Goal: Task Accomplishment & Management: Manage account settings

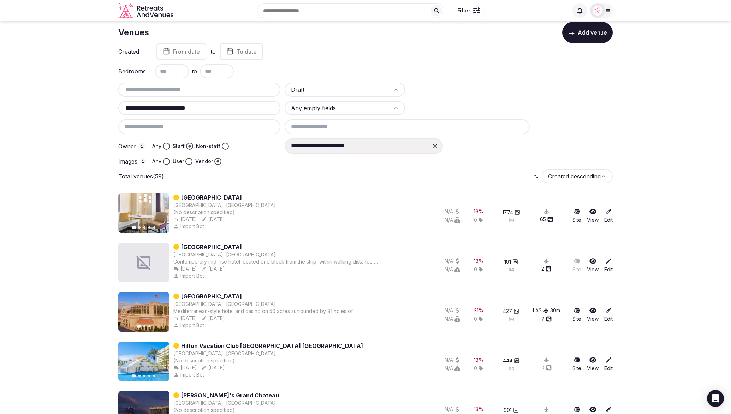
scroll to position [15, 0]
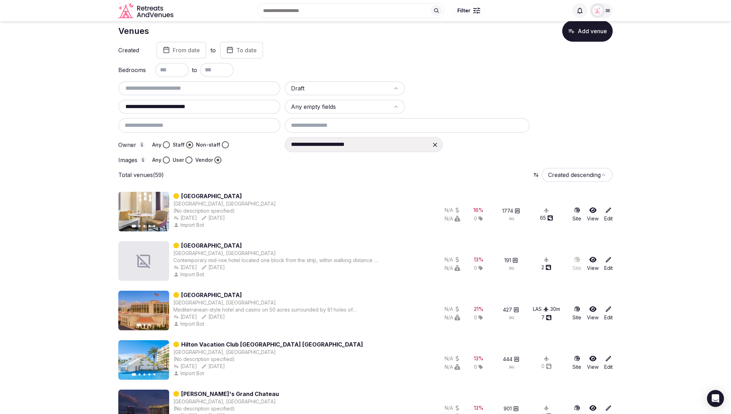
click at [562, 147] on div "**********" at bounding box center [449, 144] width 328 height 15
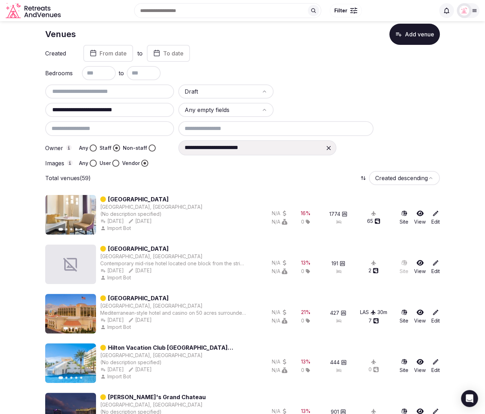
scroll to position [10, 0]
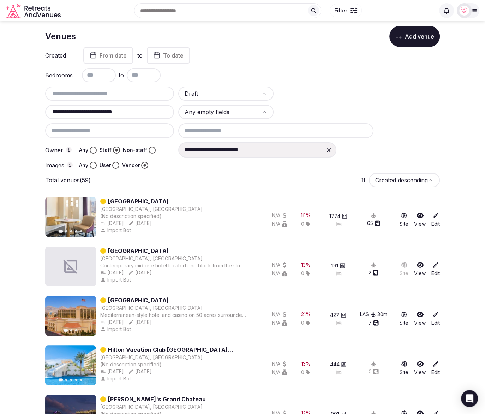
click at [403, 140] on div "**********" at bounding box center [242, 128] width 395 height 82
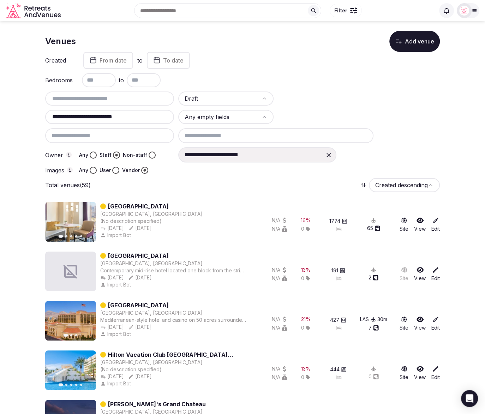
scroll to position [0, 0]
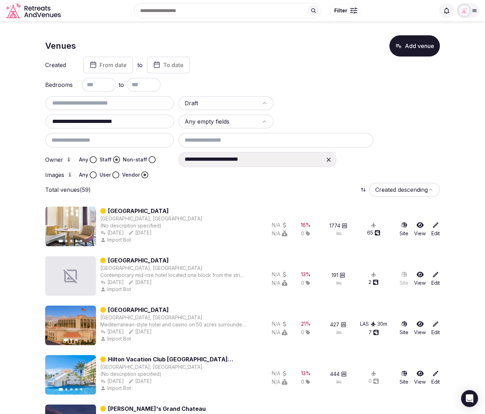
click at [260, 67] on div "Created From date to To date" at bounding box center [242, 65] width 395 height 17
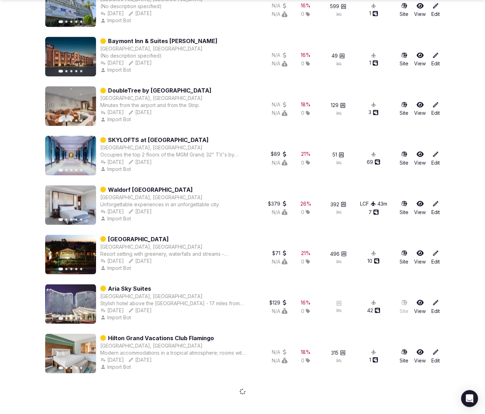
scroll to position [818, 0]
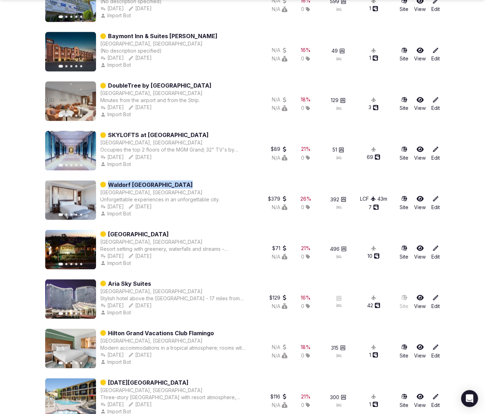
drag, startPoint x: 188, startPoint y: 184, endPoint x: 109, endPoint y: 184, distance: 78.8
click at [109, 184] on div "Waldorf Astoria Las Vegas" at bounding box center [159, 184] width 119 height 8
copy link "Waldorf Astoria Las Vegas"
click at [24, 96] on section "**********" at bounding box center [242, 304] width 485 height 2200
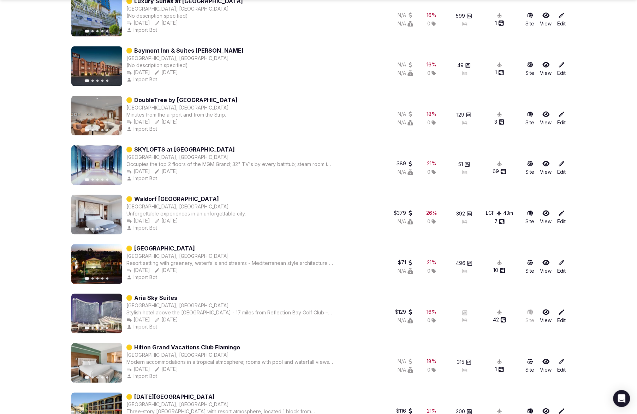
scroll to position [812, 0]
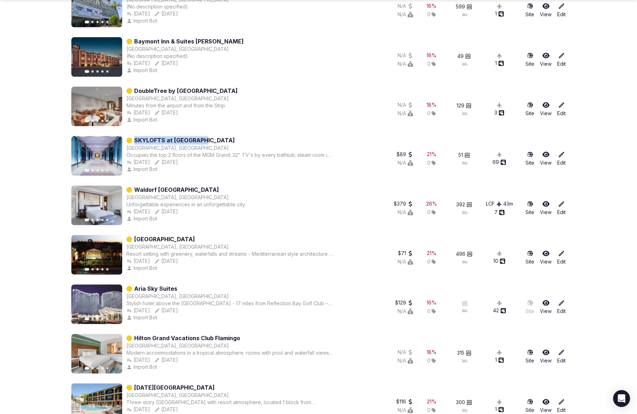
drag, startPoint x: 229, startPoint y: 138, endPoint x: 132, endPoint y: 140, distance: 96.4
click at [132, 140] on div "SKYLOFTS at MGM Grand" at bounding box center [229, 140] width 207 height 8
copy div "SKYLOFTS at MGM Grand"
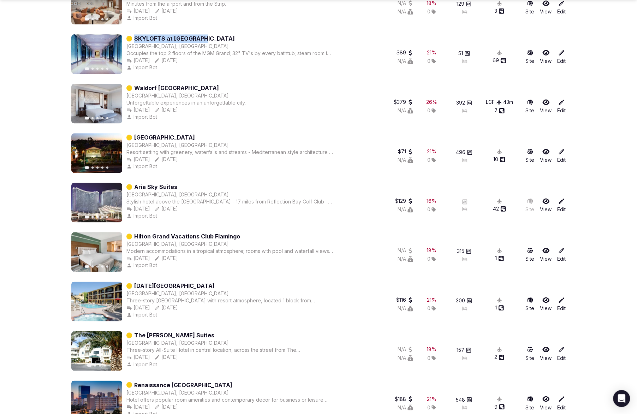
scroll to position [937, 0]
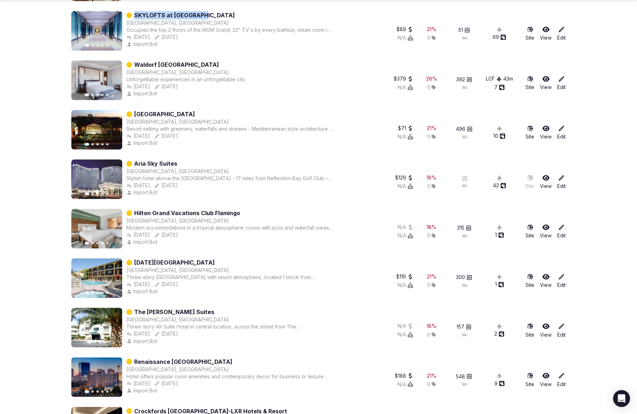
drag, startPoint x: 213, startPoint y: 117, endPoint x: 135, endPoint y: 114, distance: 78.1
click at [135, 114] on div "Alexis Park All-Suite Resort" at bounding box center [229, 114] width 207 height 8
copy link "Alexis Park All-Suite Resort"
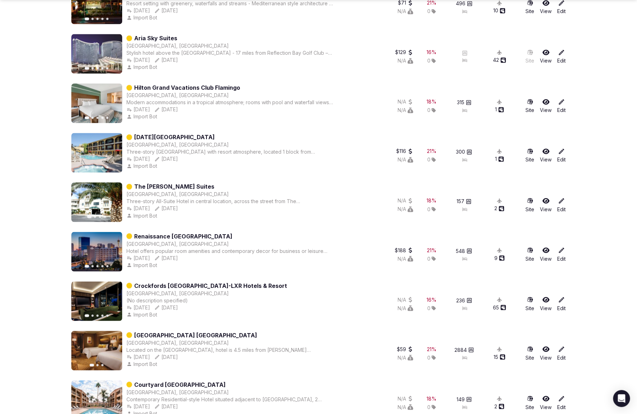
scroll to position [1066, 0]
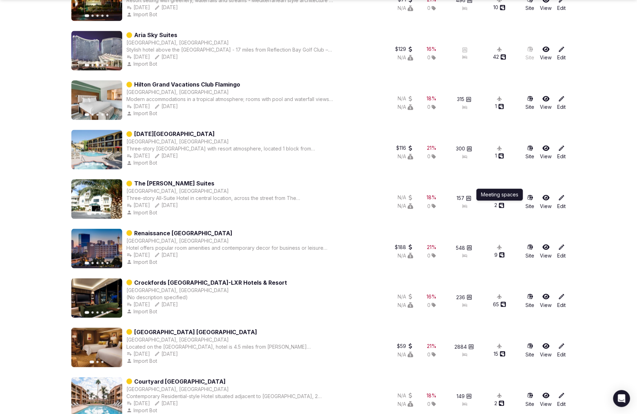
copy link "Alexis Park All-Suite Resort"
copy link "Mardi Gras Hotel & Casino"
drag, startPoint x: 218, startPoint y: 131, endPoint x: 140, endPoint y: 130, distance: 78.4
click at [138, 131] on div "Mardi Gras Hotel & Casino" at bounding box center [229, 134] width 207 height 8
copy link "ardi Gras Hotel & Casino"
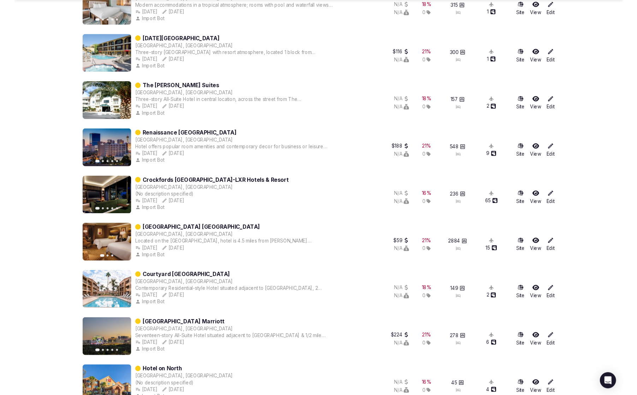
scroll to position [1162, 0]
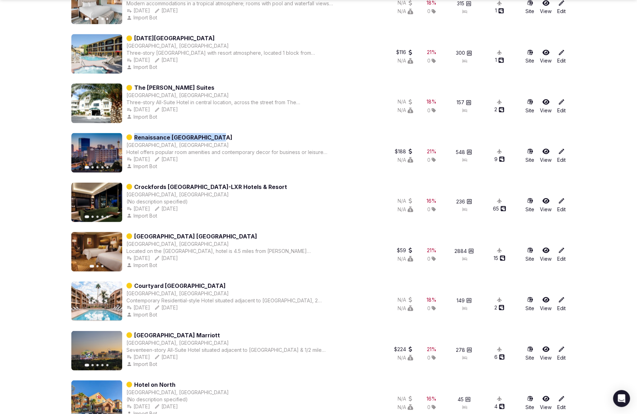
copy link "Renaissance Las Vegas Hotel"
drag, startPoint x: 249, startPoint y: 138, endPoint x: 141, endPoint y: 134, distance: 107.4
click at [133, 135] on div "Renaissance Las Vegas Hotel" at bounding box center [229, 137] width 207 height 8
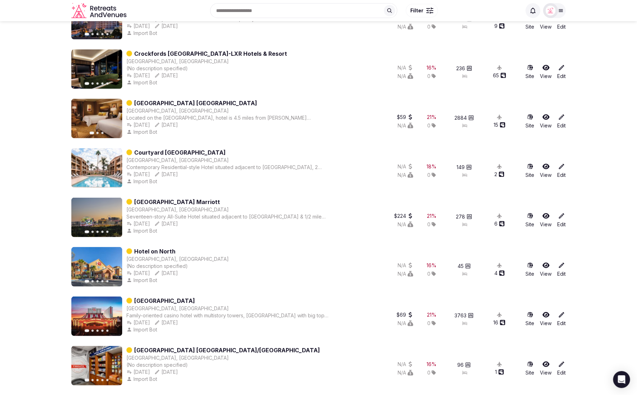
scroll to position [1293, 0]
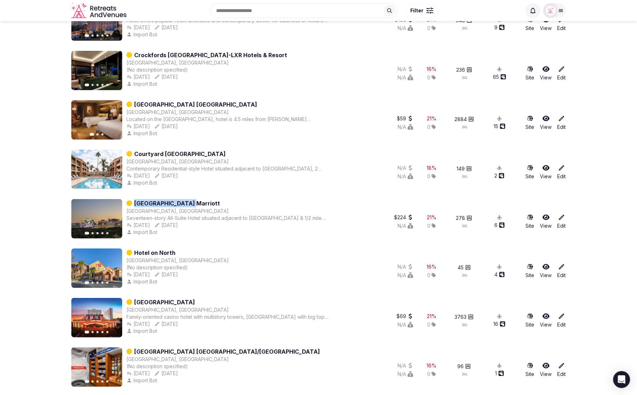
drag, startPoint x: 178, startPoint y: 200, endPoint x: 134, endPoint y: 201, distance: 43.8
click at [134, 201] on div "Las Vegas Marriott" at bounding box center [229, 203] width 207 height 8
copy link "Las Vegas Marriott"
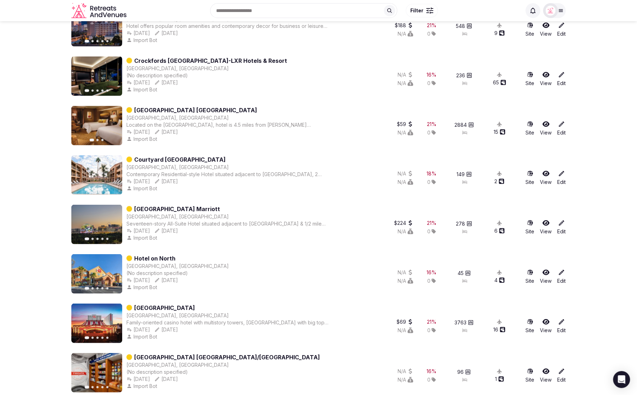
click at [30, 104] on section "**********" at bounding box center [318, 261] width 637 height 3055
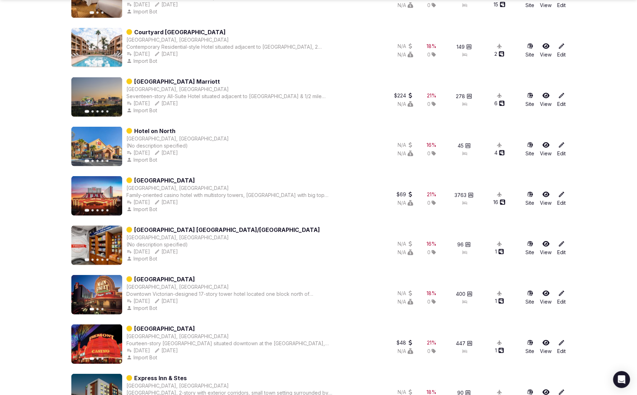
scroll to position [1416, 0]
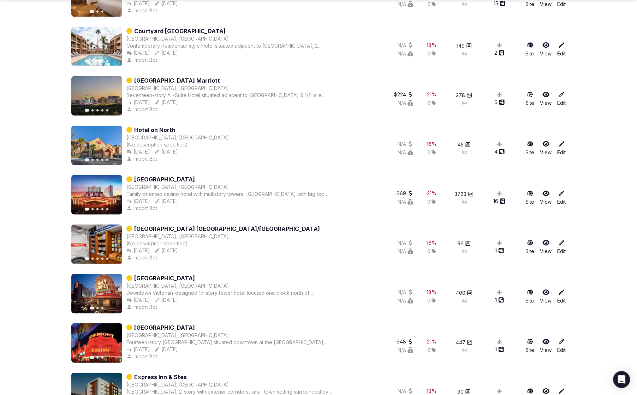
drag, startPoint x: 248, startPoint y: 180, endPoint x: 136, endPoint y: 179, distance: 112.3
click at [136, 179] on div "Circus Circus Hotel & Casino" at bounding box center [229, 179] width 207 height 8
copy link "Circus Circus Hotel & Casino"
click at [257, 180] on div "Circus Circus Hotel & Casino" at bounding box center [229, 179] width 207 height 8
drag, startPoint x: 255, startPoint y: 179, endPoint x: 135, endPoint y: 179, distance: 120.4
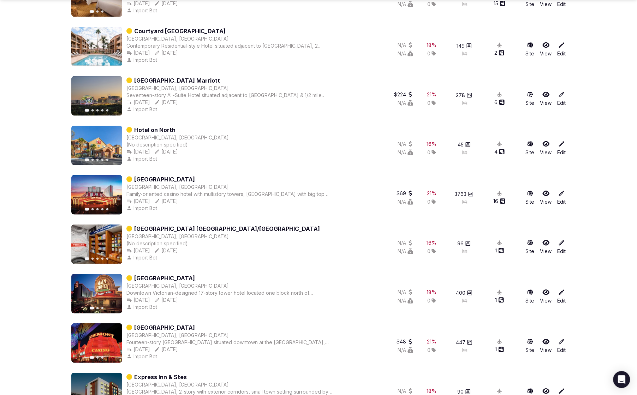
click at [135, 179] on div "Circus Circus Hotel & Casino" at bounding box center [229, 179] width 207 height 8
copy link "Circus Circus Hotel & Casino"
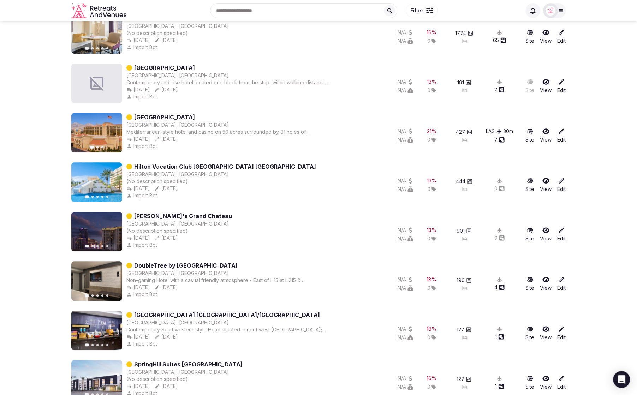
scroll to position [0, 0]
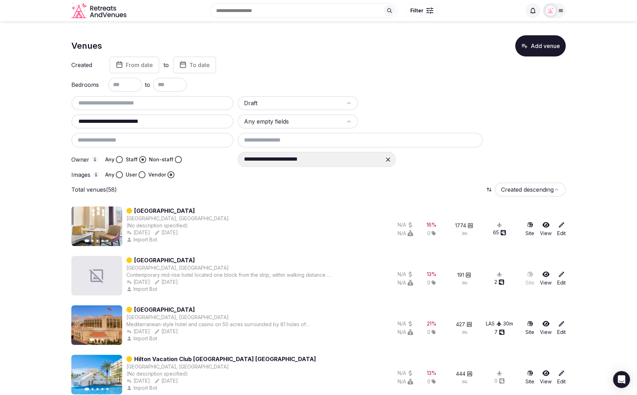
drag, startPoint x: 172, startPoint y: 121, endPoint x: 73, endPoint y: 120, distance: 99.6
click at [73, 120] on div "**********" at bounding box center [152, 121] width 162 height 14
click at [459, 115] on div at bounding box center [422, 121] width 120 height 14
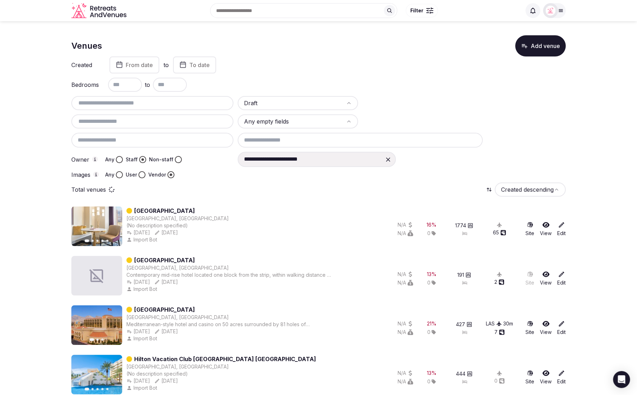
click at [91, 120] on input "text" at bounding box center [152, 121] width 156 height 8
click at [91, 118] on input "text" at bounding box center [152, 121] width 156 height 8
paste input "**********"
type input "**********"
click at [545, 151] on div "**********" at bounding box center [318, 137] width 494 height 82
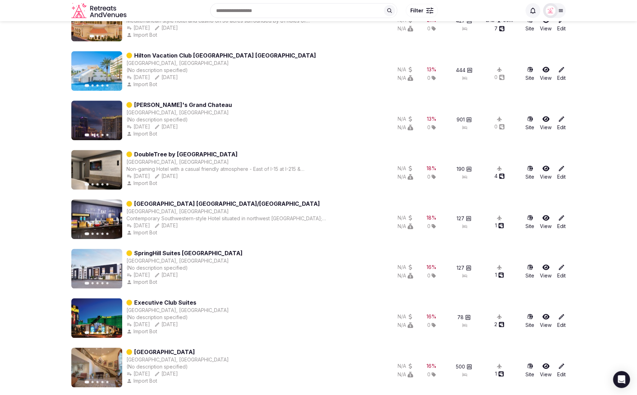
scroll to position [298, 0]
drag, startPoint x: 264, startPoint y: 160, endPoint x: 135, endPoint y: 158, distance: 129.6
click at [135, 158] on div "DoubleTree by Hilton Las Vegas Airport Las Vegas, United States Non-gaming Hote…" at bounding box center [229, 170] width 207 height 40
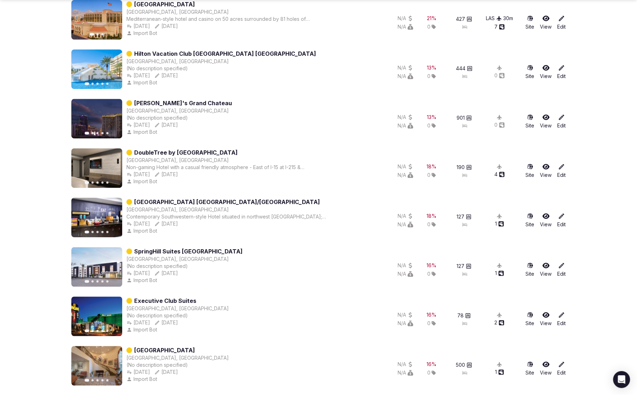
scroll to position [307, 0]
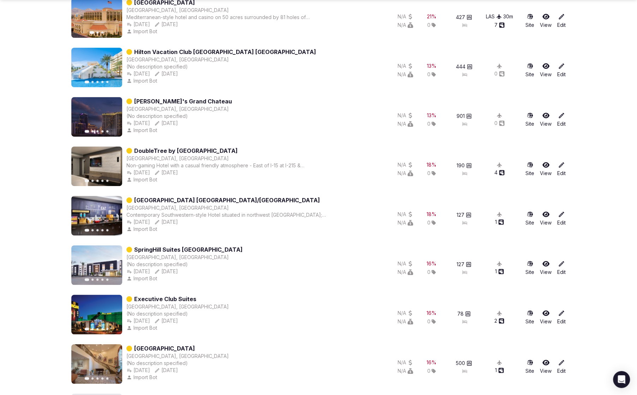
drag, startPoint x: 244, startPoint y: 150, endPoint x: 135, endPoint y: 149, distance: 109.5
click at [135, 149] on div "DoubleTree by [GEOGRAPHIC_DATA]" at bounding box center [229, 151] width 207 height 8
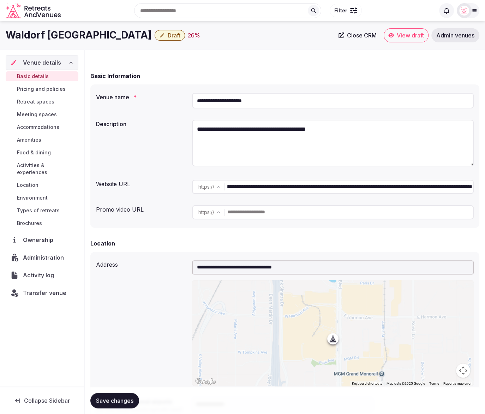
scroll to position [0, 152]
drag, startPoint x: 377, startPoint y: 187, endPoint x: 486, endPoint y: 190, distance: 108.5
click at [485, 190] on html "**********" at bounding box center [242, 181] width 485 height 414
type input "**********"
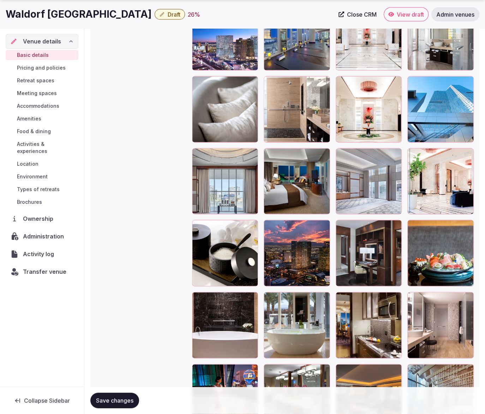
scroll to position [965, 0]
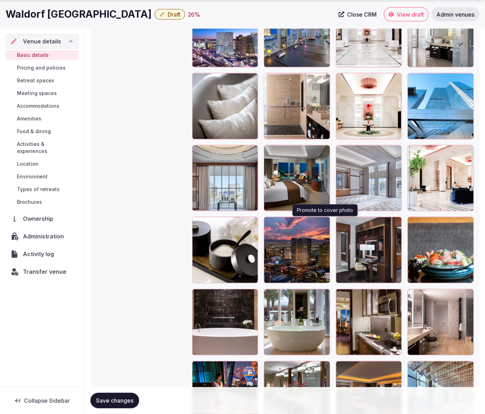
click at [324, 222] on icon "button" at bounding box center [323, 223] width 4 height 5
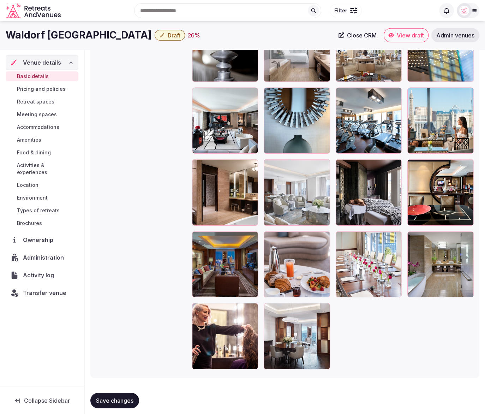
scroll to position [1450, 0]
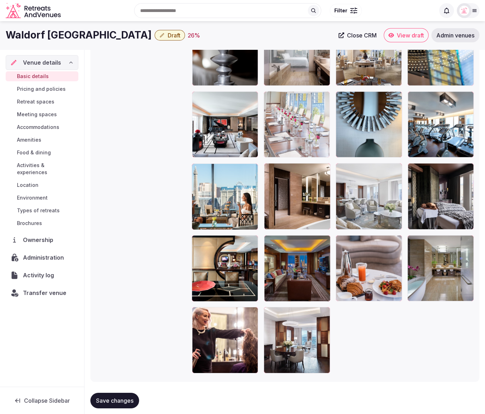
drag, startPoint x: 372, startPoint y: 277, endPoint x: 294, endPoint y: 115, distance: 179.3
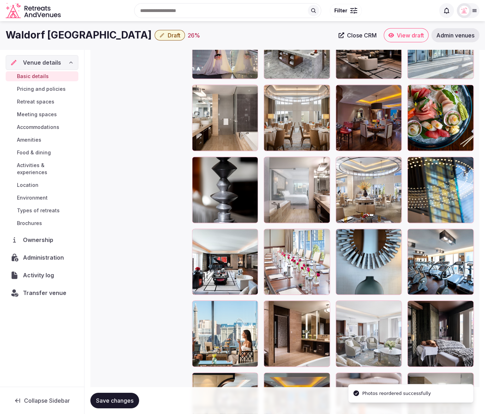
scroll to position [1310, 0]
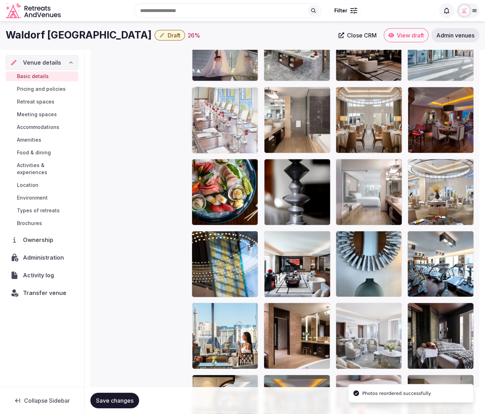
drag, startPoint x: 304, startPoint y: 291, endPoint x: 241, endPoint y: 146, distance: 157.7
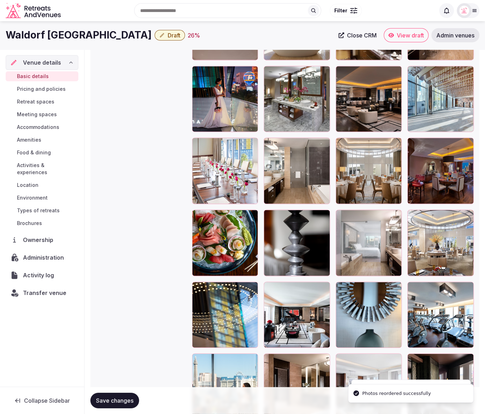
scroll to position [1257, 0]
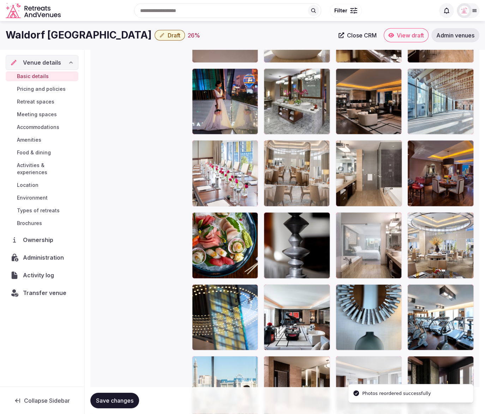
drag, startPoint x: 369, startPoint y: 193, endPoint x: 314, endPoint y: 191, distance: 55.8
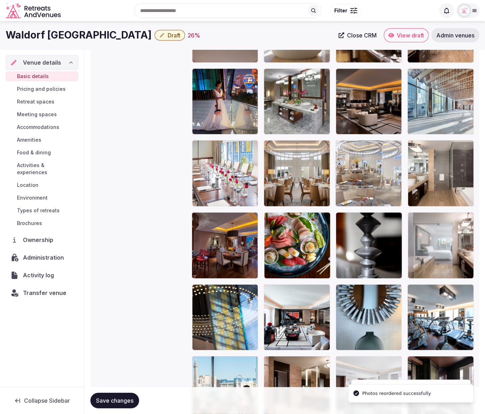
drag, startPoint x: 435, startPoint y: 234, endPoint x: 379, endPoint y: 183, distance: 75.8
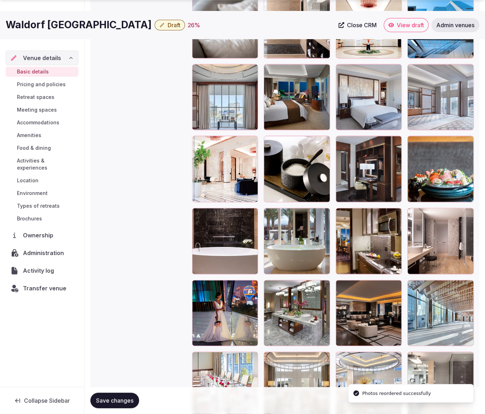
scroll to position [1051, 0]
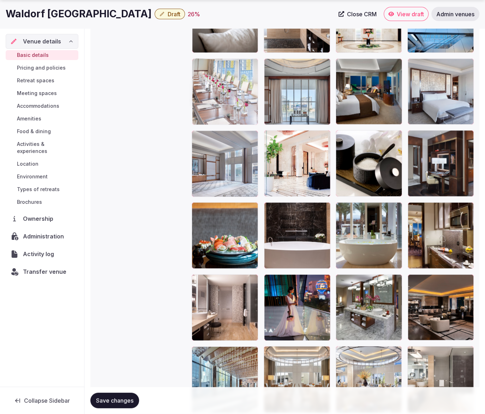
drag, startPoint x: 242, startPoint y: 301, endPoint x: 243, endPoint y: 92, distance: 209.4
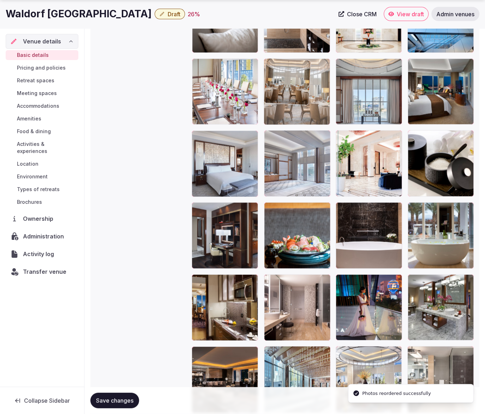
drag, startPoint x: 308, startPoint y: 362, endPoint x: 303, endPoint y: 93, distance: 269.5
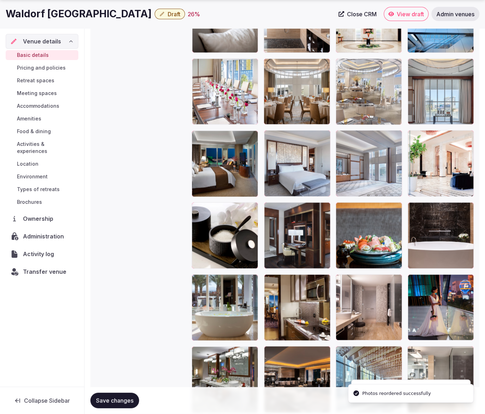
drag, startPoint x: 368, startPoint y: 334, endPoint x: 378, endPoint y: 83, distance: 251.3
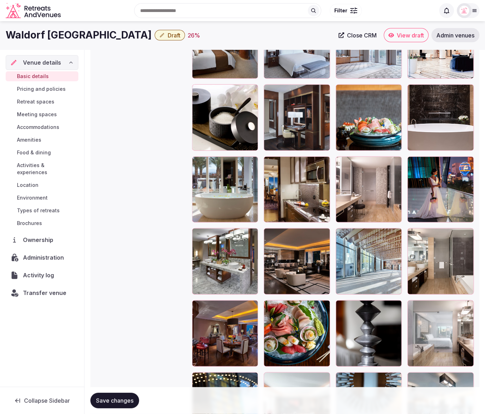
scroll to position [1170, 0]
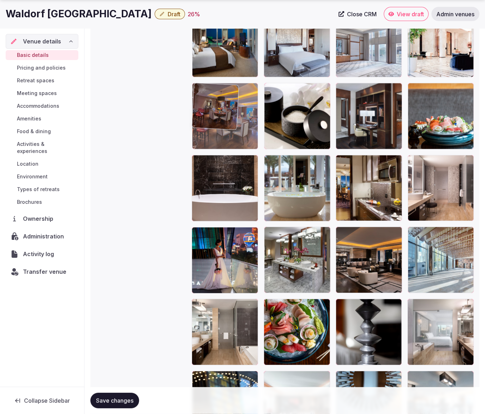
drag, startPoint x: 234, startPoint y: 324, endPoint x: 234, endPoint y: 87, distance: 236.6
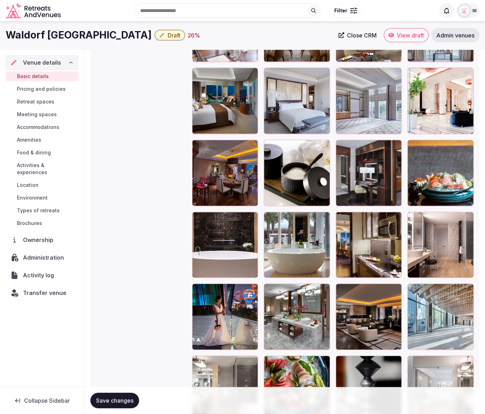
scroll to position [1079, 0]
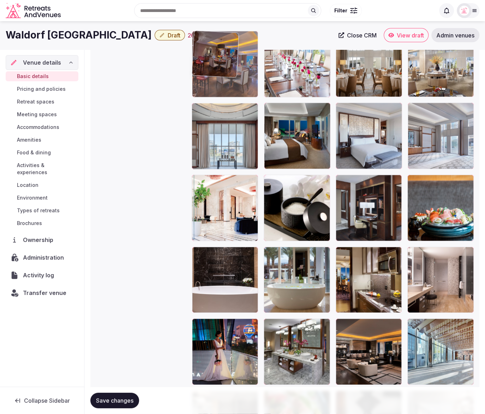
drag, startPoint x: 239, startPoint y: 212, endPoint x: 232, endPoint y: 94, distance: 118.2
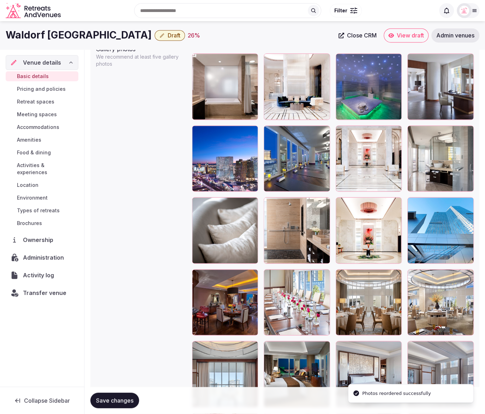
scroll to position [831, 0]
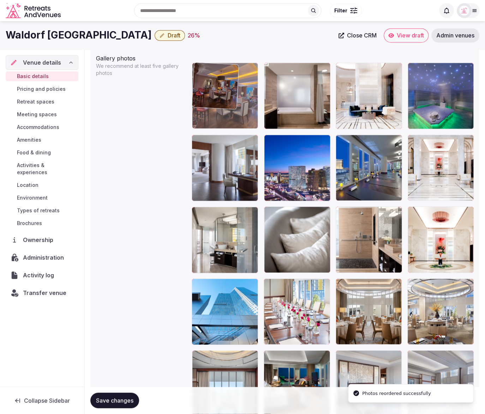
drag, startPoint x: 237, startPoint y: 316, endPoint x: 235, endPoint y: 132, distance: 183.7
click at [235, 132] on body "**********" at bounding box center [242, 106] width 485 height 1875
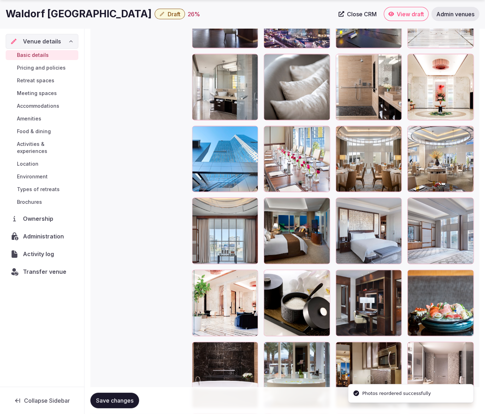
scroll to position [983, 0]
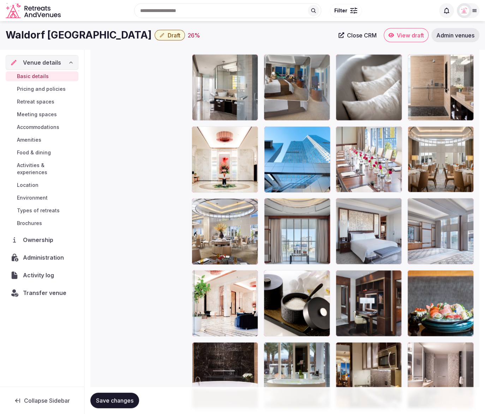
drag, startPoint x: 310, startPoint y: 235, endPoint x: 299, endPoint y: 97, distance: 138.2
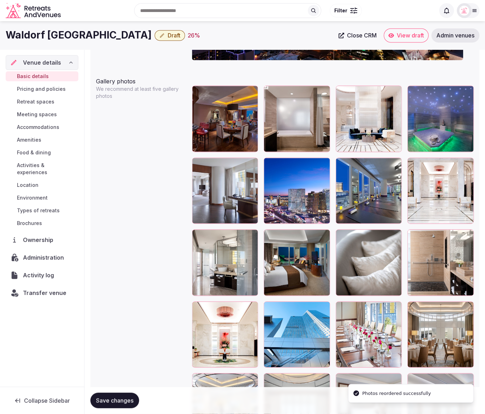
scroll to position [784, 0]
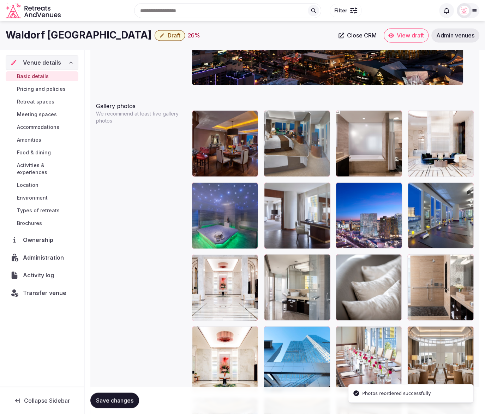
drag, startPoint x: 291, startPoint y: 238, endPoint x: 289, endPoint y: 147, distance: 90.8
click at [289, 147] on body "**********" at bounding box center [242, 153] width 485 height 1875
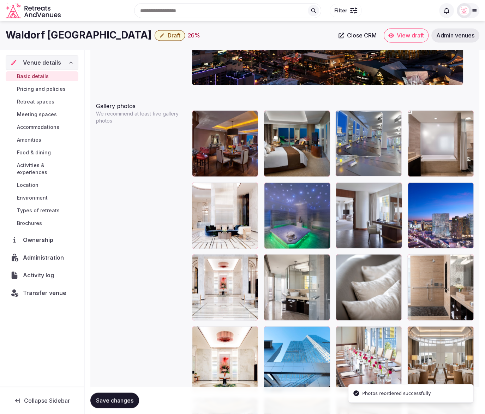
drag, startPoint x: 439, startPoint y: 234, endPoint x: 367, endPoint y: 168, distance: 97.5
click at [367, 168] on body "**********" at bounding box center [242, 153] width 485 height 1875
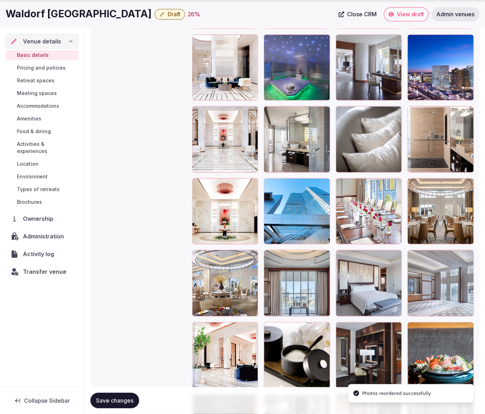
scroll to position [931, 0]
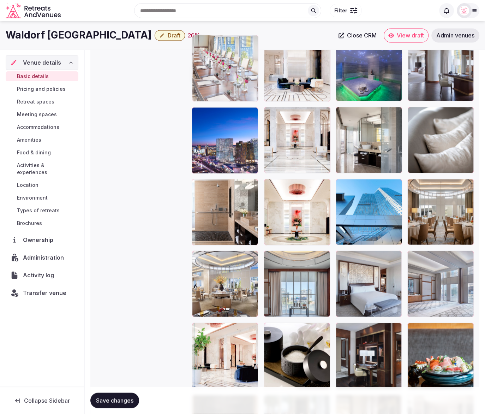
drag, startPoint x: 364, startPoint y: 221, endPoint x: 241, endPoint y: 100, distance: 173.1
click at [241, 100] on body "**********" at bounding box center [242, 6] width 485 height 1875
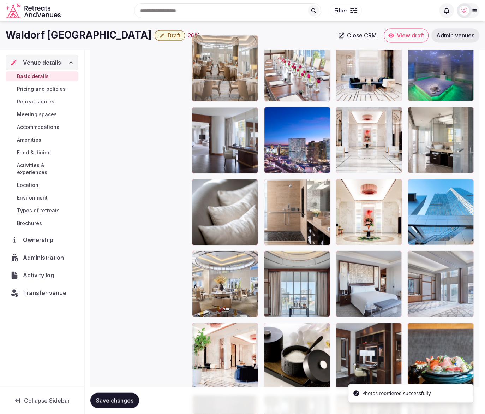
drag, startPoint x: 451, startPoint y: 220, endPoint x: 252, endPoint y: 94, distance: 235.8
click at [252, 94] on body "**********" at bounding box center [242, 6] width 485 height 1875
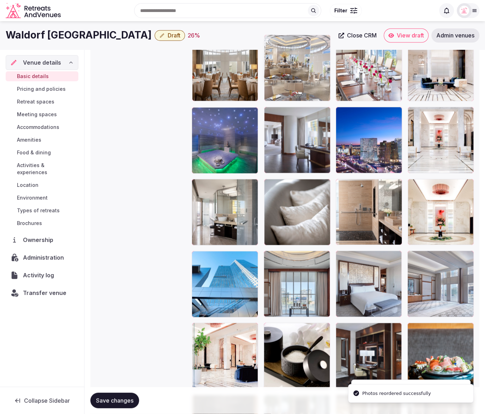
drag, startPoint x: 232, startPoint y: 277, endPoint x: 304, endPoint y: 94, distance: 196.6
click at [305, 92] on body "**********" at bounding box center [242, 6] width 485 height 1875
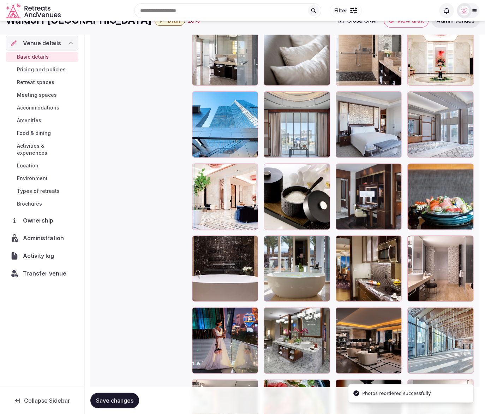
scroll to position [1090, 0]
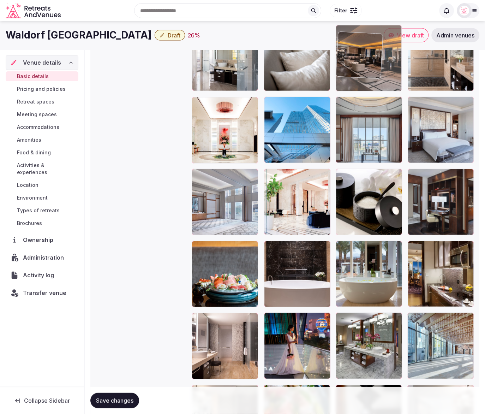
drag, startPoint x: 377, startPoint y: 337, endPoint x: 363, endPoint y: 72, distance: 264.5
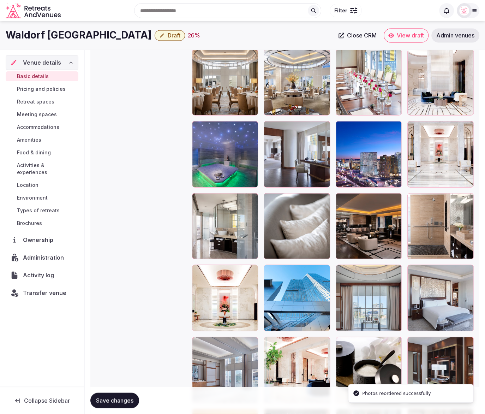
scroll to position [907, 0]
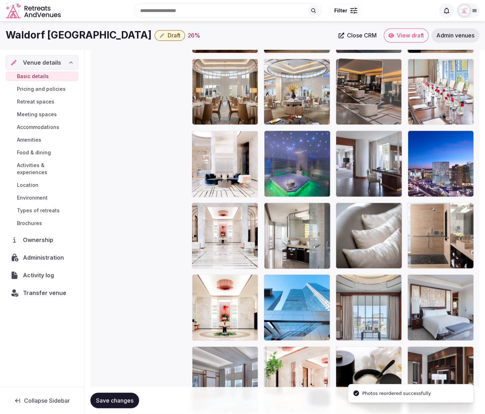
drag, startPoint x: 376, startPoint y: 230, endPoint x: 370, endPoint y: 118, distance: 111.4
click at [370, 118] on body "**********" at bounding box center [242, 30] width 485 height 1875
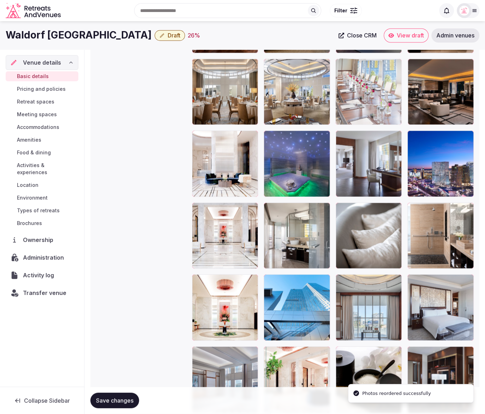
drag, startPoint x: 436, startPoint y: 109, endPoint x: 351, endPoint y: 111, distance: 84.8
click at [351, 111] on body "**********" at bounding box center [242, 30] width 485 height 1875
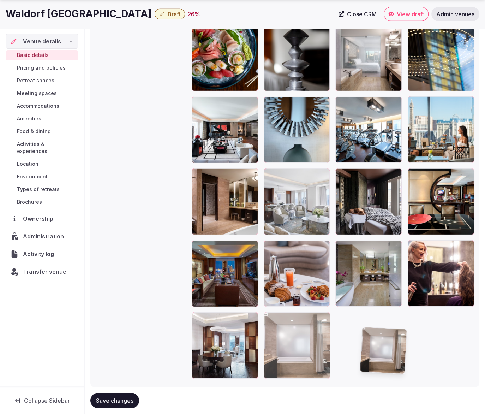
scroll to position [1460, 0]
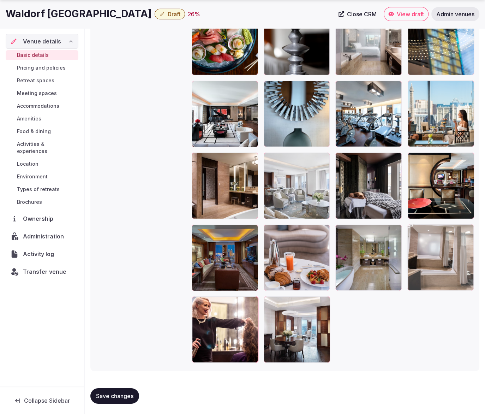
drag, startPoint x: 447, startPoint y: 140, endPoint x: 436, endPoint y: 290, distance: 150.5
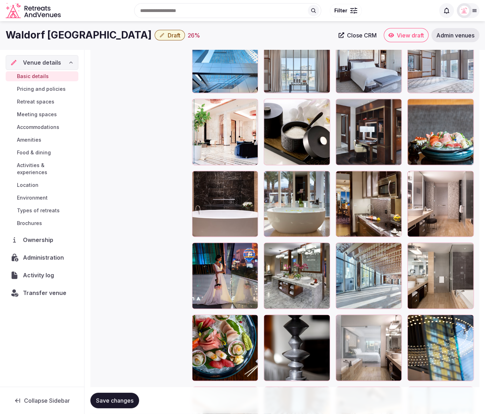
scroll to position [1151, 0]
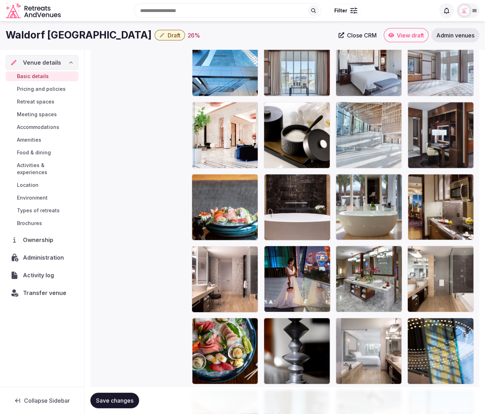
drag, startPoint x: 393, startPoint y: 281, endPoint x: 390, endPoint y: 161, distance: 119.8
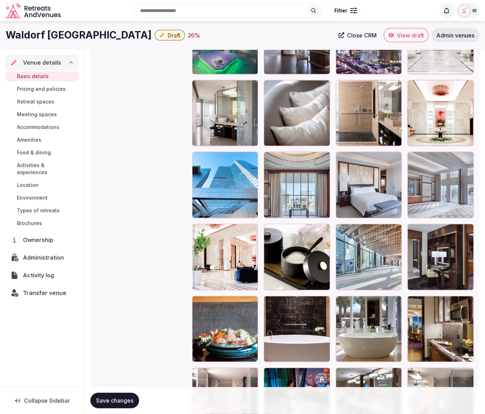
scroll to position [1020, 0]
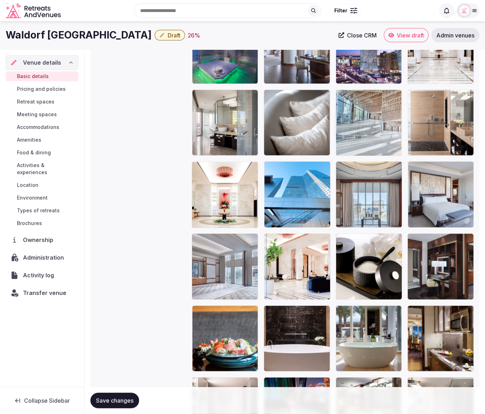
drag, startPoint x: 388, startPoint y: 252, endPoint x: 383, endPoint y: 127, distance: 125.1
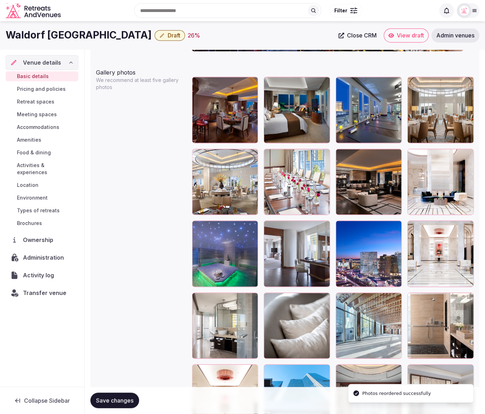
scroll to position [803, 0]
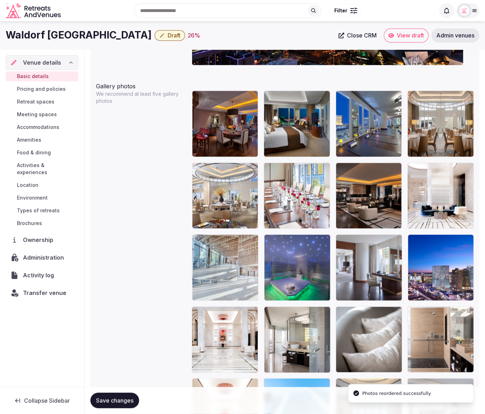
drag, startPoint x: 378, startPoint y: 324, endPoint x: 236, endPoint y: 259, distance: 156.3
click at [236, 259] on body "**********" at bounding box center [242, 134] width 485 height 1875
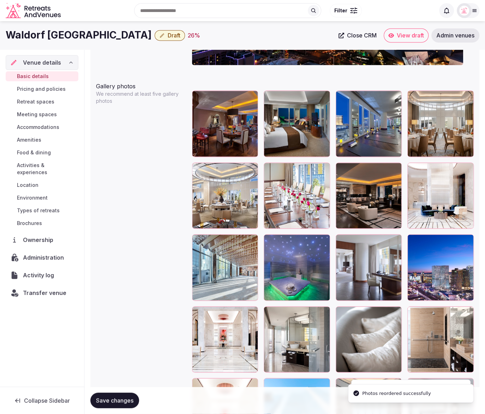
scroll to position [807, 0]
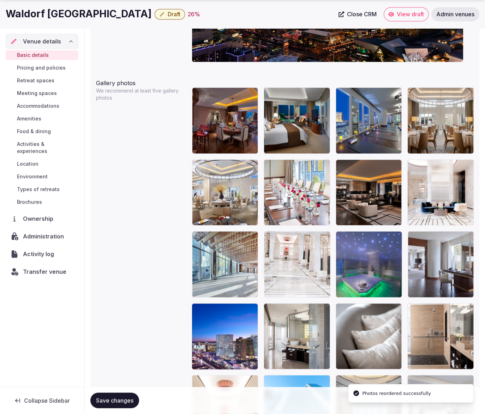
drag, startPoint x: 223, startPoint y: 337, endPoint x: 322, endPoint y: 278, distance: 115.6
click at [322, 278] on body "**********" at bounding box center [242, 130] width 485 height 1875
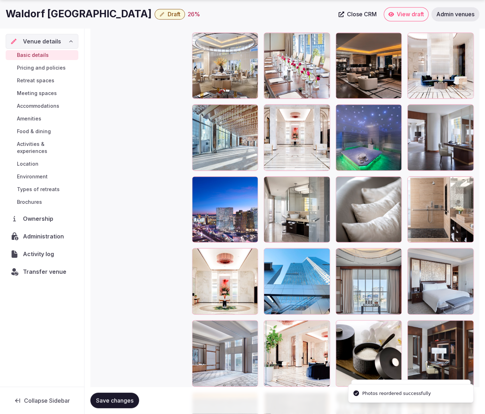
scroll to position [934, 0]
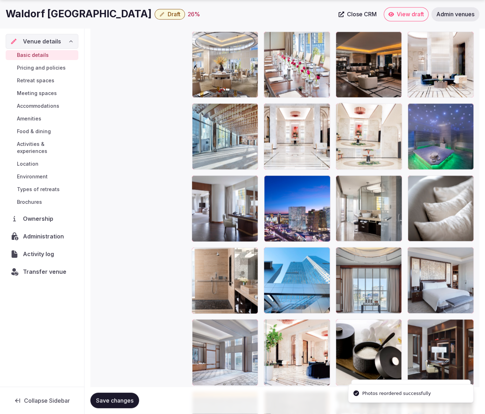
drag, startPoint x: 238, startPoint y: 275, endPoint x: 389, endPoint y: 155, distance: 193.5
click at [389, 155] on body "**********" at bounding box center [242, 3] width 485 height 1875
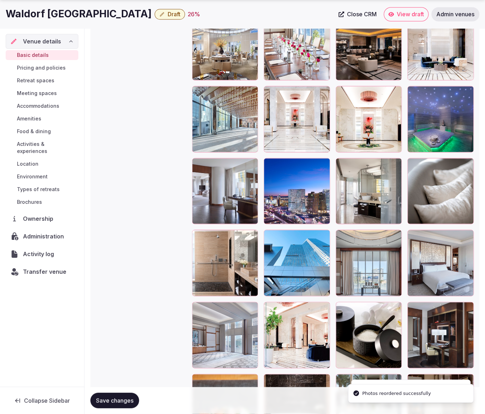
scroll to position [958, 0]
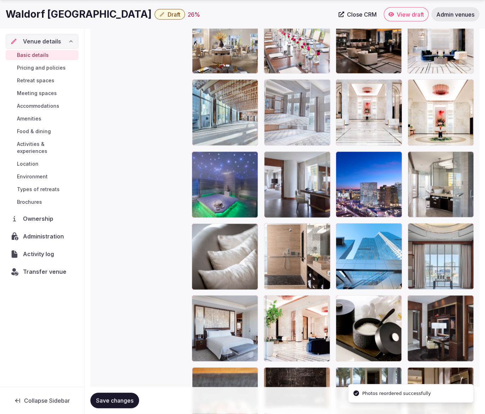
drag, startPoint x: 231, startPoint y: 323, endPoint x: 299, endPoint y: 125, distance: 209.2
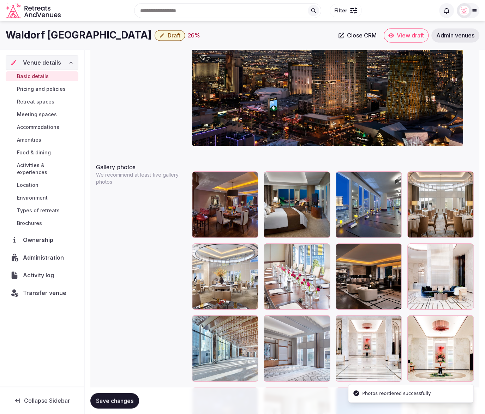
scroll to position [713, 0]
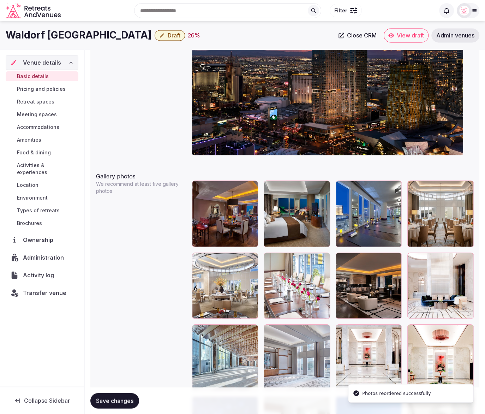
click at [118, 400] on span "Save changes" at bounding box center [114, 400] width 37 height 7
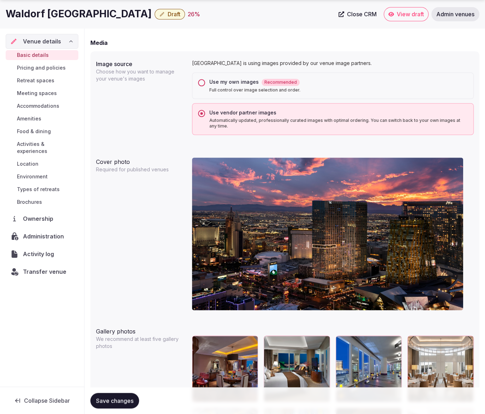
scroll to position [594, 0]
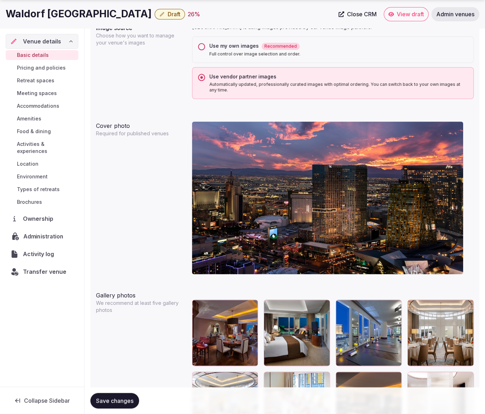
click at [60, 232] on span "Administration" at bounding box center [44, 236] width 43 height 8
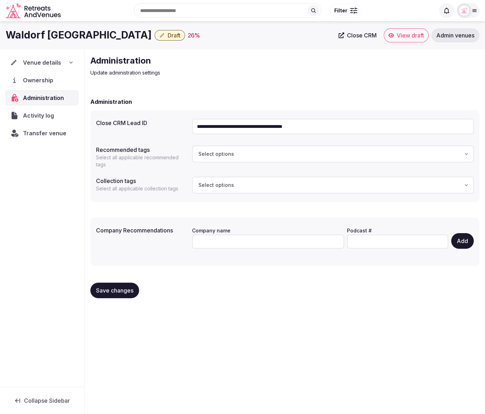
drag, startPoint x: 245, startPoint y: 123, endPoint x: 204, endPoint y: 123, distance: 41.3
click at [204, 123] on input "**********" at bounding box center [333, 127] width 282 height 16
click at [372, 127] on input "**********" at bounding box center [333, 127] width 282 height 16
drag, startPoint x: 313, startPoint y: 125, endPoint x: 186, endPoint y: 126, distance: 127.5
click at [186, 126] on div "**********" at bounding box center [285, 126] width 378 height 21
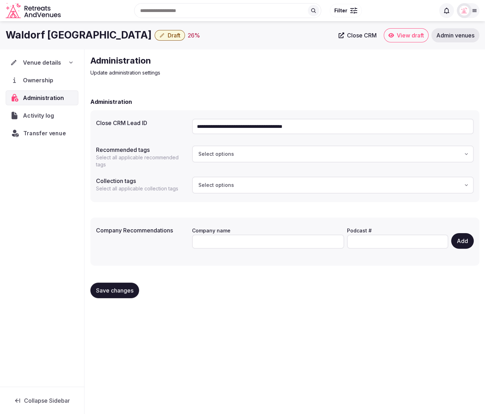
click at [36, 131] on span "Transfer venue" at bounding box center [44, 133] width 43 height 8
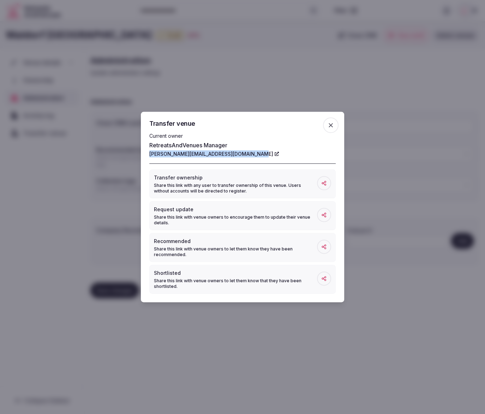
copy link "[PERSON_NAME][EMAIL_ADDRESS][DOMAIN_NAME]"
drag, startPoint x: 147, startPoint y: 154, endPoint x: 182, endPoint y: 140, distance: 38.0
click at [246, 156] on div "Transfer venue Current owner RetreatsAndVenues Manager [PERSON_NAME][EMAIL_ADDR…" at bounding box center [242, 207] width 203 height 190
click at [331, 123] on icon "button" at bounding box center [330, 125] width 7 height 7
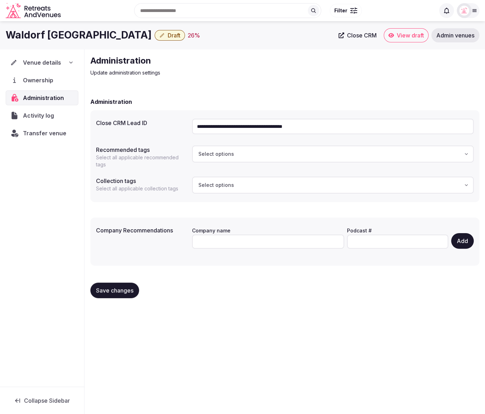
click at [168, 34] on span "Draft" at bounding box center [174, 35] width 13 height 7
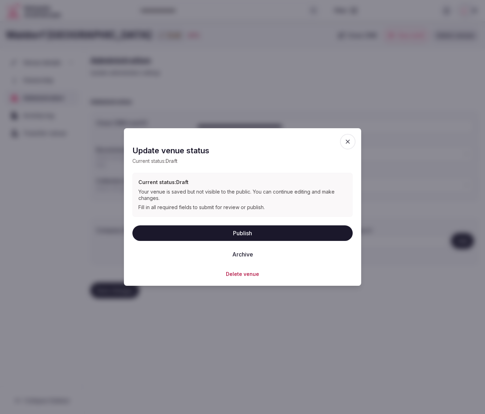
click at [257, 233] on button "Publish" at bounding box center [242, 233] width 220 height 16
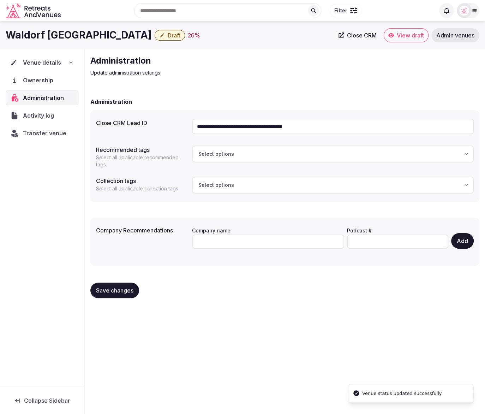
click at [305, 77] on div "**********" at bounding box center [285, 179] width 400 height 260
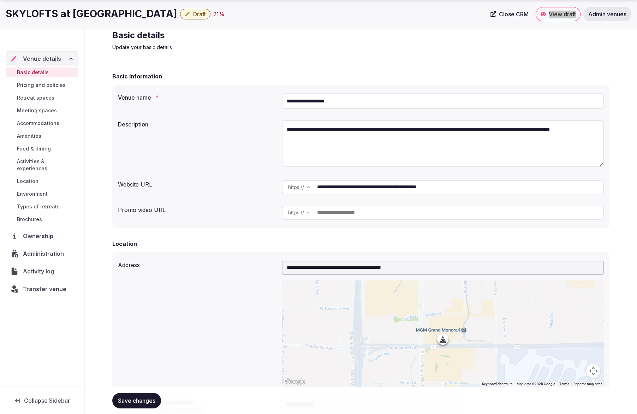
scroll to position [39, 0]
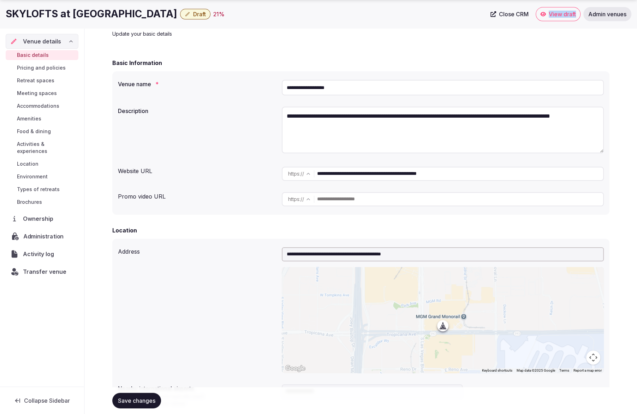
click at [35, 232] on span "Administration" at bounding box center [44, 236] width 43 height 8
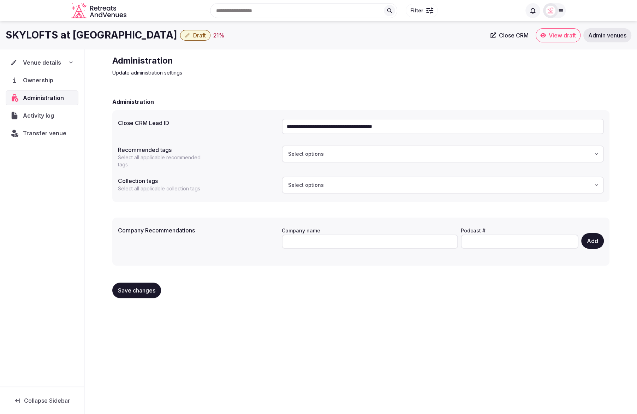
drag, startPoint x: 420, startPoint y: 127, endPoint x: 281, endPoint y: 123, distance: 138.8
click at [281, 124] on div "**********" at bounding box center [361, 126] width 486 height 21
click at [49, 170] on div "Venue details Ownership Administration Activity log Transfer venue" at bounding box center [42, 217] width 84 height 337
click at [59, 63] on span "Venue details" at bounding box center [42, 62] width 38 height 8
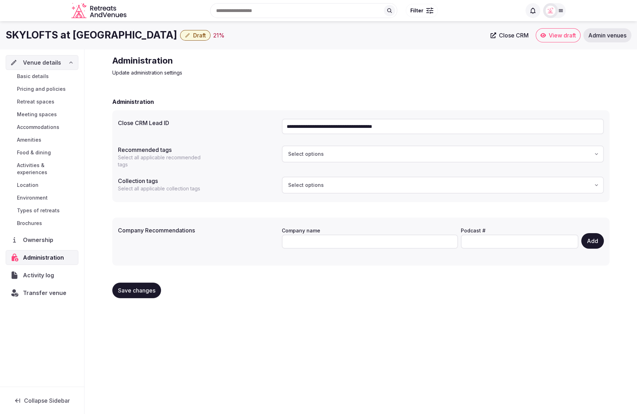
click at [53, 76] on link "Basic details" at bounding box center [42, 76] width 73 height 10
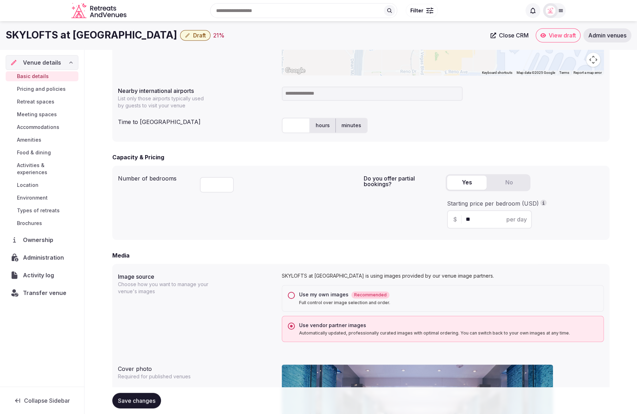
scroll to position [331, 0]
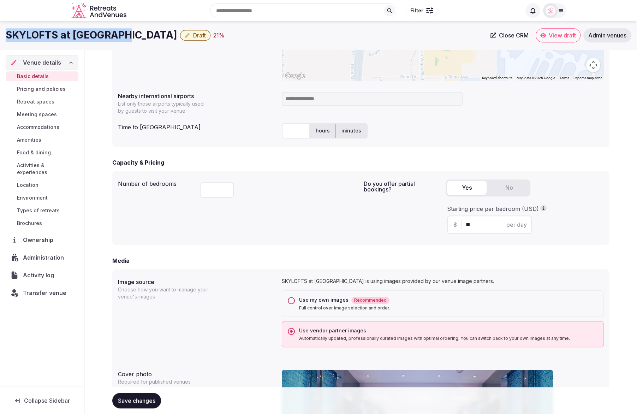
copy h1 "SKYLOFTS at MGM Grand"
drag, startPoint x: 6, startPoint y: 36, endPoint x: 128, endPoint y: 35, distance: 122.2
click at [128, 35] on h1 "SKYLOFTS at MGM Grand" at bounding box center [92, 35] width 172 height 14
click at [316, 106] on div at bounding box center [443, 99] width 322 height 20
click at [318, 100] on input at bounding box center [372, 99] width 181 height 14
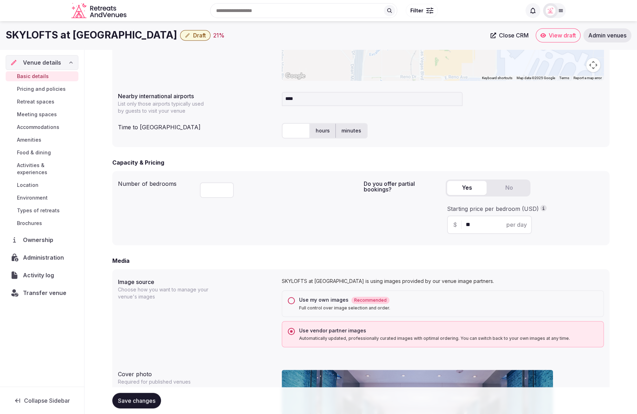
type input "*****"
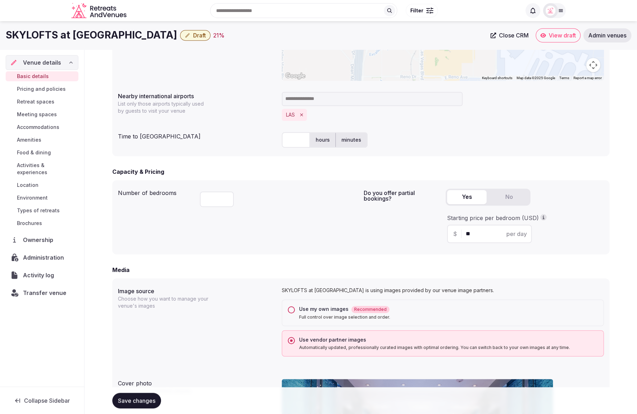
click at [295, 137] on input "text" at bounding box center [296, 140] width 28 height 16
type input "**"
click at [426, 146] on div "** hours minutes" at bounding box center [443, 140] width 322 height 16
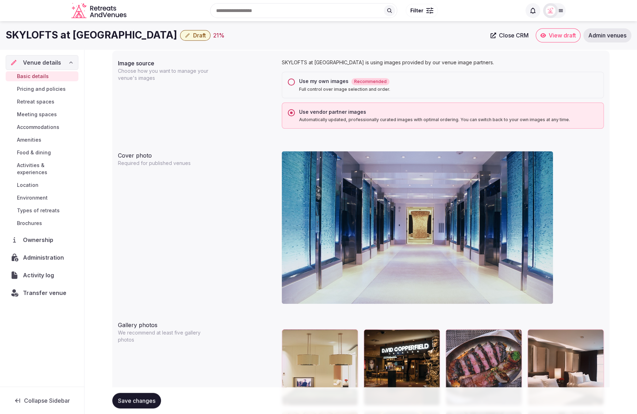
scroll to position [468, 0]
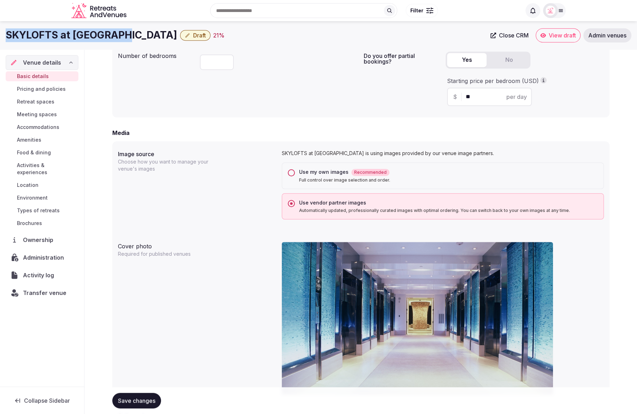
drag, startPoint x: 5, startPoint y: 32, endPoint x: 107, endPoint y: 33, distance: 101.7
click at [129, 32] on h1 "SKYLOFTS at MGM Grand" at bounding box center [92, 35] width 172 height 14
copy h1 "SKYLOFTS at MGM Grand"
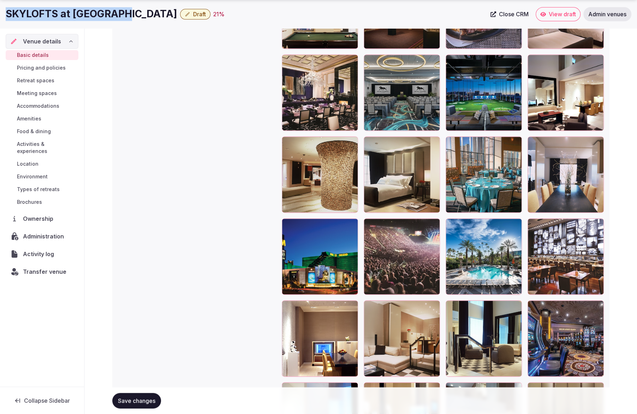
scroll to position [928, 0]
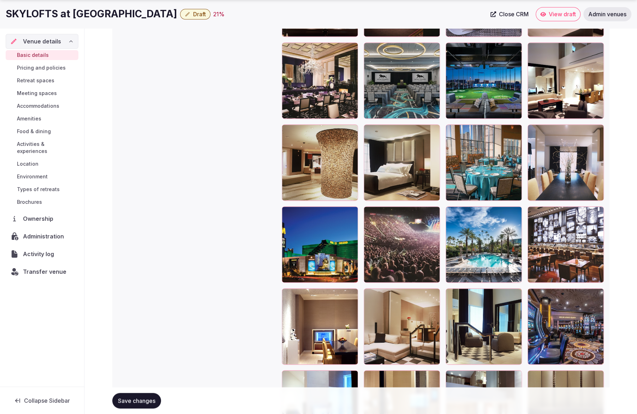
click at [352, 216] on div at bounding box center [351, 213] width 8 height 9
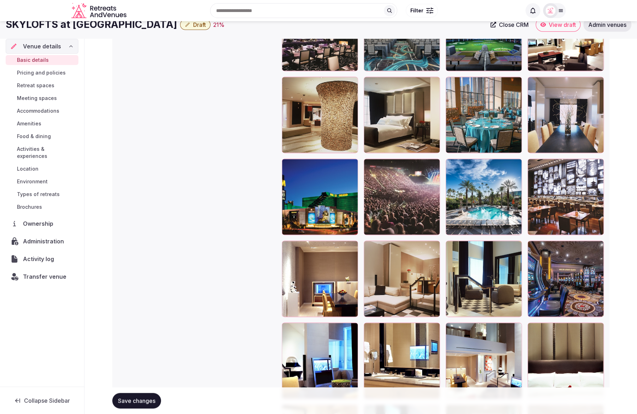
scroll to position [974, 0]
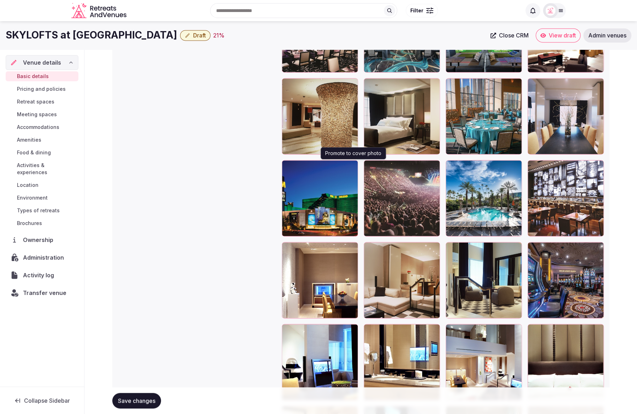
click at [352, 166] on icon "button" at bounding box center [351, 167] width 6 height 6
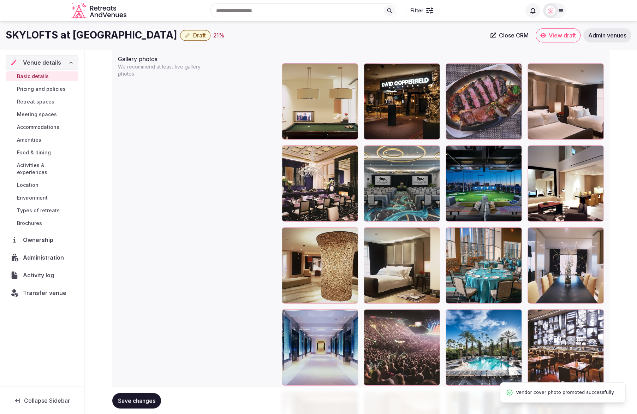
scroll to position [827, 0]
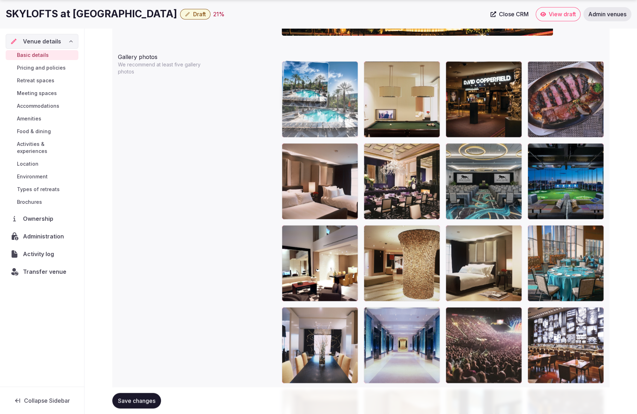
drag, startPoint x: 472, startPoint y: 349, endPoint x: 314, endPoint y: 107, distance: 289.3
click at [314, 107] on body "**********" at bounding box center [318, 50] width 637 height 1754
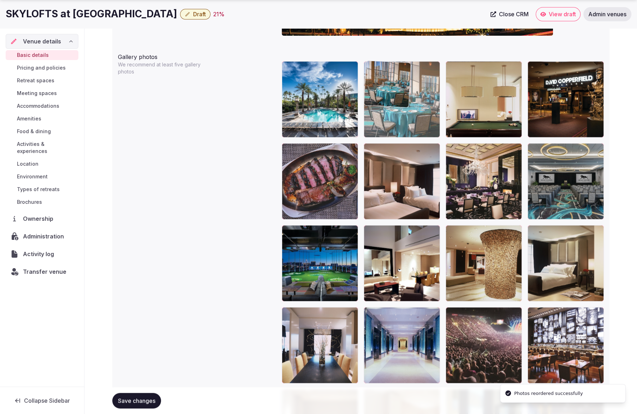
drag, startPoint x: 556, startPoint y: 271, endPoint x: 382, endPoint y: 110, distance: 237.0
click at [382, 110] on body "**********" at bounding box center [318, 50] width 637 height 1754
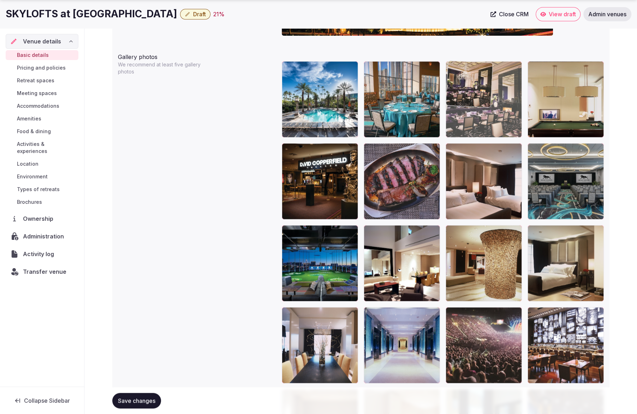
drag, startPoint x: 491, startPoint y: 193, endPoint x: 488, endPoint y: 134, distance: 59.4
click at [488, 134] on body "**********" at bounding box center [318, 50] width 637 height 1754
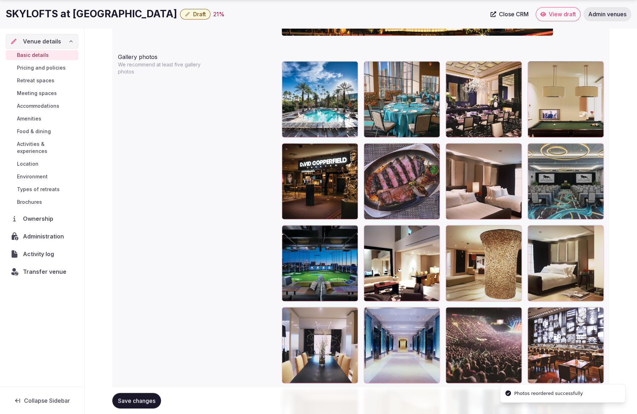
click at [483, 195] on div at bounding box center [484, 181] width 76 height 76
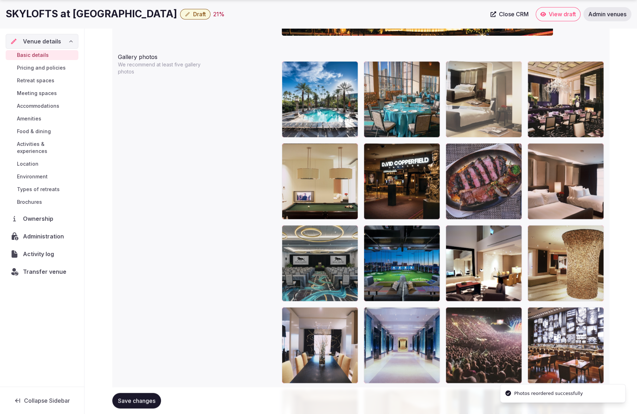
drag, startPoint x: 567, startPoint y: 262, endPoint x: 497, endPoint y: 125, distance: 154.0
click at [497, 125] on body "**********" at bounding box center [318, 50] width 637 height 1754
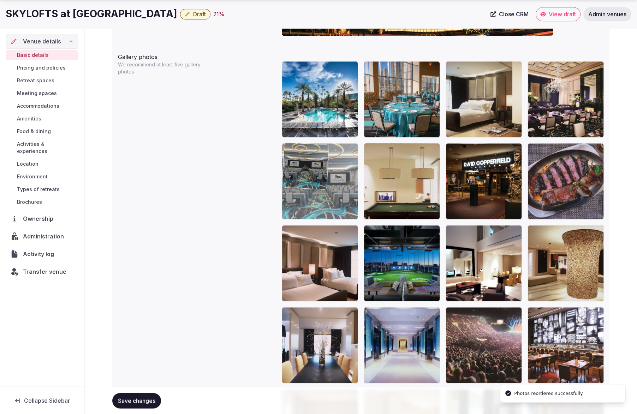
drag, startPoint x: 313, startPoint y: 276, endPoint x: 319, endPoint y: 192, distance: 83.6
click at [319, 192] on body "**********" at bounding box center [318, 50] width 637 height 1754
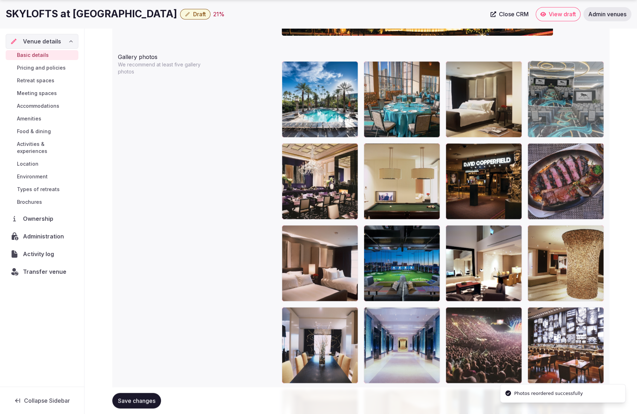
drag, startPoint x: 319, startPoint y: 192, endPoint x: 588, endPoint y: 140, distance: 274.1
click at [588, 140] on body "**********" at bounding box center [318, 50] width 637 height 1754
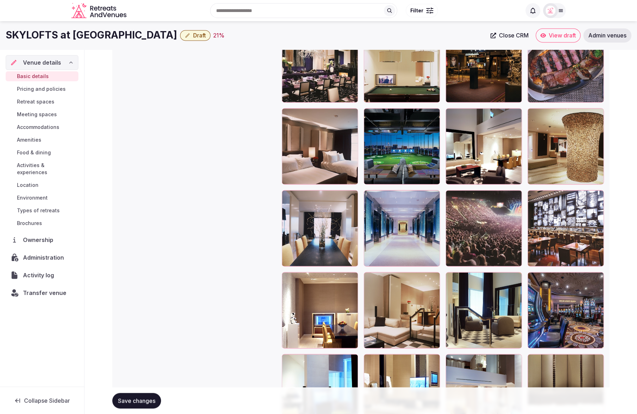
scroll to position [943, 0]
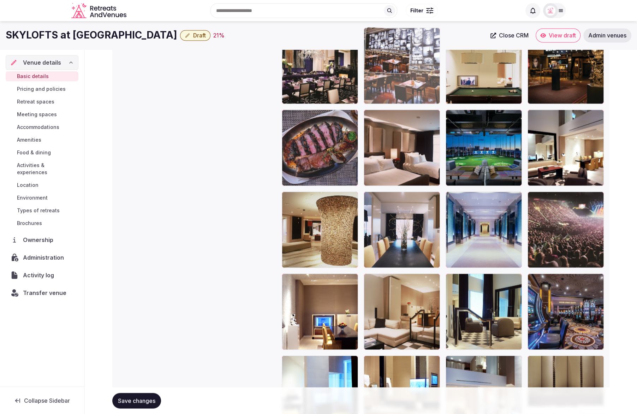
drag, startPoint x: 560, startPoint y: 245, endPoint x: 419, endPoint y: 116, distance: 191.2
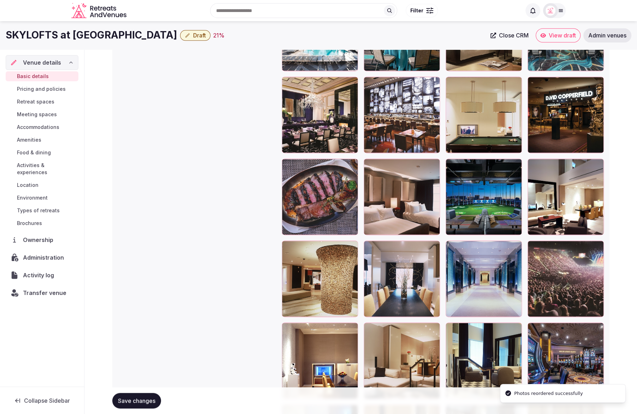
scroll to position [891, 0]
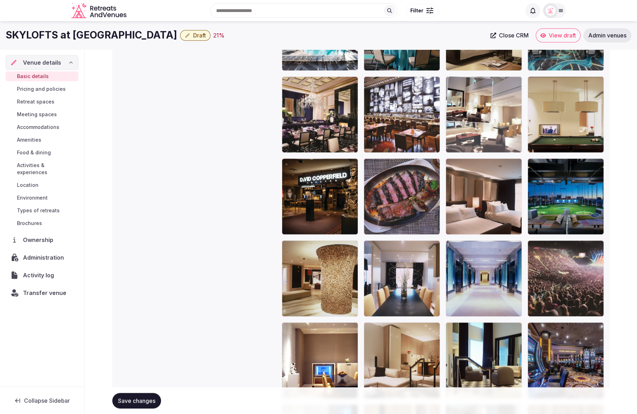
drag, startPoint x: 577, startPoint y: 220, endPoint x: 497, endPoint y: 156, distance: 102.3
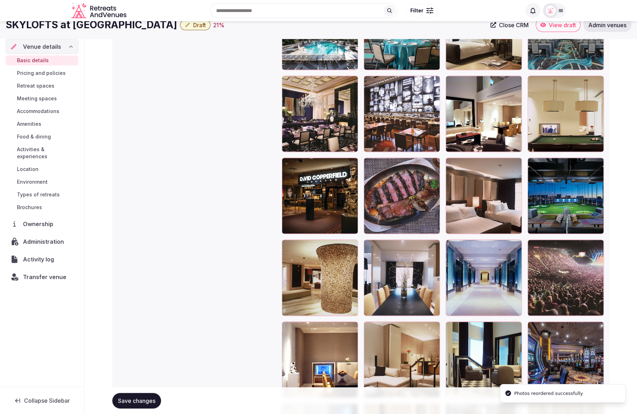
scroll to position [894, 0]
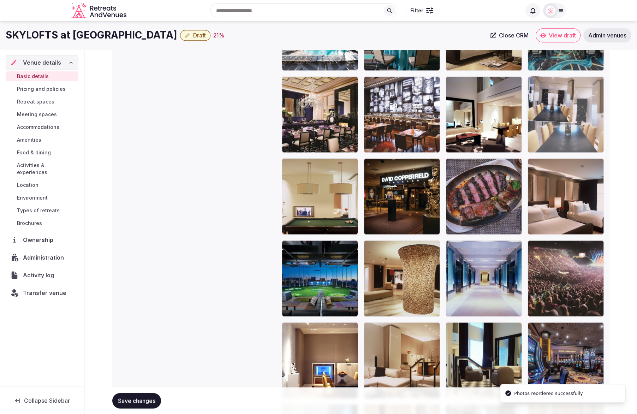
drag, startPoint x: 391, startPoint y: 287, endPoint x: 564, endPoint y: 150, distance: 221.3
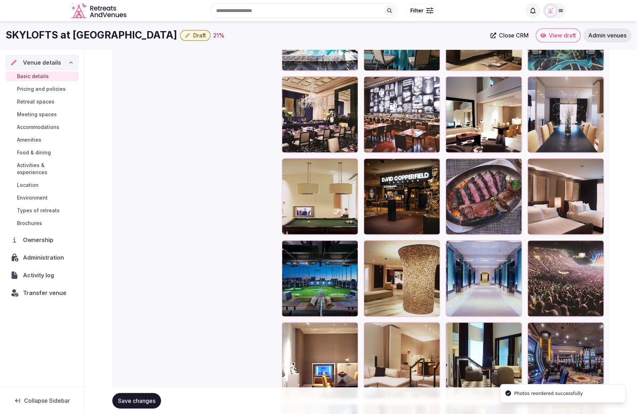
click at [139, 395] on button "Save changes" at bounding box center [136, 401] width 49 height 16
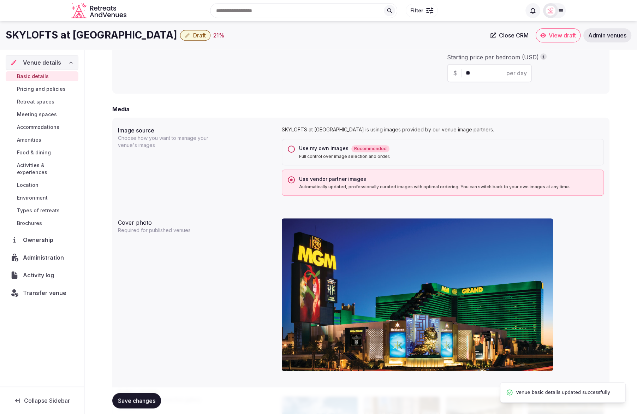
scroll to position [483, 0]
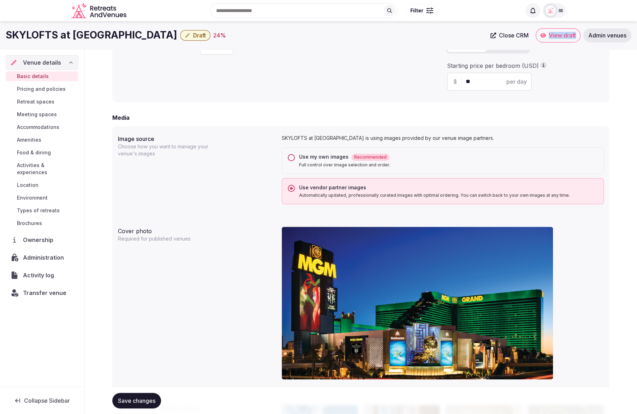
click at [50, 289] on span "Transfer venue" at bounding box center [44, 293] width 43 height 8
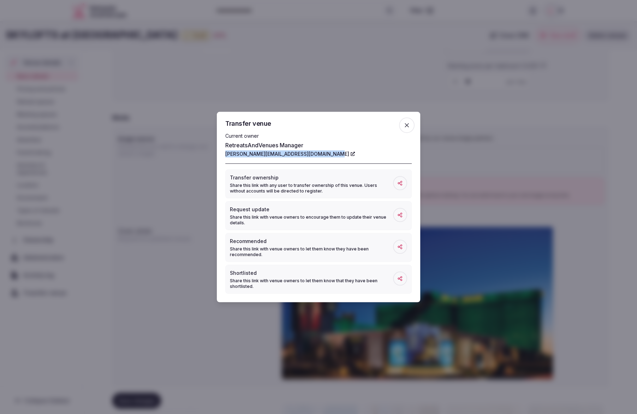
drag, startPoint x: 224, startPoint y: 154, endPoint x: 317, endPoint y: 154, distance: 93.6
click at [325, 155] on div "Transfer venue Current owner RetreatsAndVenues Manager [PERSON_NAME][EMAIL_ADDR…" at bounding box center [318, 207] width 203 height 190
copy link "[PERSON_NAME][EMAIL_ADDRESS][DOMAIN_NAME]"
click at [404, 126] on icon "button" at bounding box center [406, 125] width 7 height 7
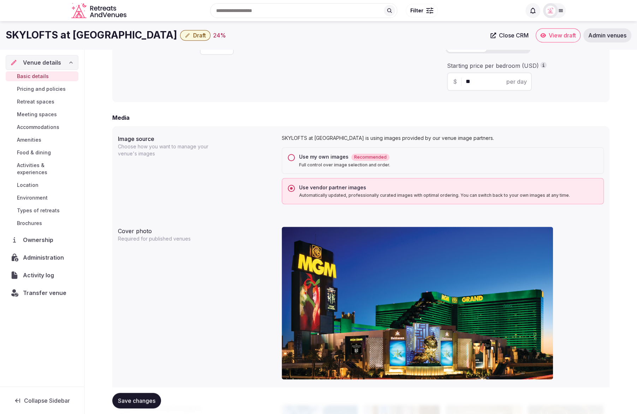
click at [193, 34] on span "Draft" at bounding box center [199, 35] width 13 height 7
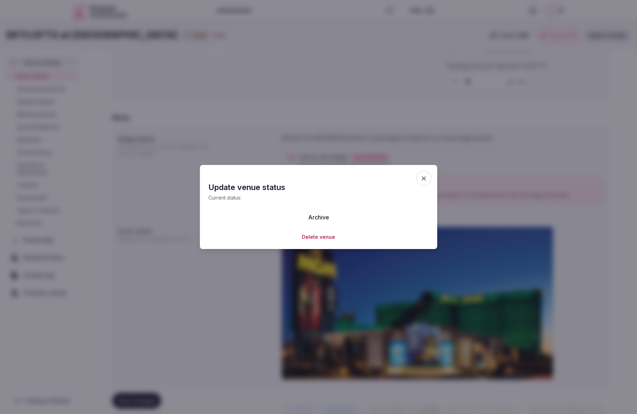
drag, startPoint x: 423, startPoint y: 178, endPoint x: 250, endPoint y: 126, distance: 180.3
click at [423, 178] on icon "button" at bounding box center [423, 178] width 7 height 7
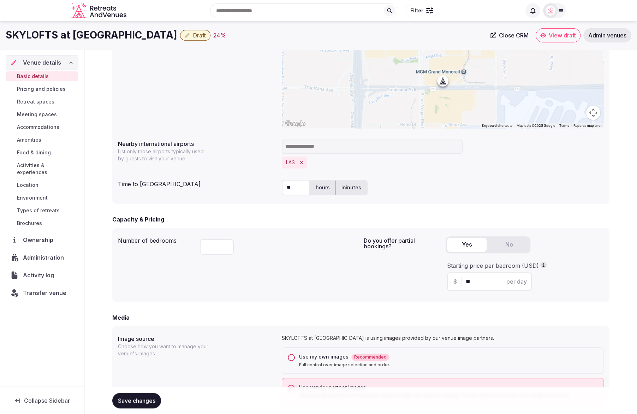
scroll to position [282, 0]
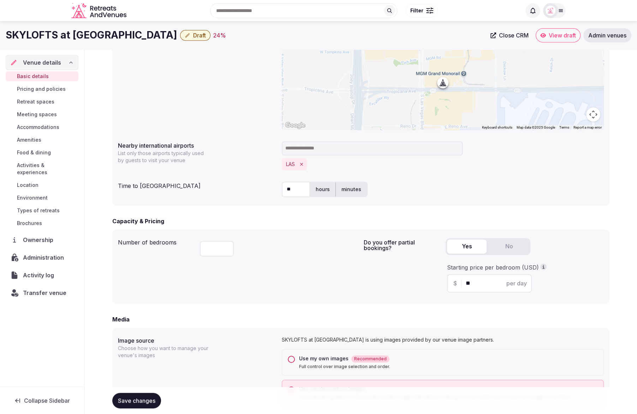
click at [193, 35] on span "Draft" at bounding box center [199, 35] width 13 height 7
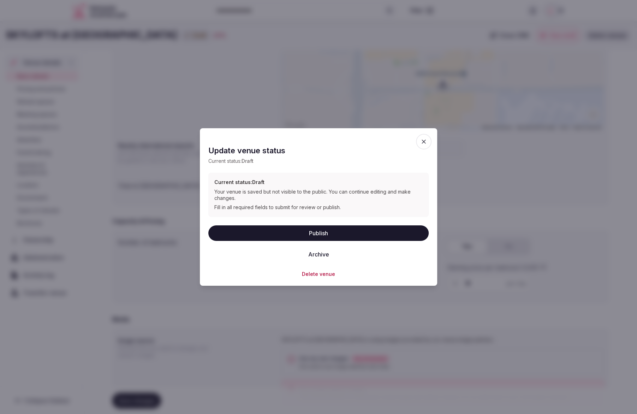
click at [328, 233] on button "Publish" at bounding box center [318, 233] width 220 height 16
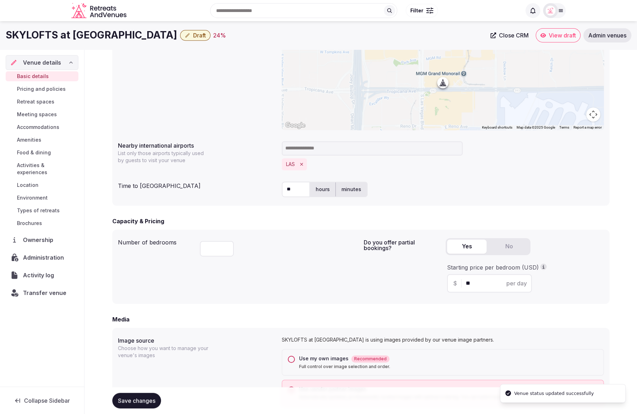
click at [213, 69] on div "**********" at bounding box center [361, 66] width 486 height 131
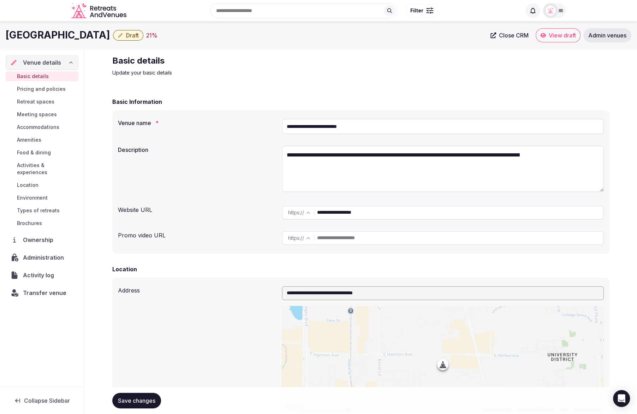
click at [43, 253] on span "Administration" at bounding box center [45, 257] width 44 height 8
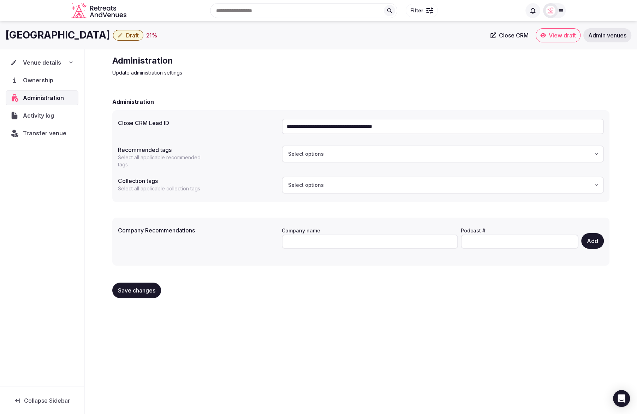
drag, startPoint x: 427, startPoint y: 127, endPoint x: 285, endPoint y: 122, distance: 141.7
click at [285, 122] on input "**********" at bounding box center [443, 127] width 322 height 16
click at [67, 63] on div "Venue details" at bounding box center [42, 62] width 64 height 8
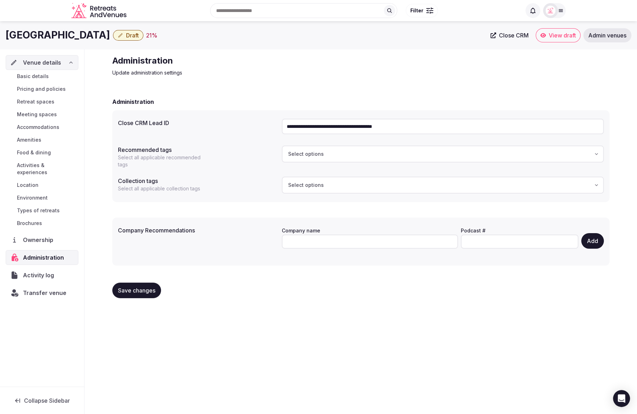
click at [54, 76] on link "Basic details" at bounding box center [42, 76] width 73 height 10
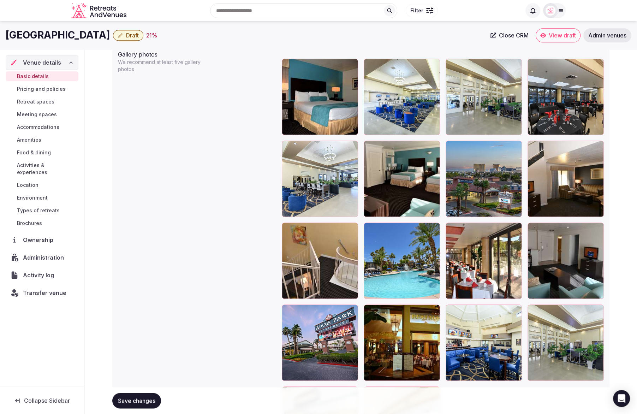
scroll to position [810, 0]
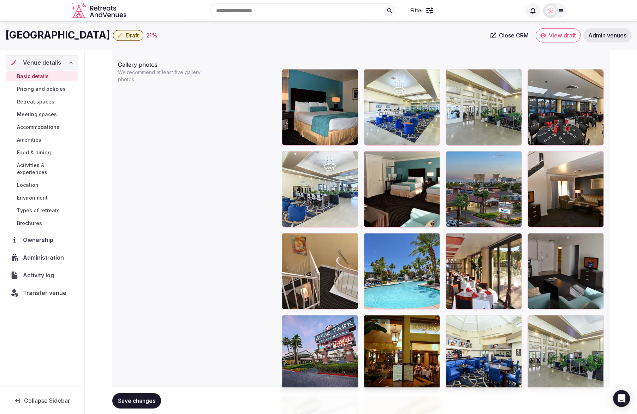
click at [519, 159] on div at bounding box center [515, 158] width 8 height 9
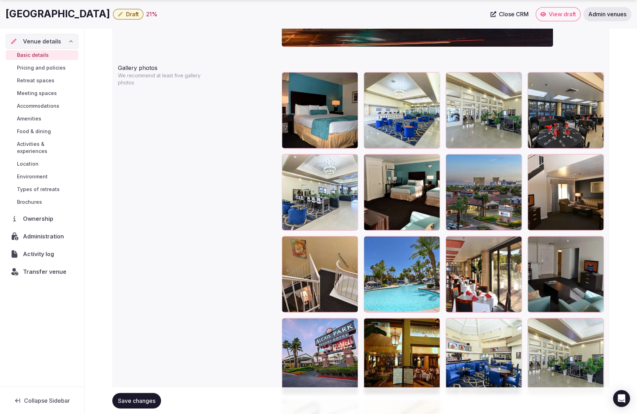
click at [517, 160] on icon "button" at bounding box center [515, 161] width 6 height 6
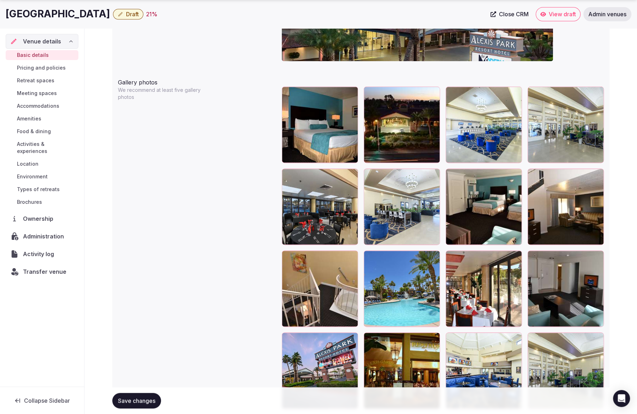
scroll to position [793, 0]
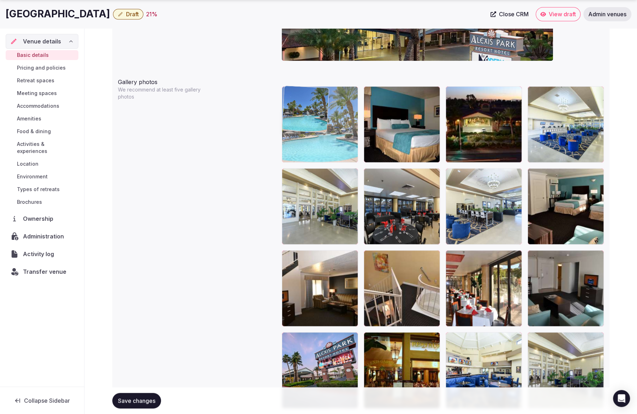
drag, startPoint x: 405, startPoint y: 276, endPoint x: 355, endPoint y: 130, distance: 154.4
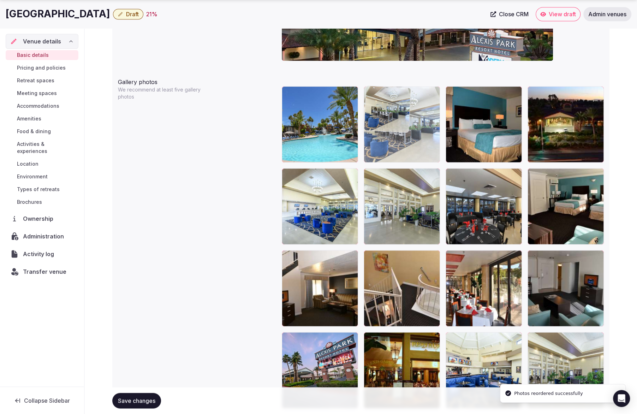
drag, startPoint x: 497, startPoint y: 233, endPoint x: 425, endPoint y: 168, distance: 97.0
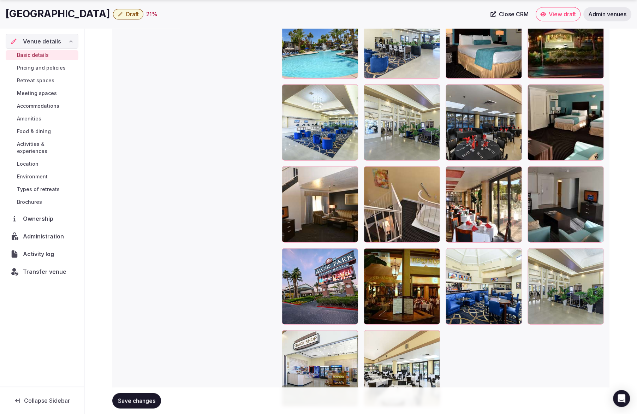
scroll to position [920, 0]
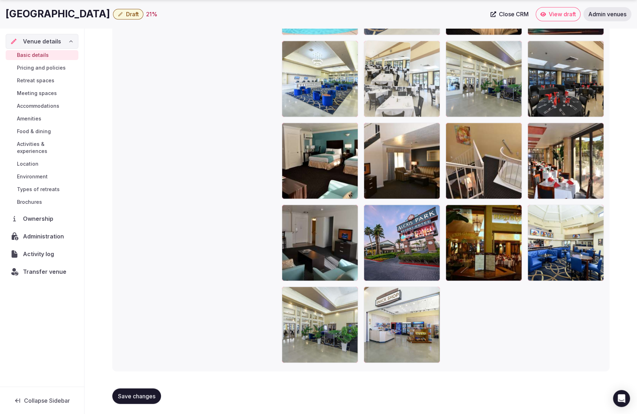
drag, startPoint x: 411, startPoint y: 328, endPoint x: 449, endPoint y: 119, distance: 212.1
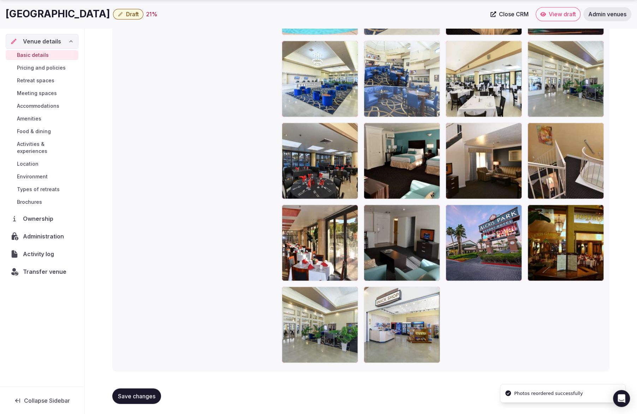
drag, startPoint x: 584, startPoint y: 259, endPoint x: 416, endPoint y: 136, distance: 208.0
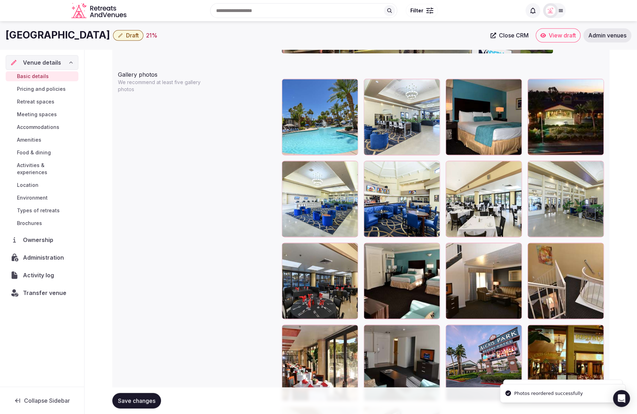
scroll to position [798, 0]
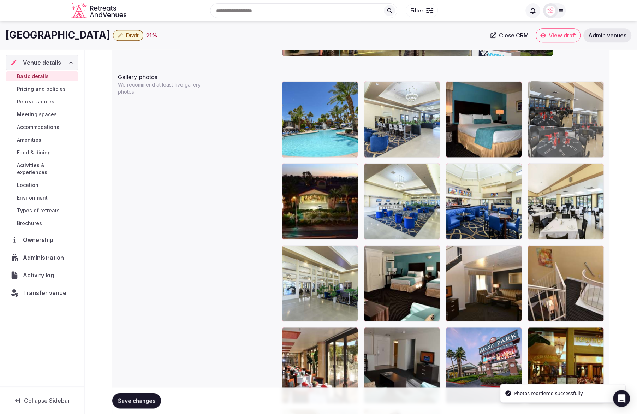
drag, startPoint x: 326, startPoint y: 278, endPoint x: 572, endPoint y: 150, distance: 277.7
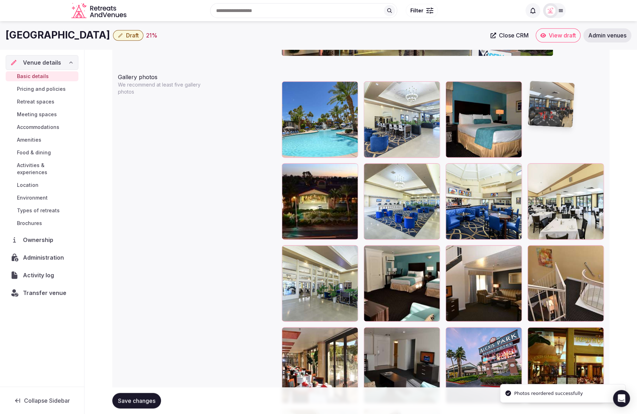
scroll to position [798, 0]
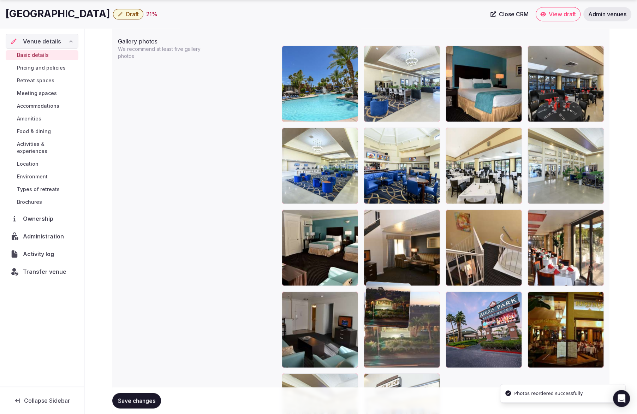
drag, startPoint x: 292, startPoint y: 206, endPoint x: 413, endPoint y: 350, distance: 188.2
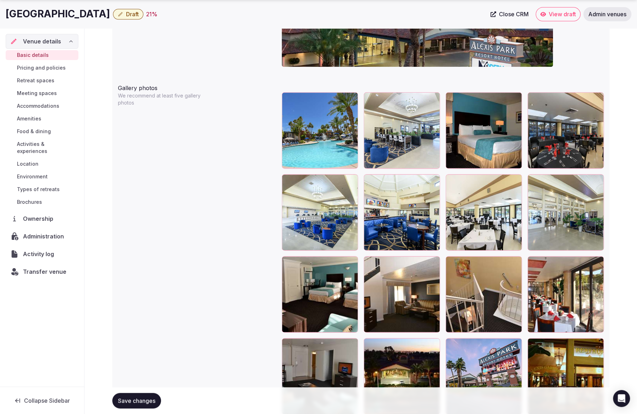
scroll to position [789, 0]
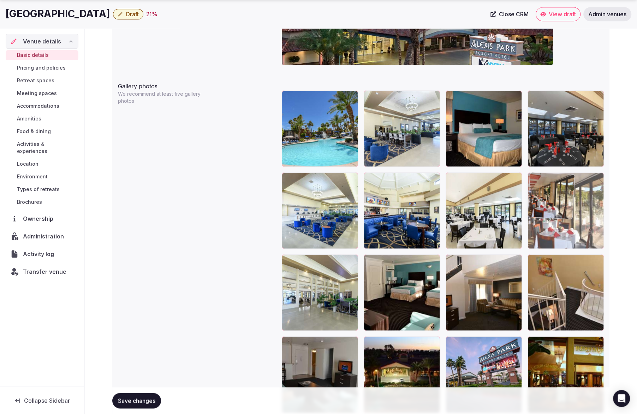
drag, startPoint x: 555, startPoint y: 271, endPoint x: 568, endPoint y: 213, distance: 60.1
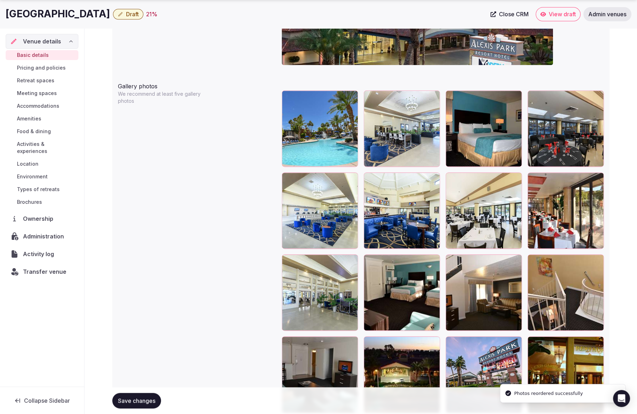
click at [140, 395] on button "Save changes" at bounding box center [136, 401] width 49 height 16
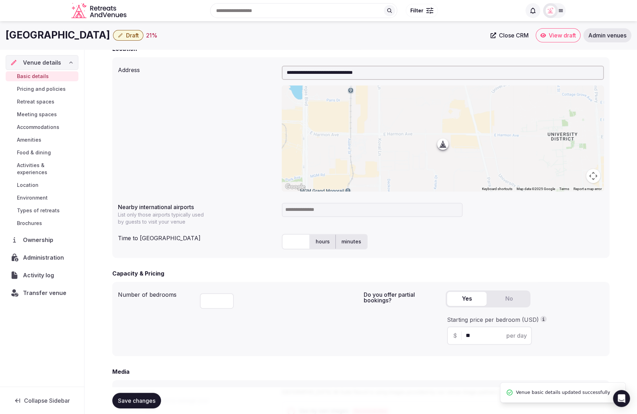
scroll to position [216, 0]
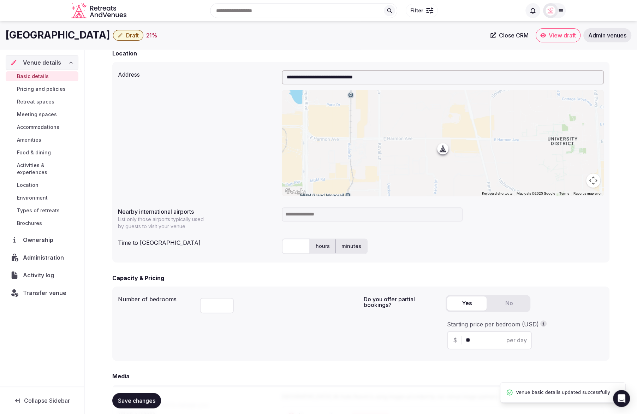
drag, startPoint x: 412, startPoint y: 239, endPoint x: 375, endPoint y: 227, distance: 38.6
click at [412, 239] on div "hours minutes" at bounding box center [443, 246] width 322 height 16
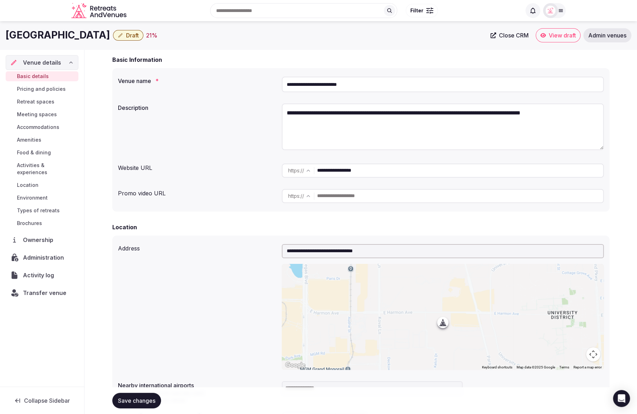
scroll to position [0, 0]
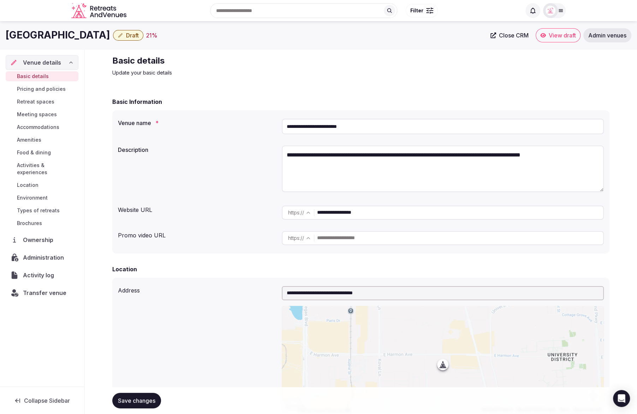
drag, startPoint x: 294, startPoint y: 124, endPoint x: 257, endPoint y: 124, distance: 37.4
click at [259, 124] on div "**********" at bounding box center [361, 126] width 486 height 21
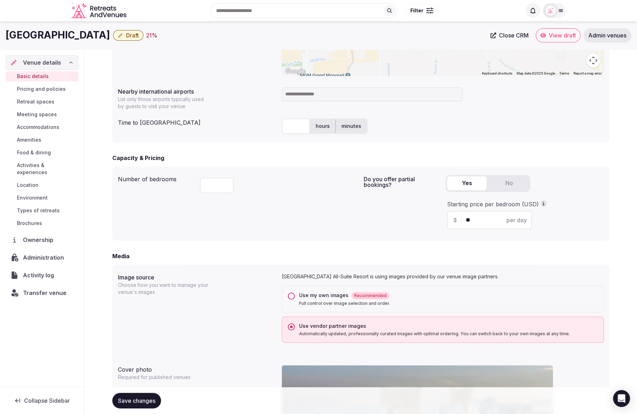
scroll to position [301, 0]
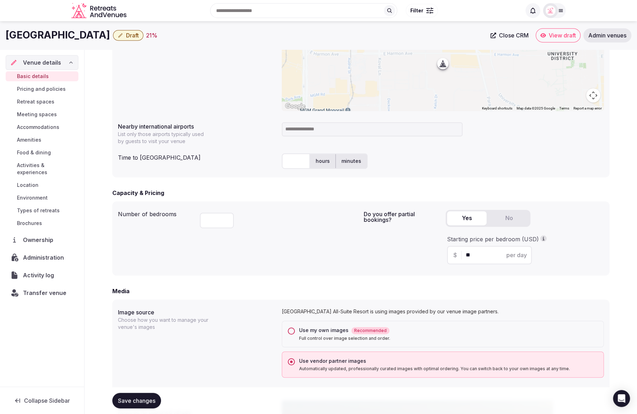
click at [319, 132] on input at bounding box center [372, 129] width 181 height 14
type input "**********"
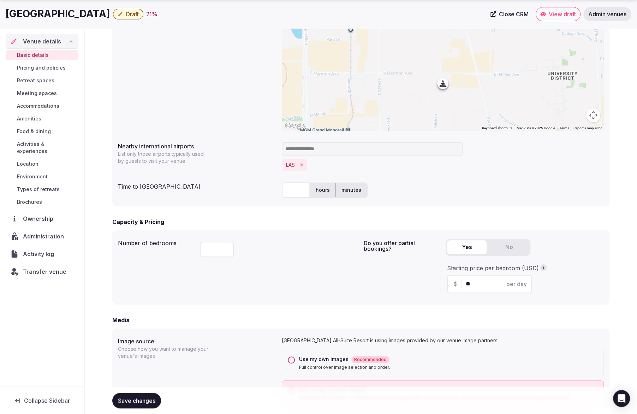
scroll to position [282, 0]
click at [299, 190] on input "text" at bounding box center [296, 190] width 28 height 16
type input "*"
click at [320, 249] on div "***" at bounding box center [279, 247] width 158 height 24
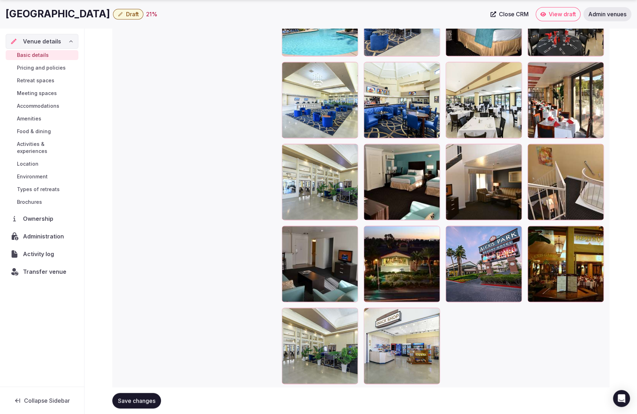
scroll to position [930, 0]
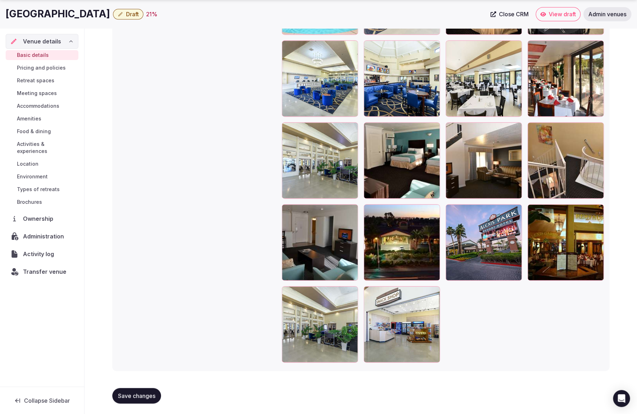
click at [138, 394] on span "Save changes" at bounding box center [136, 395] width 37 height 7
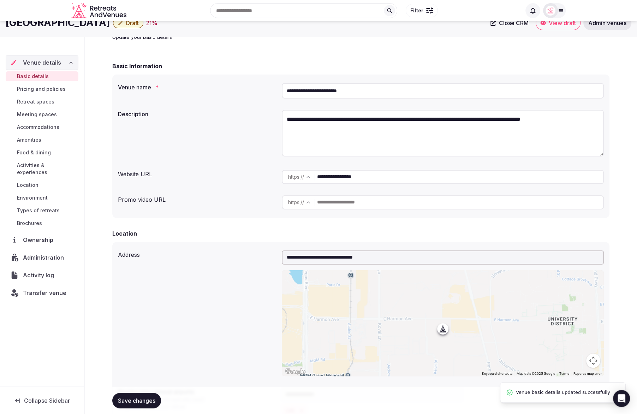
scroll to position [0, 0]
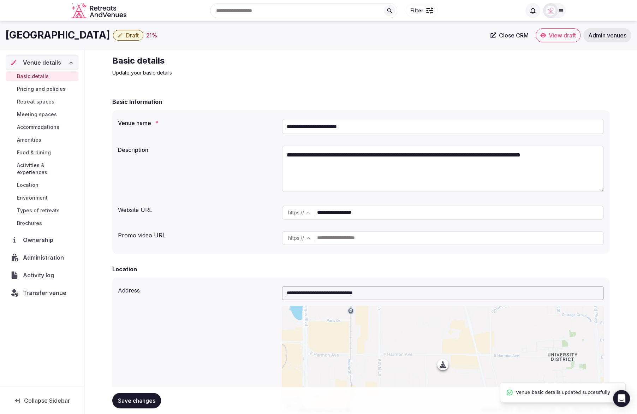
click at [139, 38] on span "Draft" at bounding box center [132, 35] width 13 height 7
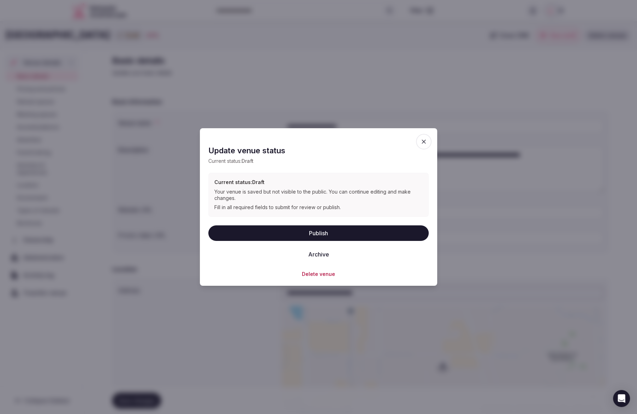
click at [324, 233] on button "Publish" at bounding box center [318, 233] width 220 height 16
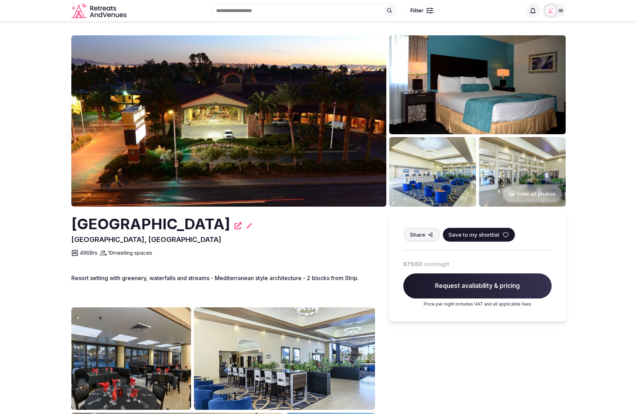
drag, startPoint x: 53, startPoint y: 222, endPoint x: 270, endPoint y: 220, distance: 216.8
click at [270, 220] on section "View all photos [GEOGRAPHIC_DATA] All-[GEOGRAPHIC_DATA], [GEOGRAPHIC_DATA] Shar…" at bounding box center [318, 314] width 637 height 586
copy h2 "[GEOGRAPHIC_DATA]"
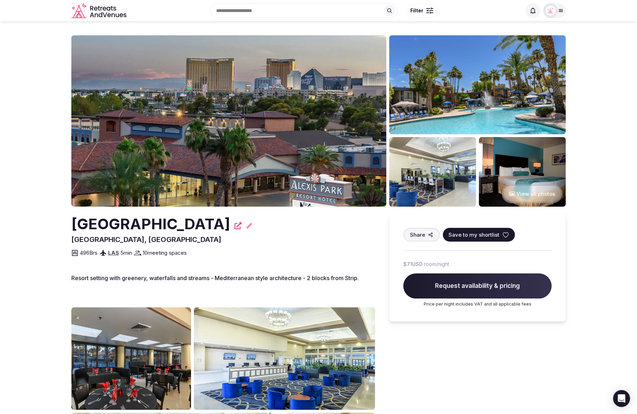
click at [32, 164] on section "View all photos [GEOGRAPHIC_DATA] All-[GEOGRAPHIC_DATA], [GEOGRAPHIC_DATA] Shar…" at bounding box center [318, 314] width 637 height 586
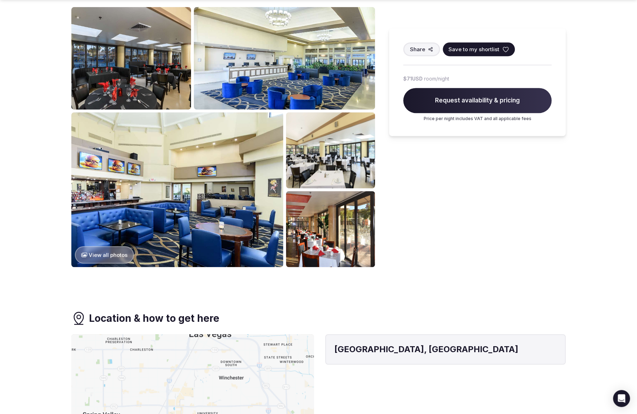
scroll to position [303, 0]
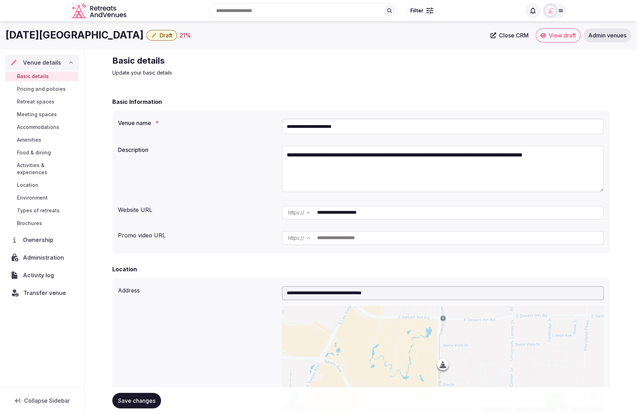
click at [47, 290] on div "Transfer venue" at bounding box center [42, 292] width 72 height 14
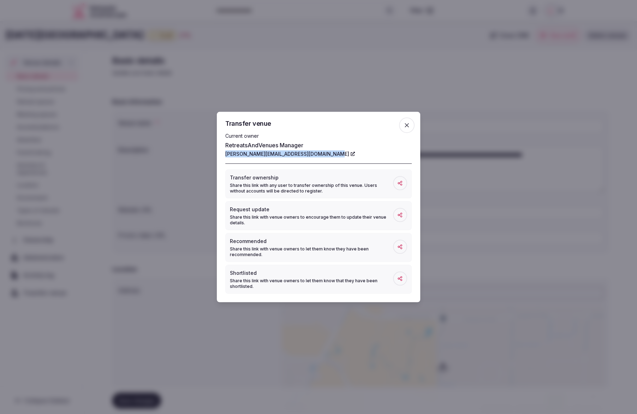
drag, startPoint x: 222, startPoint y: 155, endPoint x: 322, endPoint y: 156, distance: 100.3
click at [322, 156] on div "Transfer venue Current owner RetreatsAndVenues Manager [PERSON_NAME][EMAIL_ADDR…" at bounding box center [318, 207] width 203 height 190
copy link "[PERSON_NAME][EMAIL_ADDRESS][DOMAIN_NAME]"
drag, startPoint x: 406, startPoint y: 125, endPoint x: 400, endPoint y: 125, distance: 6.4
click at [406, 125] on icon "button" at bounding box center [406, 125] width 7 height 7
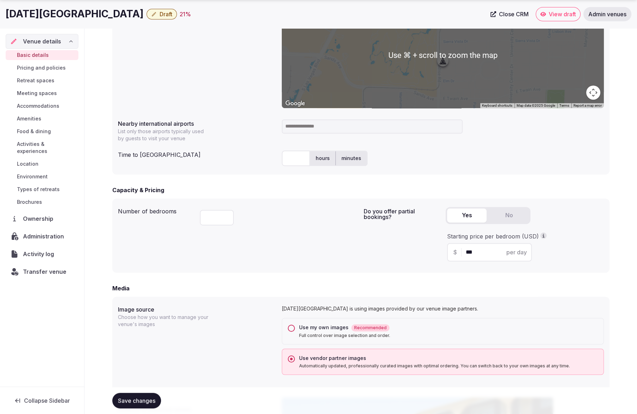
scroll to position [312, 0]
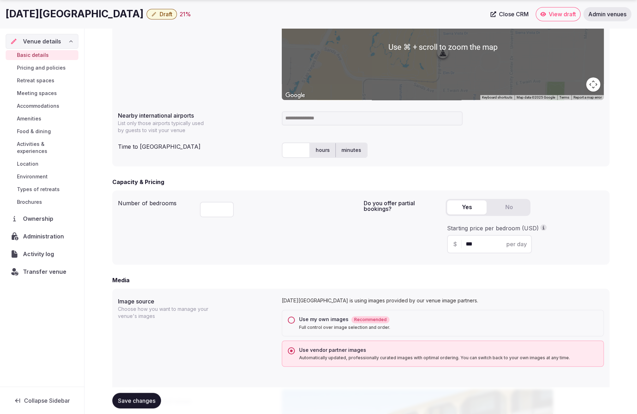
click at [326, 241] on div "Number of bedrooms ***" at bounding box center [238, 227] width 240 height 63
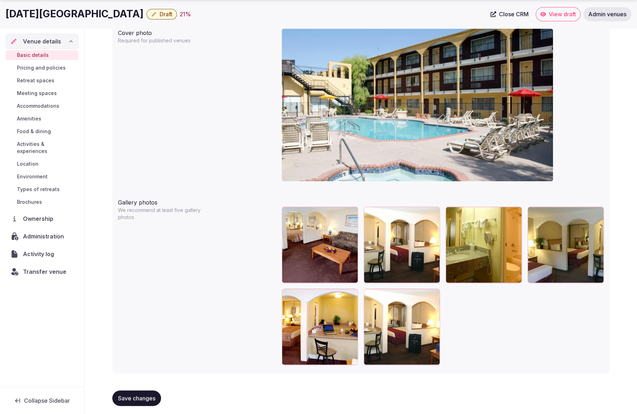
scroll to position [675, 0]
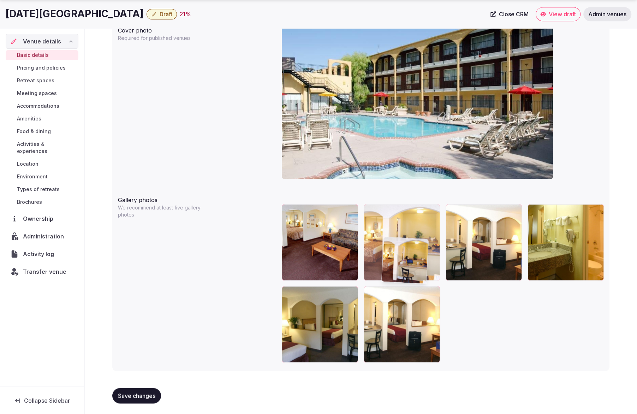
drag, startPoint x: 325, startPoint y: 321, endPoint x: 426, endPoint y: 272, distance: 112.0
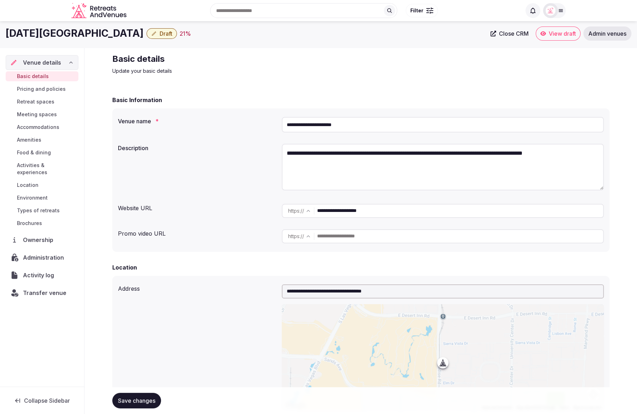
scroll to position [0, 0]
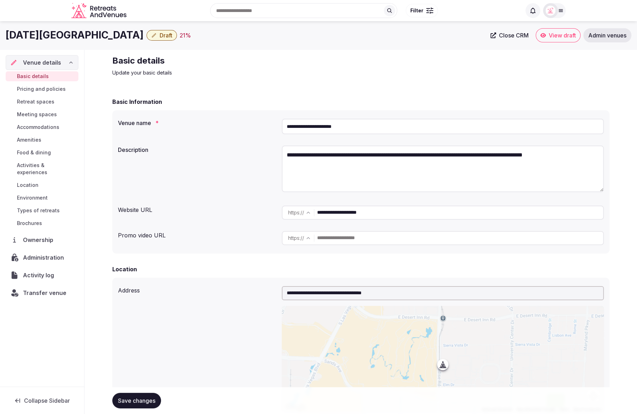
drag, startPoint x: 381, startPoint y: 122, endPoint x: 363, endPoint y: 126, distance: 18.8
click at [363, 126] on input "**********" at bounding box center [443, 127] width 322 height 16
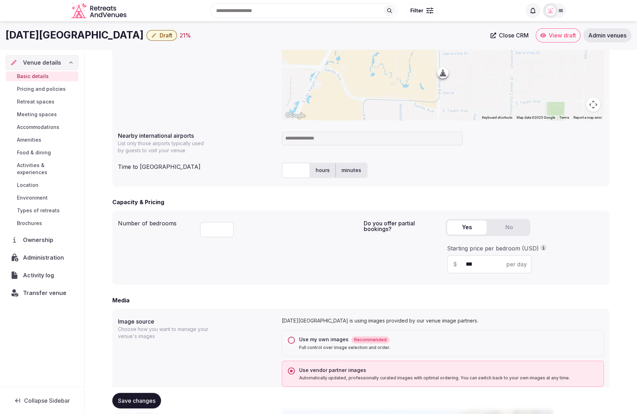
scroll to position [288, 0]
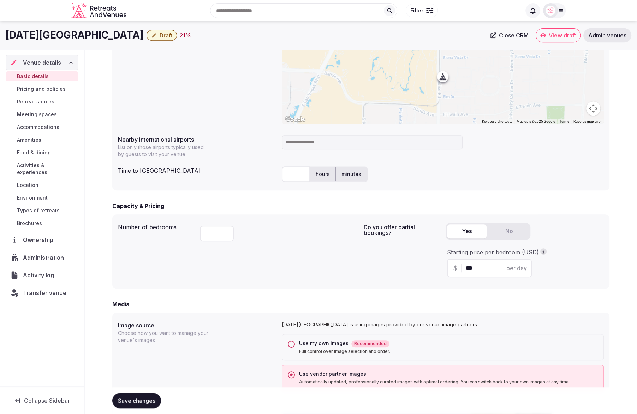
click at [321, 143] on input at bounding box center [372, 142] width 181 height 14
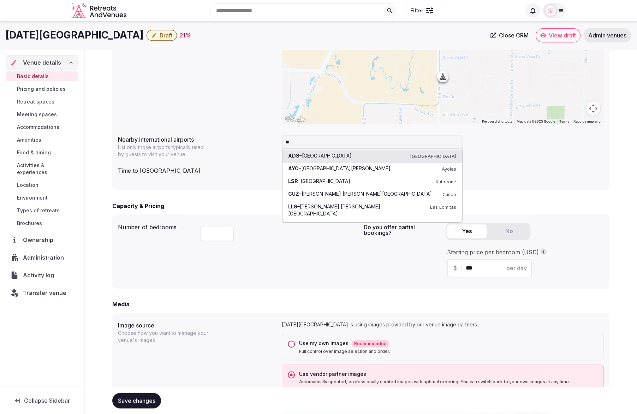
type input "*"
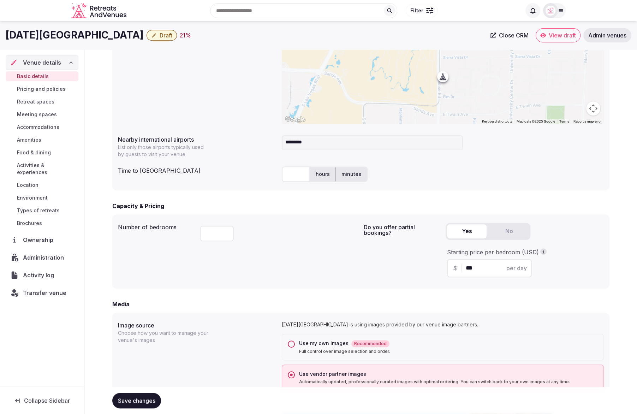
type input "**********"
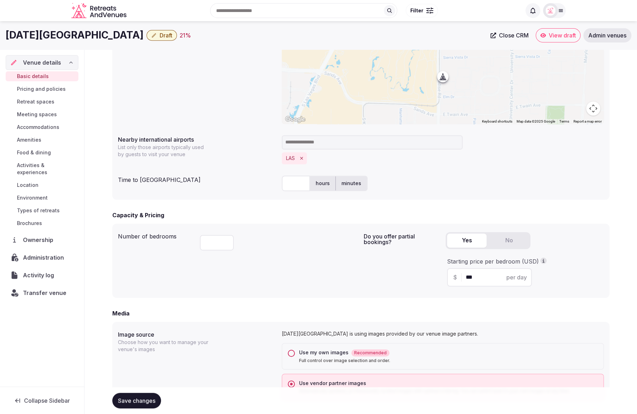
click at [358, 167] on div "LAS" at bounding box center [443, 149] width 322 height 35
click at [299, 182] on input "text" at bounding box center [296, 184] width 28 height 16
type input "**"
click at [327, 219] on div "Capacity & Pricing" at bounding box center [360, 215] width 497 height 8
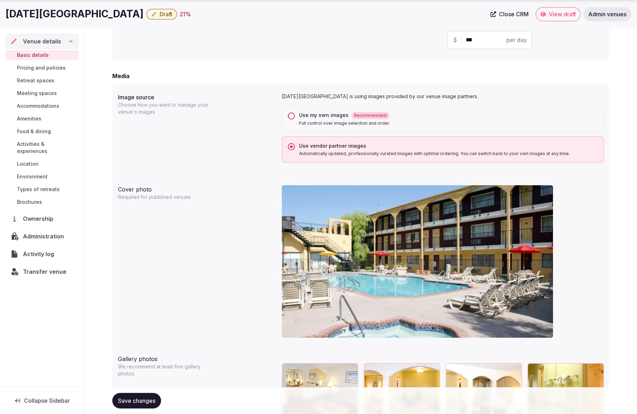
scroll to position [684, 0]
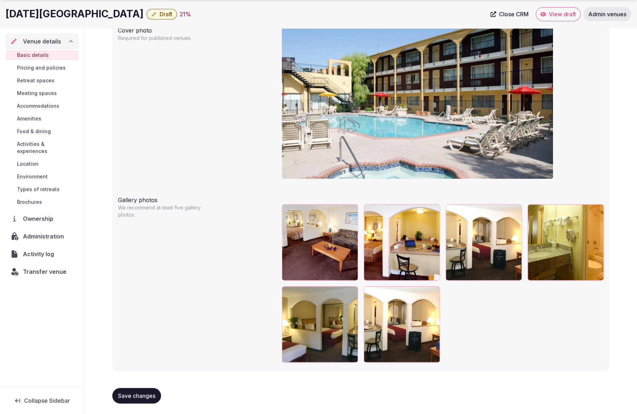
click at [145, 392] on span "Save changes" at bounding box center [136, 395] width 37 height 7
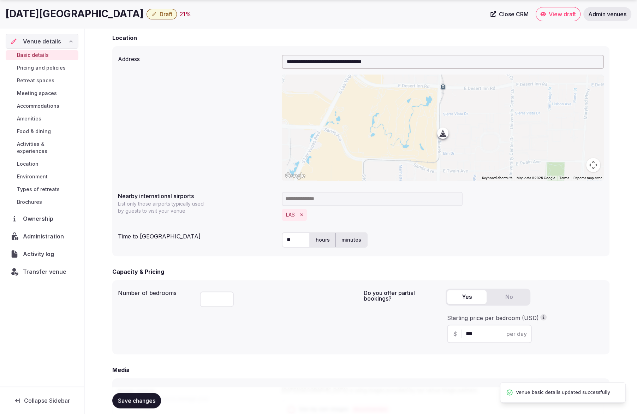
scroll to position [233, 0]
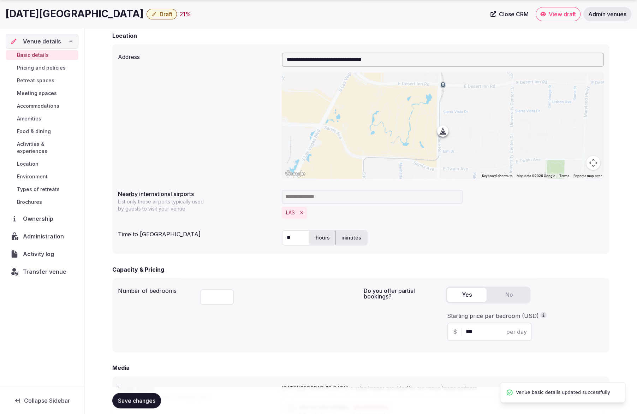
click at [319, 200] on input at bounding box center [372, 197] width 181 height 14
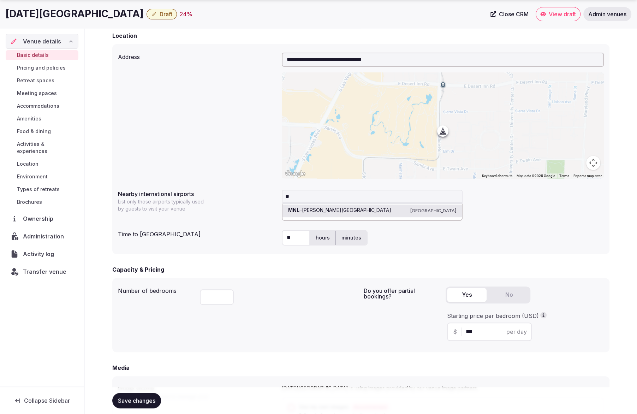
type input "*"
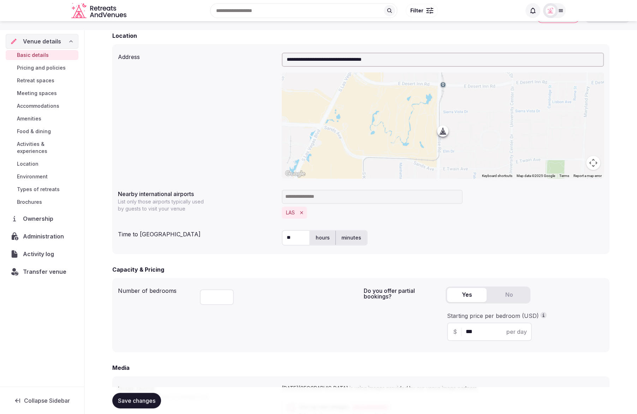
scroll to position [228, 0]
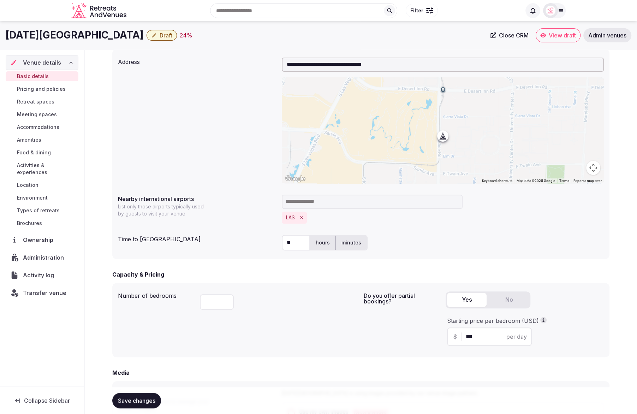
click at [233, 180] on div "**********" at bounding box center [361, 120] width 486 height 131
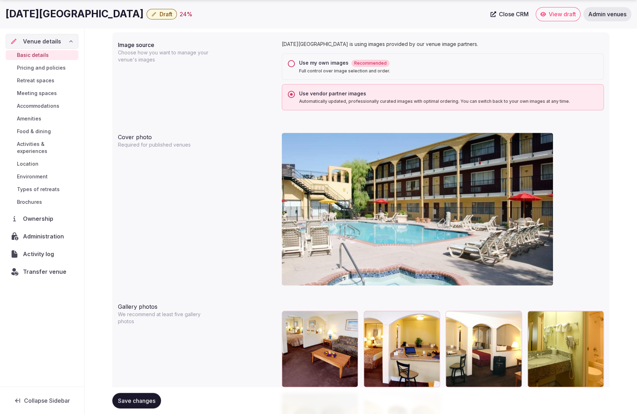
scroll to position [684, 0]
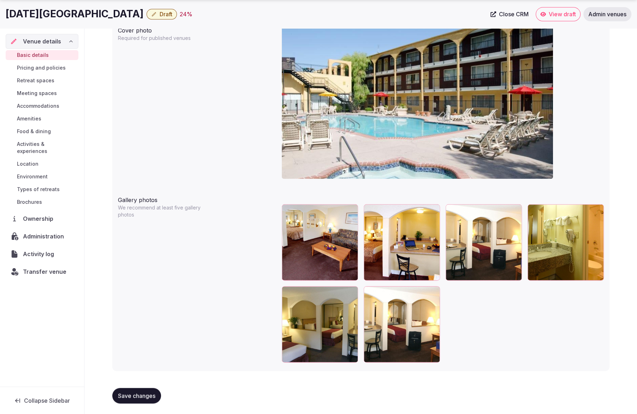
drag, startPoint x: 124, startPoint y: 397, endPoint x: 153, endPoint y: 392, distance: 29.0
click at [124, 397] on span "Save changes" at bounding box center [136, 395] width 37 height 7
click at [147, 14] on button "Draft" at bounding box center [162, 14] width 30 height 11
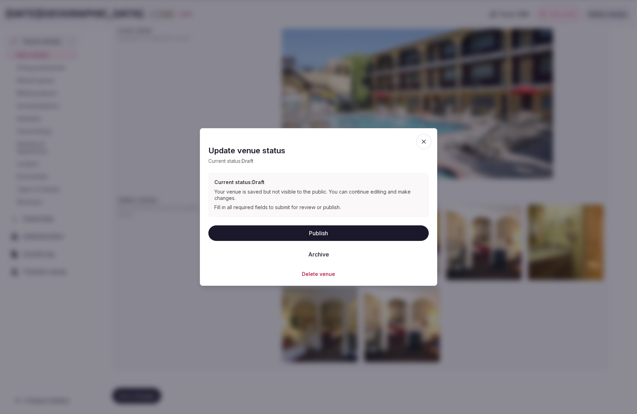
click at [316, 233] on button "Publish" at bounding box center [318, 233] width 220 height 16
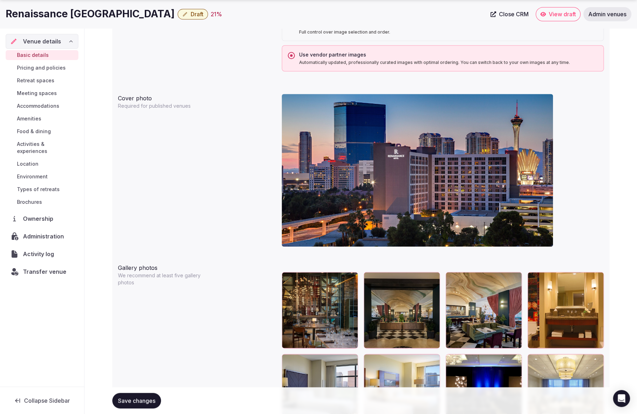
scroll to position [616, 0]
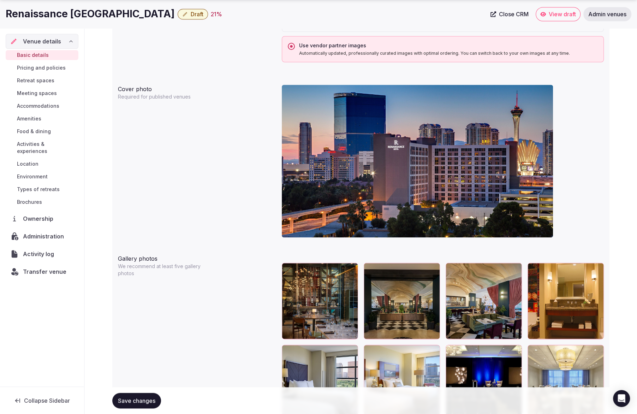
click at [43, 232] on span "Administration" at bounding box center [45, 236] width 44 height 8
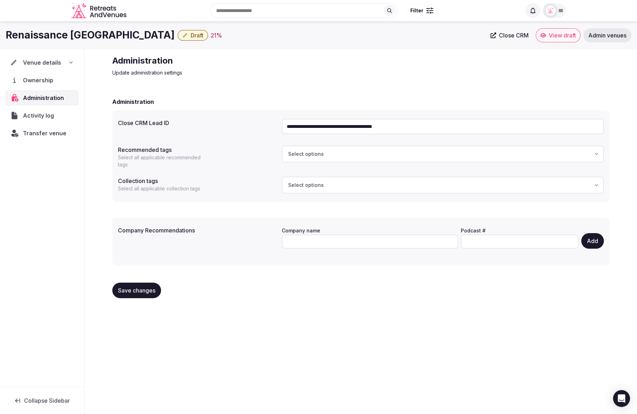
drag, startPoint x: 379, startPoint y: 132, endPoint x: 285, endPoint y: 125, distance: 93.9
click at [286, 125] on input "**********" at bounding box center [443, 127] width 322 height 16
click at [245, 104] on div "Administration" at bounding box center [360, 101] width 497 height 8
click at [61, 61] on div "Venue details" at bounding box center [42, 62] width 64 height 8
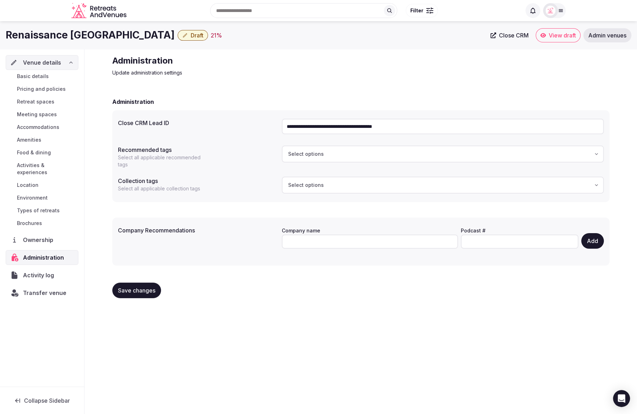
click at [50, 289] on span "Transfer venue" at bounding box center [44, 293] width 43 height 8
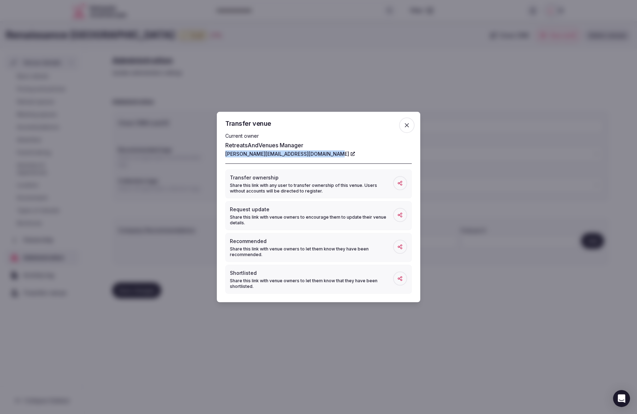
copy link "[PERSON_NAME][EMAIL_ADDRESS][DOMAIN_NAME]"
drag, startPoint x: 225, startPoint y: 155, endPoint x: 324, endPoint y: 156, distance: 98.9
click at [324, 156] on div "Transfer venue Current owner RetreatsAndVenues Manager [PERSON_NAME][EMAIL_ADDR…" at bounding box center [318, 207] width 203 height 190
click at [406, 126] on icon "button" at bounding box center [407, 125] width 4 height 4
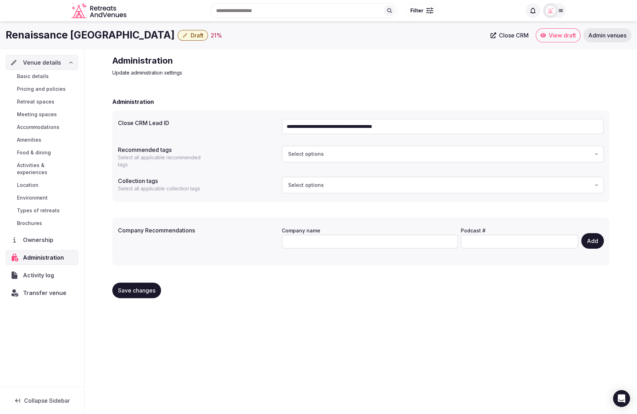
click at [37, 73] on span "Basic details" at bounding box center [33, 76] width 32 height 7
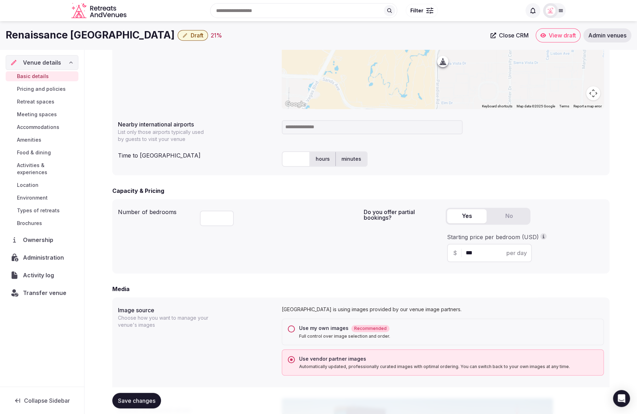
scroll to position [298, 0]
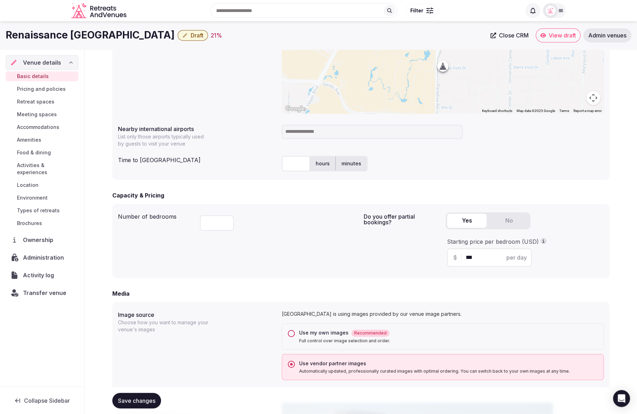
click at [322, 133] on input at bounding box center [372, 132] width 181 height 14
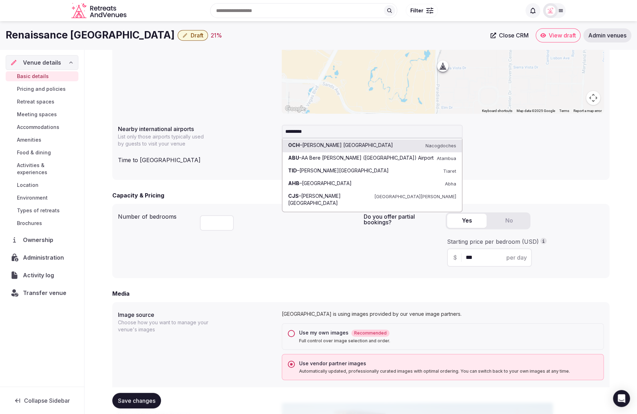
type input "**********"
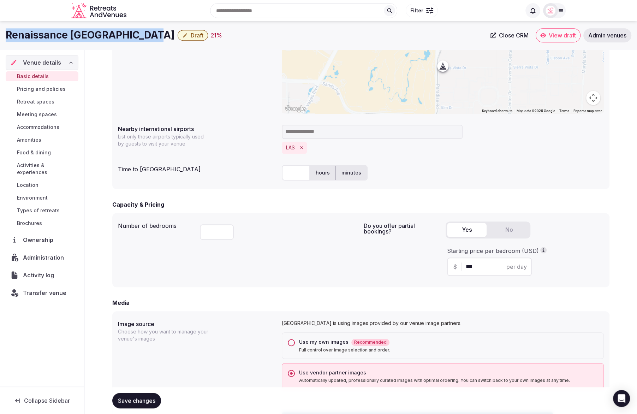
copy h1 "Renaissance [GEOGRAPHIC_DATA]"
drag, startPoint x: 5, startPoint y: 35, endPoint x: 146, endPoint y: 34, distance: 140.6
click at [146, 34] on div "Renaissance [GEOGRAPHIC_DATA] Draft 21 % Close CRM View draft Admin venues" at bounding box center [318, 35] width 637 height 14
click at [298, 174] on input "text" at bounding box center [296, 173] width 28 height 16
type input "*"
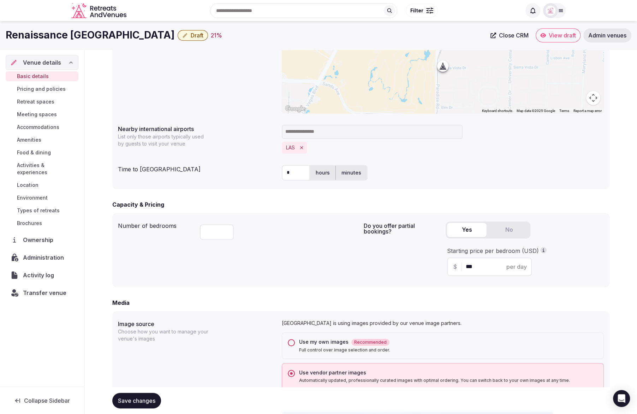
click at [248, 185] on div "**********" at bounding box center [360, 84] width 497 height 210
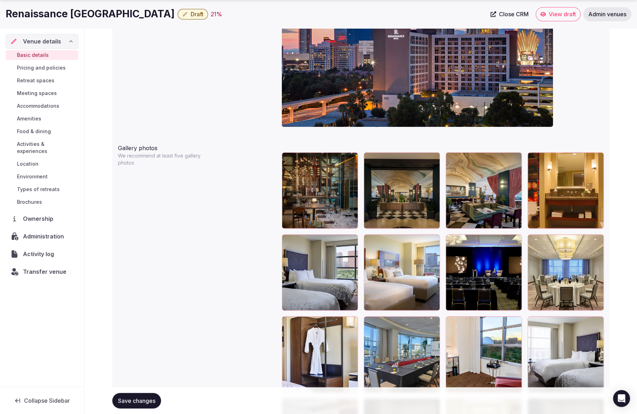
scroll to position [740, 0]
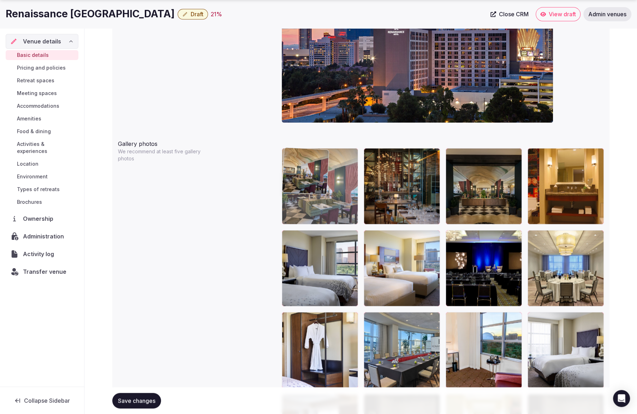
drag, startPoint x: 496, startPoint y: 195, endPoint x: 331, endPoint y: 201, distance: 165.4
click at [331, 201] on body "**********" at bounding box center [318, 260] width 637 height 2000
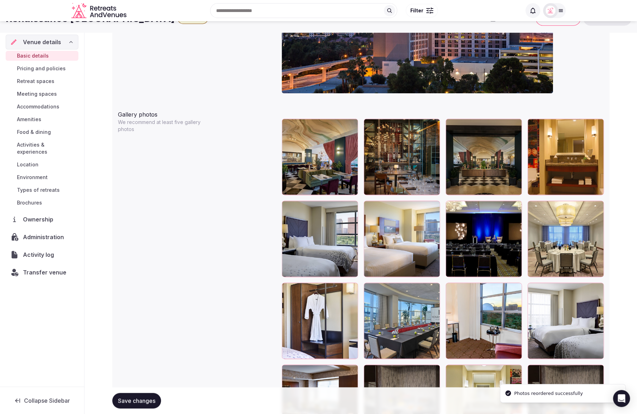
scroll to position [767, 0]
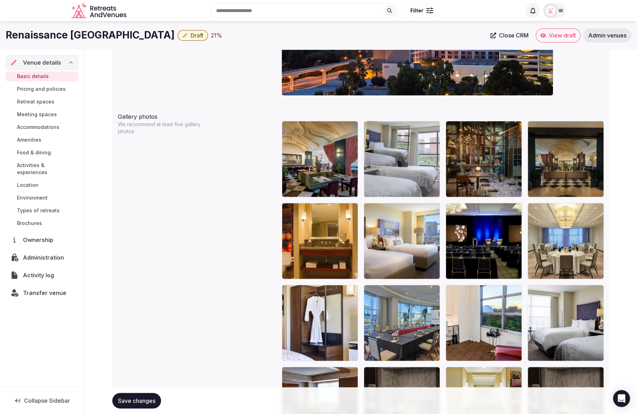
drag, startPoint x: 318, startPoint y: 268, endPoint x: 408, endPoint y: 203, distance: 110.7
click at [408, 203] on body "**********" at bounding box center [318, 233] width 637 height 2000
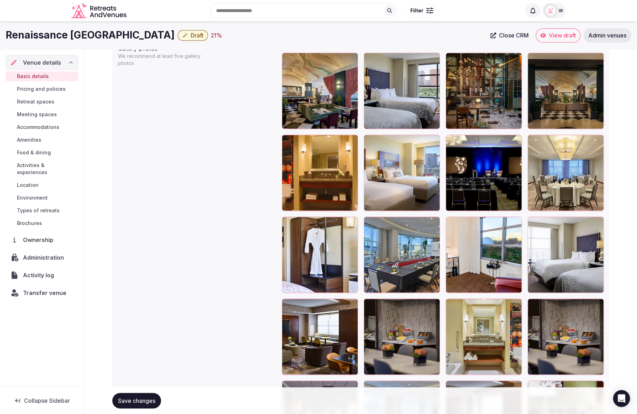
scroll to position [835, 0]
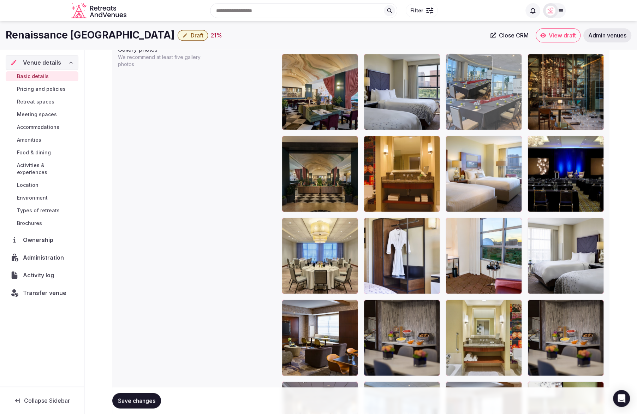
drag, startPoint x: 404, startPoint y: 265, endPoint x: 488, endPoint y: 125, distance: 163.2
click at [488, 125] on body "**********" at bounding box center [318, 165] width 637 height 2000
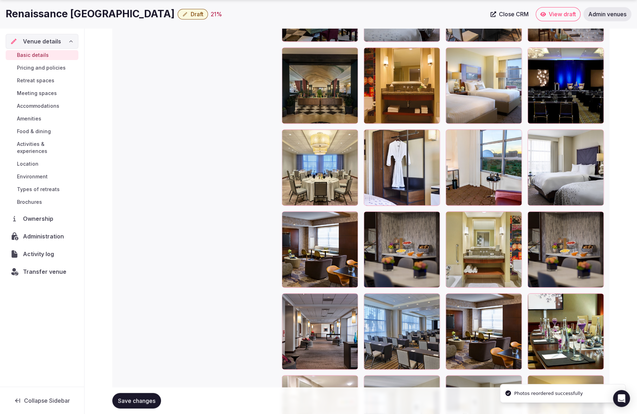
scroll to position [926, 0]
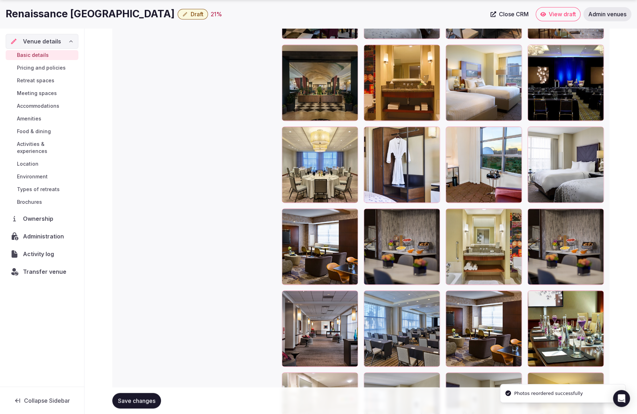
click at [431, 312] on div at bounding box center [402, 328] width 76 height 76
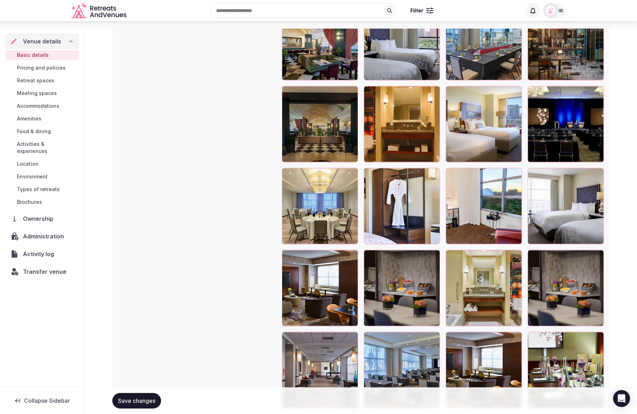
scroll to position [883, 0]
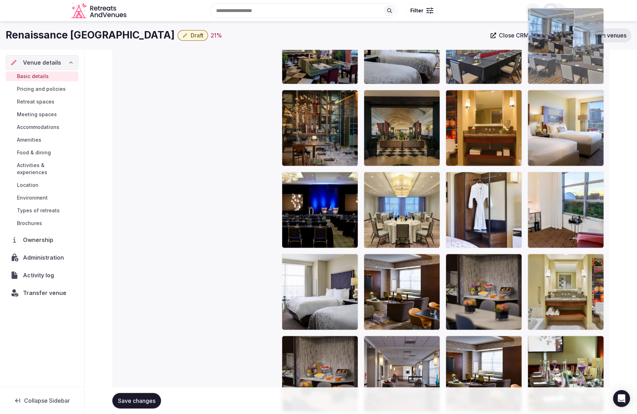
drag, startPoint x: 404, startPoint y: 368, endPoint x: 581, endPoint y: 79, distance: 338.5
click at [582, 79] on body "**********" at bounding box center [318, 120] width 637 height 2000
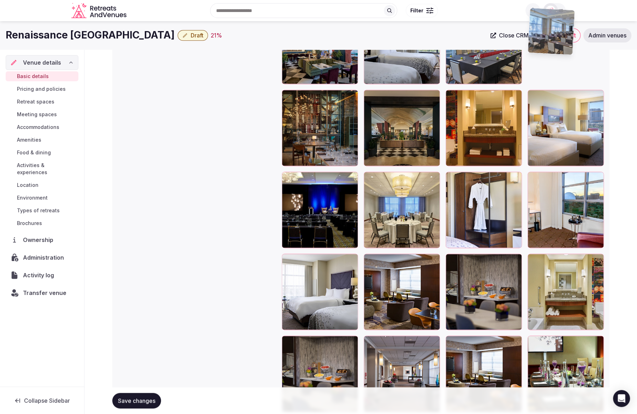
scroll to position [880, 0]
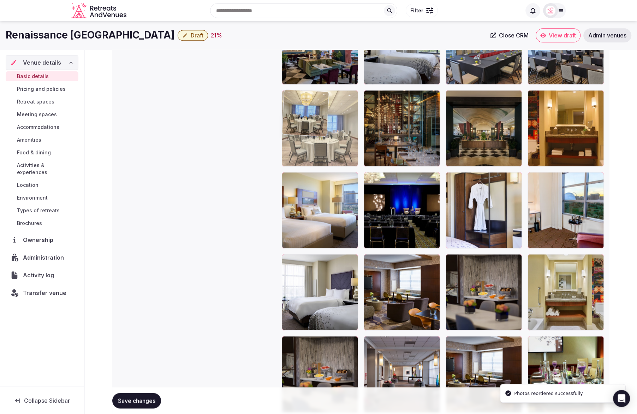
drag, startPoint x: 409, startPoint y: 226, endPoint x: 336, endPoint y: 162, distance: 96.8
click at [336, 162] on body "**********" at bounding box center [318, 120] width 637 height 2000
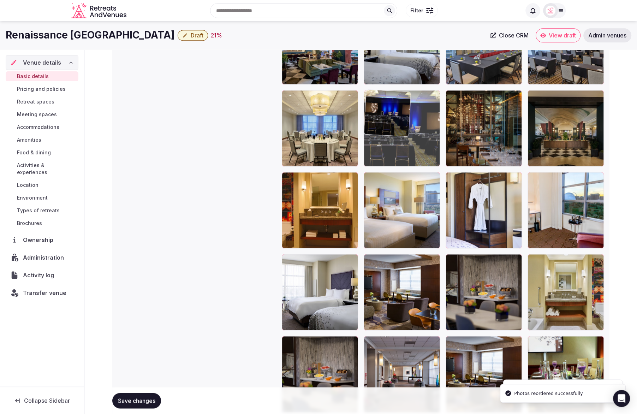
drag, startPoint x: 411, startPoint y: 226, endPoint x: 407, endPoint y: 160, distance: 66.9
click at [407, 160] on body "**********" at bounding box center [318, 120] width 637 height 2000
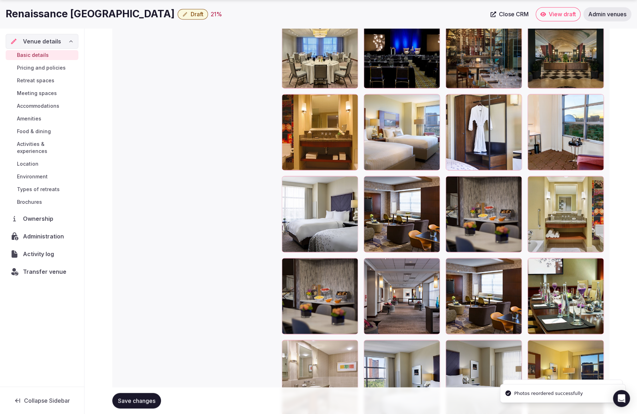
scroll to position [959, 0]
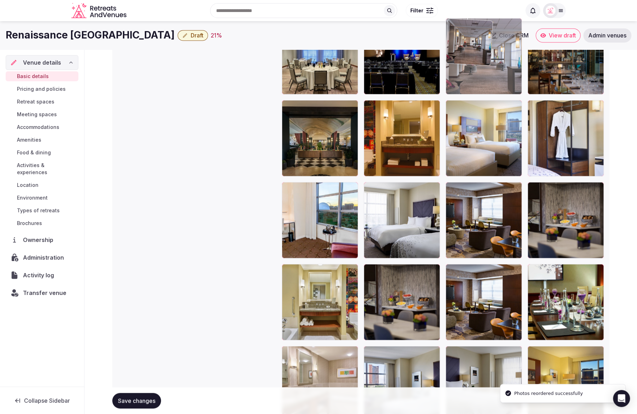
drag, startPoint x: 425, startPoint y: 292, endPoint x: 507, endPoint y: 75, distance: 231.9
click at [507, 75] on body "**********" at bounding box center [318, 48] width 637 height 2000
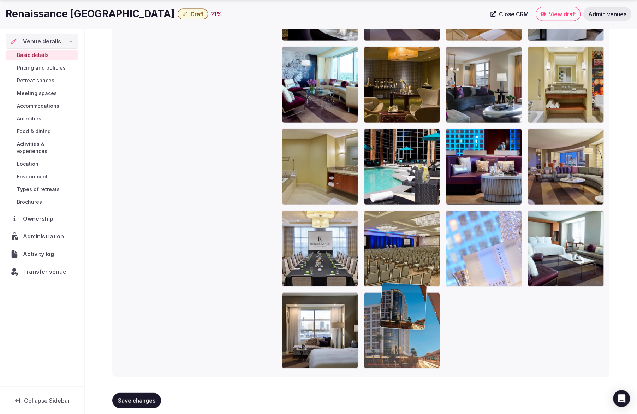
scroll to position [1585, 0]
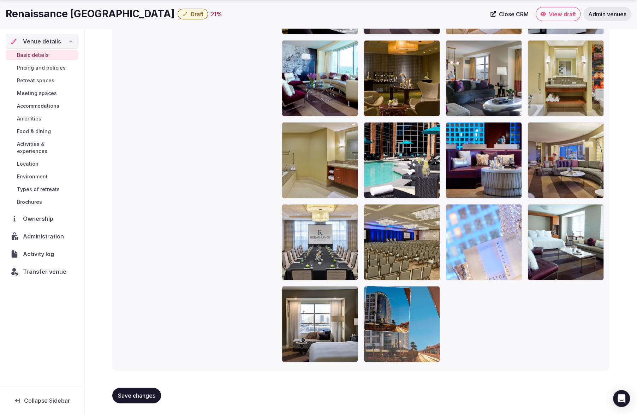
drag, startPoint x: 482, startPoint y: 192, endPoint x: 417, endPoint y: 342, distance: 163.1
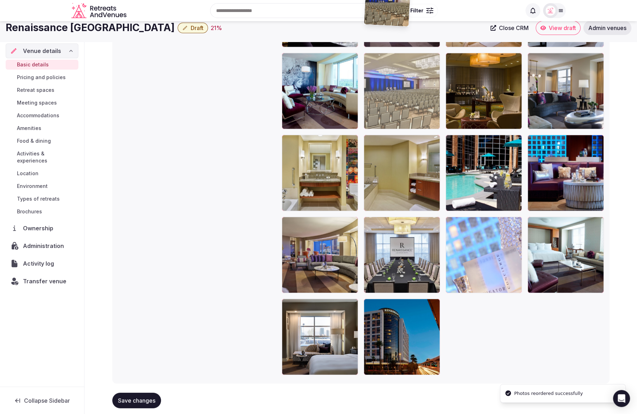
drag, startPoint x: 399, startPoint y: 248, endPoint x: 415, endPoint y: 70, distance: 179.1
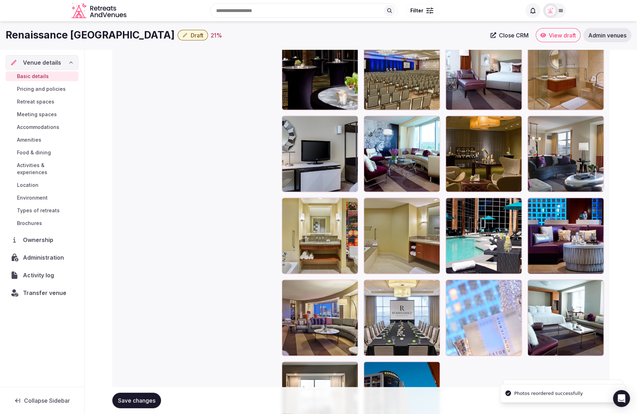
scroll to position [1507, 0]
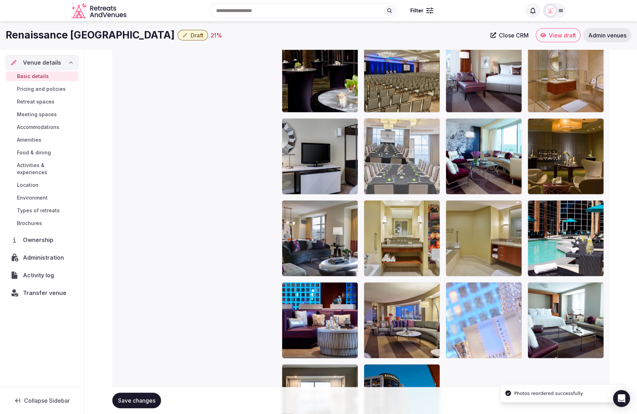
drag, startPoint x: 407, startPoint y: 325, endPoint x: 420, endPoint y: 147, distance: 177.8
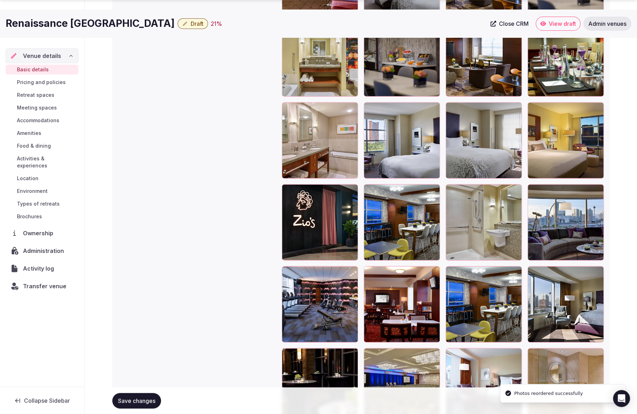
scroll to position [1236, 0]
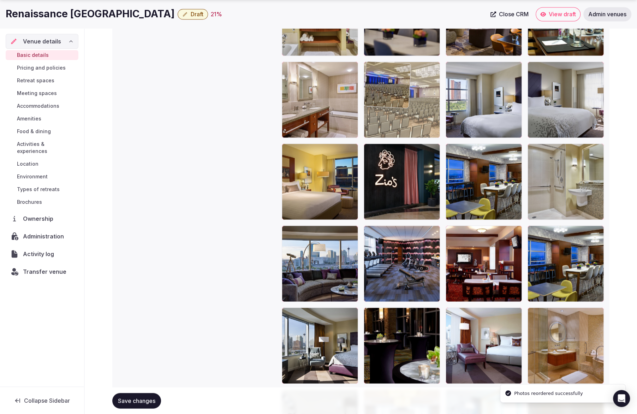
drag, startPoint x: 407, startPoint y: 331, endPoint x: 420, endPoint y: 115, distance: 215.8
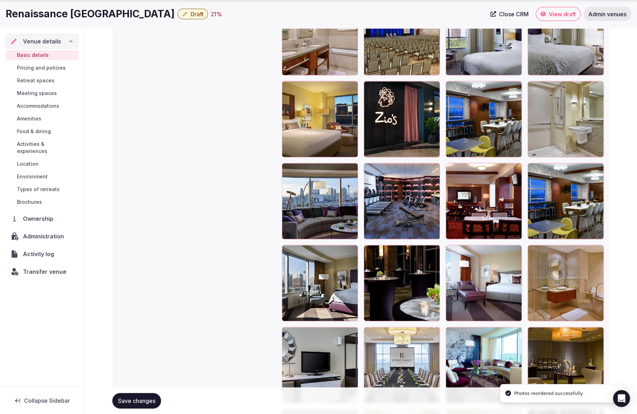
scroll to position [1300, 0]
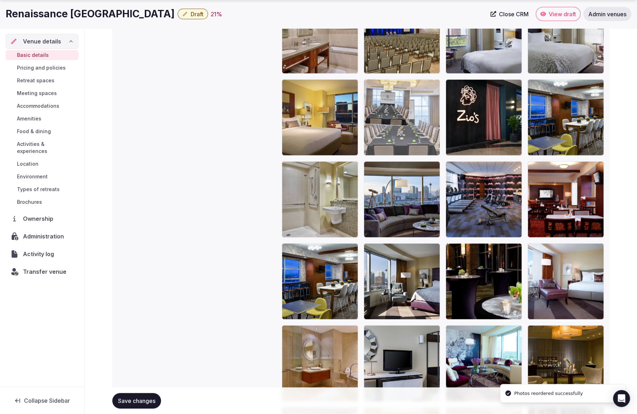
drag, startPoint x: 417, startPoint y: 349, endPoint x: 426, endPoint y: 102, distance: 246.3
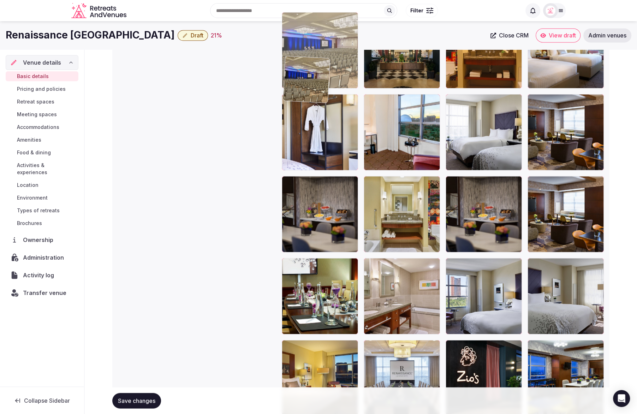
scroll to position [1035, 0]
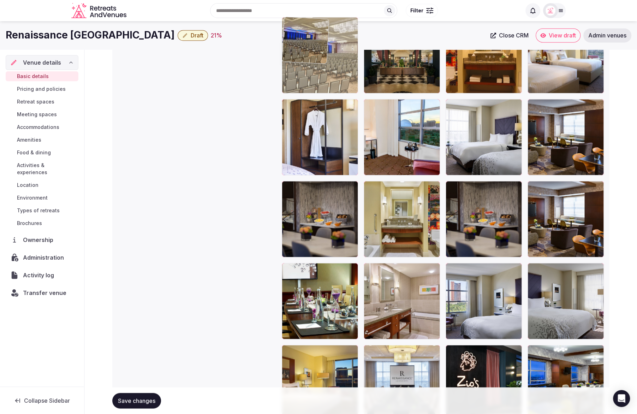
drag, startPoint x: 420, startPoint y: 268, endPoint x: 340, endPoint y: 78, distance: 206.4
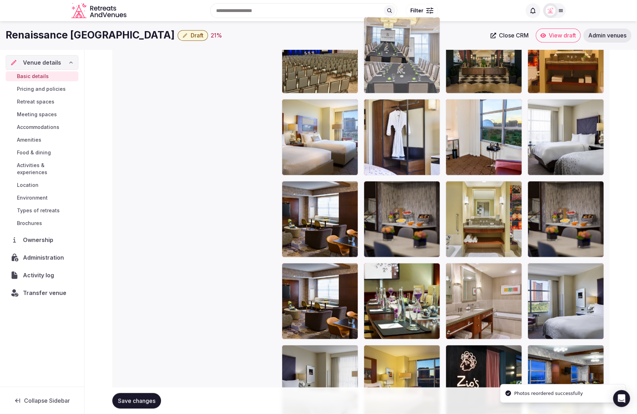
drag, startPoint x: 406, startPoint y: 333, endPoint x: 401, endPoint y: 85, distance: 247.3
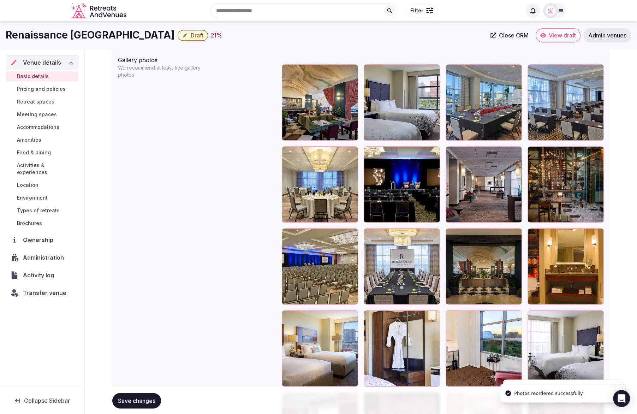
scroll to position [814, 0]
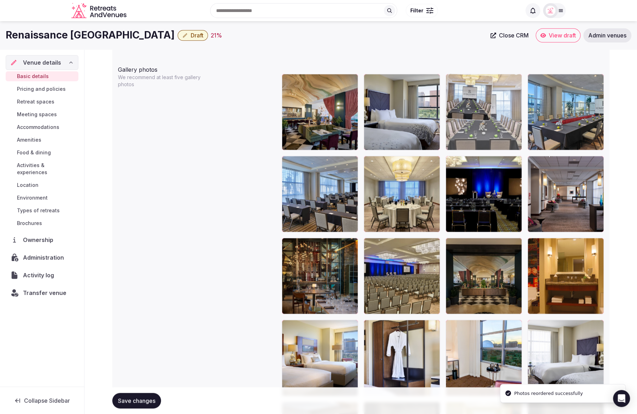
drag, startPoint x: 412, startPoint y: 271, endPoint x: 493, endPoint y: 134, distance: 159.1
click at [493, 134] on body "**********" at bounding box center [318, 186] width 637 height 2000
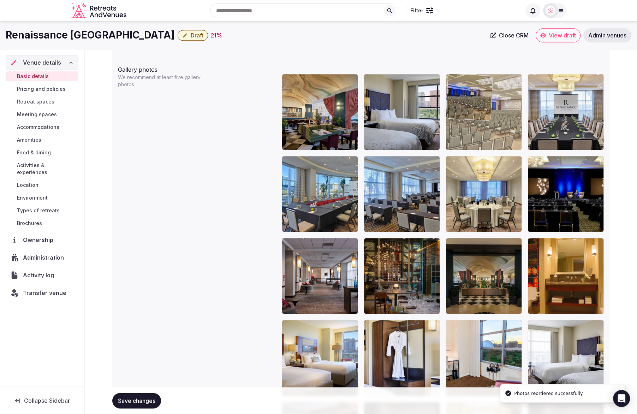
drag, startPoint x: 404, startPoint y: 271, endPoint x: 486, endPoint y: 130, distance: 163.2
click at [486, 130] on body "**********" at bounding box center [318, 186] width 637 height 2000
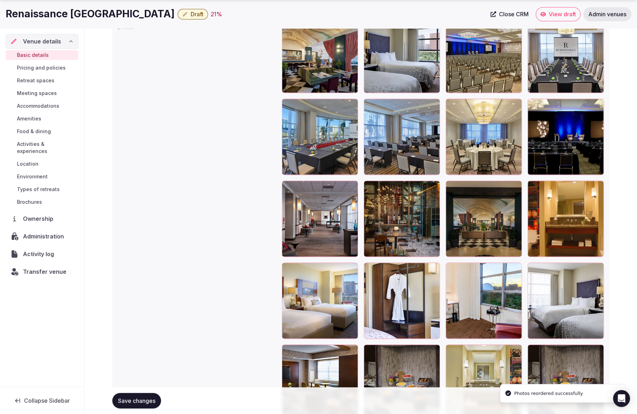
scroll to position [888, 0]
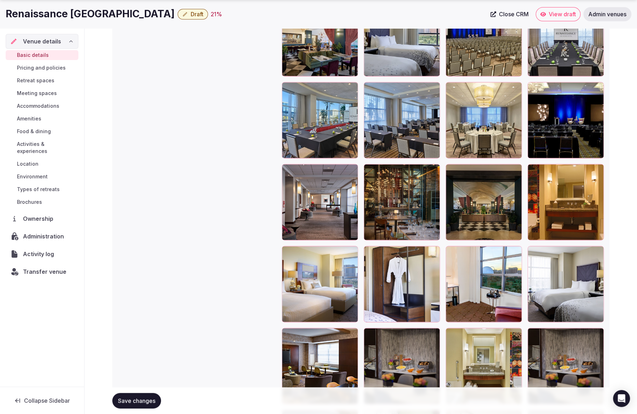
click at [138, 395] on button "Save changes" at bounding box center [136, 401] width 49 height 16
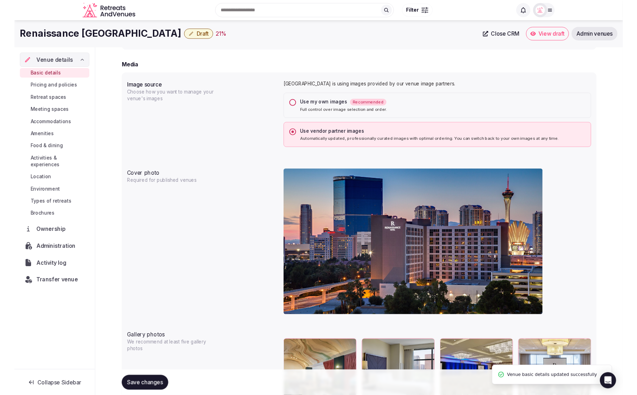
scroll to position [533, 0]
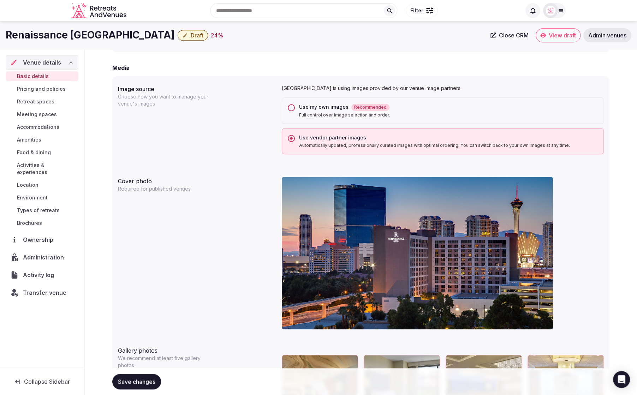
click at [135, 382] on span "Save changes" at bounding box center [136, 381] width 37 height 7
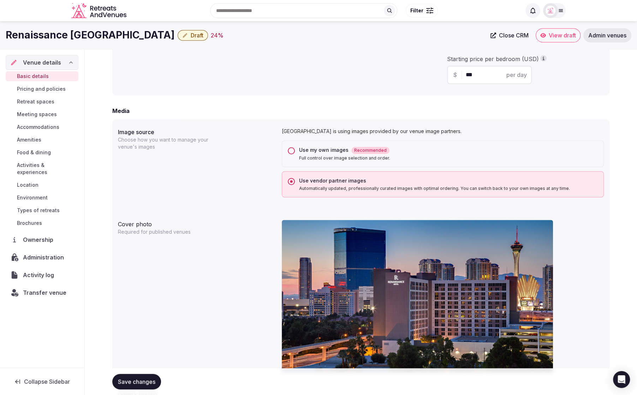
scroll to position [449, 0]
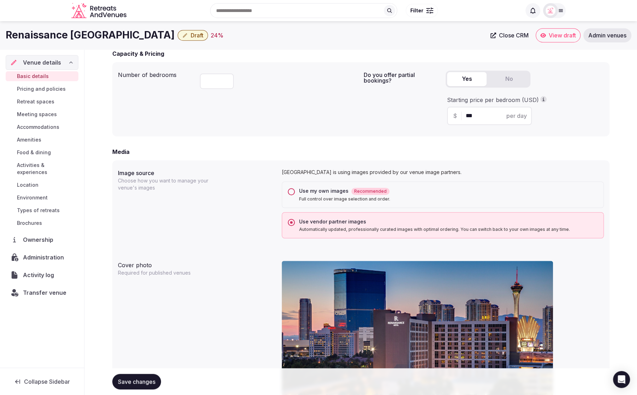
click at [191, 38] on span "Draft" at bounding box center [197, 35] width 13 height 7
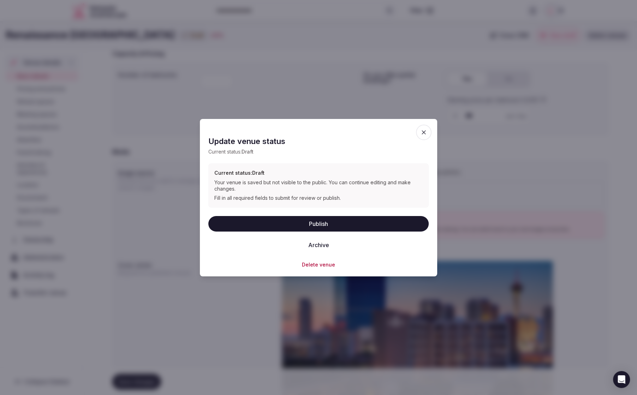
click at [315, 220] on button "Publish" at bounding box center [318, 224] width 220 height 16
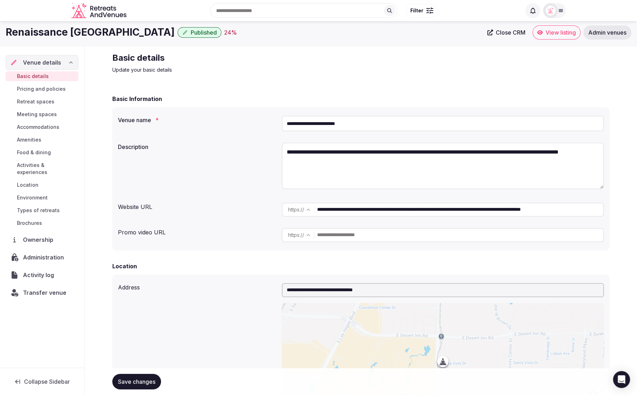
scroll to position [0, 0]
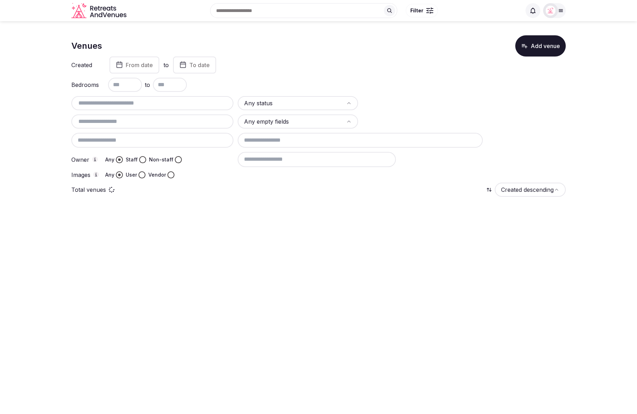
click at [144, 105] on input "text" at bounding box center [152, 103] width 156 height 8
paste input "**********"
click at [250, 78] on div "Bedrooms to" at bounding box center [318, 85] width 494 height 14
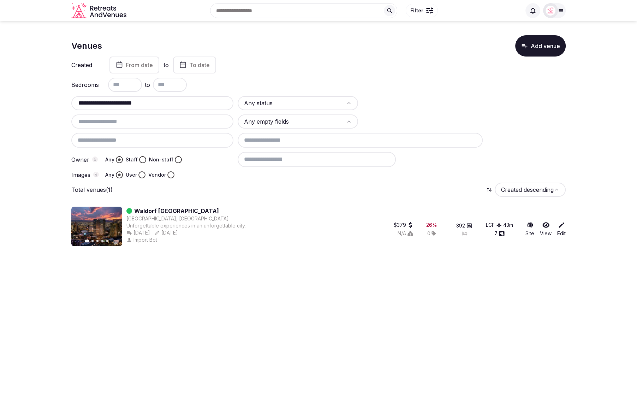
drag, startPoint x: 148, startPoint y: 101, endPoint x: 121, endPoint y: 101, distance: 27.5
click at [121, 101] on input "**********" at bounding box center [152, 103] width 156 height 8
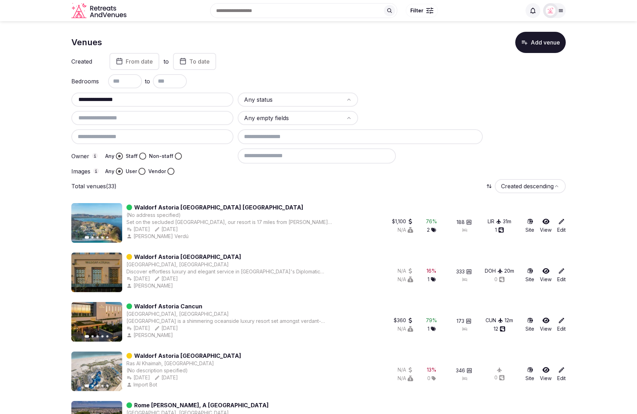
drag, startPoint x: 133, startPoint y: 101, endPoint x: 75, endPoint y: 99, distance: 59.0
click at [75, 99] on input "**********" at bounding box center [152, 99] width 156 height 8
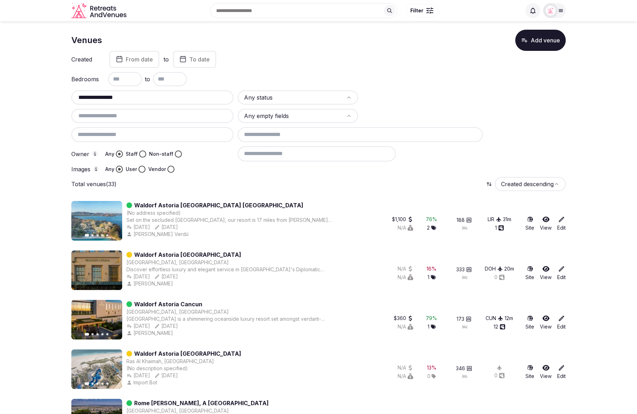
scroll to position [7, 0]
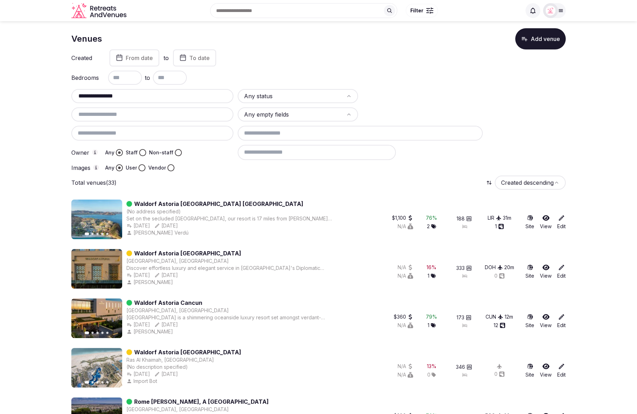
paste input "******"
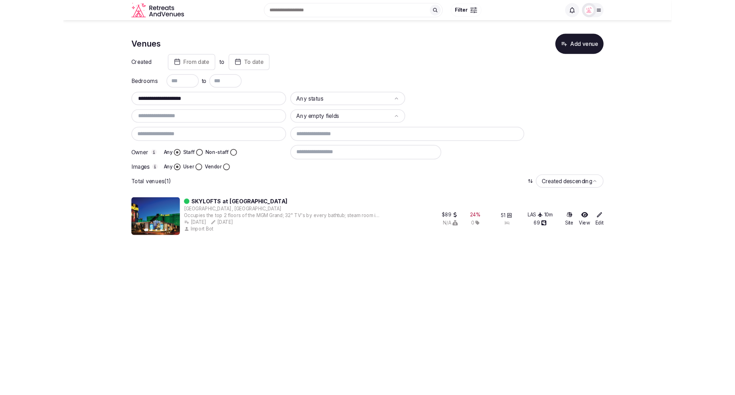
scroll to position [0, 0]
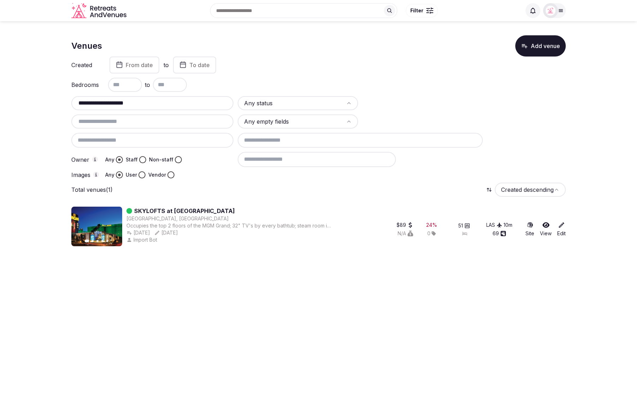
drag, startPoint x: 107, startPoint y: 102, endPoint x: 186, endPoint y: 105, distance: 79.2
click at [186, 105] on input "**********" at bounding box center [152, 103] width 156 height 8
click at [487, 115] on div "******** Any status Any empty fields Owner Any Staff Non-staff Images Any User …" at bounding box center [318, 137] width 494 height 82
drag, startPoint x: 136, startPoint y: 101, endPoint x: 125, endPoint y: 102, distance: 11.4
click at [125, 102] on input "********" at bounding box center [152, 103] width 156 height 8
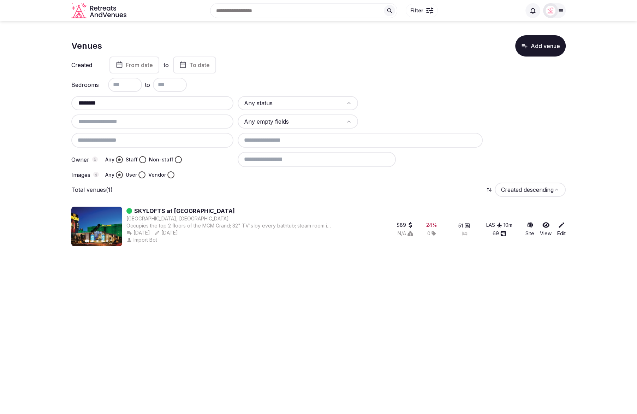
drag, startPoint x: 125, startPoint y: 102, endPoint x: 68, endPoint y: 104, distance: 56.5
click at [68, 104] on section "Venues Add venue Created From date to To date Bedrooms to ******** Any status A…" at bounding box center [318, 139] width 637 height 236
paste input "***"
click at [289, 76] on div "**********" at bounding box center [318, 118] width 494 height 122
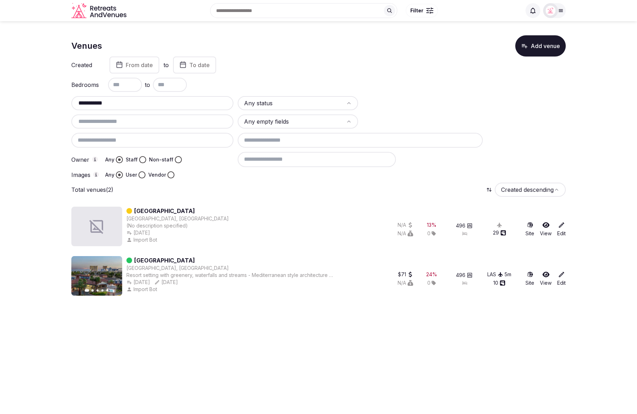
copy link "Alexis Park All-Suite Resort"
drag, startPoint x: 208, startPoint y: 259, endPoint x: 136, endPoint y: 254, distance: 72.6
click at [133, 255] on div "Alexis Park Resort Las Vegas, United States (No description specified) Oct 11th…" at bounding box center [318, 252] width 494 height 103
drag, startPoint x: 101, startPoint y: 102, endPoint x: 62, endPoint y: 97, distance: 38.8
click at [59, 99] on section "**********" at bounding box center [318, 164] width 637 height 286
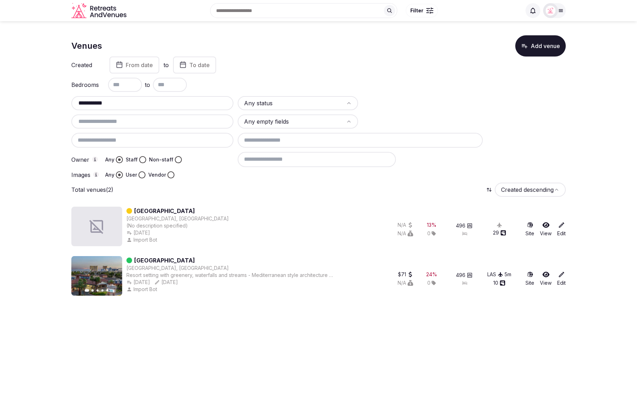
paste input "**********"
drag, startPoint x: 122, startPoint y: 103, endPoint x: 170, endPoint y: 106, distance: 47.8
click at [170, 106] on input "**********" at bounding box center [152, 103] width 156 height 8
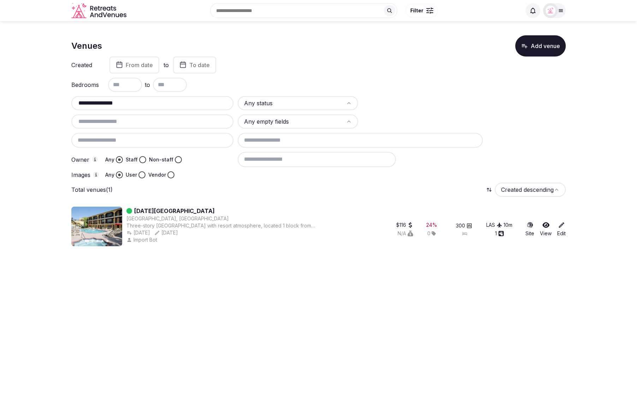
click at [171, 105] on input "**********" at bounding box center [152, 103] width 156 height 8
drag, startPoint x: 132, startPoint y: 105, endPoint x: 70, endPoint y: 101, distance: 62.3
click at [70, 101] on section "**********" at bounding box center [318, 139] width 637 height 236
paste input "**********"
drag, startPoint x: 444, startPoint y: 101, endPoint x: 440, endPoint y: 90, distance: 11.9
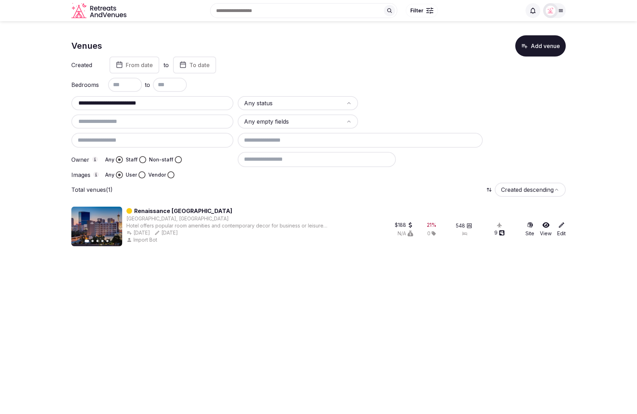
click at [444, 101] on div at bounding box center [422, 103] width 120 height 14
drag, startPoint x: 141, startPoint y: 103, endPoint x: 169, endPoint y: 104, distance: 28.3
click at [173, 104] on input "**********" at bounding box center [152, 103] width 156 height 8
click at [263, 63] on div "Created From date to To date" at bounding box center [318, 65] width 494 height 17
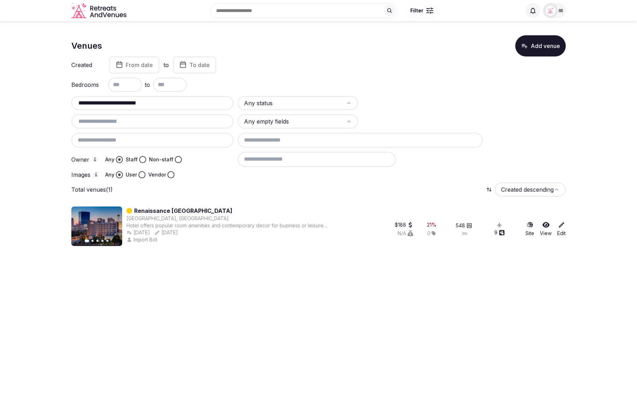
paste input "text"
drag, startPoint x: 159, startPoint y: 106, endPoint x: 71, endPoint y: 102, distance: 87.7
click at [71, 103] on div "**********" at bounding box center [152, 103] width 162 height 14
click at [440, 93] on div "**********" at bounding box center [318, 118] width 494 height 122
drag, startPoint x: 148, startPoint y: 101, endPoint x: 71, endPoint y: 100, distance: 77.3
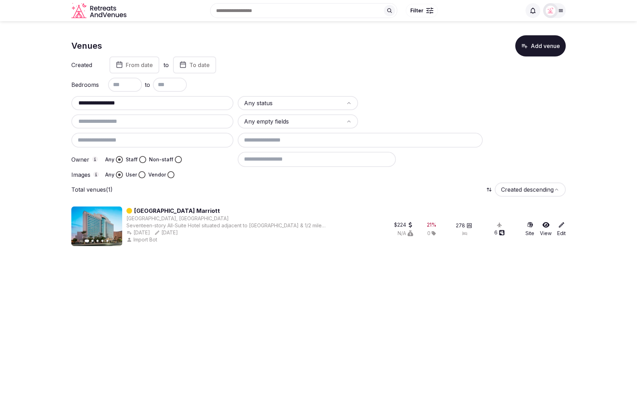
click at [71, 100] on section "**********" at bounding box center [318, 139] width 637 height 236
paste input "**********"
drag, startPoint x: 129, startPoint y: 102, endPoint x: 190, endPoint y: 101, distance: 60.4
click at [190, 101] on input "**********" at bounding box center [152, 103] width 156 height 8
click at [290, 68] on div "Created From date to To date" at bounding box center [318, 65] width 494 height 17
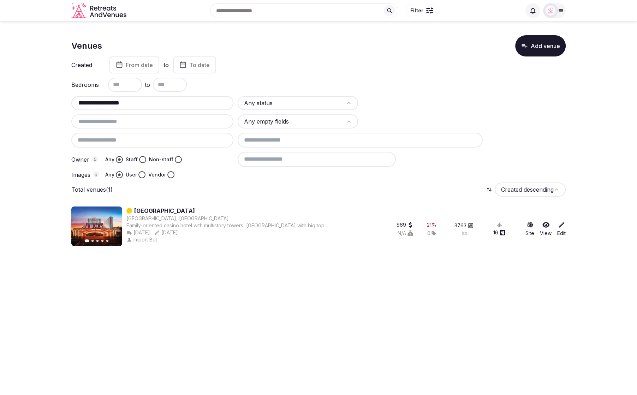
click at [419, 96] on div at bounding box center [422, 103] width 120 height 14
click at [365, 73] on div "Created From date to To date" at bounding box center [318, 65] width 494 height 17
drag, startPoint x: 155, startPoint y: 102, endPoint x: 54, endPoint y: 102, distance: 100.7
click at [54, 102] on section "**********" at bounding box center [318, 139] width 637 height 236
paste input "*********"
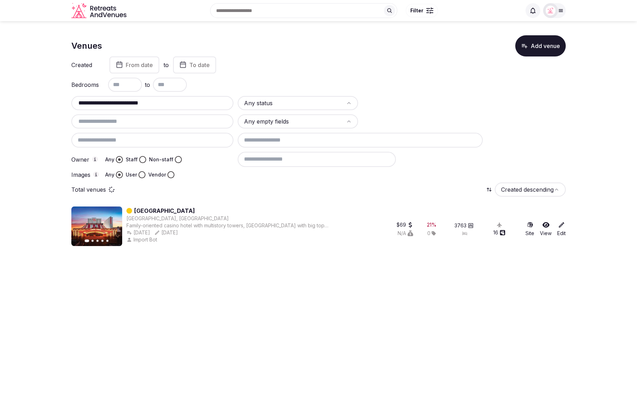
drag, startPoint x: 131, startPoint y: 103, endPoint x: 211, endPoint y: 106, distance: 80.2
click at [211, 106] on input "**********" at bounding box center [152, 103] width 156 height 8
click at [339, 65] on div "Created From date to To date" at bounding box center [318, 65] width 494 height 17
click at [436, 100] on div at bounding box center [422, 103] width 120 height 14
click at [551, 122] on div "**********" at bounding box center [318, 137] width 494 height 82
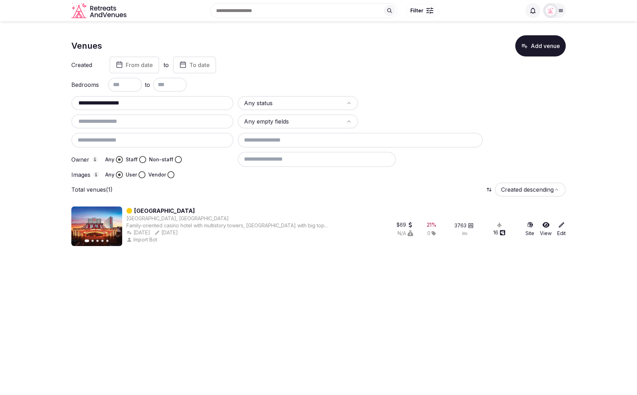
drag, startPoint x: 213, startPoint y: 210, endPoint x: 133, endPoint y: 210, distance: 79.5
click at [133, 210] on div "Circus Circus Hotel & Casino" at bounding box center [229, 211] width 207 height 8
copy link "Circus Circus Hotel & Casino"
drag, startPoint x: 67, startPoint y: 98, endPoint x: 289, endPoint y: 66, distance: 223.4
click at [67, 97] on section "**********" at bounding box center [318, 139] width 637 height 236
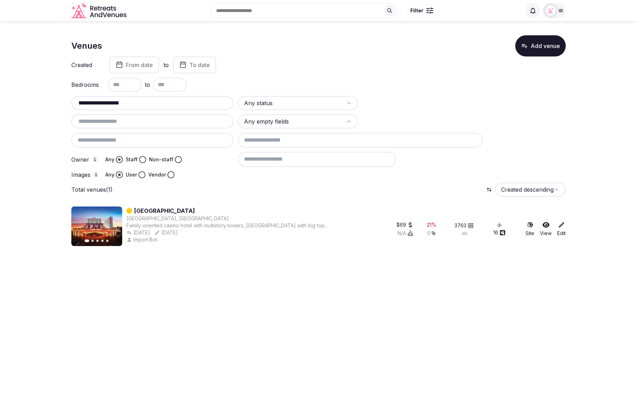
paste input "text"
drag, startPoint x: 125, startPoint y: 103, endPoint x: 66, endPoint y: 102, distance: 59.0
click at [66, 102] on section "**********" at bounding box center [318, 139] width 637 height 236
paste input "*********"
drag, startPoint x: 480, startPoint y: 104, endPoint x: 476, endPoint y: 111, distance: 7.9
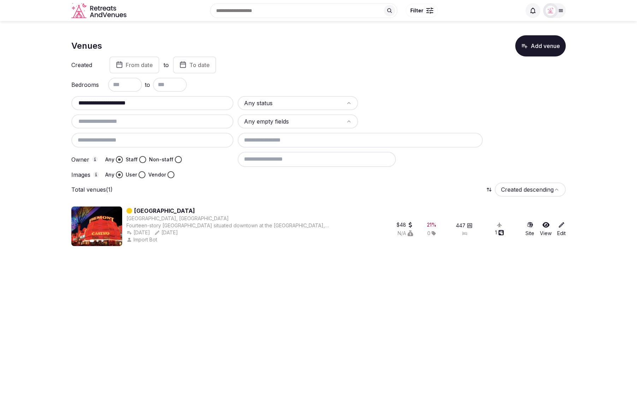
click at [480, 104] on div at bounding box center [422, 103] width 120 height 14
click at [406, 82] on div "Bedrooms to" at bounding box center [318, 85] width 494 height 14
drag, startPoint x: 150, startPoint y: 102, endPoint x: 74, endPoint y: 100, distance: 76.3
click at [73, 99] on div "**********" at bounding box center [152, 103] width 162 height 14
paste input "text"
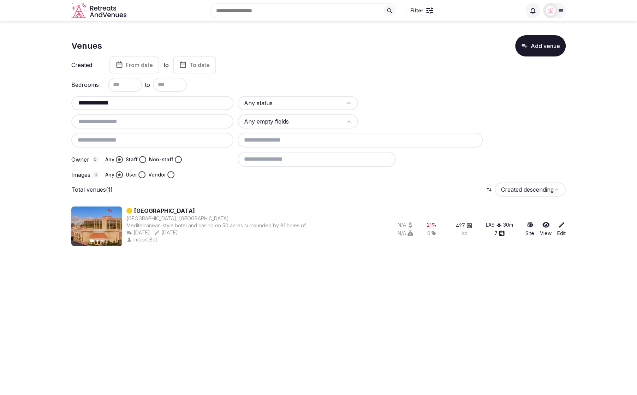
click at [29, 113] on section "**********" at bounding box center [318, 139] width 637 height 236
drag, startPoint x: 398, startPoint y: 75, endPoint x: 389, endPoint y: 84, distance: 13.0
click at [397, 75] on div "**********" at bounding box center [318, 118] width 494 height 122
drag, startPoint x: 134, startPoint y: 103, endPoint x: 57, endPoint y: 101, distance: 77.4
click at [57, 101] on section "**********" at bounding box center [318, 139] width 637 height 236
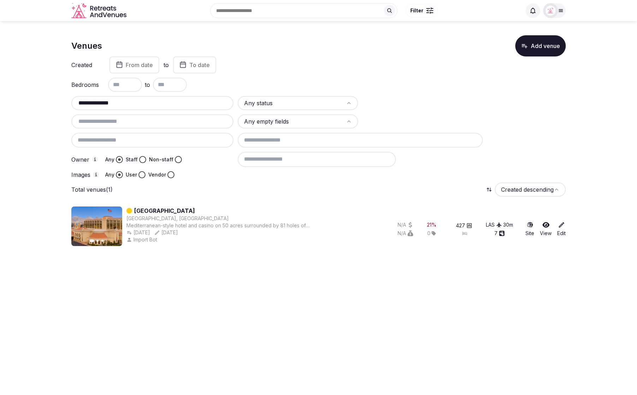
paste input "**********"
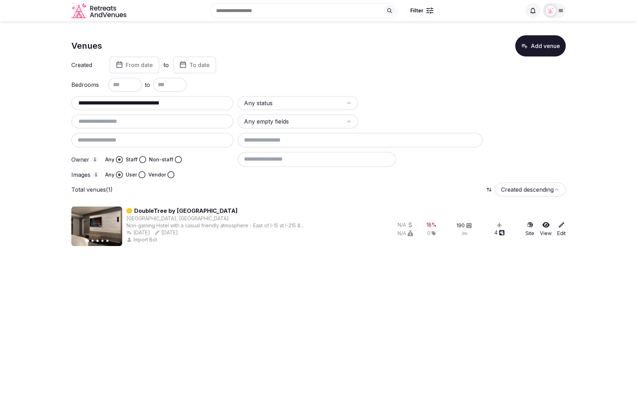
click at [518, 110] on div "**********" at bounding box center [318, 137] width 494 height 82
click at [548, 162] on div at bounding box center [402, 159] width 328 height 15
drag, startPoint x: 193, startPoint y: 103, endPoint x: 162, endPoint y: 103, distance: 31.4
click at [162, 103] on input "**********" at bounding box center [152, 103] width 156 height 8
type input "**********"
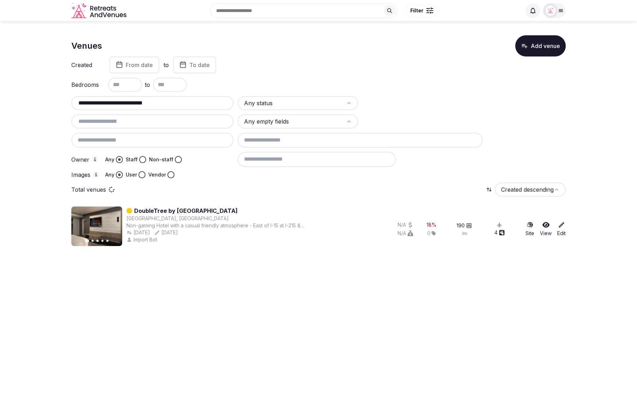
click at [465, 97] on div at bounding box center [422, 103] width 120 height 14
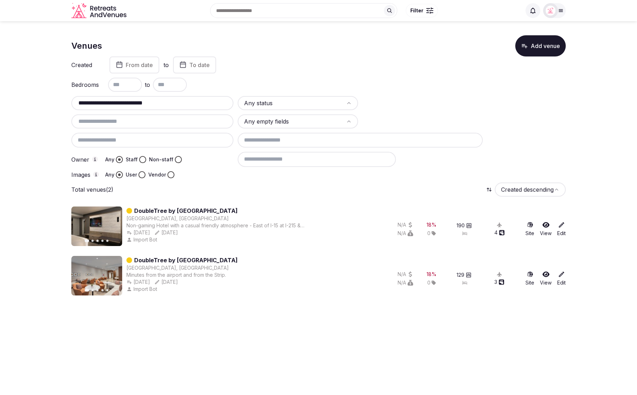
drag, startPoint x: 329, startPoint y: 77, endPoint x: 333, endPoint y: 97, distance: 21.1
click at [329, 77] on div "**********" at bounding box center [318, 118] width 494 height 122
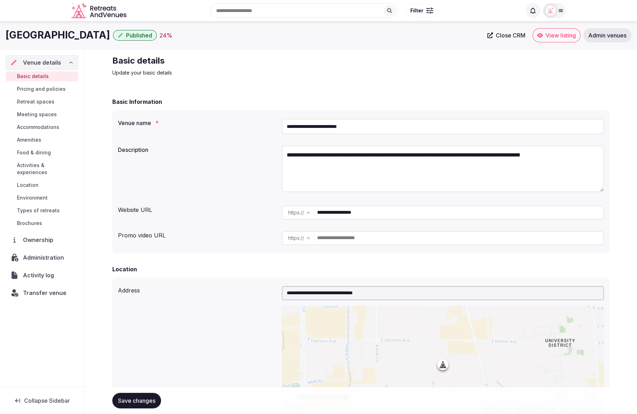
click at [39, 289] on span "Transfer venue" at bounding box center [44, 293] width 43 height 8
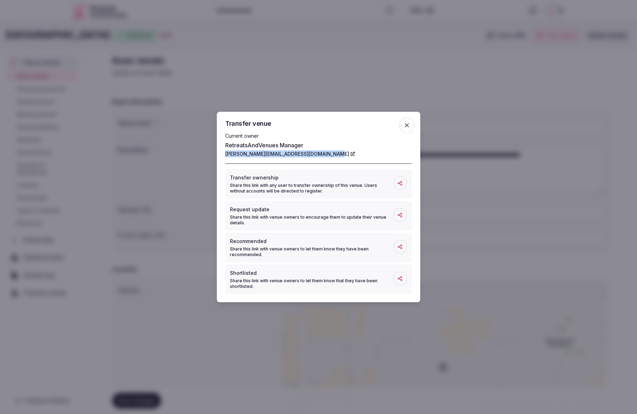
drag, startPoint x: 225, startPoint y: 154, endPoint x: 324, endPoint y: 156, distance: 99.6
click at [324, 156] on div "Transfer venue Current owner RetreatsAndVenues Manager [PERSON_NAME][EMAIL_ADDR…" at bounding box center [318, 207] width 203 height 190
copy link "[PERSON_NAME][EMAIL_ADDRESS][DOMAIN_NAME]"
click at [412, 126] on span "button" at bounding box center [407, 126] width 16 height 16
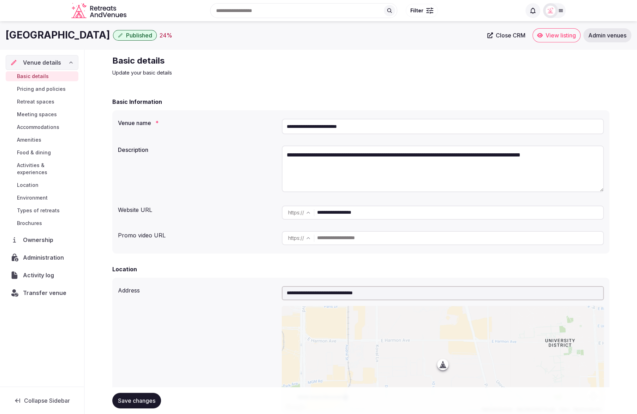
click at [45, 253] on span "Administration" at bounding box center [45, 257] width 44 height 8
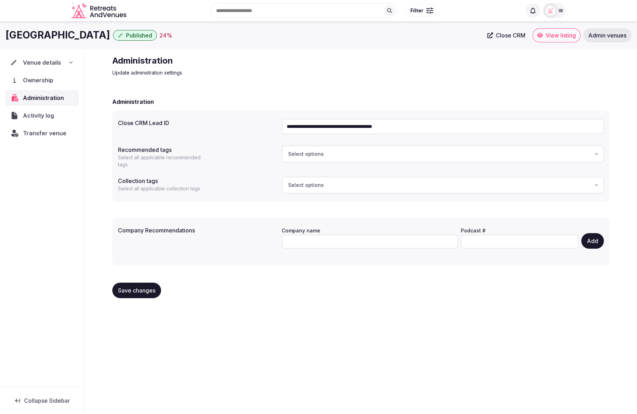
drag, startPoint x: 409, startPoint y: 126, endPoint x: 275, endPoint y: 123, distance: 133.9
click at [275, 123] on div "**********" at bounding box center [361, 126] width 486 height 21
click at [37, 65] on span "Venue details" at bounding box center [42, 62] width 38 height 8
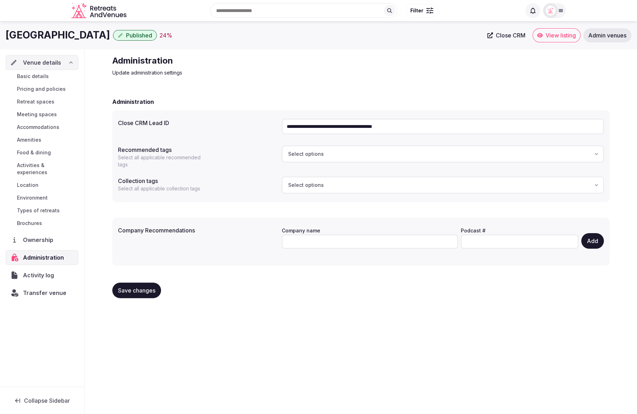
click at [378, 94] on div "**********" at bounding box center [360, 196] width 497 height 213
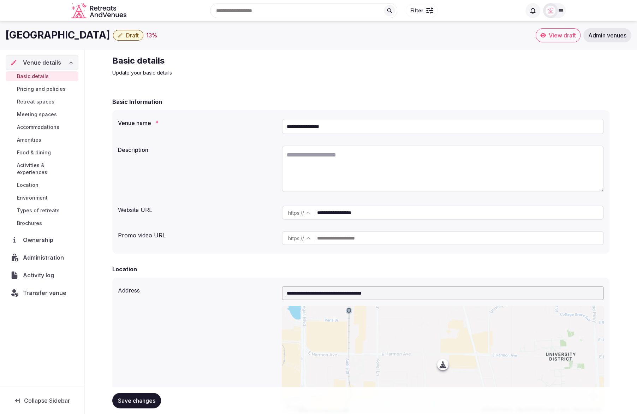
click at [126, 36] on span "Draft" at bounding box center [132, 35] width 13 height 7
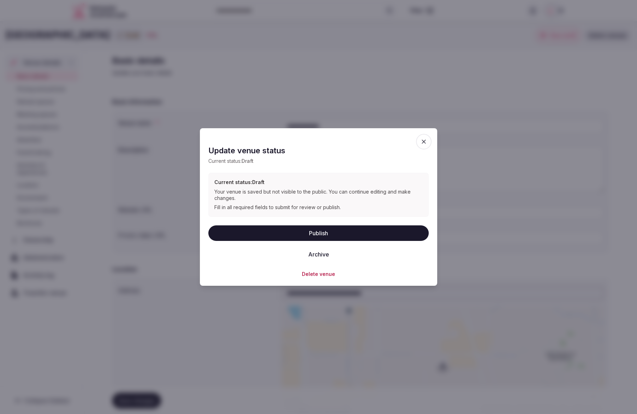
click at [331, 272] on button "Delete venue" at bounding box center [318, 273] width 33 height 7
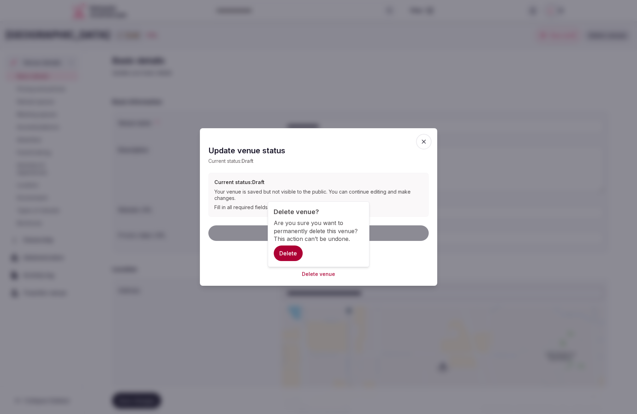
click at [290, 254] on button "Delete" at bounding box center [288, 253] width 29 height 16
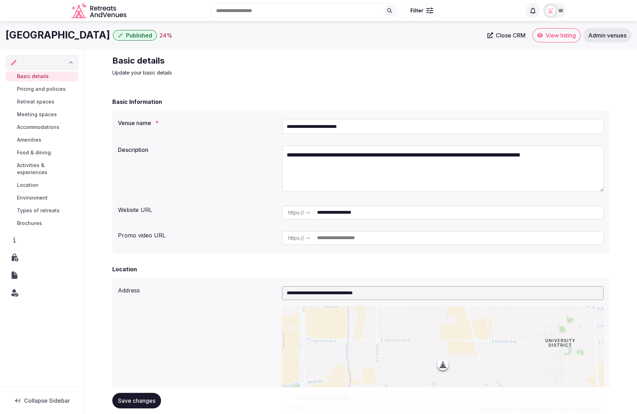
scroll to position [2, 0]
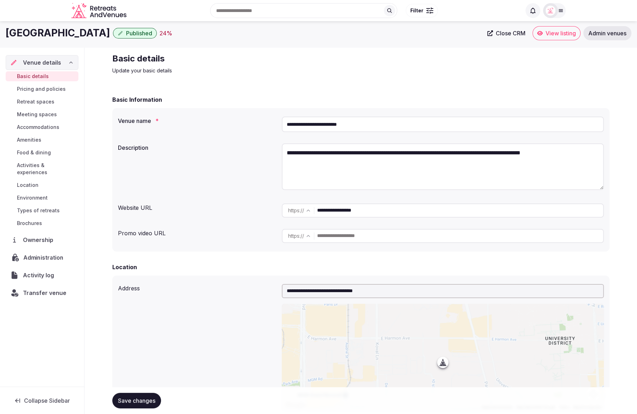
click at [42, 253] on span "Administration" at bounding box center [44, 257] width 43 height 8
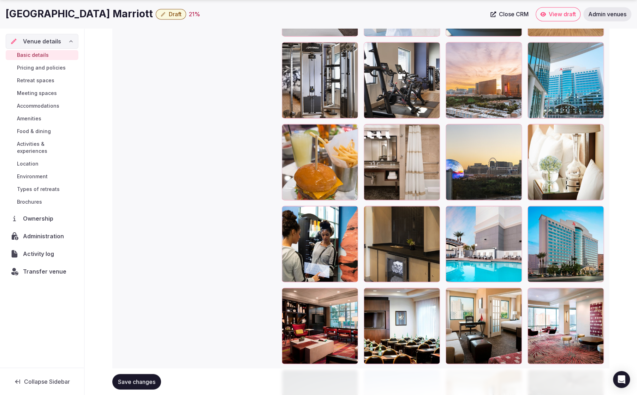
scroll to position [1083, 0]
click at [599, 214] on button "button" at bounding box center [597, 212] width 8 height 8
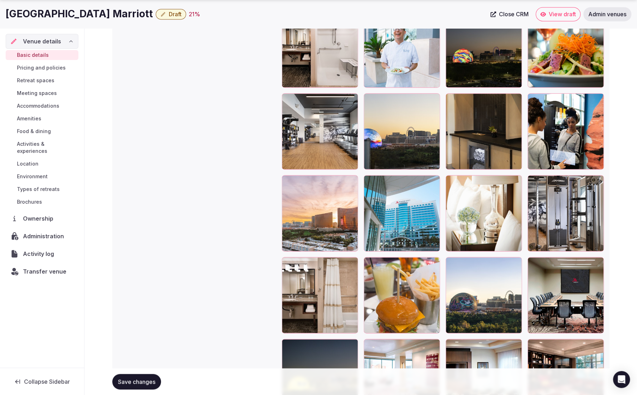
scroll to position [1032, 0]
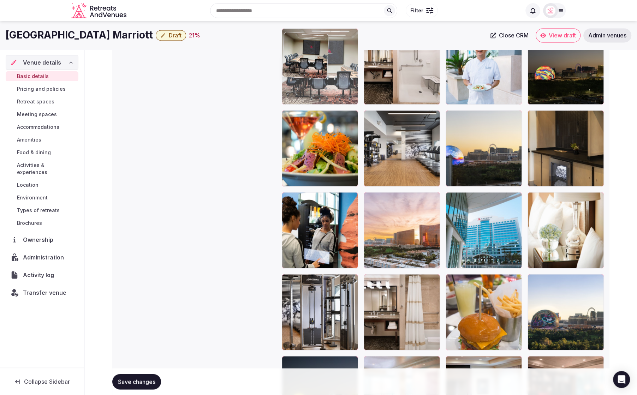
drag, startPoint x: 570, startPoint y: 284, endPoint x: 338, endPoint y: 73, distance: 313.8
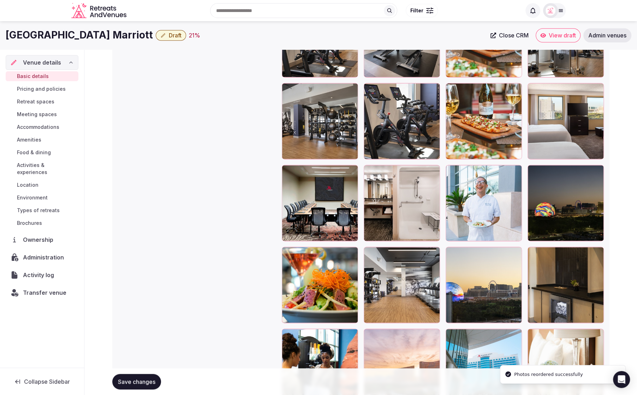
scroll to position [869, 0]
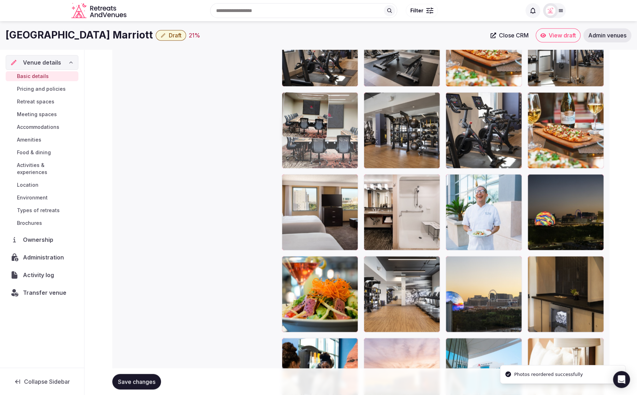
drag, startPoint x: 336, startPoint y: 196, endPoint x: 328, endPoint y: 117, distance: 78.8
click at [328, 117] on body "**********" at bounding box center [318, 126] width 637 height 1991
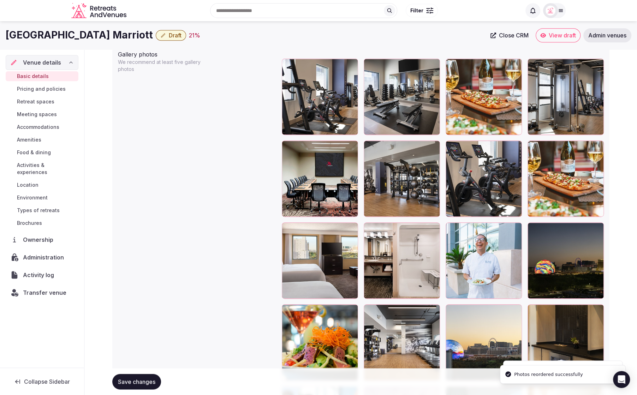
scroll to position [791, 0]
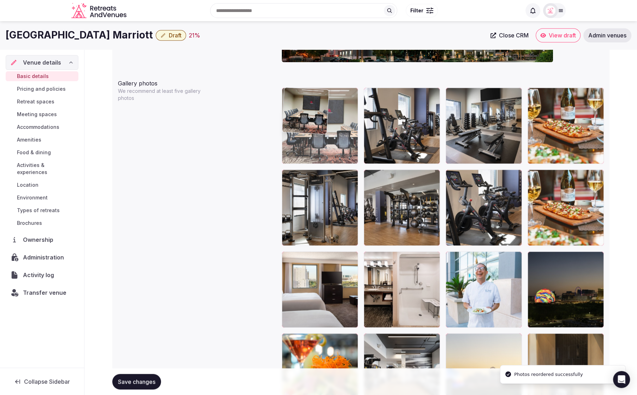
drag, startPoint x: 329, startPoint y: 167, endPoint x: 328, endPoint y: 149, distance: 17.7
click at [328, 149] on body "**********" at bounding box center [318, 204] width 637 height 1991
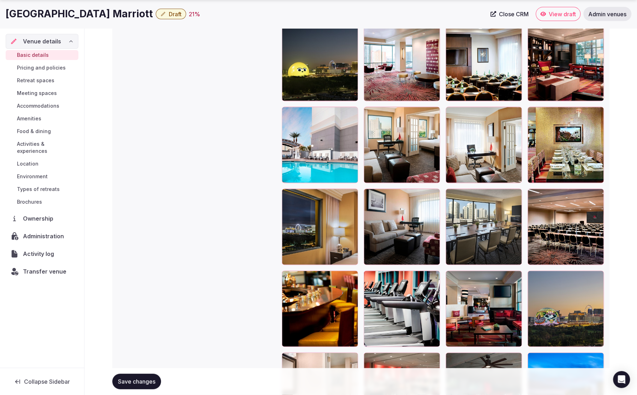
scroll to position [1345, 0]
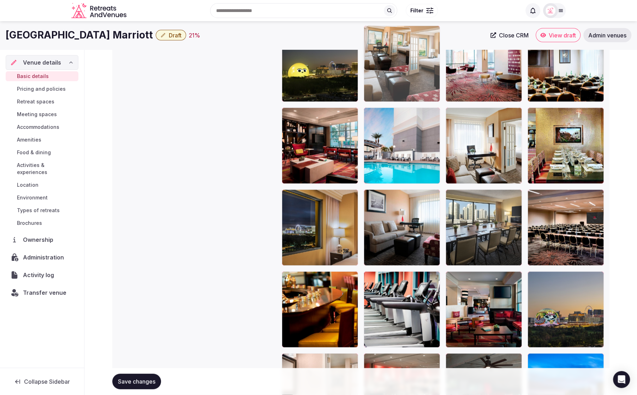
drag, startPoint x: 426, startPoint y: 154, endPoint x: 426, endPoint y: 90, distance: 64.6
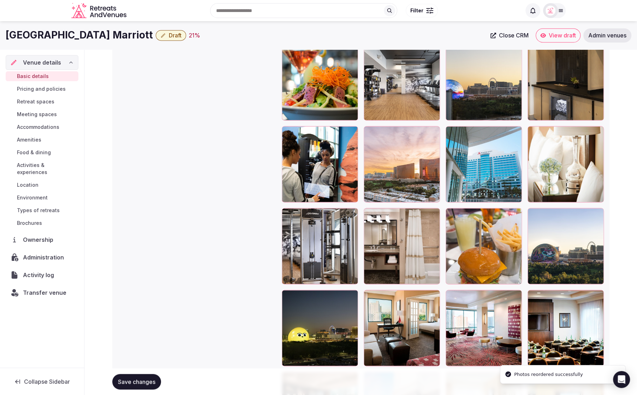
scroll to position [1074, 0]
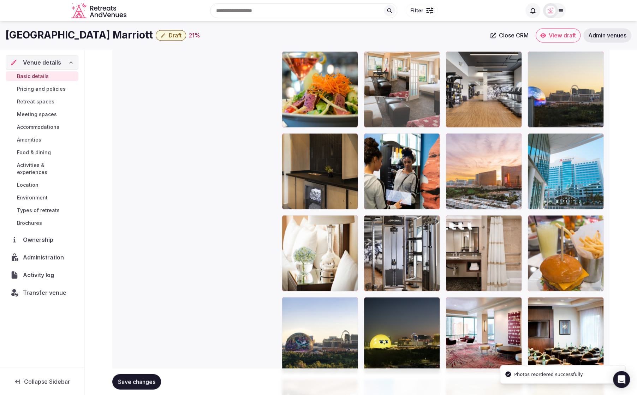
drag, startPoint x: 413, startPoint y: 327, endPoint x: 422, endPoint y: 107, distance: 220.6
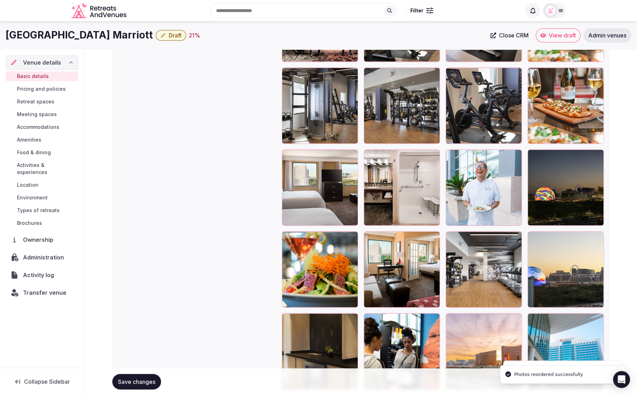
scroll to position [882, 0]
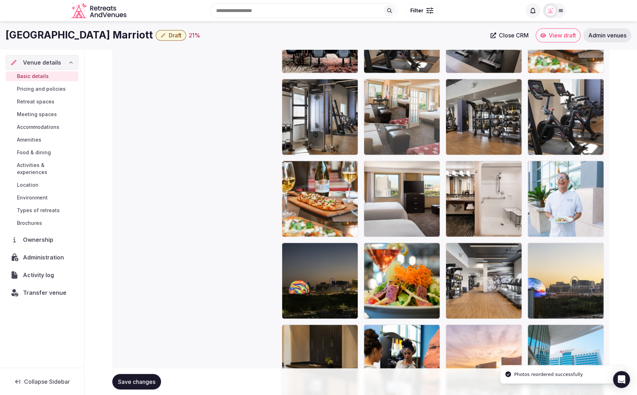
drag, startPoint x: 420, startPoint y: 249, endPoint x: 413, endPoint y: 84, distance: 164.7
click at [413, 84] on body "**********" at bounding box center [318, 113] width 637 height 1991
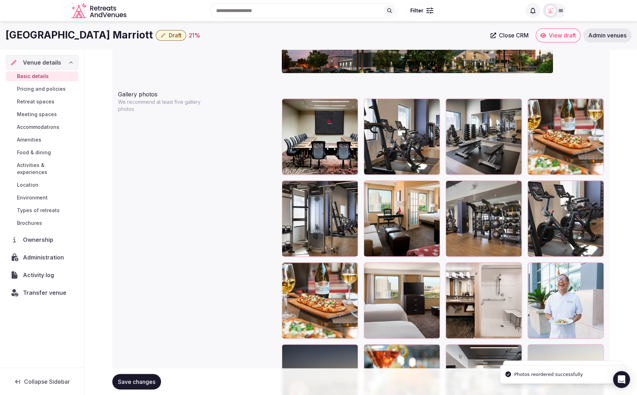
scroll to position [779, 0]
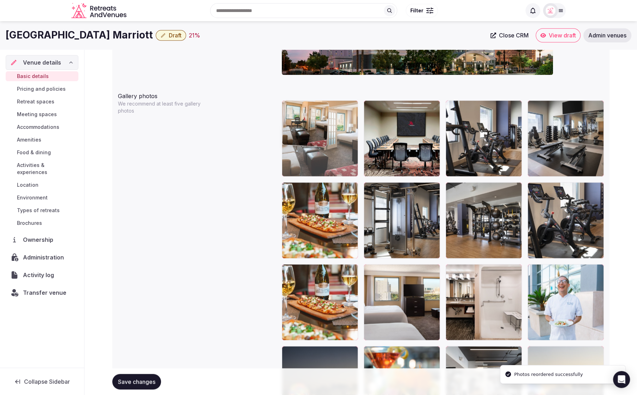
drag, startPoint x: 401, startPoint y: 220, endPoint x: 337, endPoint y: 173, distance: 78.8
click at [337, 173] on body "**********" at bounding box center [318, 216] width 637 height 1991
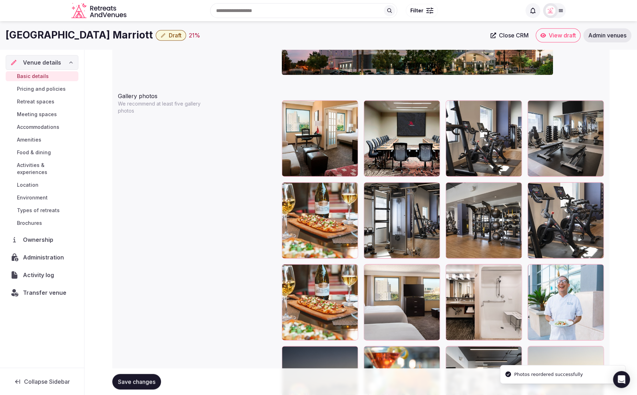
scroll to position [777, 0]
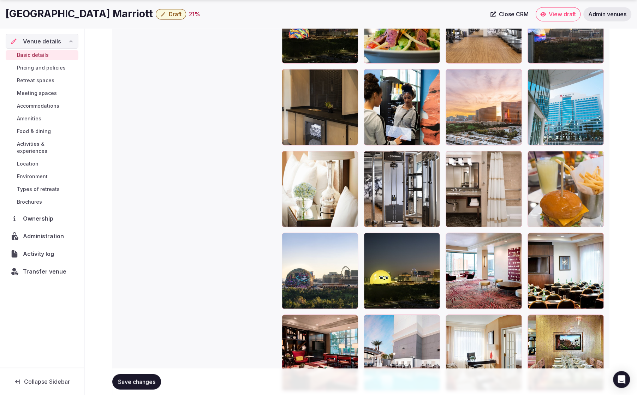
scroll to position [1142, 0]
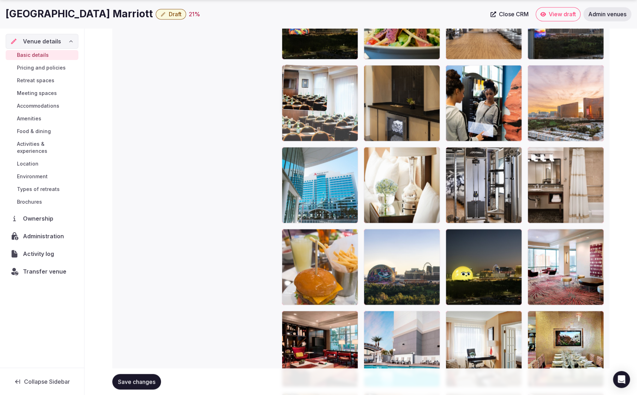
drag, startPoint x: 579, startPoint y: 269, endPoint x: 349, endPoint y: 111, distance: 279.1
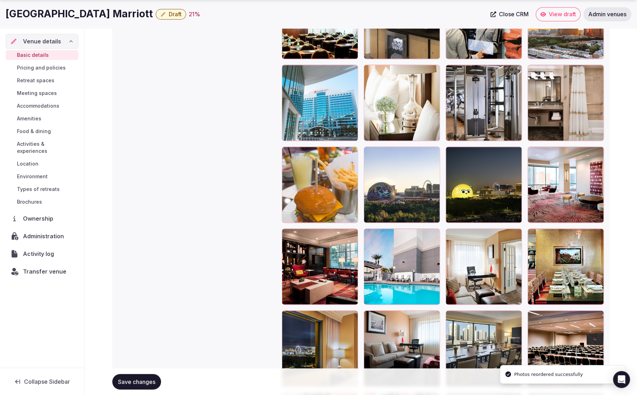
scroll to position [1231, 0]
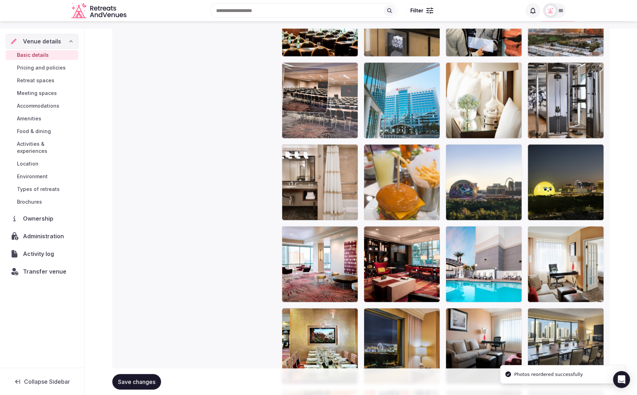
drag, startPoint x: 575, startPoint y: 320, endPoint x: 340, endPoint y: 65, distance: 345.7
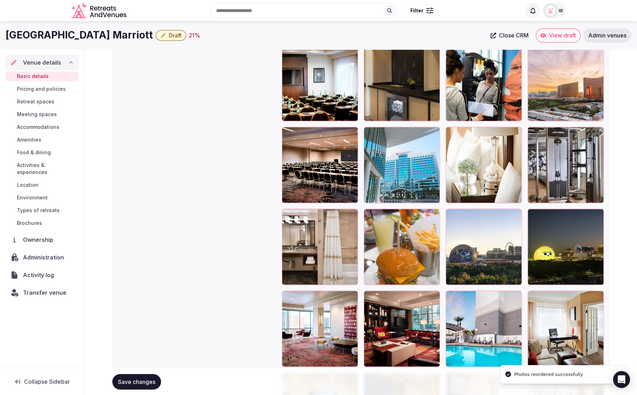
scroll to position [1148, 0]
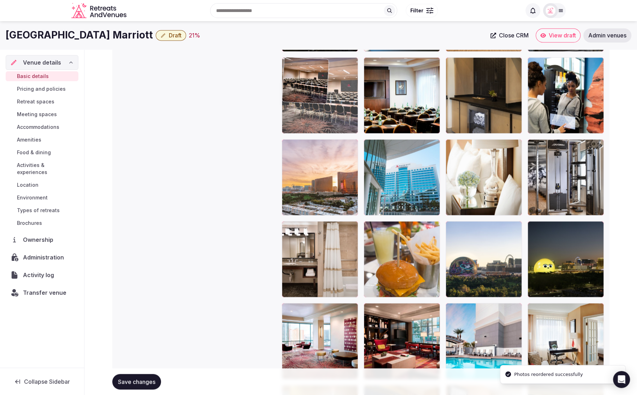
drag, startPoint x: 333, startPoint y: 165, endPoint x: 309, endPoint y: 105, distance: 64.5
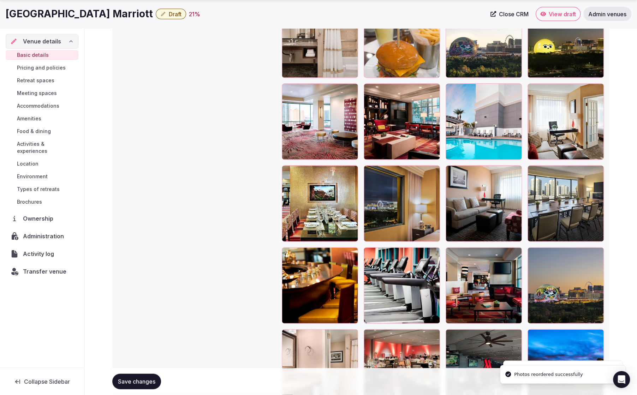
scroll to position [1383, 0]
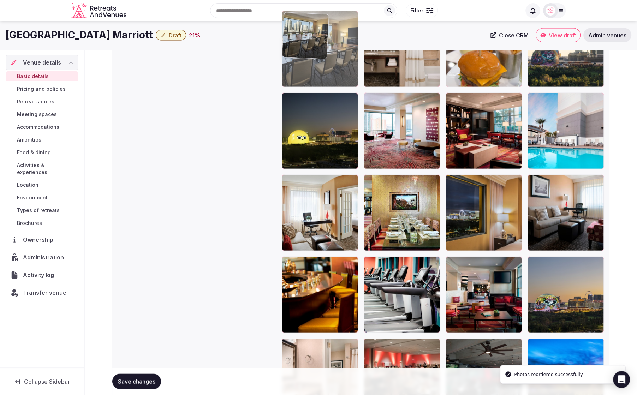
drag, startPoint x: 492, startPoint y: 174, endPoint x: 328, endPoint y: 69, distance: 194.8
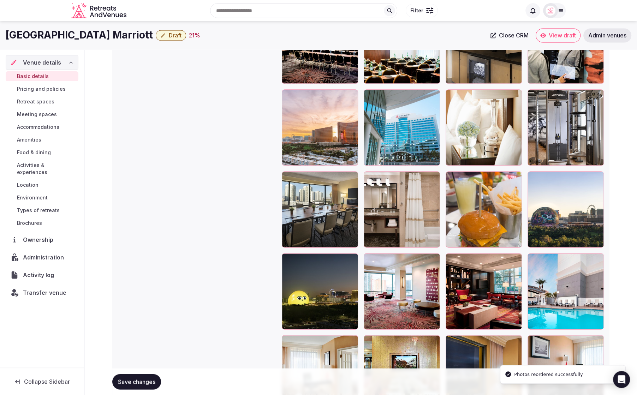
scroll to position [1175, 0]
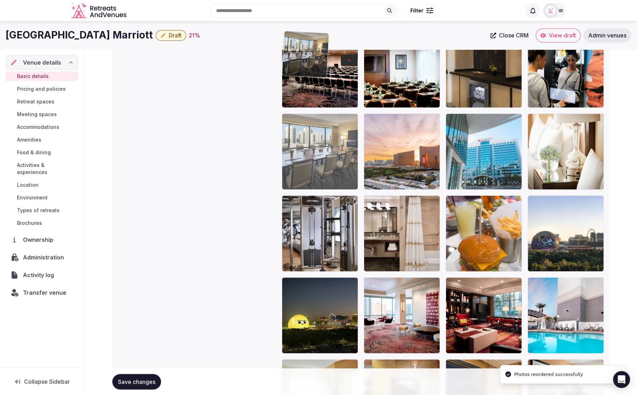
drag, startPoint x: 342, startPoint y: 187, endPoint x: 326, endPoint y: 90, distance: 98.0
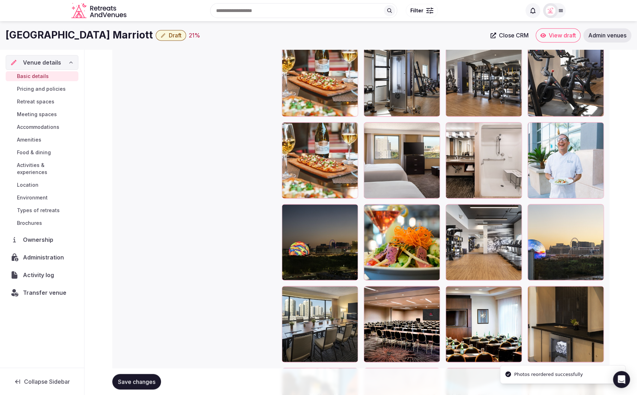
scroll to position [920, 0]
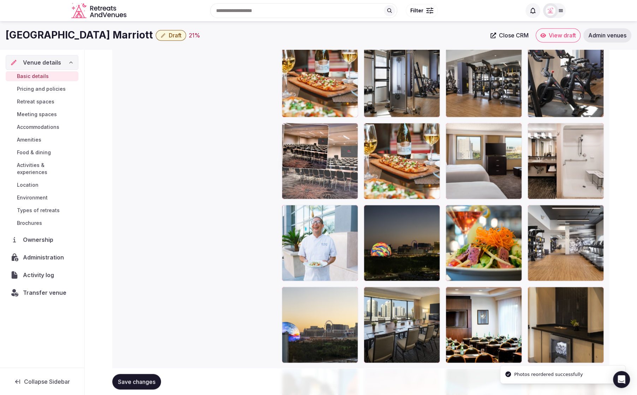
drag, startPoint x: 423, startPoint y: 330, endPoint x: 354, endPoint y: 146, distance: 196.7
click at [354, 146] on body "**********" at bounding box center [318, 75] width 637 height 1991
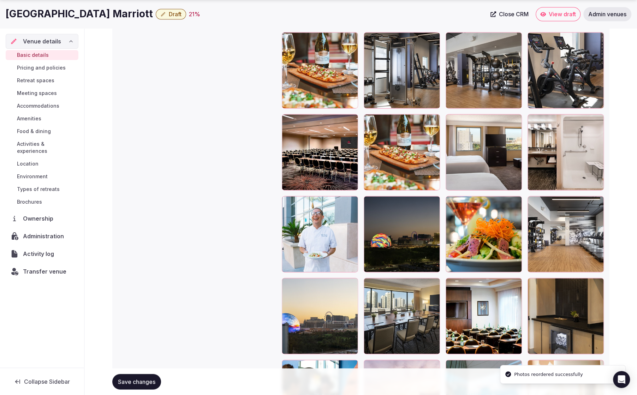
scroll to position [950, 0]
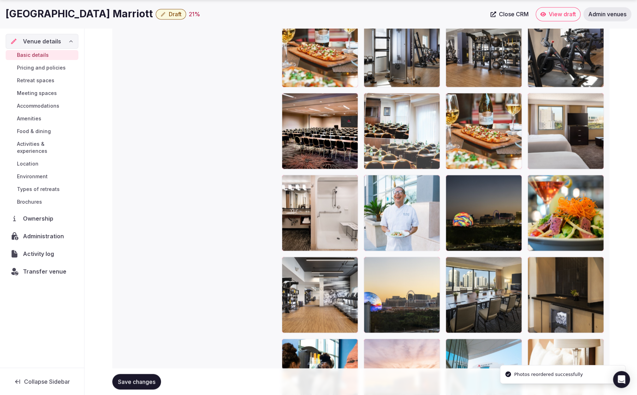
drag, startPoint x: 488, startPoint y: 279, endPoint x: 402, endPoint y: 111, distance: 188.9
click at [402, 111] on body "**********" at bounding box center [318, 45] width 637 height 1991
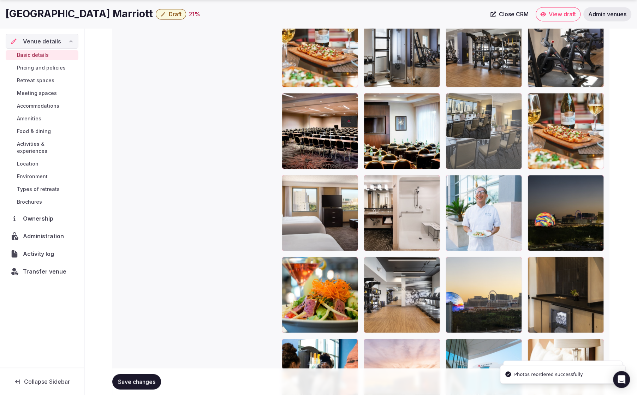
drag, startPoint x: 486, startPoint y: 282, endPoint x: 476, endPoint y: 143, distance: 139.6
click at [476, 143] on body "**********" at bounding box center [318, 45] width 637 height 1991
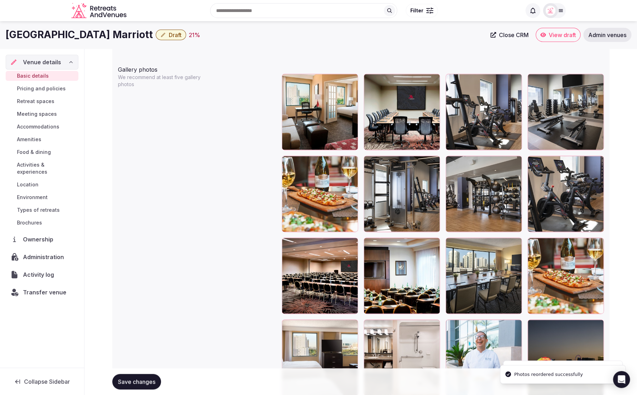
scroll to position [804, 0]
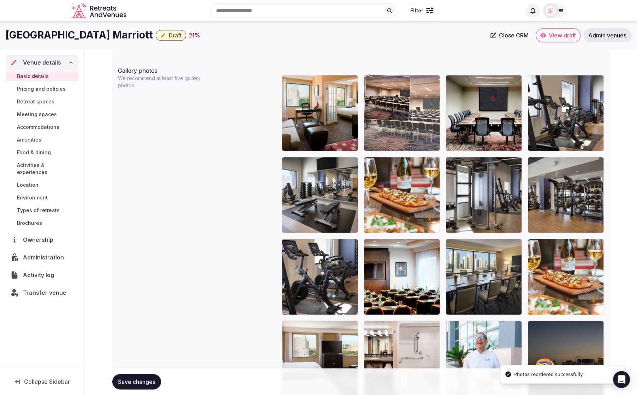
drag, startPoint x: 342, startPoint y: 275, endPoint x: 423, endPoint y: 140, distance: 158.4
click at [423, 140] on body "**********" at bounding box center [318, 191] width 637 height 1991
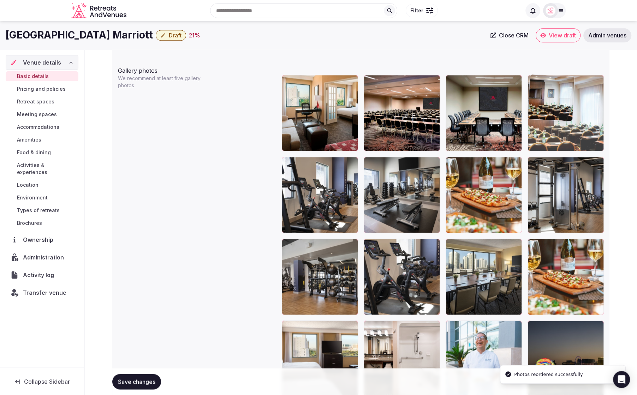
drag, startPoint x: 421, startPoint y: 295, endPoint x: 595, endPoint y: 162, distance: 218.5
click at [595, 162] on body "**********" at bounding box center [318, 191] width 637 height 1991
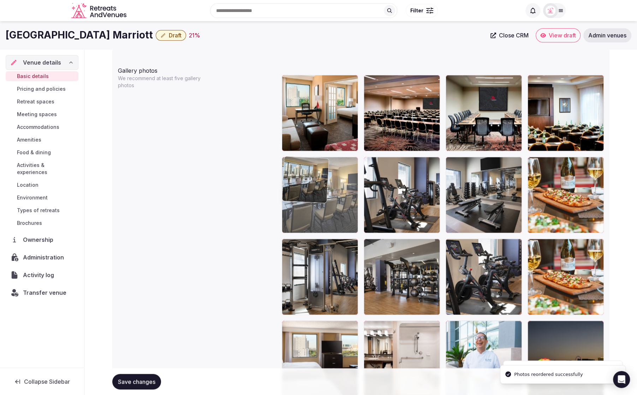
drag, startPoint x: 494, startPoint y: 287, endPoint x: 332, endPoint y: 210, distance: 179.8
click at [332, 210] on body "**********" at bounding box center [318, 191] width 637 height 1991
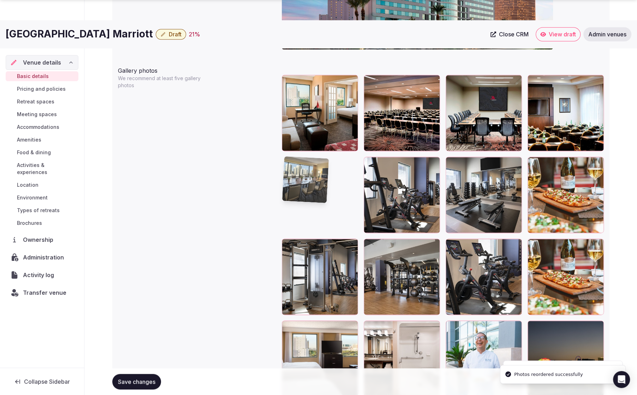
scroll to position [805, 0]
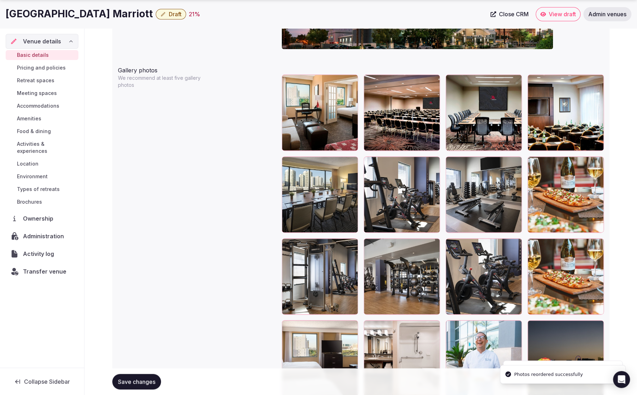
click at [135, 381] on span "Save changes" at bounding box center [136, 381] width 37 height 7
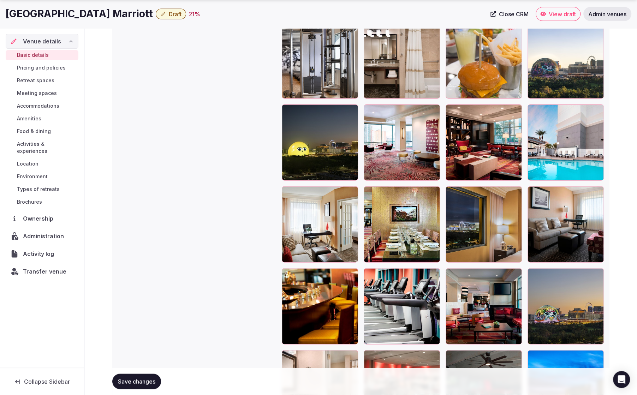
scroll to position [1349, 0]
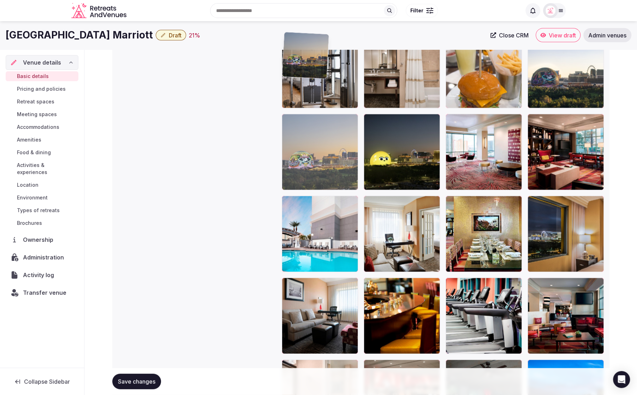
drag, startPoint x: 557, startPoint y: 325, endPoint x: 347, endPoint y: 133, distance: 283.7
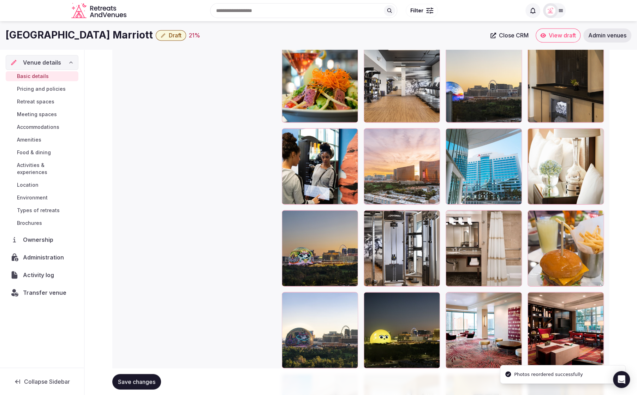
scroll to position [1158, 0]
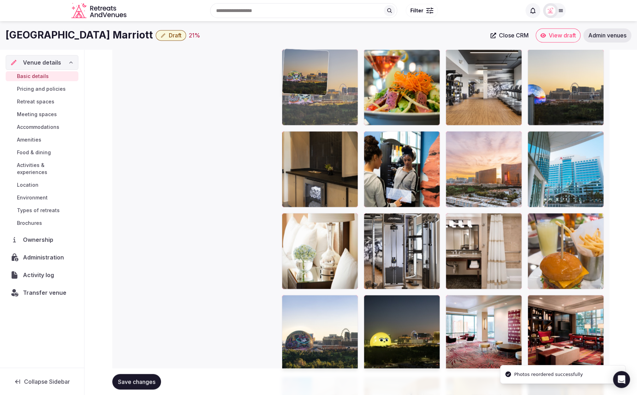
drag, startPoint x: 326, startPoint y: 247, endPoint x: 314, endPoint y: 84, distance: 162.9
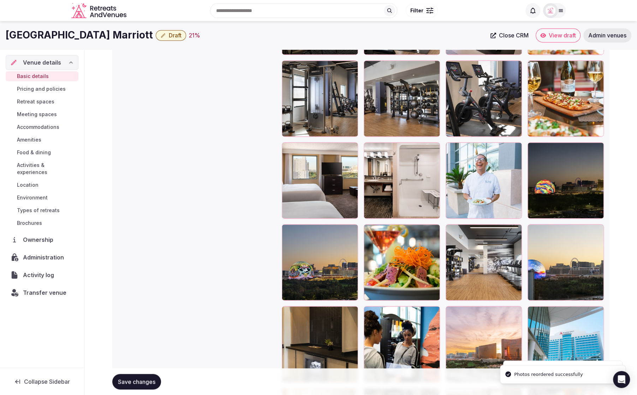
scroll to position [963, 0]
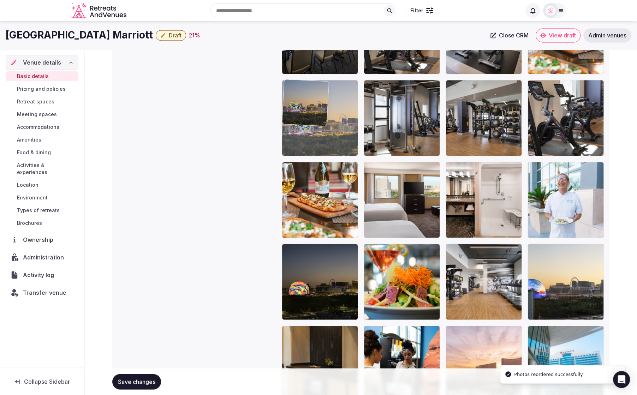
drag, startPoint x: 320, startPoint y: 285, endPoint x: 321, endPoint y: 140, distance: 145.5
click at [321, 140] on body "**********" at bounding box center [318, 32] width 637 height 1991
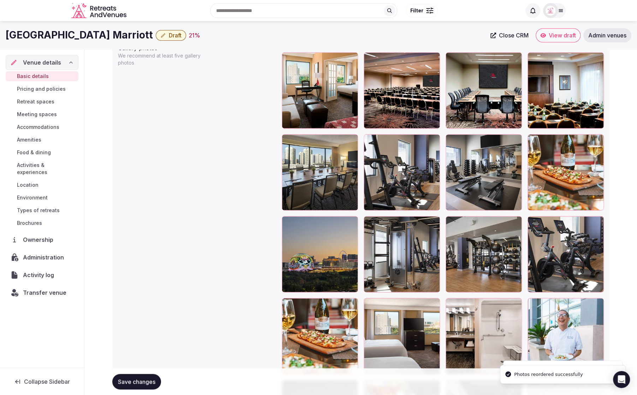
scroll to position [807, 0]
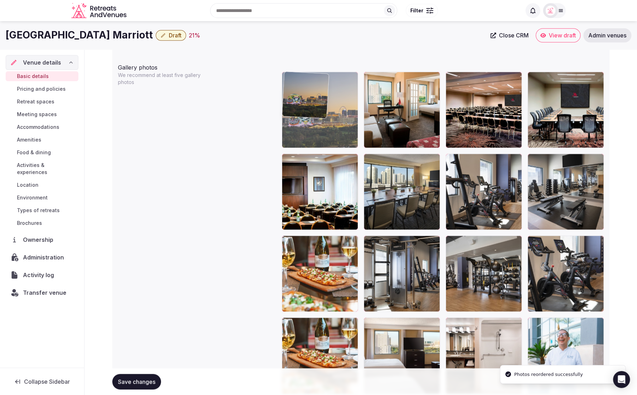
drag, startPoint x: 333, startPoint y: 282, endPoint x: 331, endPoint y: 139, distance: 143.4
click at [331, 139] on body "**********" at bounding box center [318, 188] width 637 height 1991
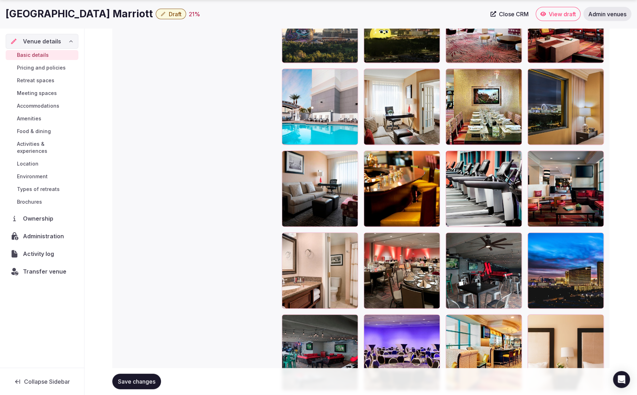
scroll to position [1471, 0]
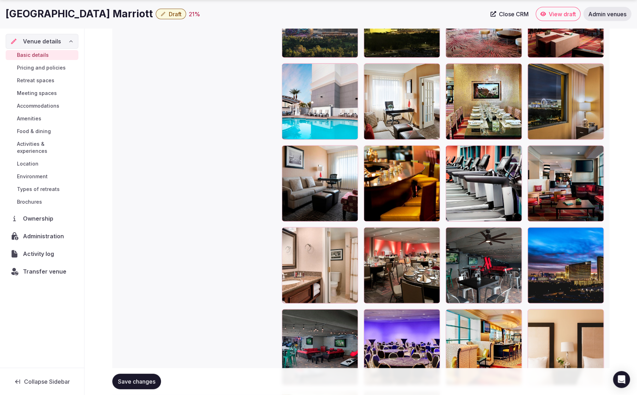
click at [426, 265] on div at bounding box center [402, 265] width 76 height 76
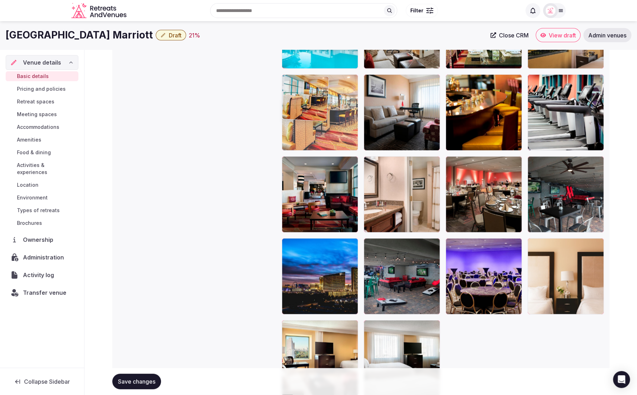
drag, startPoint x: 491, startPoint y: 284, endPoint x: 293, endPoint y: 118, distance: 258.2
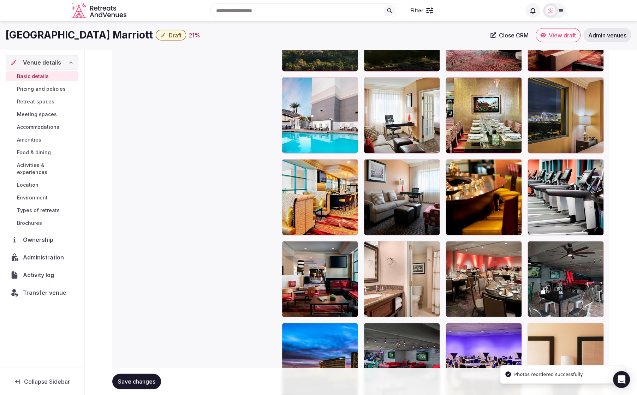
scroll to position [1418, 0]
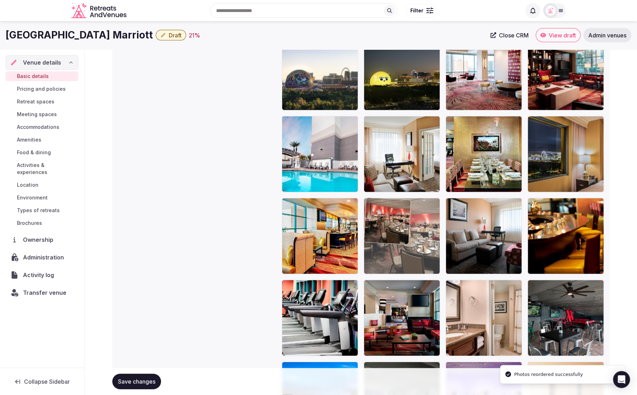
drag, startPoint x: 491, startPoint y: 317, endPoint x: 410, endPoint y: 236, distance: 115.1
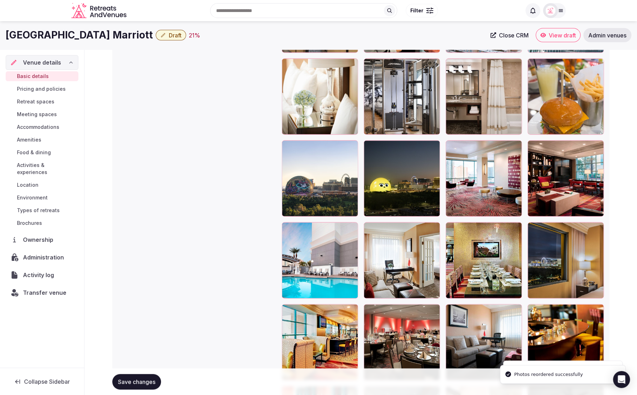
scroll to position [1308, 0]
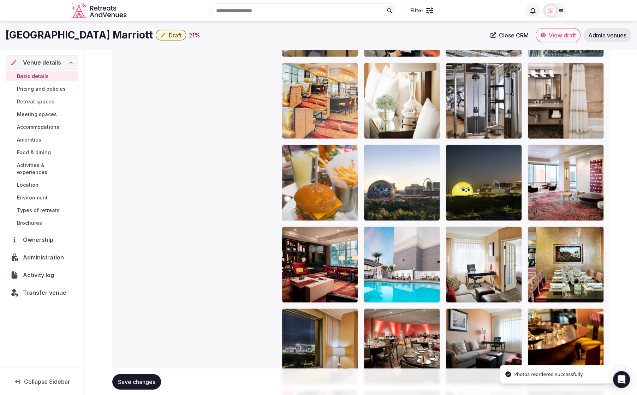
drag, startPoint x: 331, startPoint y: 325, endPoint x: 333, endPoint y: 119, distance: 205.2
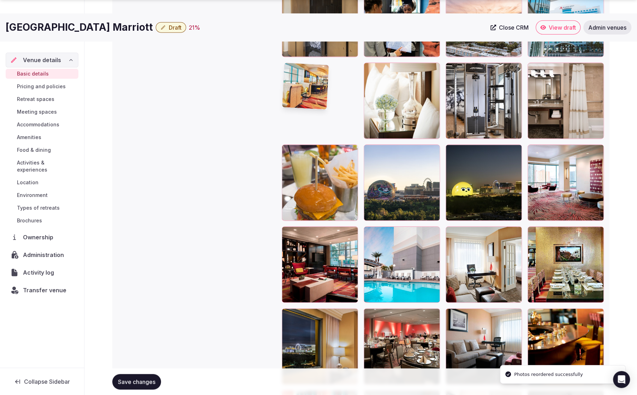
scroll to position [1308, 0]
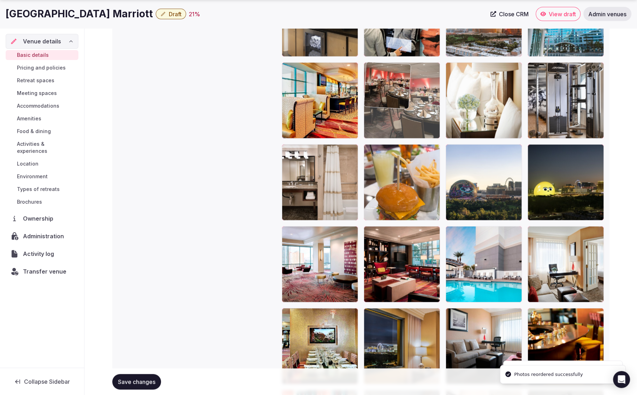
drag, startPoint x: 415, startPoint y: 343, endPoint x: 397, endPoint y: 132, distance: 212.3
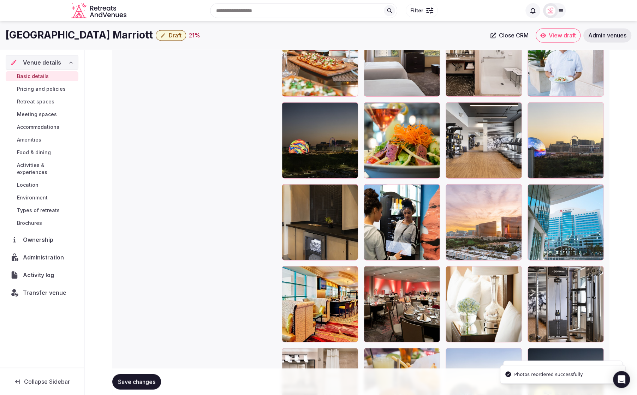
scroll to position [1104, 0]
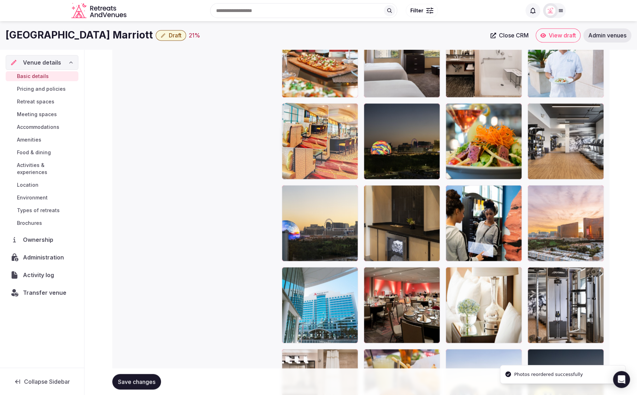
drag, startPoint x: 324, startPoint y: 303, endPoint x: 324, endPoint y: 138, distance: 165.6
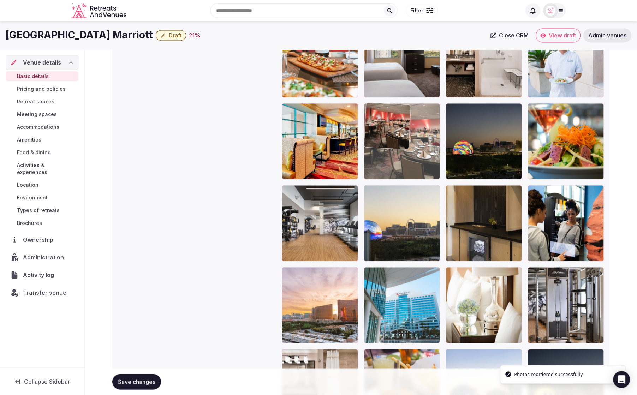
drag, startPoint x: 399, startPoint y: 302, endPoint x: 393, endPoint y: 150, distance: 151.6
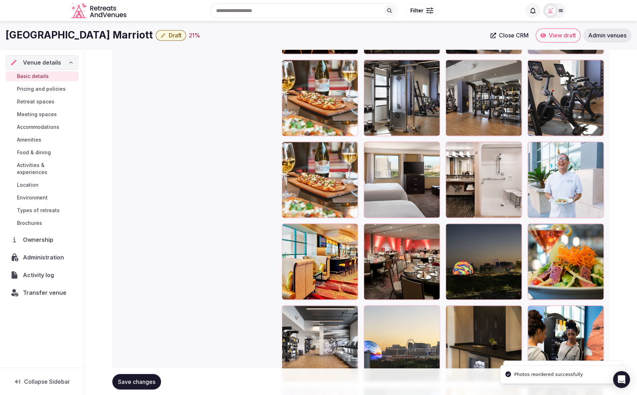
scroll to position [973, 0]
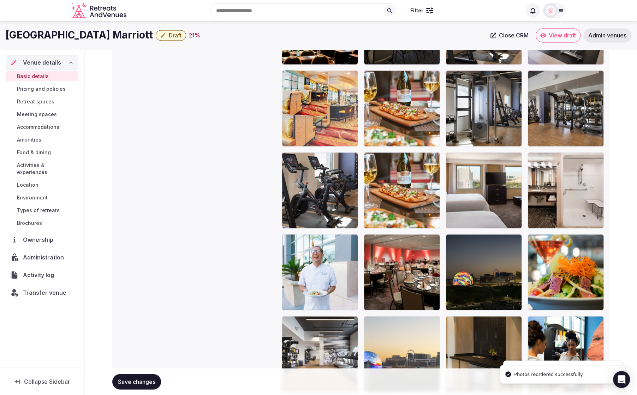
drag, startPoint x: 338, startPoint y: 263, endPoint x: 336, endPoint y: 136, distance: 126.8
click at [336, 136] on body "**********" at bounding box center [318, 22] width 637 height 1991
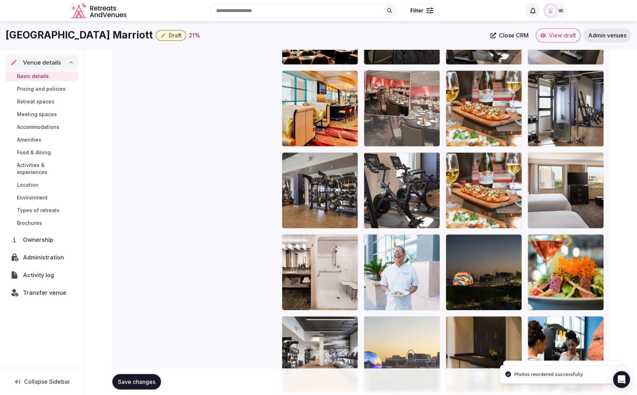
drag, startPoint x: 403, startPoint y: 257, endPoint x: 392, endPoint y: 108, distance: 150.1
click at [393, 104] on body "**********" at bounding box center [318, 22] width 637 height 1991
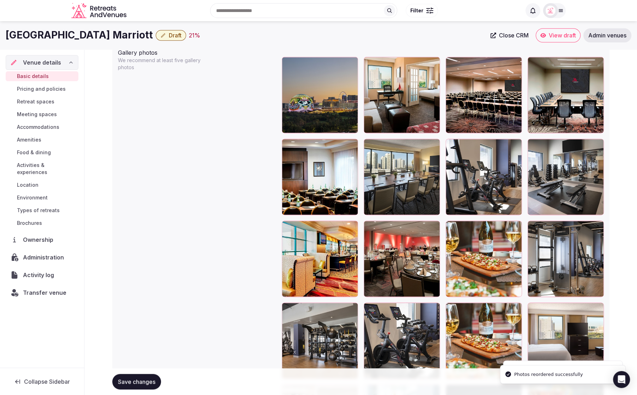
scroll to position [807, 0]
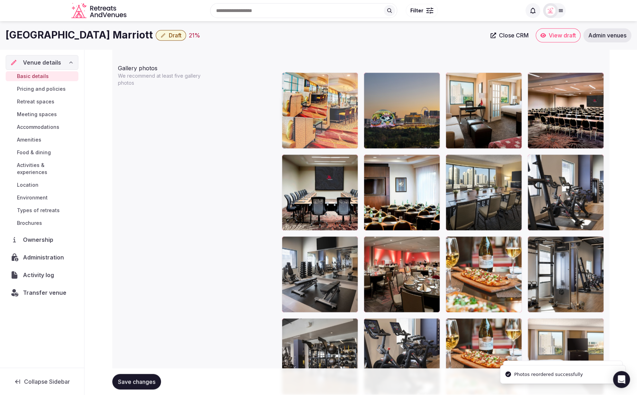
drag, startPoint x: 342, startPoint y: 250, endPoint x: 333, endPoint y: 122, distance: 128.2
click at [333, 122] on body "**********" at bounding box center [318, 188] width 637 height 1991
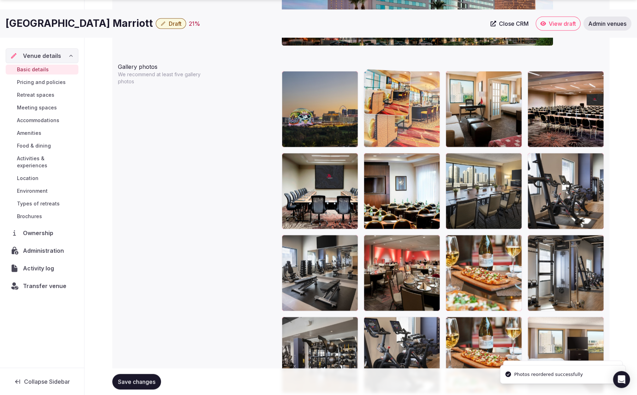
drag, startPoint x: 327, startPoint y: 120, endPoint x: 420, endPoint y: 114, distance: 93.8
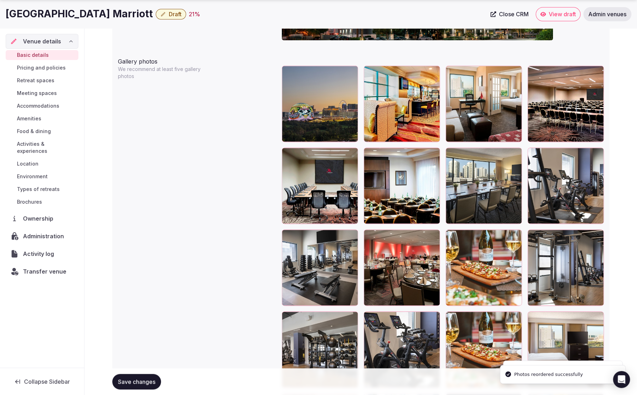
scroll to position [811, 0]
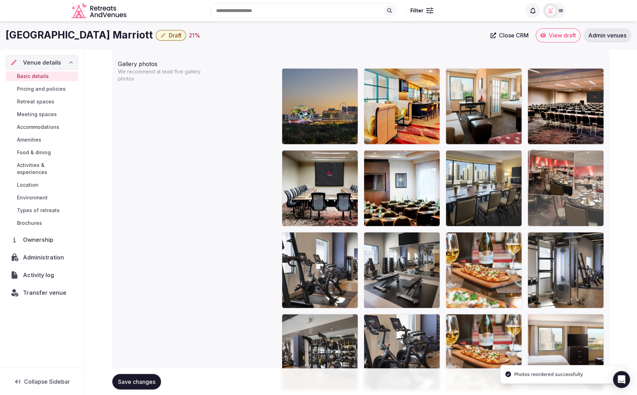
drag, startPoint x: 415, startPoint y: 281, endPoint x: 584, endPoint y: 215, distance: 181.9
click at [584, 215] on body "**********" at bounding box center [318, 184] width 637 height 1991
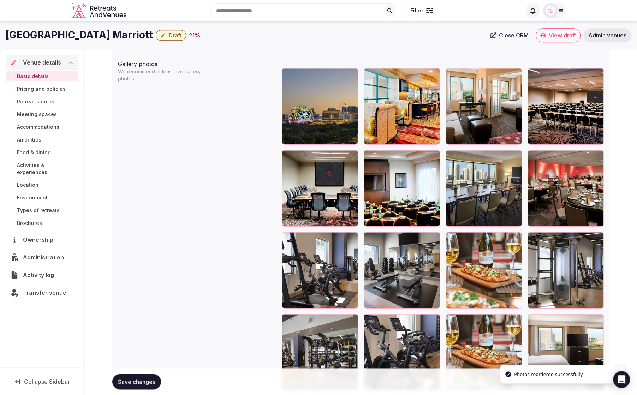
click at [141, 385] on span "Save changes" at bounding box center [136, 381] width 37 height 7
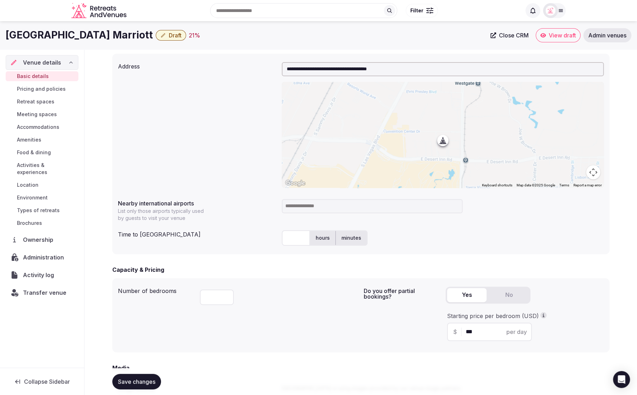
scroll to position [221, 0]
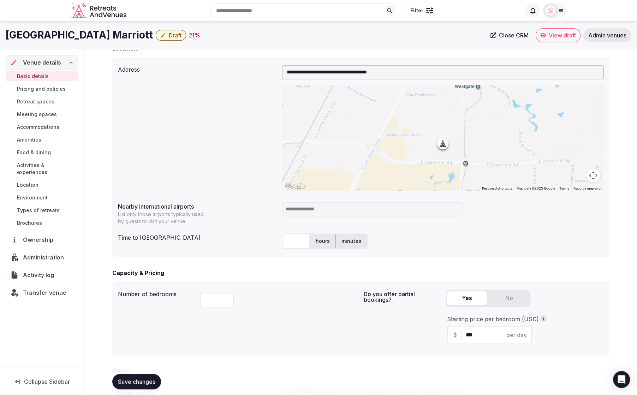
click at [370, 213] on input at bounding box center [372, 209] width 181 height 14
type input "**********"
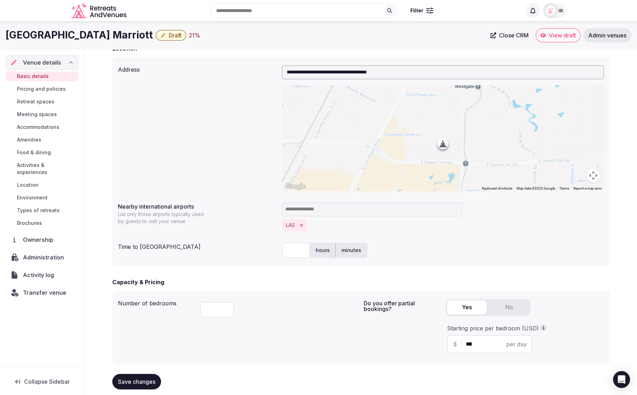
click at [295, 255] on input "text" at bounding box center [296, 251] width 28 height 16
click at [465, 254] on div "** hours minutes" at bounding box center [443, 251] width 322 height 16
drag, startPoint x: 7, startPoint y: 36, endPoint x: 72, endPoint y: 33, distance: 64.7
click at [94, 34] on h1 "[GEOGRAPHIC_DATA] Marriott" at bounding box center [79, 35] width 147 height 14
copy h1 "Las Vegas Marriot"
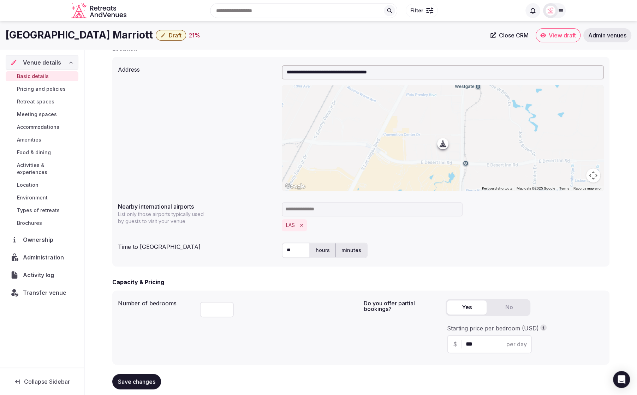
drag, startPoint x: 297, startPoint y: 251, endPoint x: 272, endPoint y: 248, distance: 24.9
click at [273, 248] on div "Time to international airport ** hours minutes" at bounding box center [361, 250] width 486 height 21
type input "**"
click at [247, 226] on div "Nearby international airports List only those airports typically used by guests…" at bounding box center [361, 217] width 486 height 35
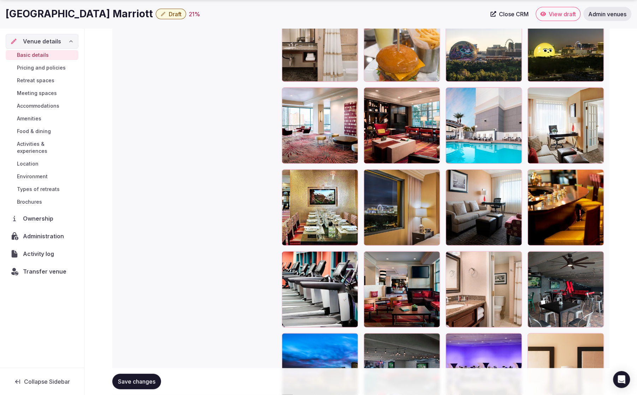
scroll to position [1604, 0]
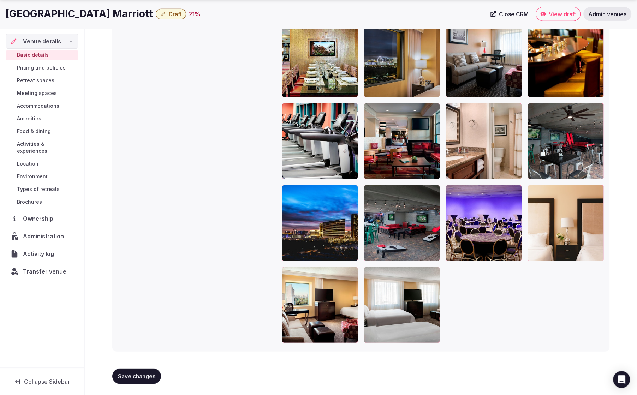
click at [140, 377] on span "Save changes" at bounding box center [136, 376] width 37 height 7
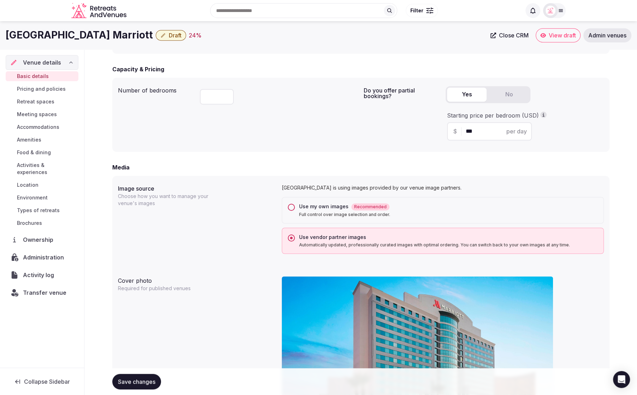
scroll to position [420, 0]
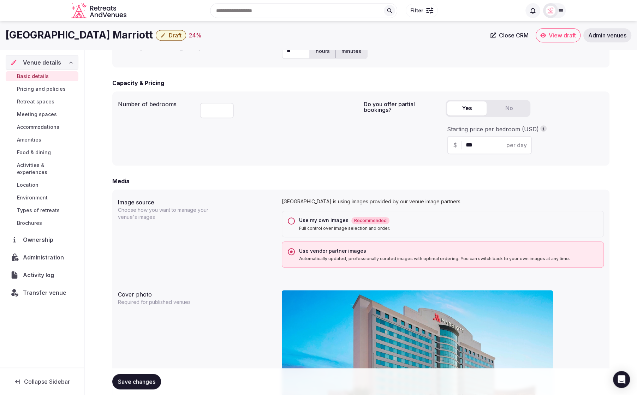
click at [50, 253] on span "Administration" at bounding box center [44, 257] width 43 height 8
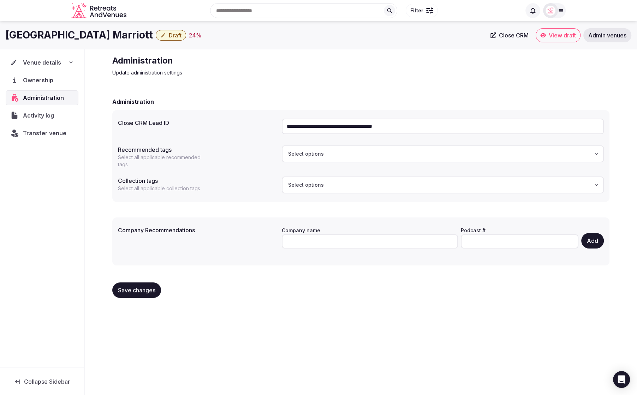
drag, startPoint x: 426, startPoint y: 125, endPoint x: 449, endPoint y: 129, distance: 22.6
click at [449, 129] on input "**********" at bounding box center [443, 127] width 322 height 16
click at [412, 103] on div "Administration" at bounding box center [360, 101] width 497 height 8
click at [169, 35] on span "Draft" at bounding box center [175, 35] width 13 height 7
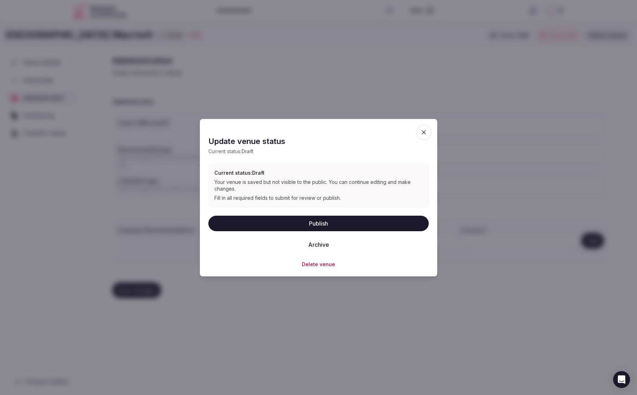
click at [328, 224] on button "Publish" at bounding box center [318, 224] width 220 height 16
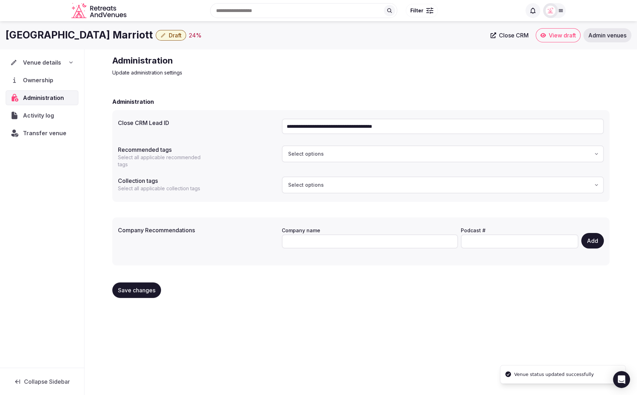
click at [297, 91] on div "**********" at bounding box center [360, 196] width 497 height 213
click at [71, 64] on icon at bounding box center [71, 63] width 6 height 6
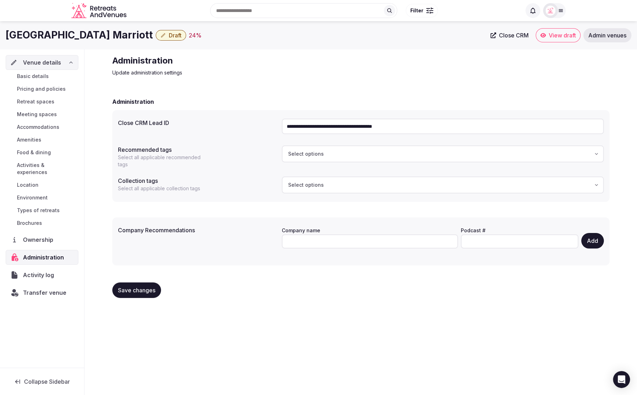
click at [46, 75] on span "Basic details" at bounding box center [33, 76] width 32 height 7
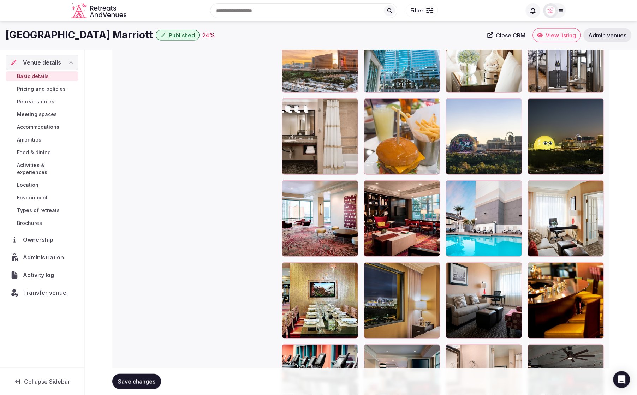
scroll to position [1315, 0]
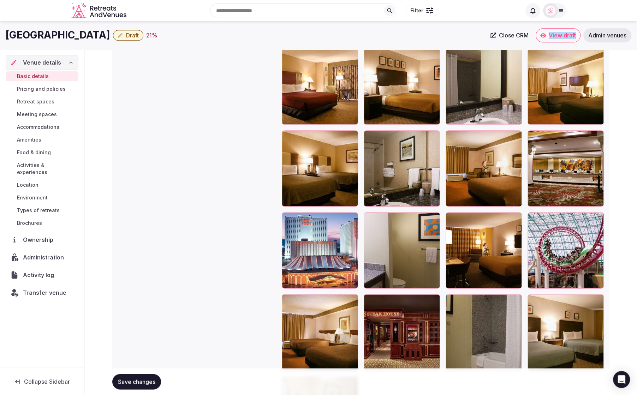
scroll to position [910, 0]
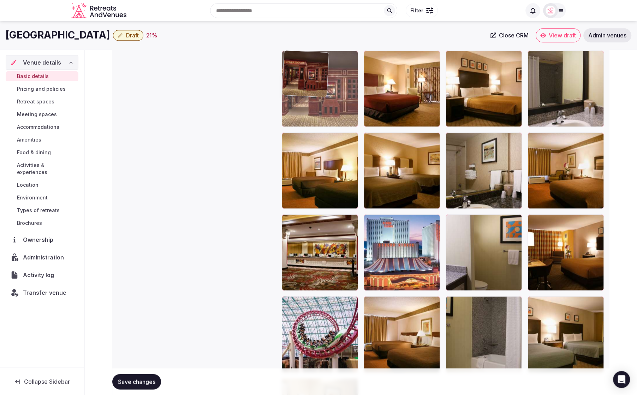
drag, startPoint x: 408, startPoint y: 326, endPoint x: 339, endPoint y: 104, distance: 232.6
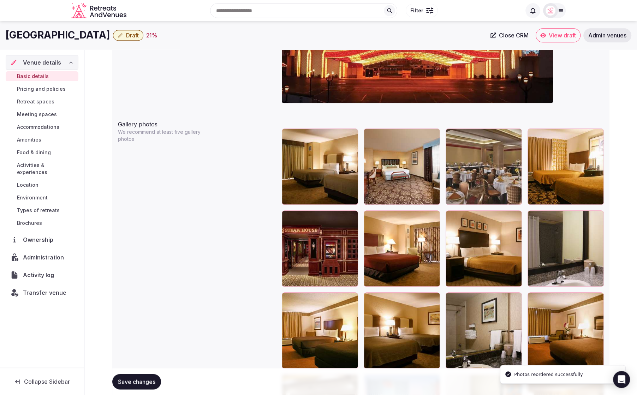
scroll to position [749, 0]
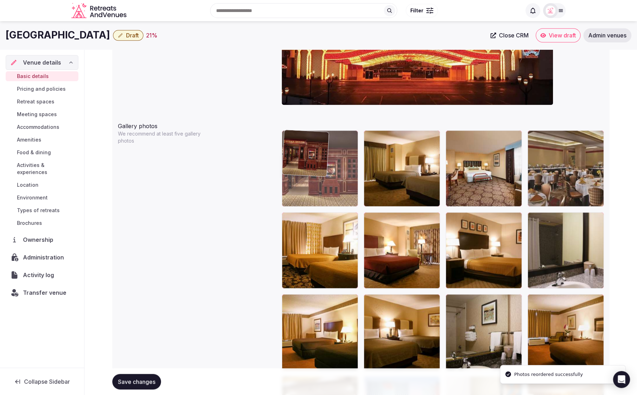
drag, startPoint x: 330, startPoint y: 237, endPoint x: 325, endPoint y: 183, distance: 54.2
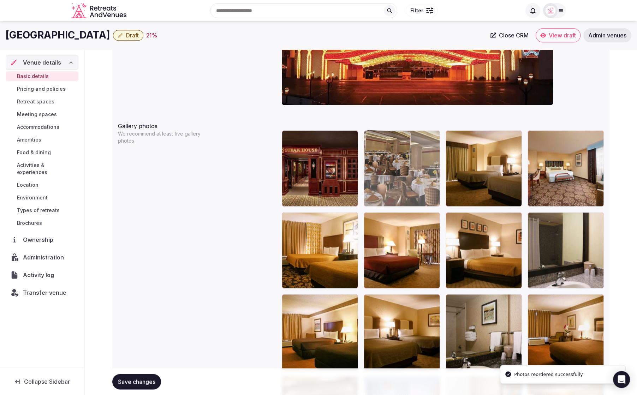
drag, startPoint x: 583, startPoint y: 185, endPoint x: 423, endPoint y: 187, distance: 160.7
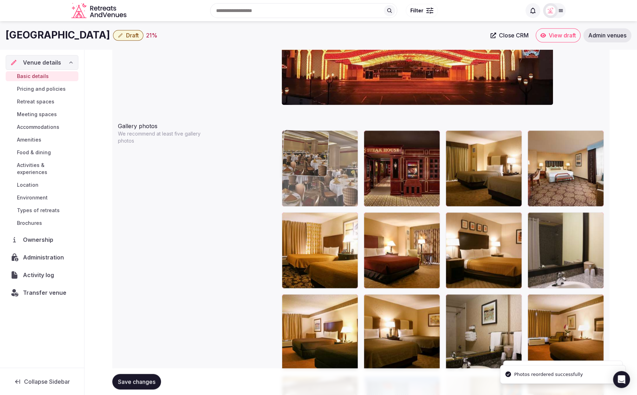
drag, startPoint x: 390, startPoint y: 174, endPoint x: 297, endPoint y: 176, distance: 92.5
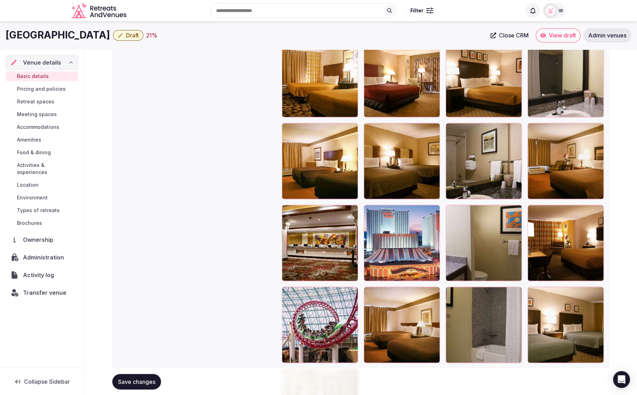
scroll to position [917, 0]
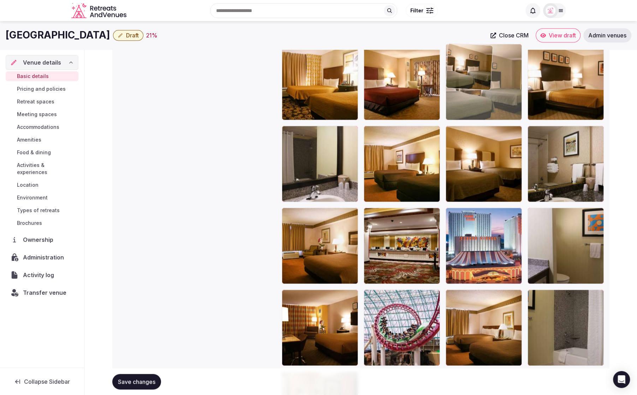
drag, startPoint x: 548, startPoint y: 316, endPoint x: 479, endPoint y: 104, distance: 223.3
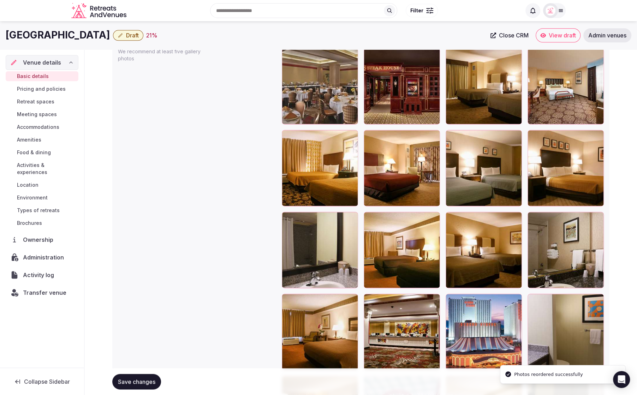
scroll to position [783, 0]
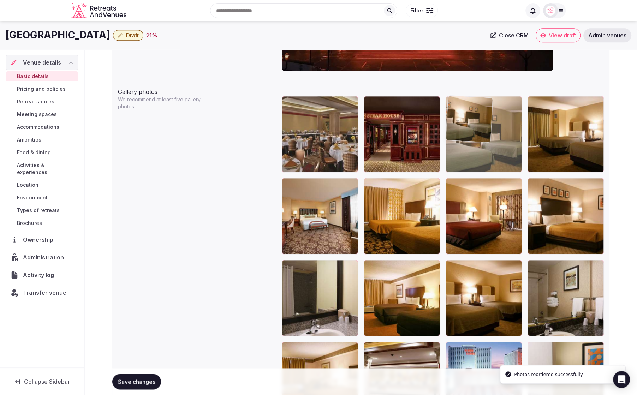
drag, startPoint x: 482, startPoint y: 210, endPoint x: 480, endPoint y: 152, distance: 58.3
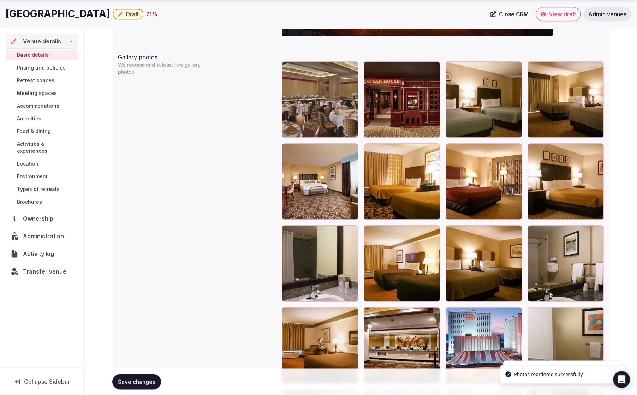
scroll to position [833, 0]
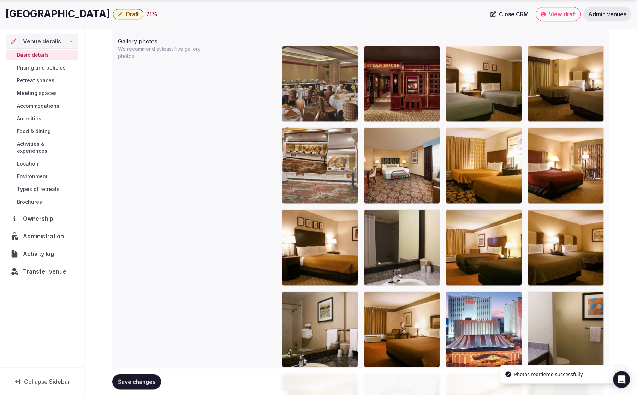
drag, startPoint x: 408, startPoint y: 320, endPoint x: 339, endPoint y: 186, distance: 150.2
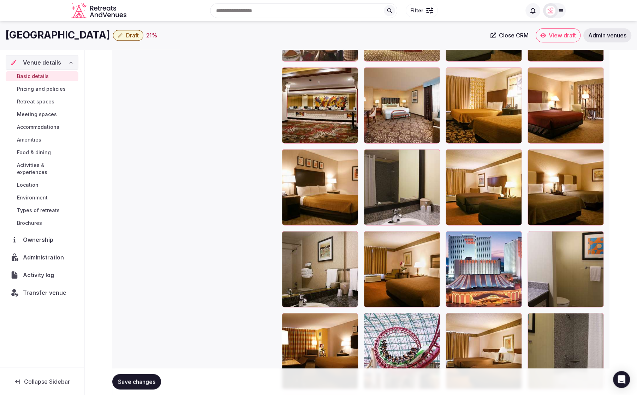
scroll to position [894, 0]
click at [426, 277] on div at bounding box center [402, 269] width 76 height 76
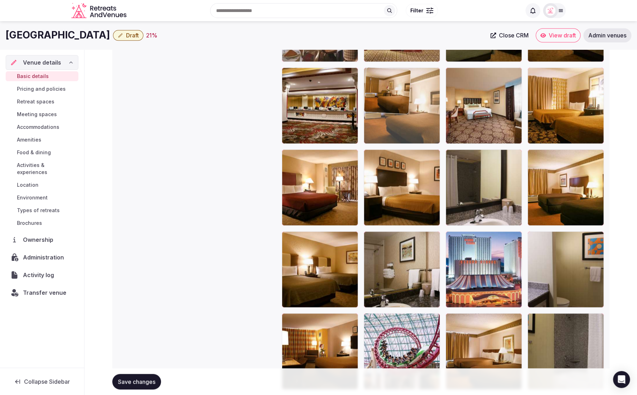
drag, startPoint x: 421, startPoint y: 276, endPoint x: 421, endPoint y: 149, distance: 126.8
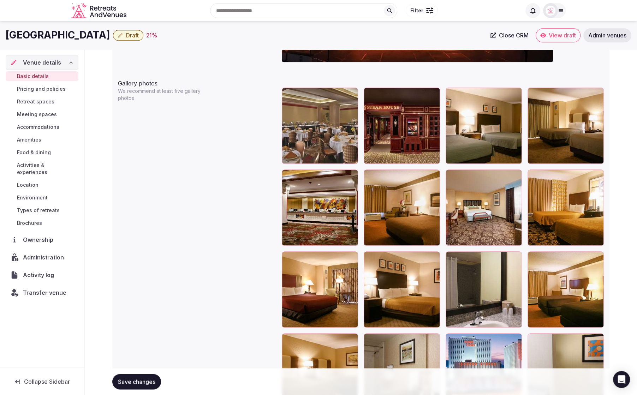
scroll to position [787, 0]
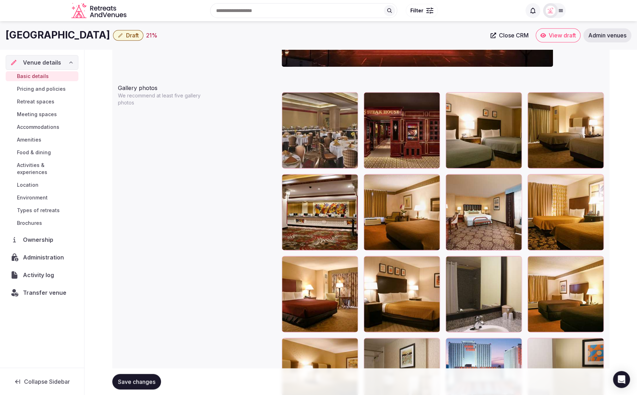
click at [133, 379] on span "Save changes" at bounding box center [136, 381] width 37 height 7
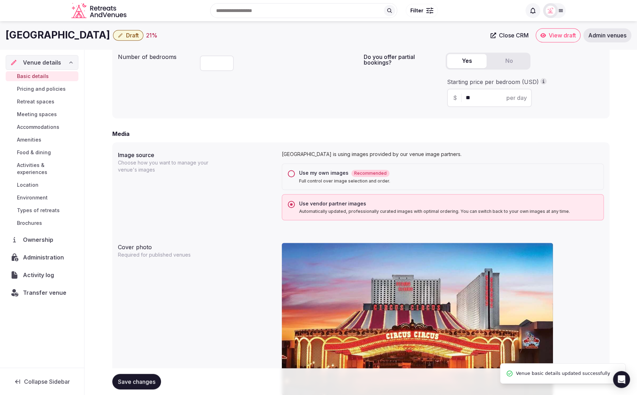
scroll to position [456, 0]
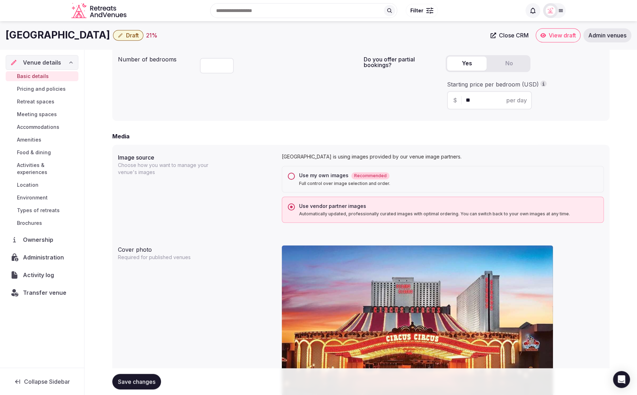
click at [40, 289] on span "Transfer venue" at bounding box center [44, 293] width 43 height 8
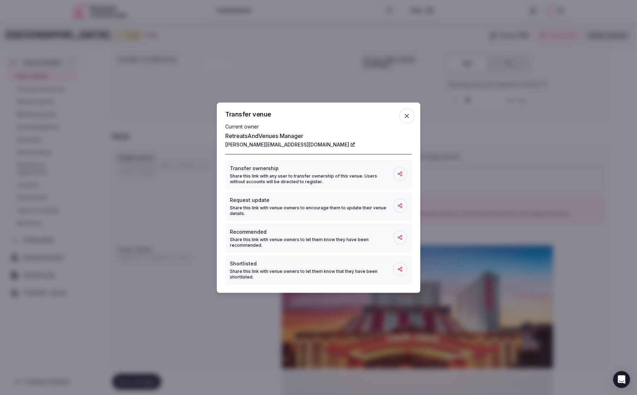
click at [406, 117] on icon "button" at bounding box center [407, 116] width 4 height 4
click at [406, 117] on span "button" at bounding box center [407, 116] width 16 height 16
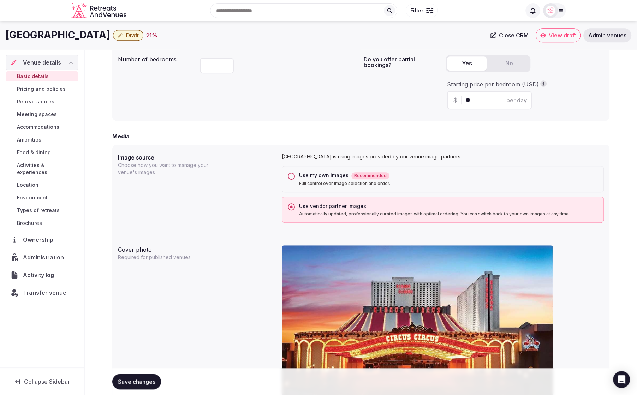
click at [48, 253] on span "Administration" at bounding box center [45, 257] width 44 height 8
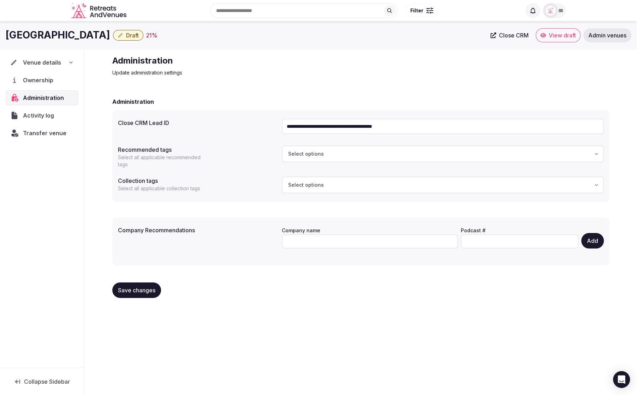
drag, startPoint x: 453, startPoint y: 126, endPoint x: 286, endPoint y: 125, distance: 167.4
click at [286, 125] on input "**********" at bounding box center [443, 127] width 322 height 16
click at [45, 64] on span "Venue details" at bounding box center [42, 62] width 38 height 8
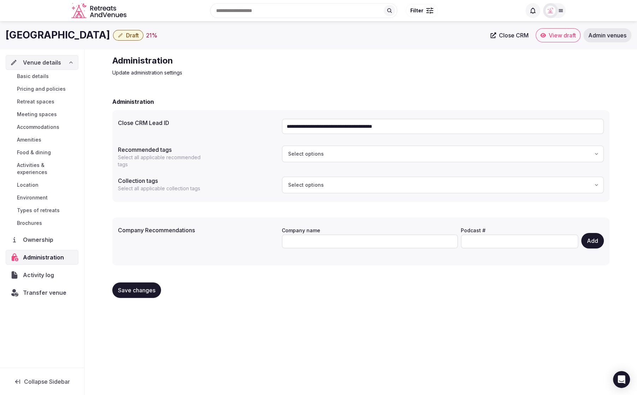
click at [46, 78] on span "Basic details" at bounding box center [33, 76] width 32 height 7
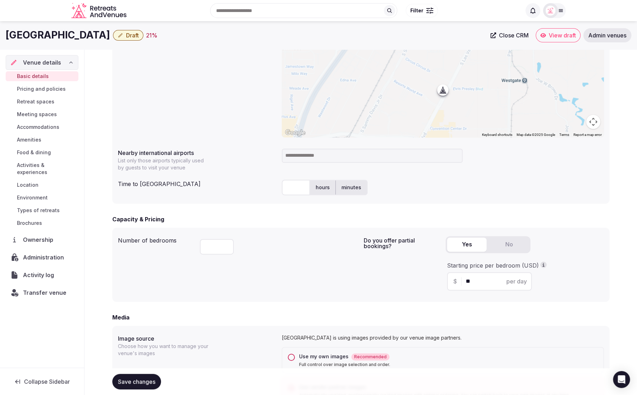
scroll to position [271, 0]
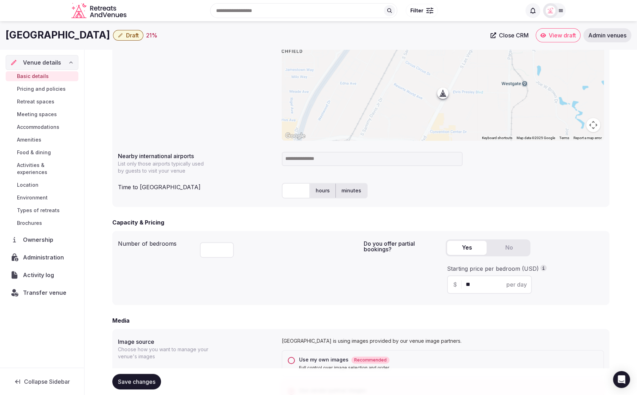
drag, startPoint x: 6, startPoint y: 35, endPoint x: 141, endPoint y: 36, distance: 134.9
click at [110, 36] on h1 "[GEOGRAPHIC_DATA]" at bounding box center [58, 35] width 105 height 14
copy h1 "[GEOGRAPHIC_DATA]"
click at [251, 45] on div "Circus Circus Hotel & Casino Draft 21 % Close CRM View draft Admin venues" at bounding box center [318, 35] width 637 height 28
click at [337, 159] on input at bounding box center [372, 159] width 181 height 14
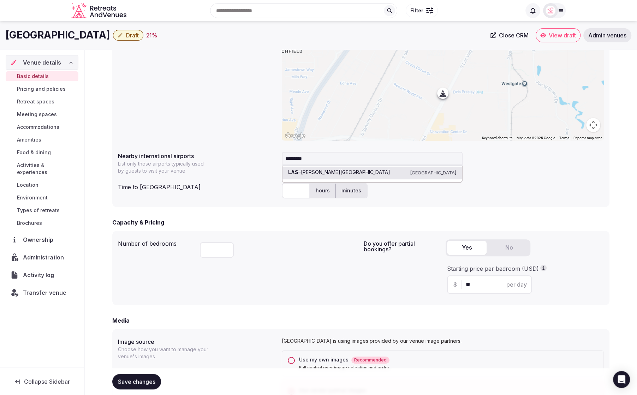
type input "**********"
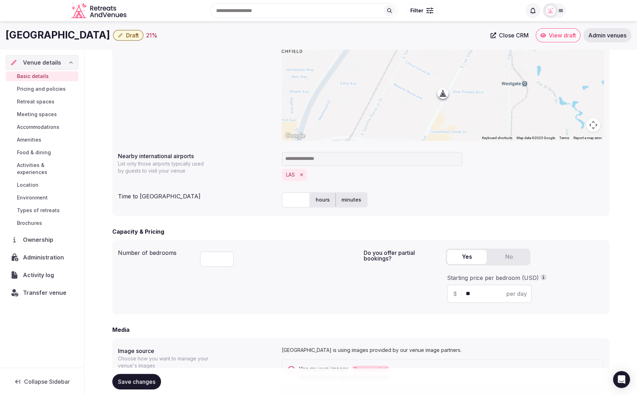
click at [293, 202] on input "text" at bounding box center [296, 200] width 28 height 16
type input "*"
click at [485, 200] on div "* hours minutes" at bounding box center [443, 200] width 322 height 16
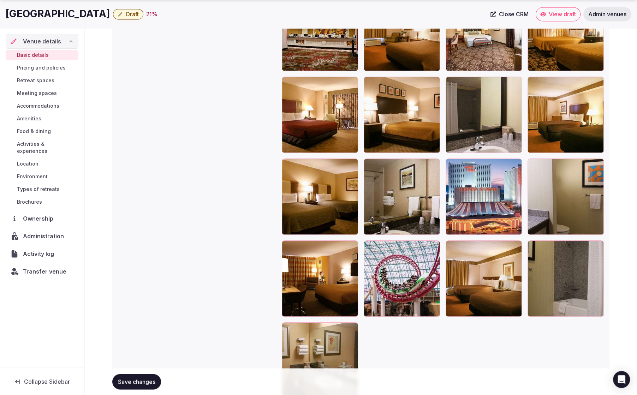
scroll to position [1031, 0]
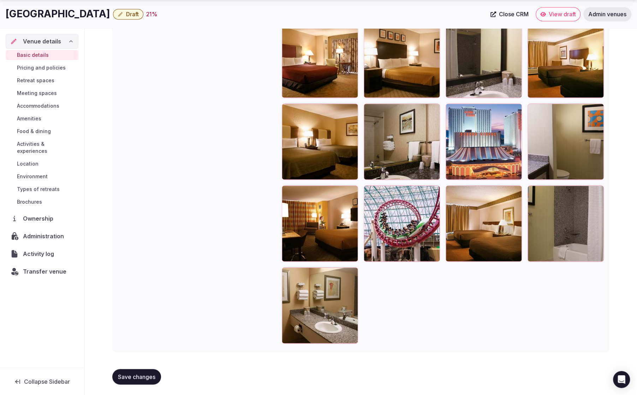
drag, startPoint x: 133, startPoint y: 379, endPoint x: 155, endPoint y: 320, distance: 62.6
click at [133, 379] on span "Save changes" at bounding box center [136, 376] width 37 height 7
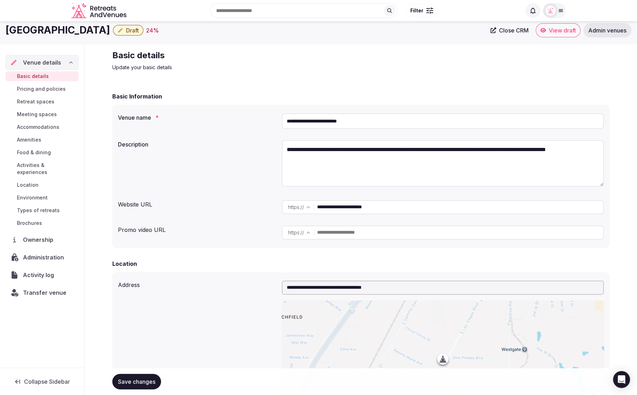
scroll to position [0, 0]
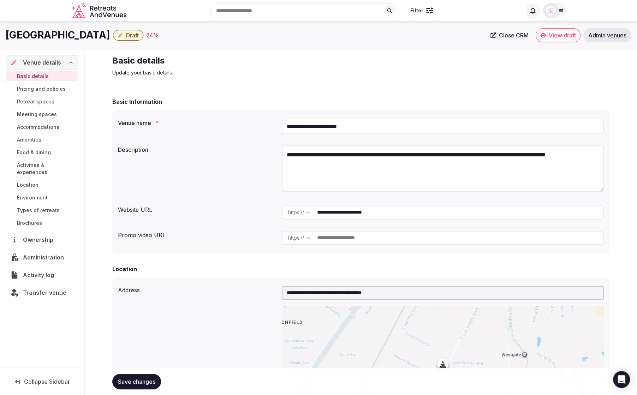
click at [219, 266] on div "Location" at bounding box center [360, 269] width 497 height 8
click at [139, 35] on span "Draft" at bounding box center [132, 35] width 13 height 7
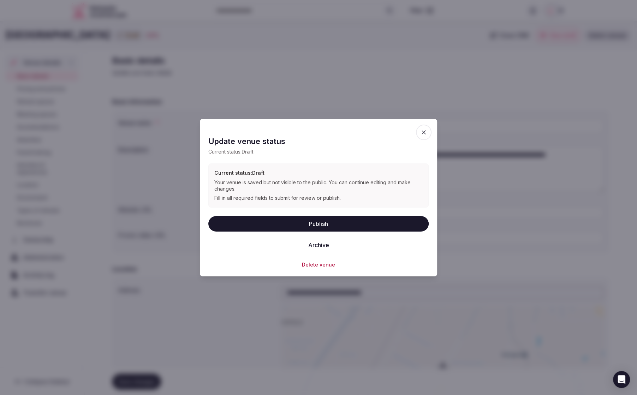
click at [323, 223] on button "Publish" at bounding box center [318, 224] width 220 height 16
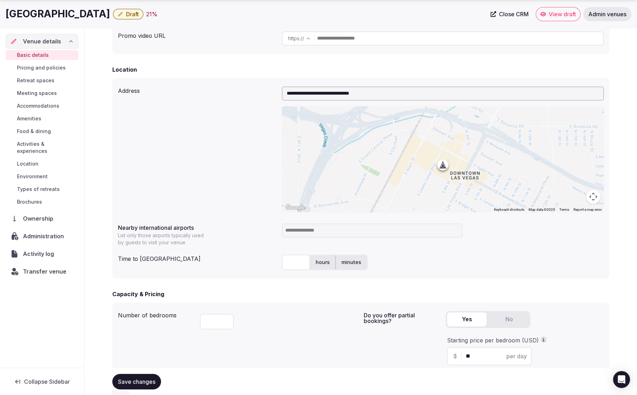
scroll to position [204, 0]
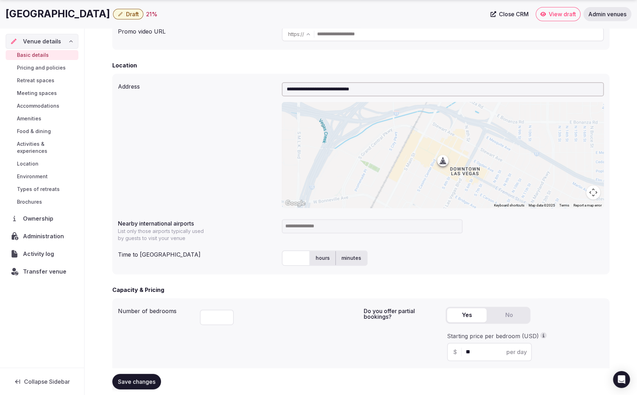
click at [380, 228] on input at bounding box center [372, 226] width 181 height 14
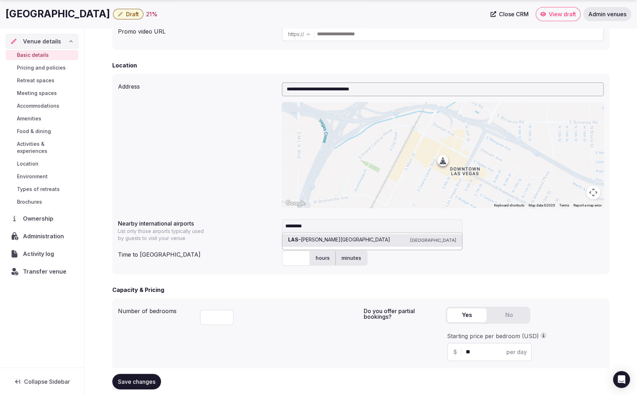
type input "**********"
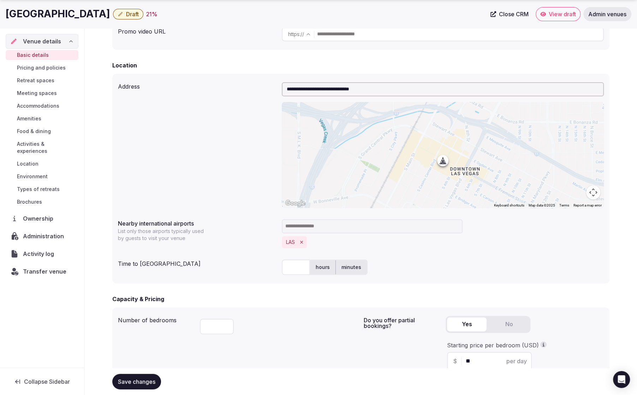
click at [426, 260] on div "hours minutes" at bounding box center [443, 268] width 322 height 16
drag, startPoint x: 6, startPoint y: 15, endPoint x: 73, endPoint y: 12, distance: 67.9
click at [73, 12] on h1 "Fremont Hotel & Casino" at bounding box center [58, 14] width 105 height 14
copy h1 "Fremont Hotel"
click at [9, 19] on h1 "Fremont Hotel & Casino" at bounding box center [58, 14] width 105 height 14
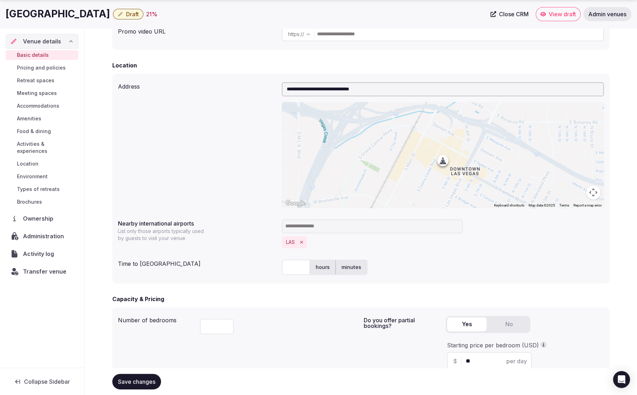
drag, startPoint x: 13, startPoint y: 14, endPoint x: 109, endPoint y: 19, distance: 96.6
click at [117, 16] on div "Fremont Hotel & Casino Draft 21 % Close CRM View draft Admin venues" at bounding box center [318, 14] width 637 height 14
copy h1 "Fremont Hotel & Casino"
click at [38, 232] on span "Administration" at bounding box center [45, 236] width 44 height 8
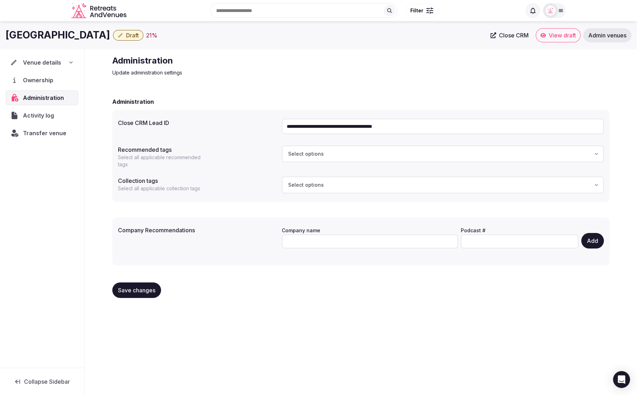
drag, startPoint x: 438, startPoint y: 127, endPoint x: 283, endPoint y: 127, distance: 155.0
click at [280, 127] on div "**********" at bounding box center [361, 126] width 486 height 21
click at [51, 65] on span "Venue details" at bounding box center [42, 62] width 38 height 8
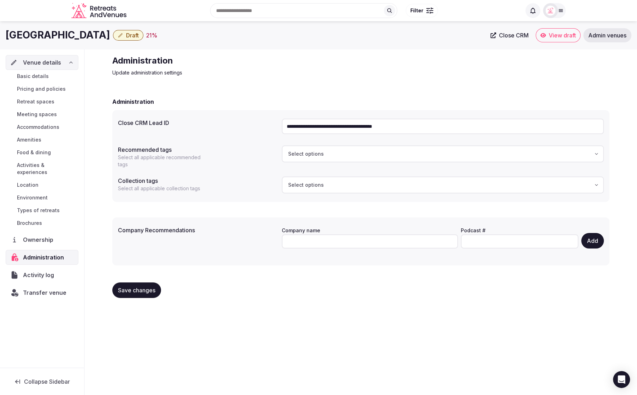
click at [42, 79] on span "Basic details" at bounding box center [33, 76] width 32 height 7
click at [43, 75] on span "Basic details" at bounding box center [33, 76] width 32 height 7
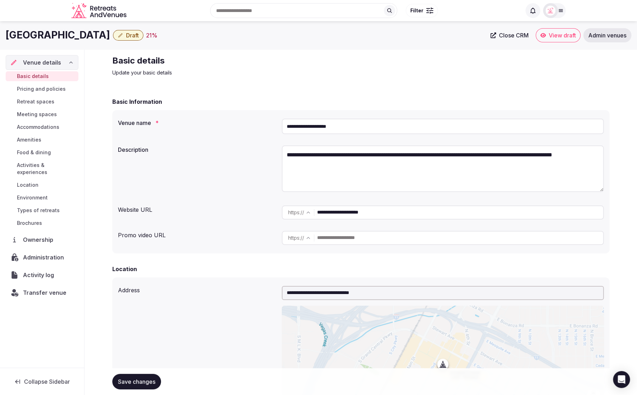
drag, startPoint x: 327, startPoint y: 89, endPoint x: 295, endPoint y: 116, distance: 42.4
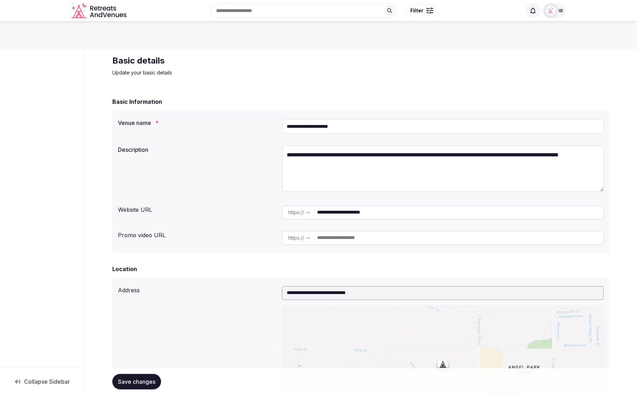
click at [280, 60] on h2 "Basic details" at bounding box center [230, 60] width 237 height 11
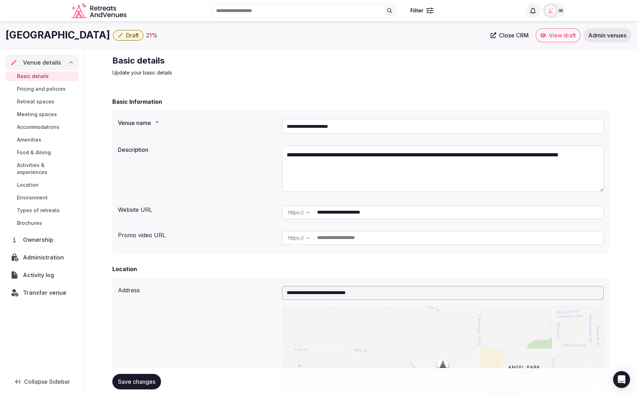
drag, startPoint x: 7, startPoint y: 35, endPoint x: 122, endPoint y: 35, distance: 114.8
click at [110, 35] on h1 "[GEOGRAPHIC_DATA]" at bounding box center [58, 35] width 105 height 14
copy h1 "[GEOGRAPHIC_DATA]"
click at [73, 50] on div "Venue details Basic details Pricing and policies Retreat spaces Meeting spaces …" at bounding box center [42, 208] width 84 height 318
drag, startPoint x: 80, startPoint y: 35, endPoint x: 6, endPoint y: 35, distance: 73.5
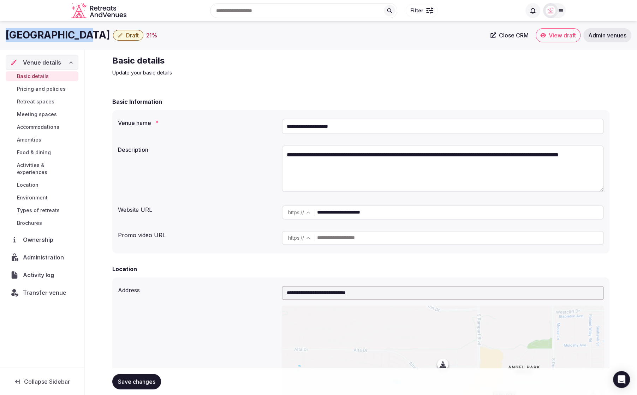
click at [6, 35] on h1 "[GEOGRAPHIC_DATA]" at bounding box center [58, 35] width 105 height 14
copy h1 "[GEOGRAPHIC_DATA]"
click at [46, 253] on span "Administration" at bounding box center [45, 257] width 44 height 8
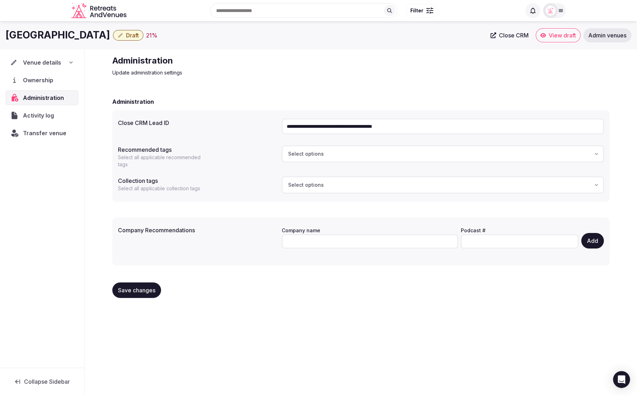
drag, startPoint x: 388, startPoint y: 128, endPoint x: 281, endPoint y: 127, distance: 107.4
click at [282, 127] on input "**********" at bounding box center [443, 127] width 322 height 16
click at [287, 83] on div "**********" at bounding box center [361, 179] width 509 height 260
drag, startPoint x: 80, startPoint y: 35, endPoint x: -6, endPoint y: 36, distance: 85.8
click at [0, 36] on html "**********" at bounding box center [318, 197] width 637 height 395
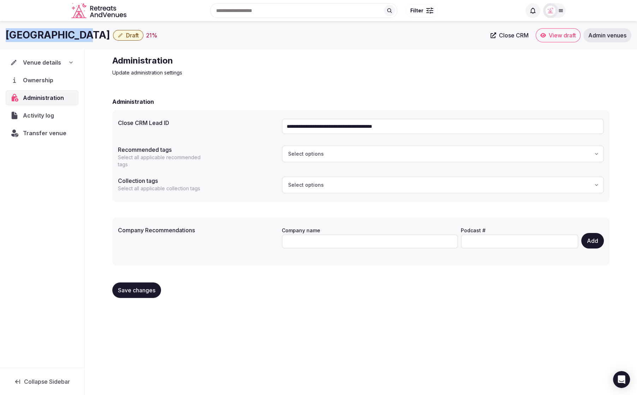
copy h1 "[GEOGRAPHIC_DATA]"
click at [224, 47] on div "Suncoast Hotel & Casino Draft 21 % Close CRM View draft Admin venues" at bounding box center [318, 35] width 637 height 28
click at [360, 84] on div "**********" at bounding box center [361, 179] width 509 height 260
click at [43, 66] on span "Venue details" at bounding box center [42, 62] width 38 height 8
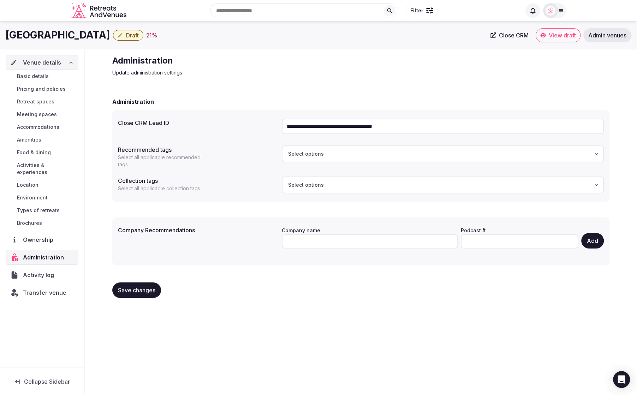
click at [44, 80] on link "Basic details" at bounding box center [42, 76] width 73 height 10
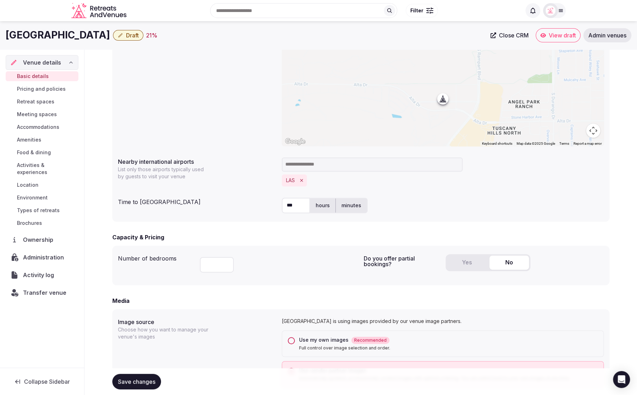
scroll to position [253, 0]
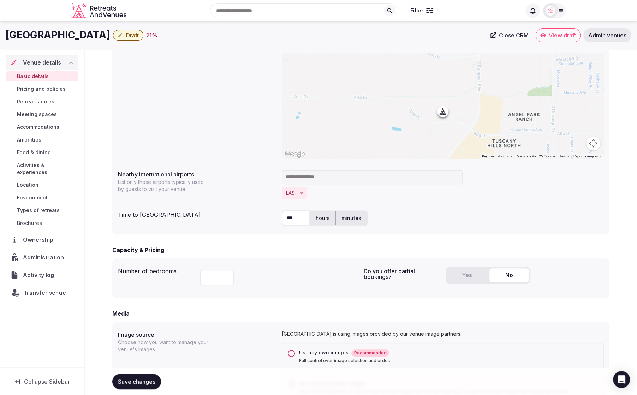
click at [50, 289] on span "Transfer venue" at bounding box center [44, 293] width 43 height 8
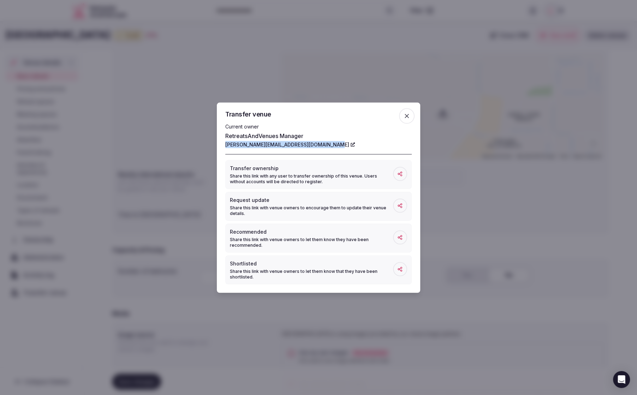
drag, startPoint x: 221, startPoint y: 144, endPoint x: 326, endPoint y: 147, distance: 104.9
click at [326, 147] on div "Transfer venue Current owner RetreatsAndVenues Manager [PERSON_NAME][EMAIL_ADDR…" at bounding box center [318, 197] width 203 height 190
copy link "[PERSON_NAME][EMAIL_ADDRESS][DOMAIN_NAME]"
click at [405, 116] on icon "button" at bounding box center [406, 115] width 7 height 7
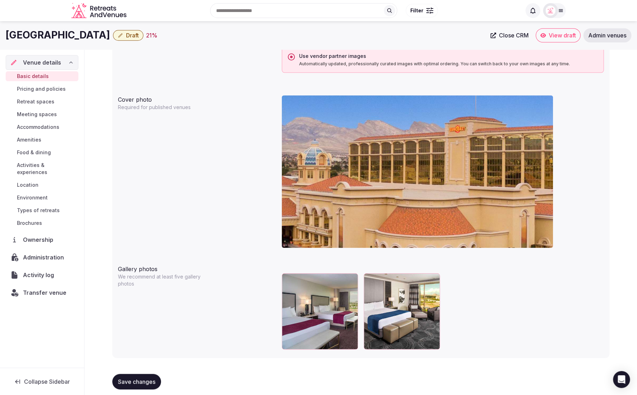
scroll to position [580, 0]
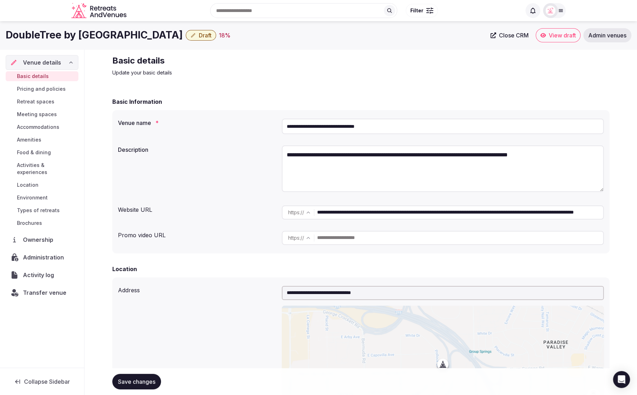
drag, startPoint x: 354, startPoint y: 57, endPoint x: 343, endPoint y: 54, distance: 11.3
click at [354, 58] on div "Basic details Update your basic details" at bounding box center [360, 65] width 497 height 21
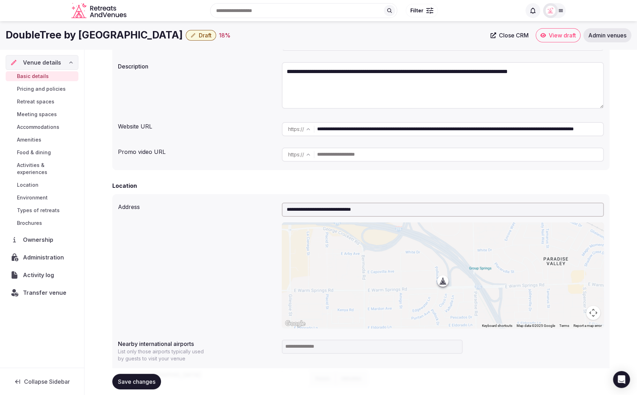
scroll to position [82, 0]
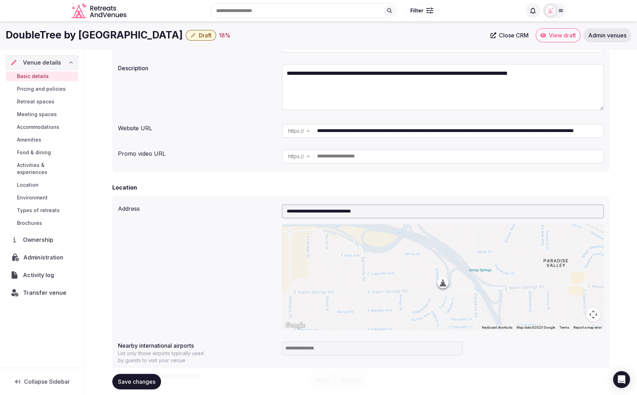
click at [41, 253] on span "Administration" at bounding box center [44, 257] width 43 height 8
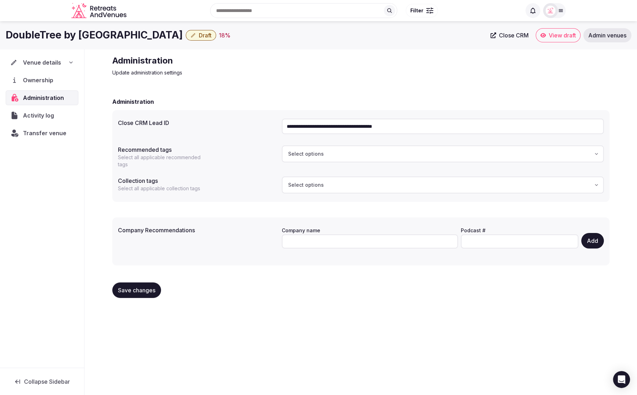
drag, startPoint x: 457, startPoint y: 126, endPoint x: 280, endPoint y: 126, distance: 176.6
click at [279, 126] on div "**********" at bounding box center [361, 126] width 486 height 21
click at [33, 60] on span "Venue details" at bounding box center [42, 62] width 38 height 8
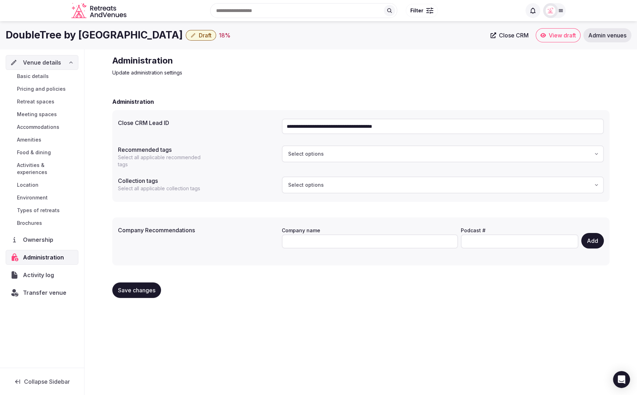
click at [43, 78] on span "Basic details" at bounding box center [33, 76] width 32 height 7
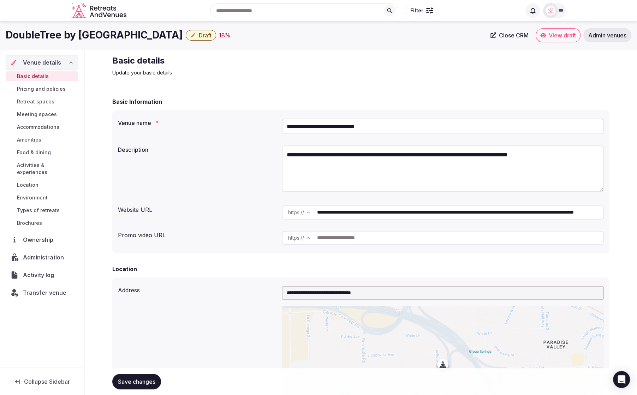
drag, startPoint x: 369, startPoint y: 123, endPoint x: 292, endPoint y: 116, distance: 77.3
click at [292, 121] on input "**********" at bounding box center [443, 127] width 322 height 16
click at [337, 98] on div "Basic Information" at bounding box center [360, 101] width 497 height 8
click at [266, 98] on div "Basic Information" at bounding box center [360, 101] width 497 height 8
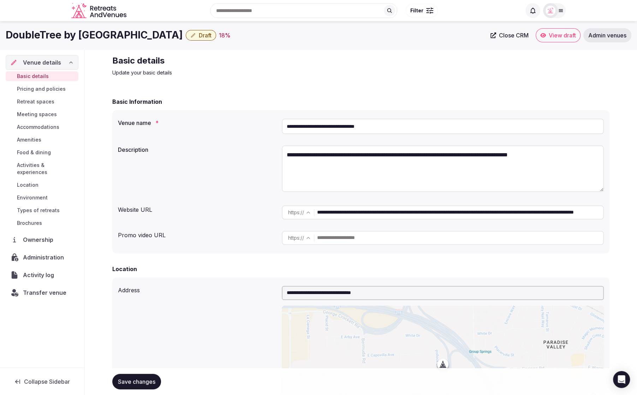
drag, startPoint x: 243, startPoint y: 127, endPoint x: 201, endPoint y: 136, distance: 42.9
click at [243, 127] on div "**********" at bounding box center [361, 126] width 486 height 21
click at [263, 180] on div "**********" at bounding box center [361, 170] width 486 height 54
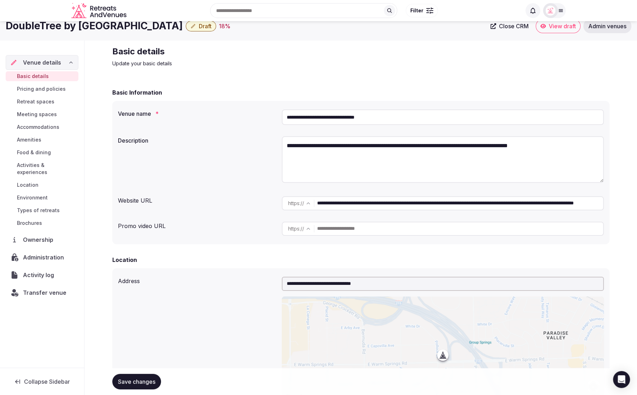
scroll to position [11, 0]
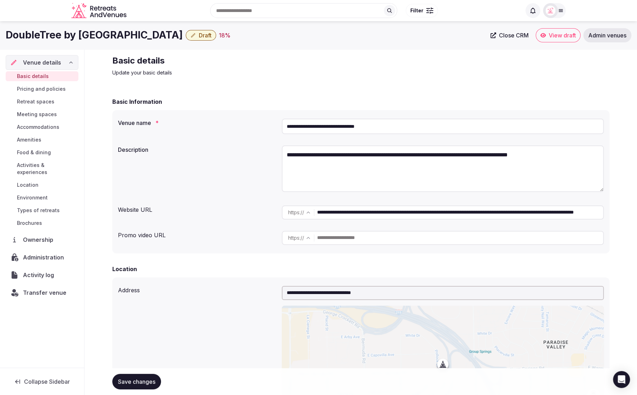
click at [46, 253] on span "Administration" at bounding box center [45, 257] width 44 height 8
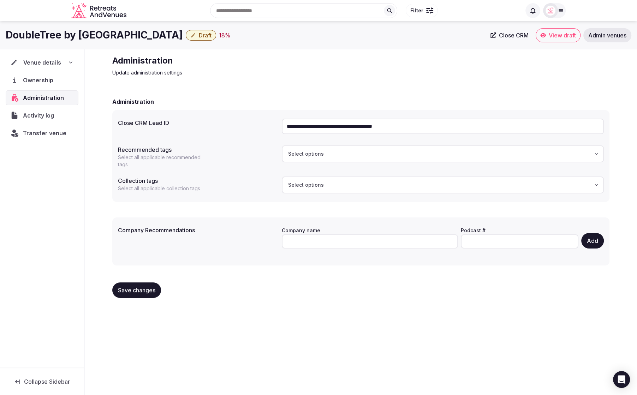
click at [56, 64] on span "Venue details" at bounding box center [42, 62] width 38 height 8
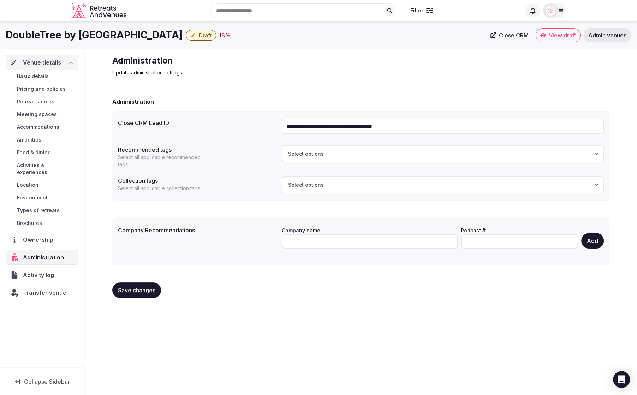
click at [44, 79] on link "Basic details" at bounding box center [42, 76] width 73 height 10
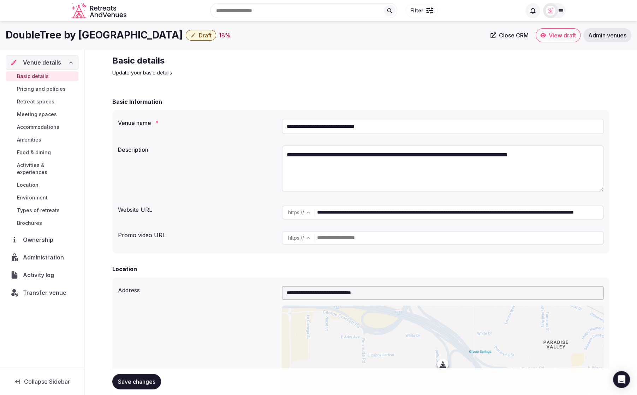
drag, startPoint x: 324, startPoint y: 126, endPoint x: 276, endPoint y: 125, distance: 47.3
click at [276, 125] on div "**********" at bounding box center [361, 126] width 486 height 21
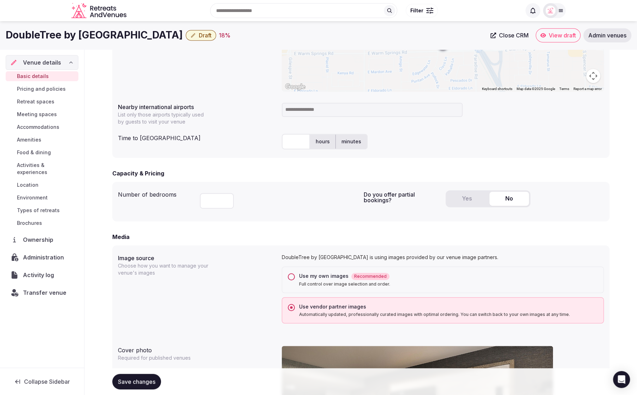
scroll to position [316, 0]
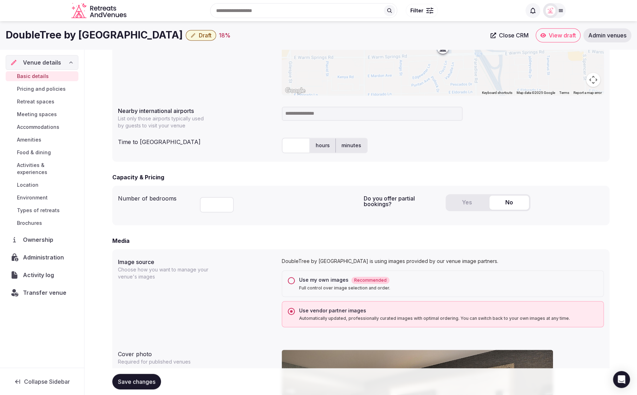
click at [259, 184] on div "Capacity & Pricing Number of bedrooms *** Do you offer partial bookings? Yes No" at bounding box center [360, 199] width 497 height 52
click at [295, 149] on input "text" at bounding box center [296, 146] width 28 height 16
type input "*"
click at [255, 180] on div "Capacity & Pricing" at bounding box center [360, 177] width 497 height 8
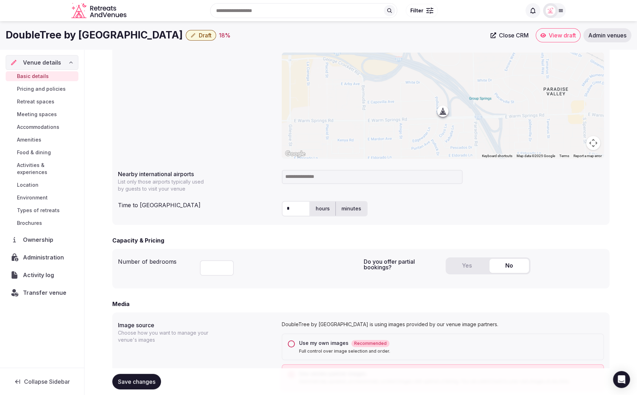
scroll to position [238, 0]
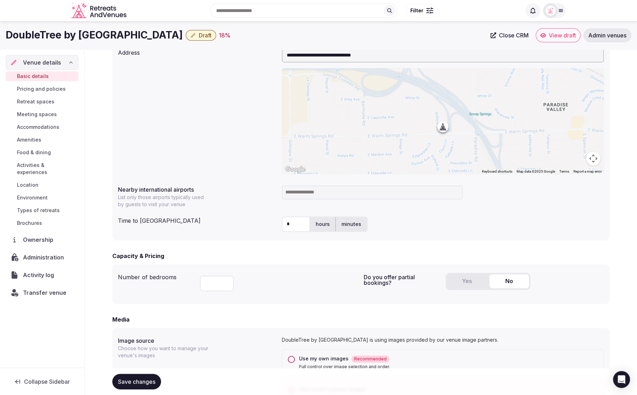
click at [327, 194] on input at bounding box center [372, 192] width 181 height 14
type input "**********"
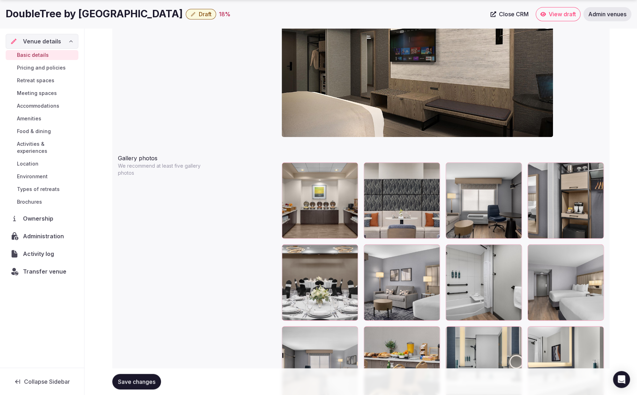
scroll to position [742, 0]
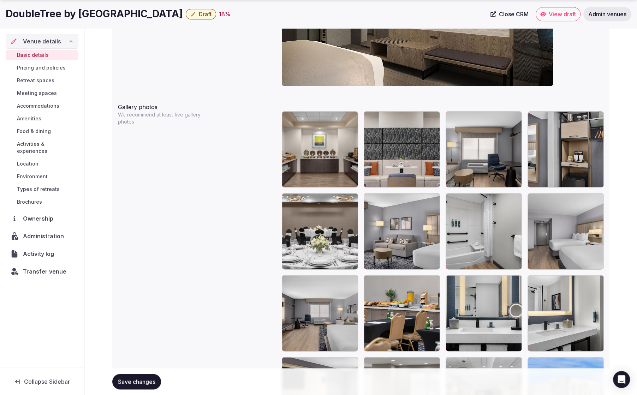
click at [143, 380] on span "Save changes" at bounding box center [136, 381] width 37 height 7
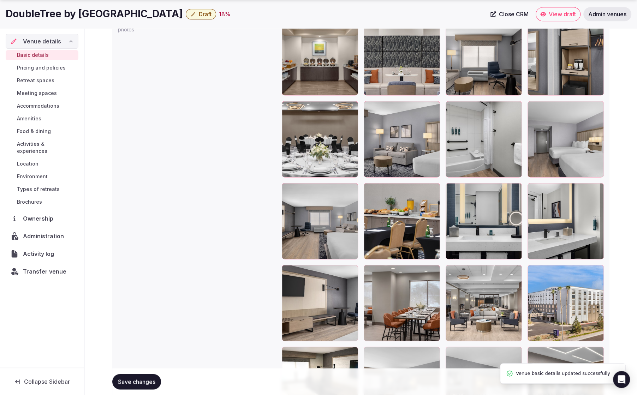
scroll to position [870, 0]
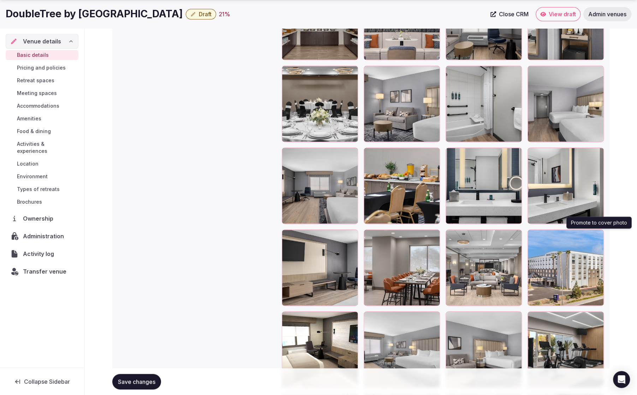
click at [600, 237] on icon "button" at bounding box center [597, 237] width 6 height 6
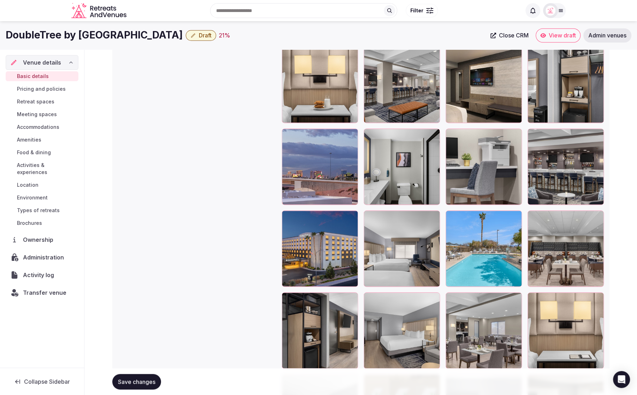
scroll to position [1199, 0]
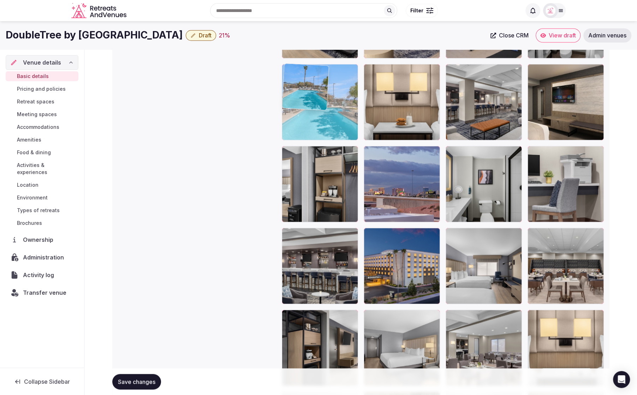
drag, startPoint x: 494, startPoint y: 274, endPoint x: 348, endPoint y: 121, distance: 211.3
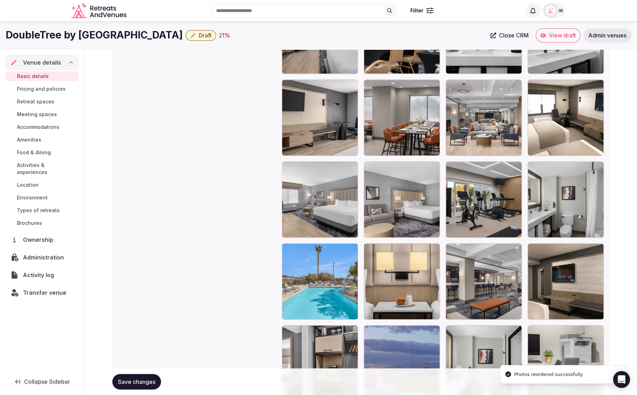
scroll to position [992, 0]
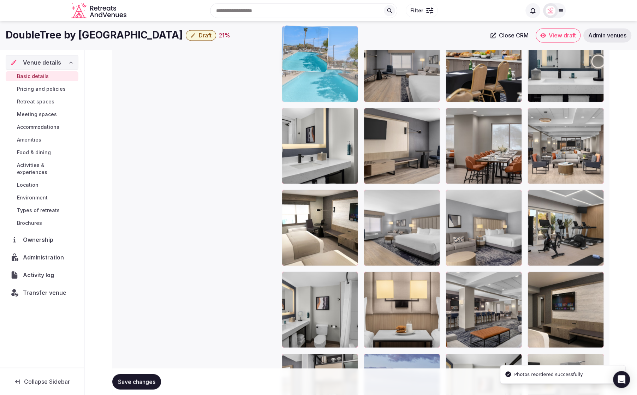
drag, startPoint x: 326, startPoint y: 258, endPoint x: 328, endPoint y: 94, distance: 164.6
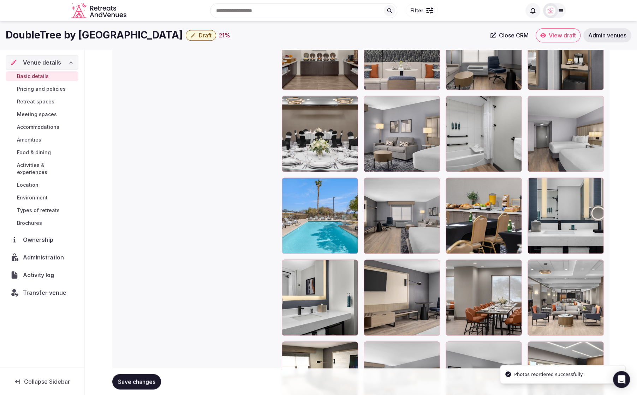
scroll to position [827, 0]
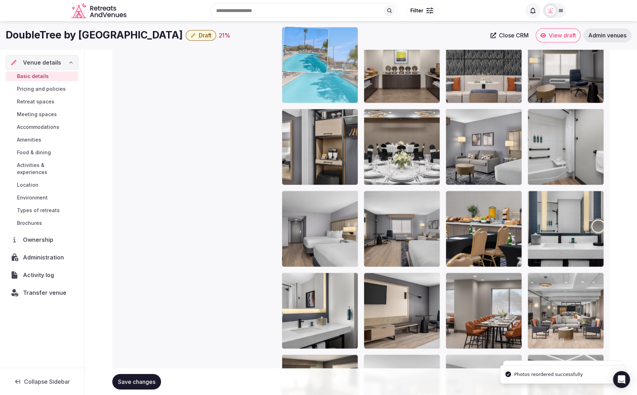
drag, startPoint x: 330, startPoint y: 218, endPoint x: 325, endPoint y: 103, distance: 114.9
click at [325, 103] on body "**********" at bounding box center [318, 155] width 637 height 1965
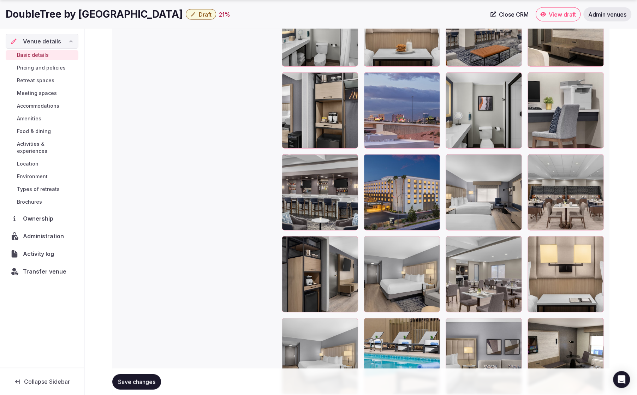
scroll to position [1277, 0]
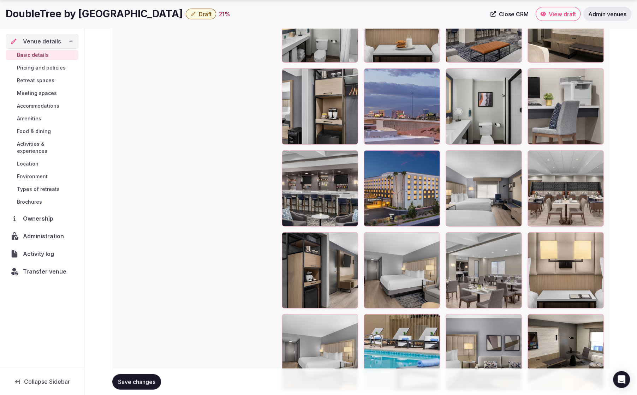
click at [434, 157] on icon "button" at bounding box center [433, 158] width 6 height 6
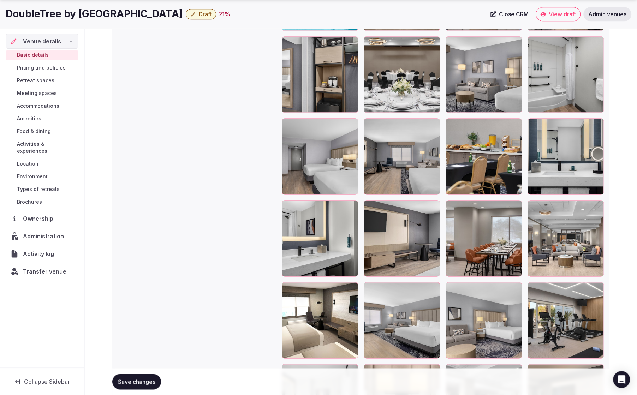
scroll to position [900, 0]
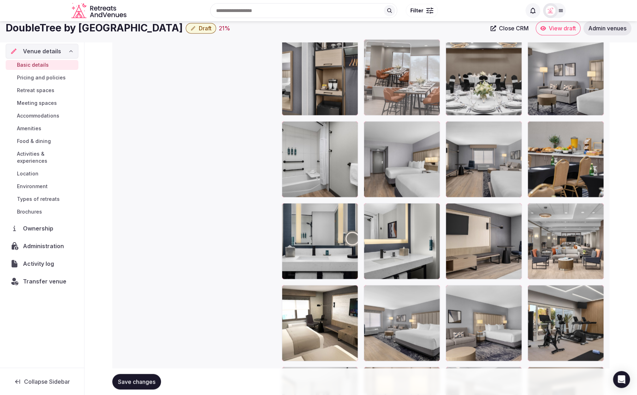
drag, startPoint x: 504, startPoint y: 221, endPoint x: 408, endPoint y: 73, distance: 176.5
click at [408, 73] on body "**********" at bounding box center [318, 86] width 637 height 1965
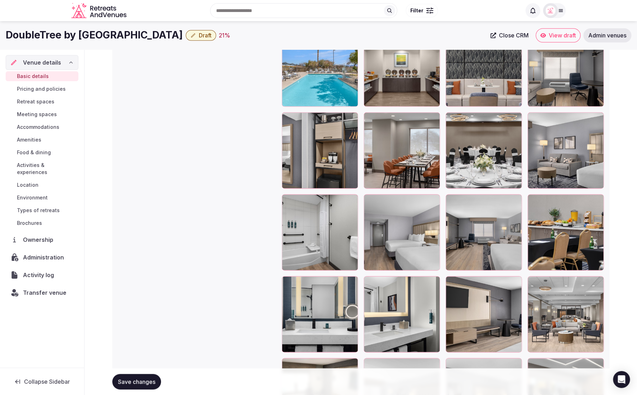
scroll to position [777, 0]
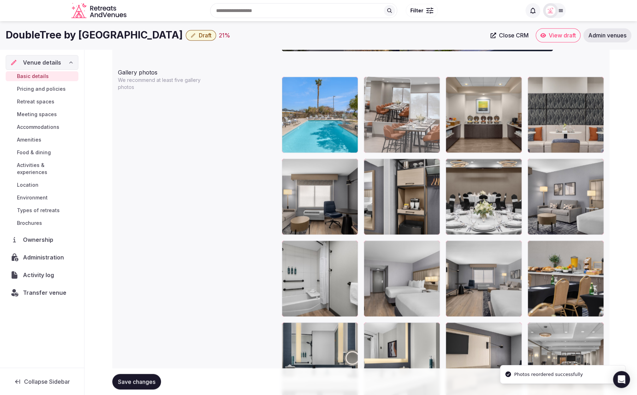
drag, startPoint x: 404, startPoint y: 186, endPoint x: 402, endPoint y: 129, distance: 57.6
click at [402, 129] on body "**********" at bounding box center [318, 205] width 637 height 1965
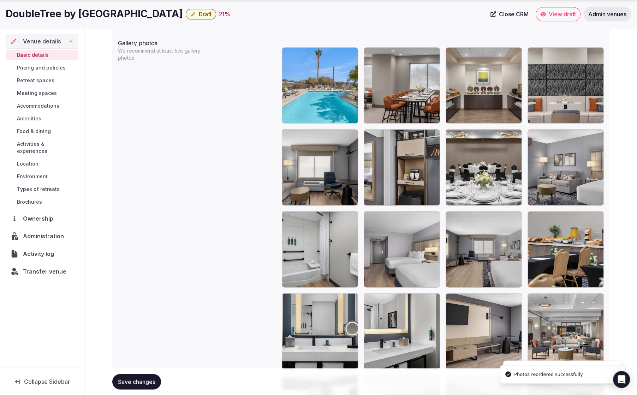
scroll to position [803, 0]
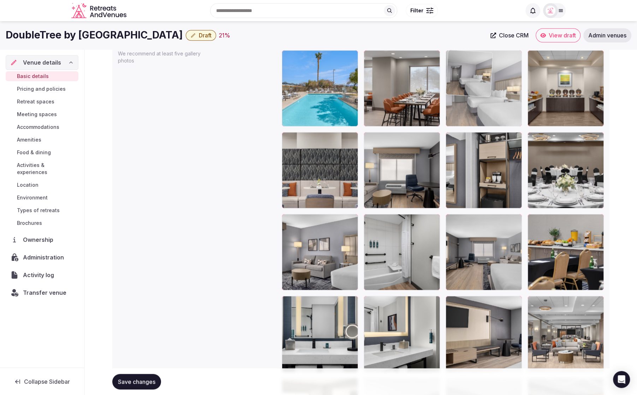
drag, startPoint x: 420, startPoint y: 262, endPoint x: 518, endPoint y: 129, distance: 165.6
click at [518, 129] on body "**********" at bounding box center [318, 179] width 637 height 1965
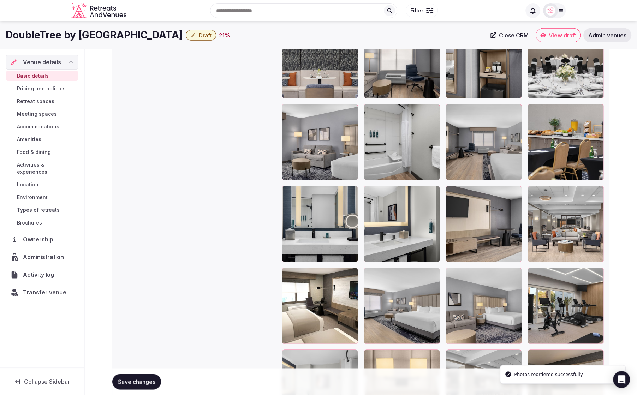
scroll to position [867, 0]
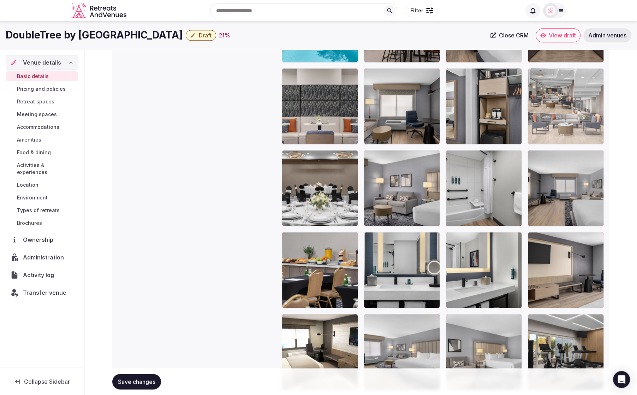
drag, startPoint x: 574, startPoint y: 272, endPoint x: 564, endPoint y: 97, distance: 174.4
click at [564, 97] on body "**********" at bounding box center [318, 115] width 637 height 1965
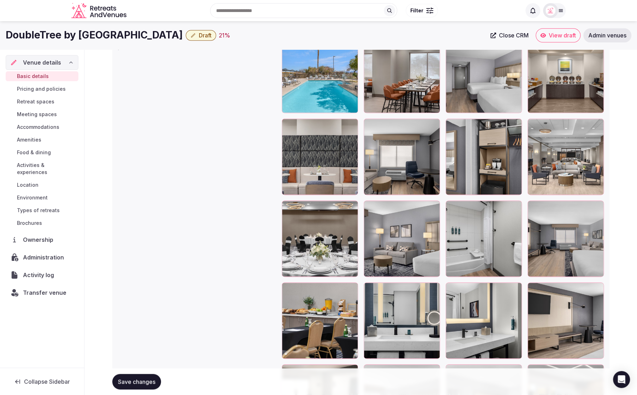
scroll to position [809, 0]
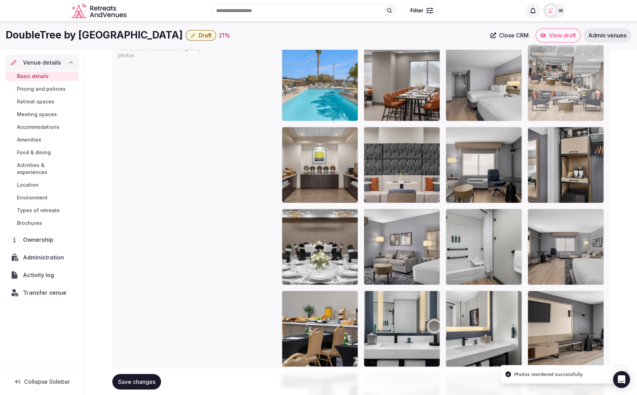
drag, startPoint x: 573, startPoint y: 164, endPoint x: 573, endPoint y: 110, distance: 54.0
click at [573, 110] on body "**********" at bounding box center [318, 173] width 637 height 1965
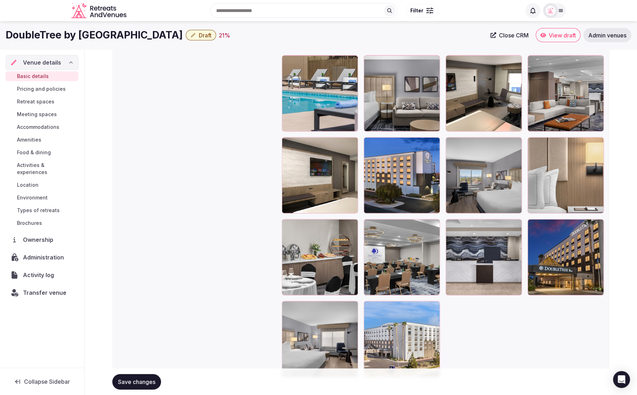
scroll to position [1535, 0]
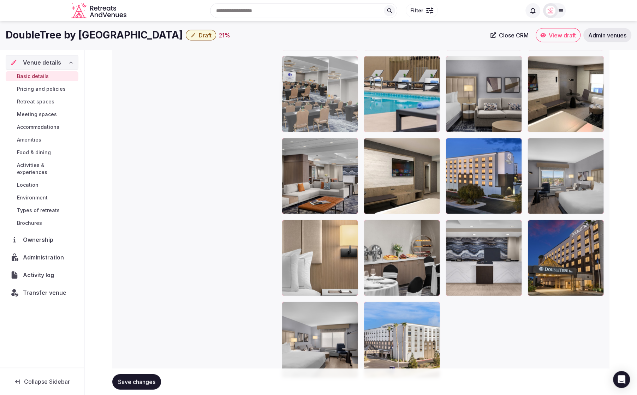
drag, startPoint x: 426, startPoint y: 259, endPoint x: 399, endPoint y: 105, distance: 156.4
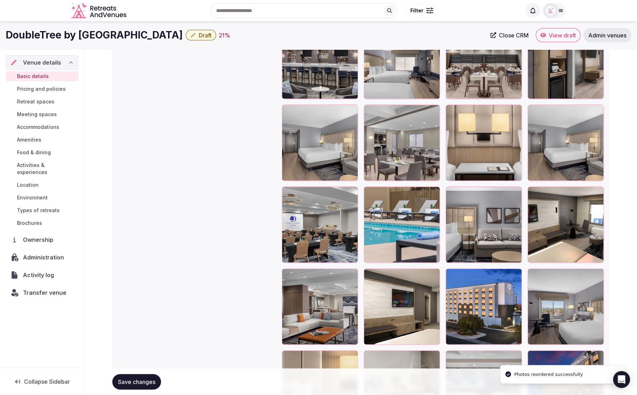
scroll to position [1344, 0]
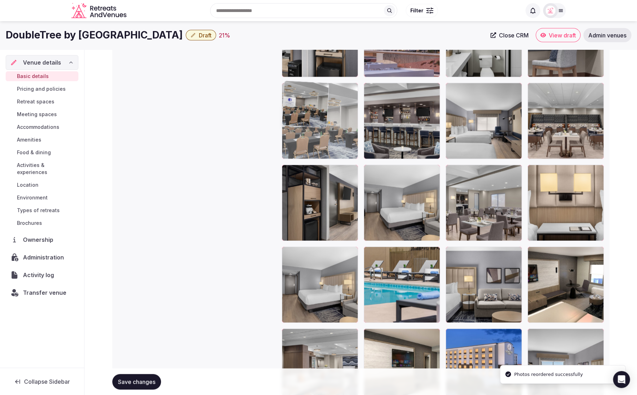
drag, startPoint x: 336, startPoint y: 285, endPoint x: 364, endPoint y: 120, distance: 168.1
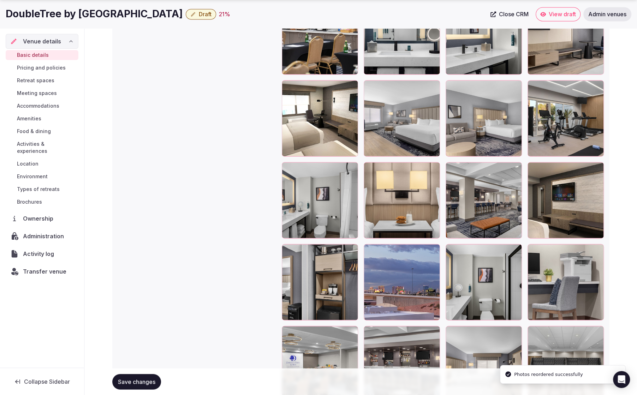
scroll to position [1102, 0]
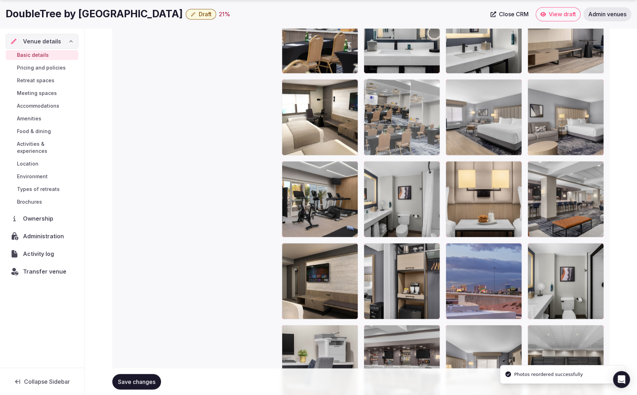
drag, startPoint x: 342, startPoint y: 343, endPoint x: 462, endPoint y: 136, distance: 239.4
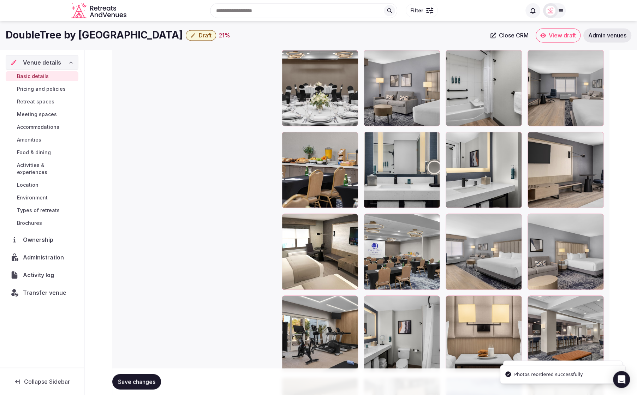
scroll to position [921, 0]
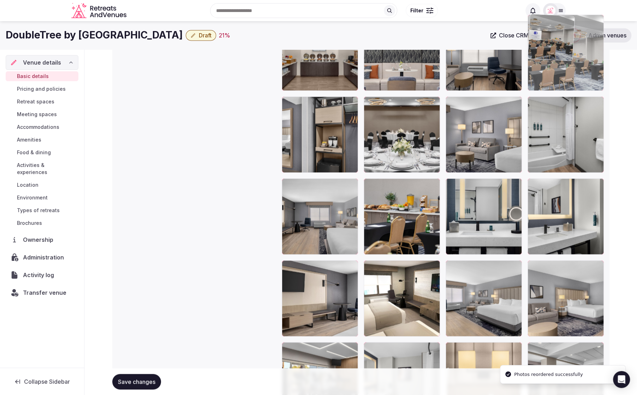
drag, startPoint x: 416, startPoint y: 292, endPoint x: 578, endPoint y: 92, distance: 257.6
click at [578, 92] on body "**********" at bounding box center [318, 61] width 637 height 1965
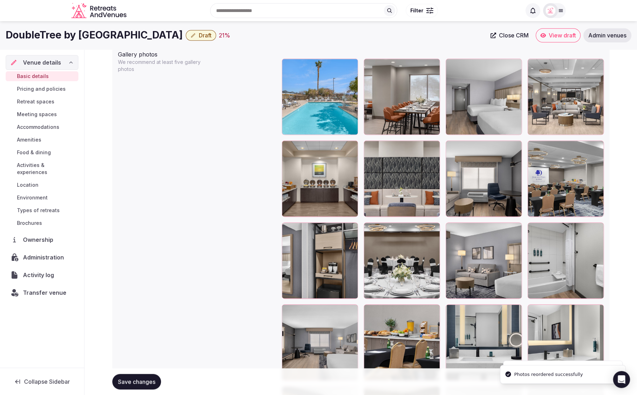
scroll to position [753, 0]
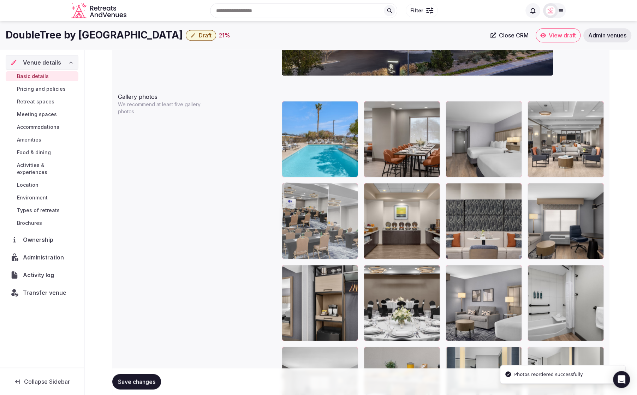
drag, startPoint x: 571, startPoint y: 227, endPoint x: 321, endPoint y: 220, distance: 249.8
click at [320, 221] on body "**********" at bounding box center [318, 229] width 637 height 1965
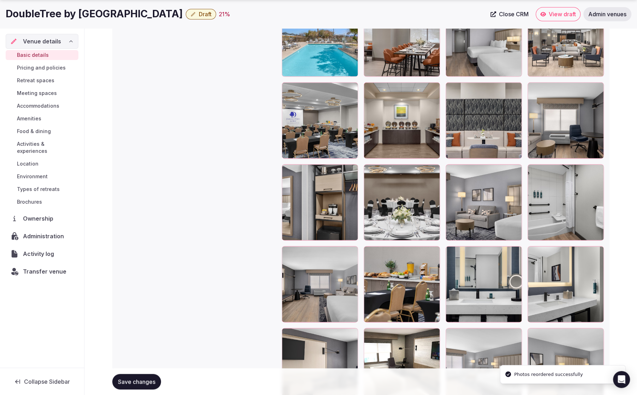
scroll to position [854, 0]
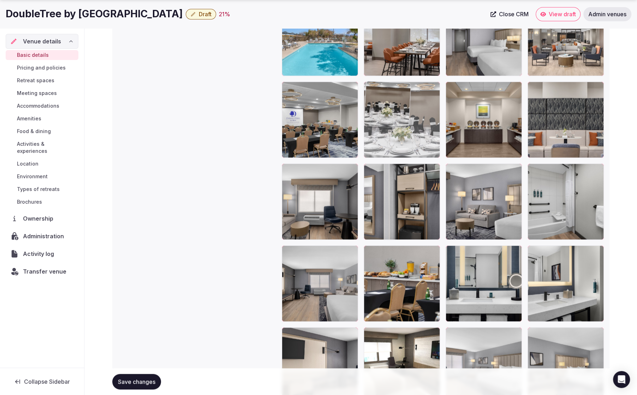
drag, startPoint x: 401, startPoint y: 212, endPoint x: 400, endPoint y: 147, distance: 65.0
click at [400, 147] on body "**********" at bounding box center [318, 128] width 637 height 1965
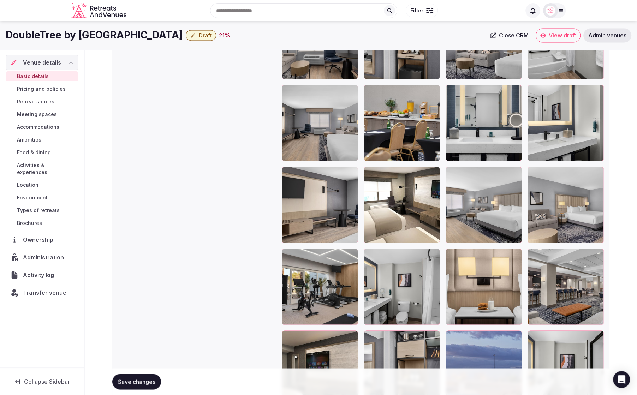
scroll to position [1011, 0]
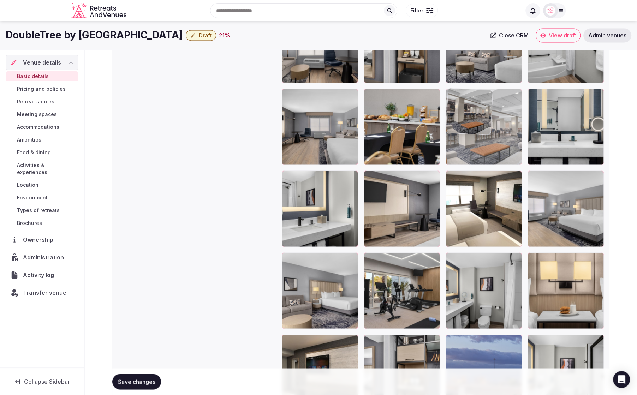
drag, startPoint x: 569, startPoint y: 289, endPoint x: 498, endPoint y: 167, distance: 141.8
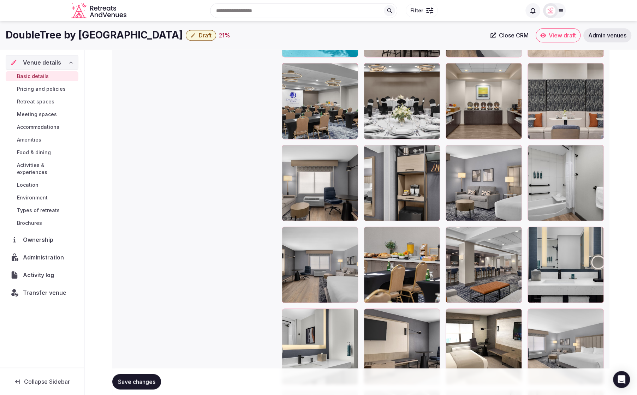
scroll to position [857, 0]
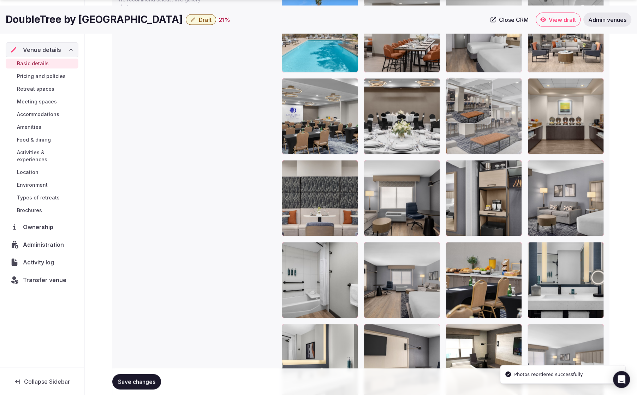
drag, startPoint x: 484, startPoint y: 295, endPoint x: 439, endPoint y: 202, distance: 103.1
click at [509, 147] on body "**********" at bounding box center [318, 125] width 637 height 1965
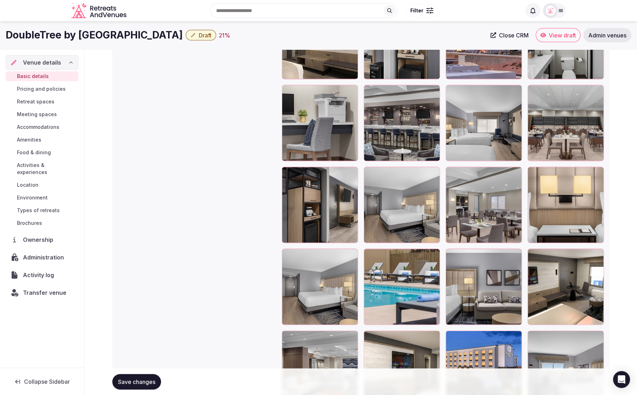
scroll to position [1307, 0]
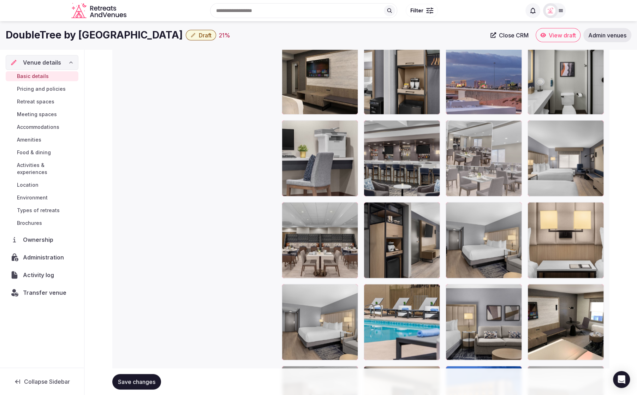
drag, startPoint x: 500, startPoint y: 249, endPoint x: 511, endPoint y: 177, distance: 73.2
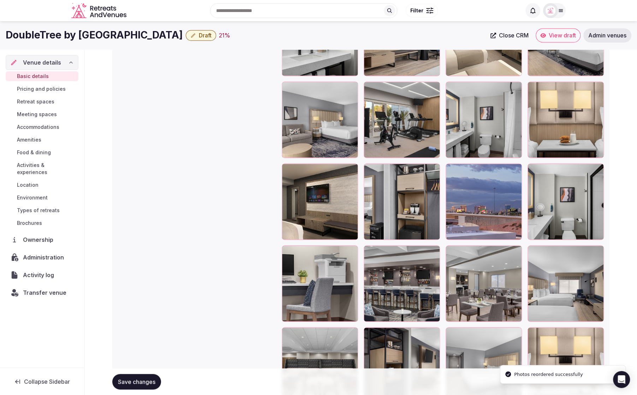
scroll to position [1180, 0]
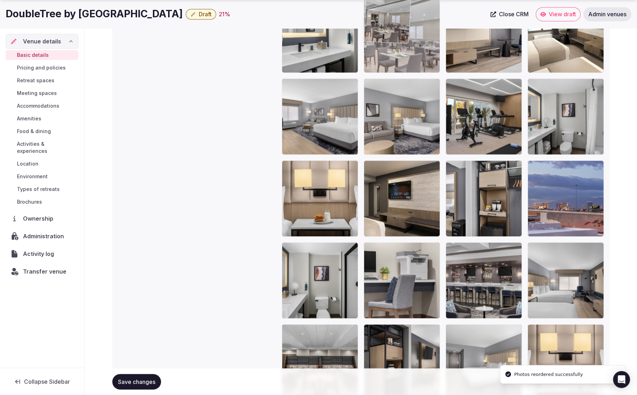
drag, startPoint x: 504, startPoint y: 278, endPoint x: 443, endPoint y: 86, distance: 201.8
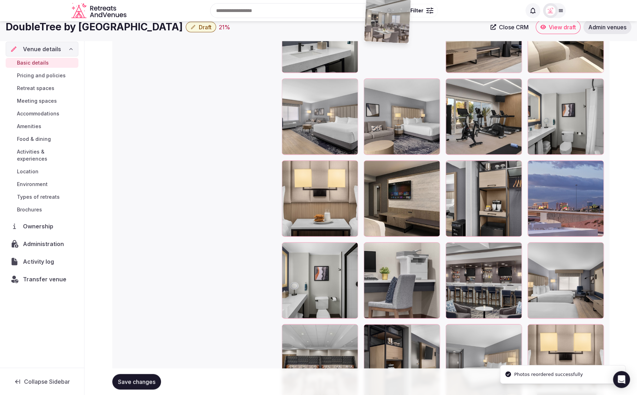
scroll to position [1183, 0]
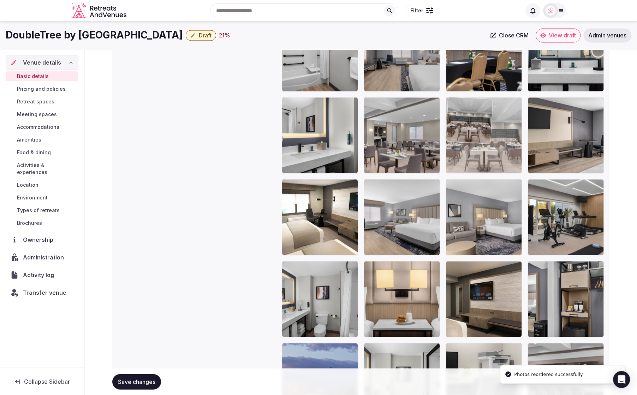
drag, startPoint x: 322, startPoint y: 350, endPoint x: 503, endPoint y: 124, distance: 290.0
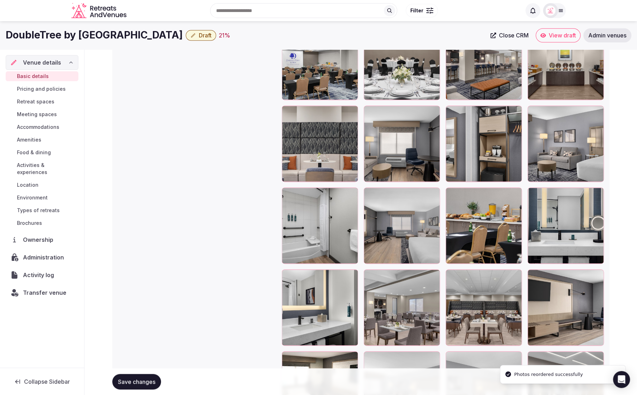
scroll to position [911, 0]
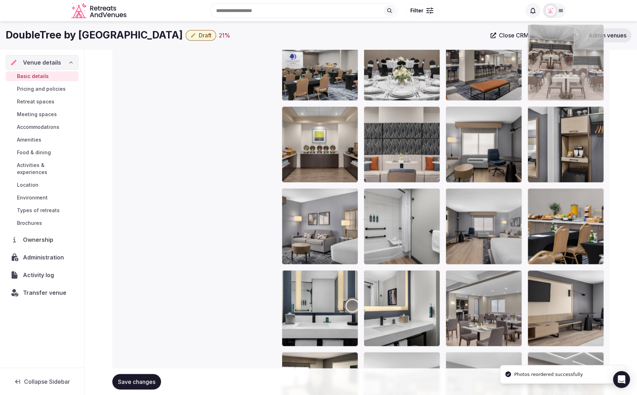
drag, startPoint x: 483, startPoint y: 287, endPoint x: 585, endPoint y: 84, distance: 227.4
click at [585, 84] on body "**********" at bounding box center [318, 71] width 637 height 1965
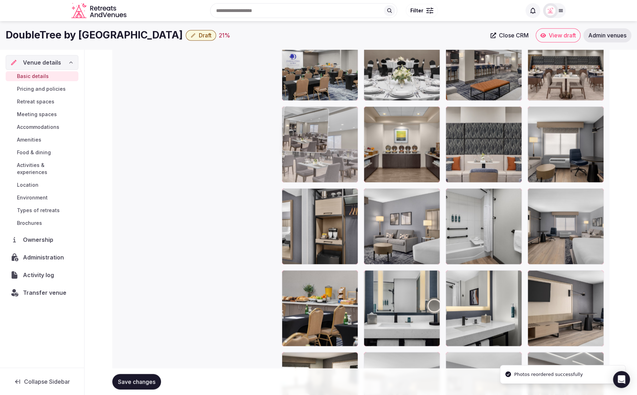
drag, startPoint x: 493, startPoint y: 292, endPoint x: 331, endPoint y: 148, distance: 216.6
click at [331, 148] on body "**********" at bounding box center [318, 71] width 637 height 1965
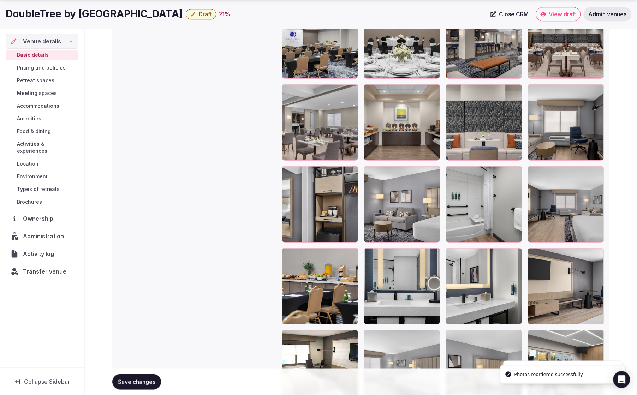
scroll to position [935, 0]
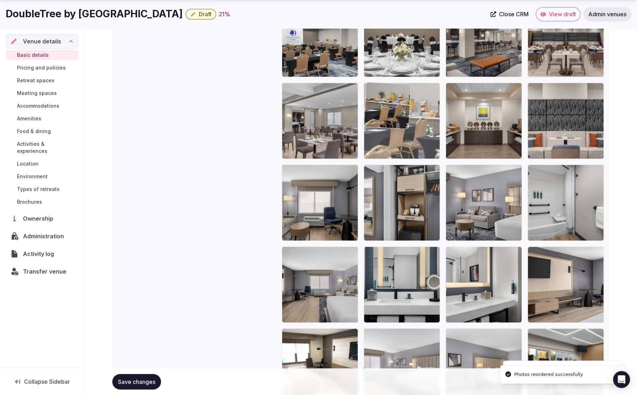
drag, startPoint x: 325, startPoint y: 280, endPoint x: 435, endPoint y: 141, distance: 178.0
click at [435, 141] on body "**********" at bounding box center [318, 47] width 637 height 1965
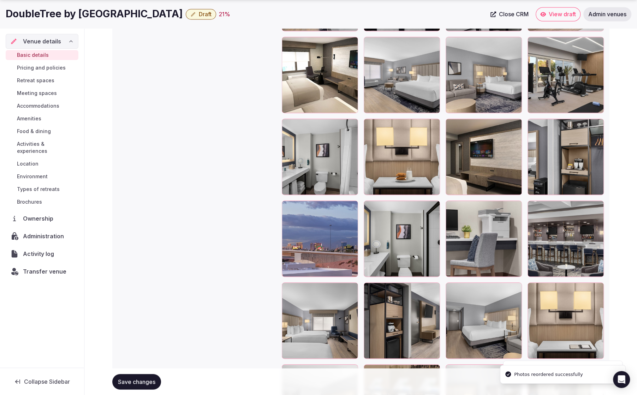
scroll to position [1262, 0]
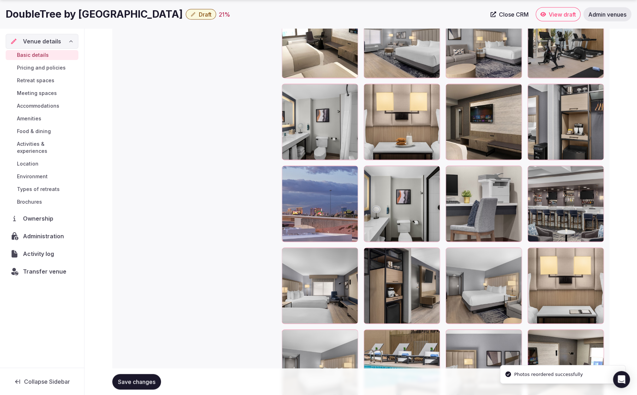
click at [144, 385] on span "Save changes" at bounding box center [136, 381] width 37 height 7
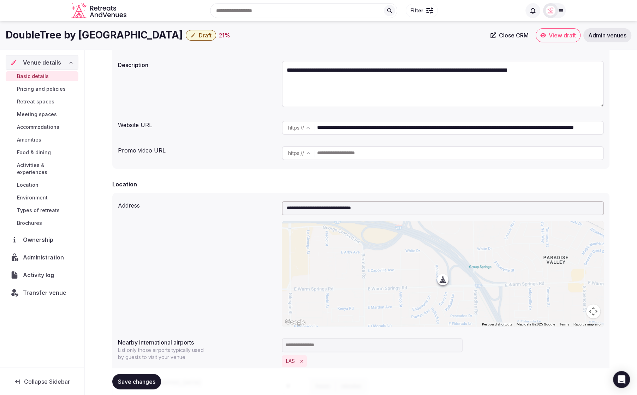
scroll to position [83, 0]
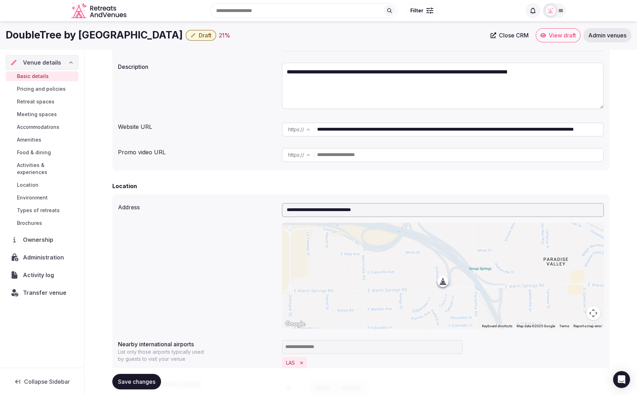
click at [199, 97] on div "**********" at bounding box center [361, 87] width 486 height 54
click at [208, 34] on span "Draft" at bounding box center [205, 35] width 13 height 7
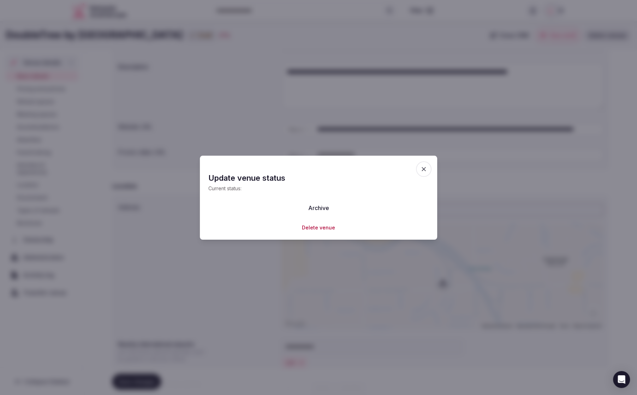
click at [422, 168] on icon "button" at bounding box center [424, 169] width 4 height 4
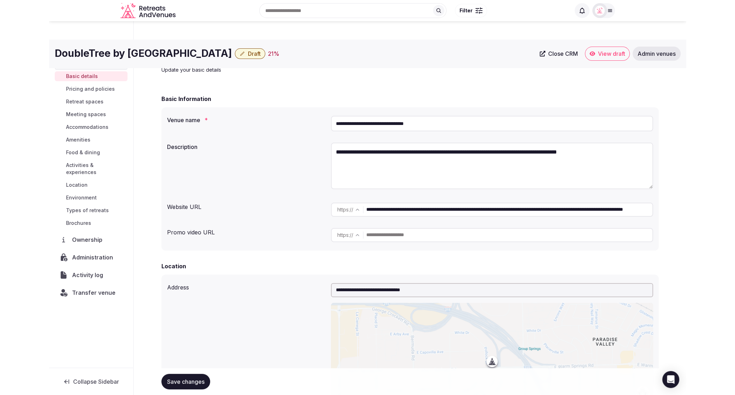
scroll to position [0, 0]
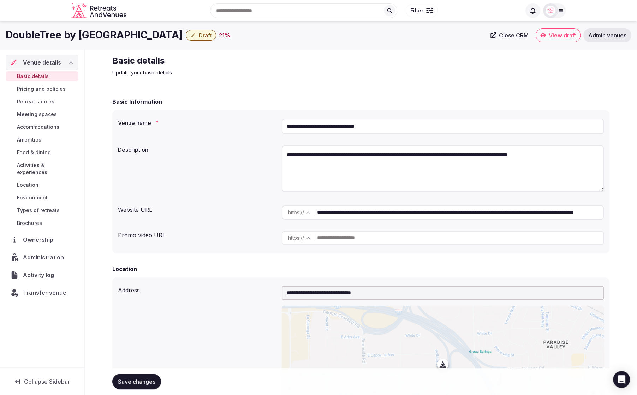
drag, startPoint x: 405, startPoint y: 126, endPoint x: 284, endPoint y: 126, distance: 120.8
click at [284, 126] on input "**********" at bounding box center [443, 127] width 322 height 16
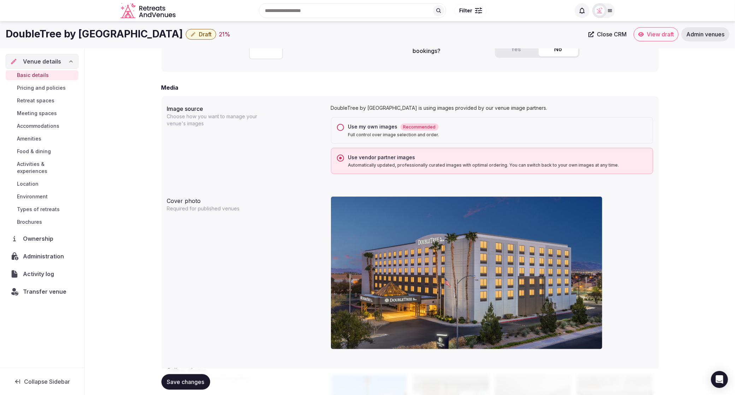
scroll to position [461, 0]
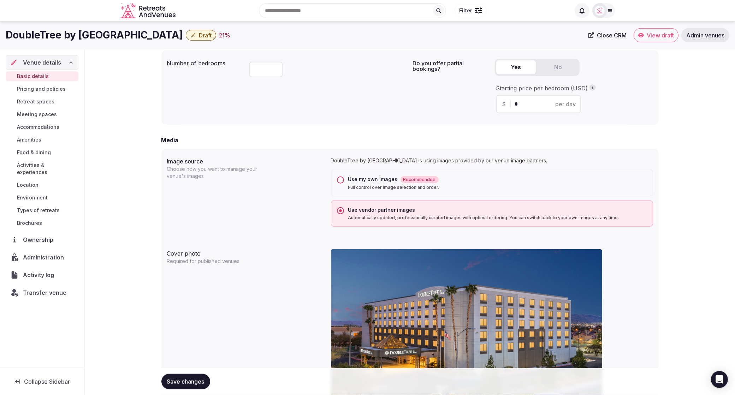
click at [524, 69] on button "Yes" at bounding box center [516, 67] width 40 height 14
click at [524, 105] on input "*" at bounding box center [545, 104] width 60 height 8
type input "***"
click at [192, 382] on span "Save changes" at bounding box center [185, 381] width 37 height 7
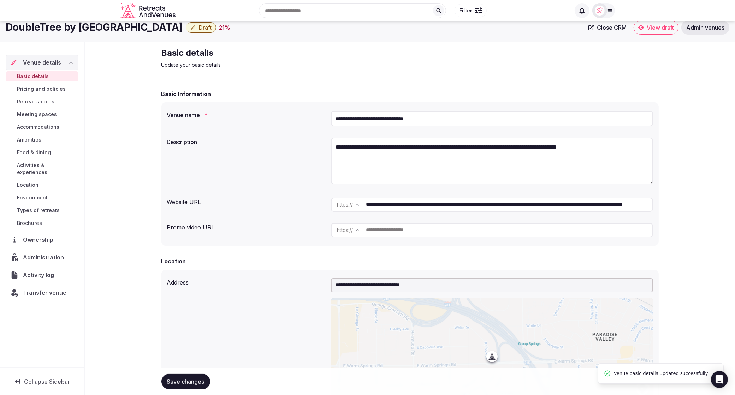
scroll to position [0, 0]
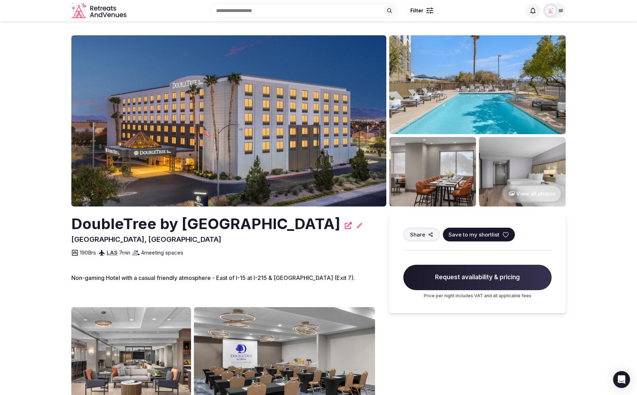
click at [606, 180] on section "View all photos DoubleTree by Hilton Las Vegas Airport Las Vegas, United States…" at bounding box center [318, 314] width 637 height 586
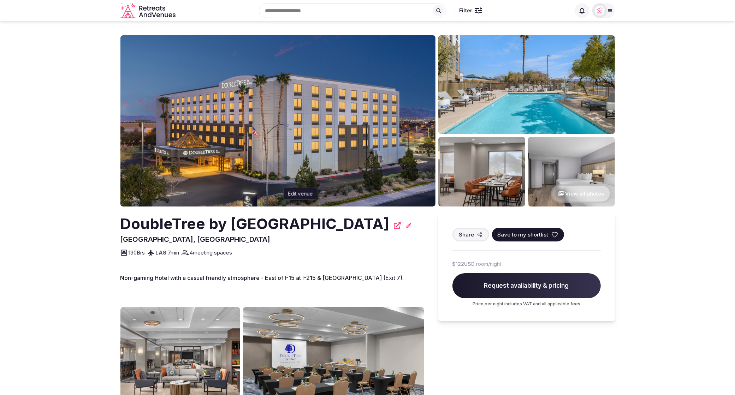
click at [412, 224] on icon at bounding box center [408, 225] width 7 height 7
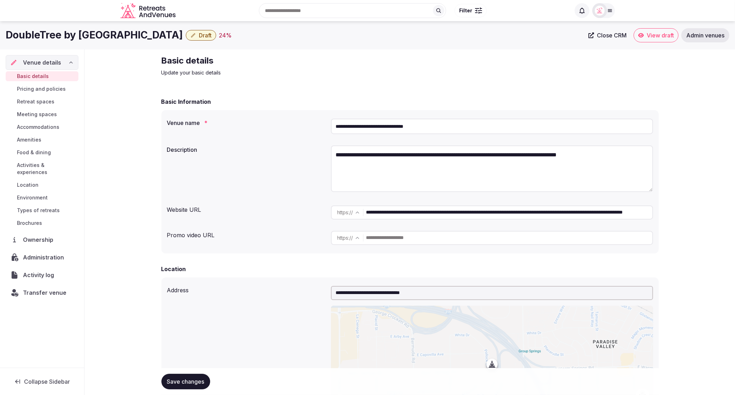
click at [447, 72] on div "Basic details Update your basic details" at bounding box center [409, 65] width 497 height 21
click at [549, 64] on div "Basic details Update your basic details" at bounding box center [409, 65] width 497 height 21
click at [637, 100] on div "Basic Information" at bounding box center [409, 101] width 497 height 8
click at [459, 69] on div "Basic details Update your basic details" at bounding box center [409, 65] width 497 height 21
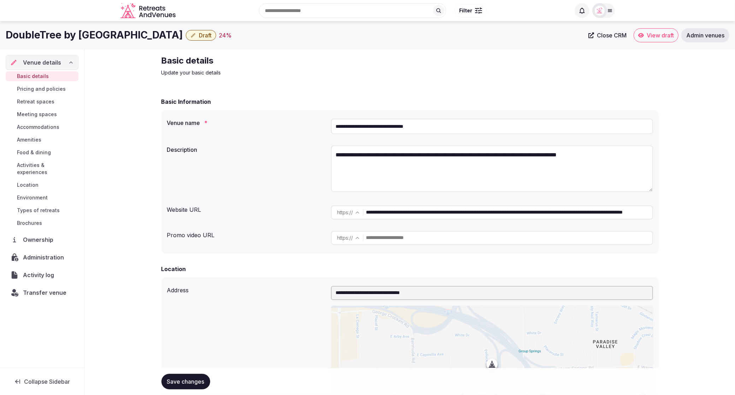
click at [201, 34] on button "Draft" at bounding box center [201, 35] width 30 height 11
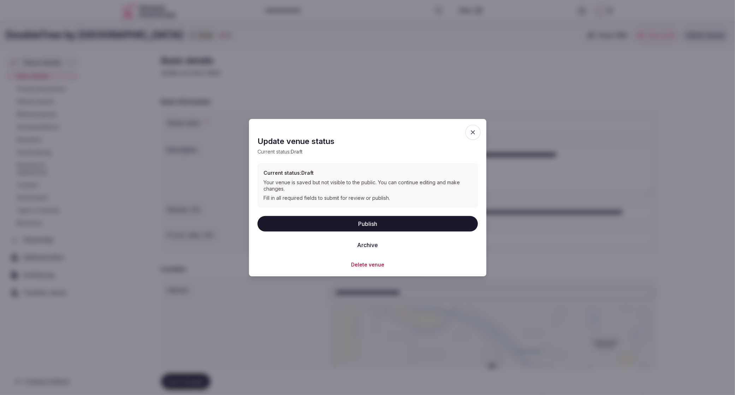
click at [364, 227] on button "Publish" at bounding box center [367, 224] width 220 height 16
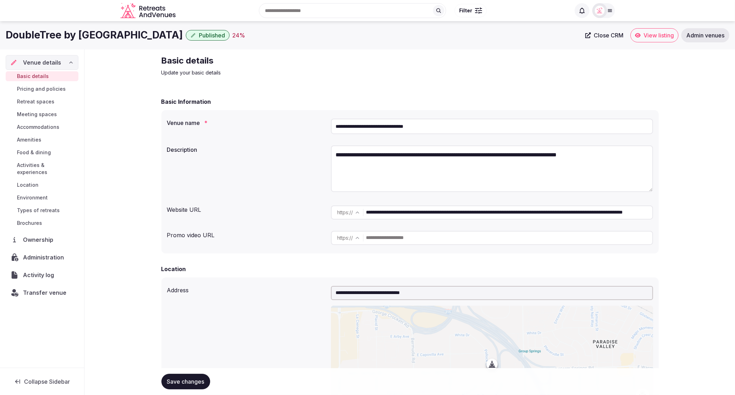
click at [348, 72] on p "Update your basic details" at bounding box center [279, 72] width 237 height 7
click at [618, 69] on div "Basic details Update your basic details" at bounding box center [409, 65] width 497 height 21
click at [572, 66] on div "Basic details Update your basic details" at bounding box center [409, 65] width 497 height 21
click at [348, 69] on div "Basic details Update your basic details" at bounding box center [279, 65] width 237 height 21
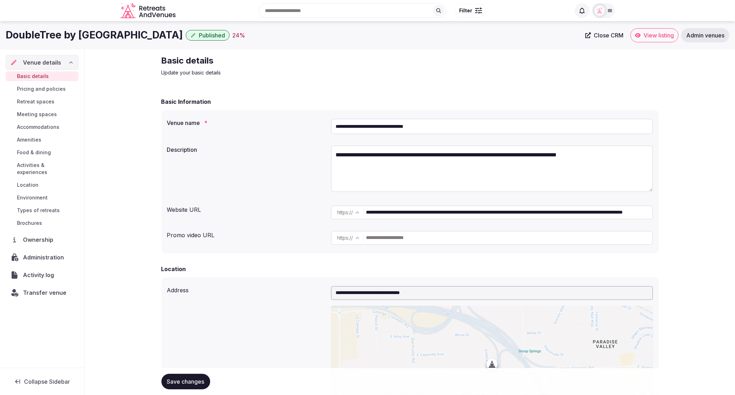
scroll to position [0, 0]
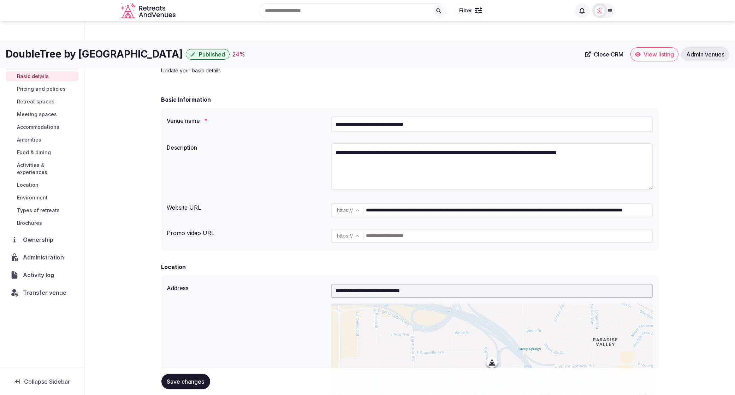
scroll to position [0, 0]
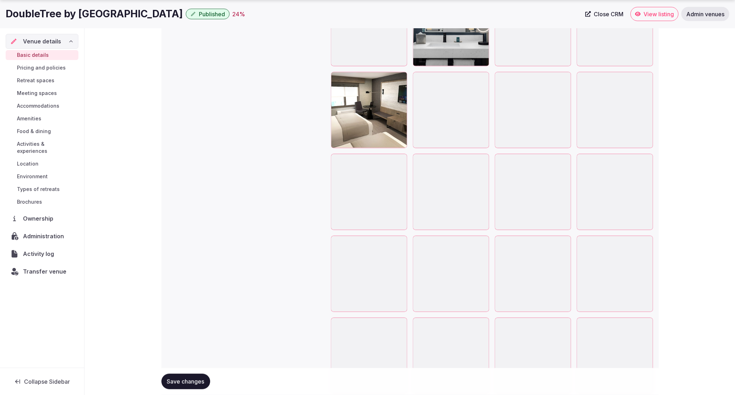
scroll to position [1604, 0]
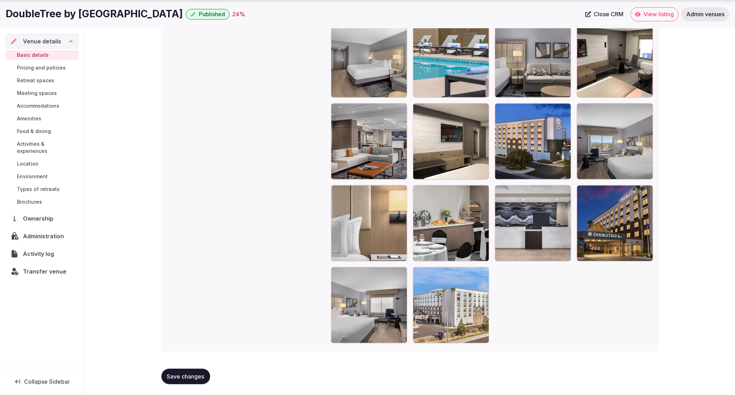
click at [178, 374] on span "Save changes" at bounding box center [185, 376] width 37 height 7
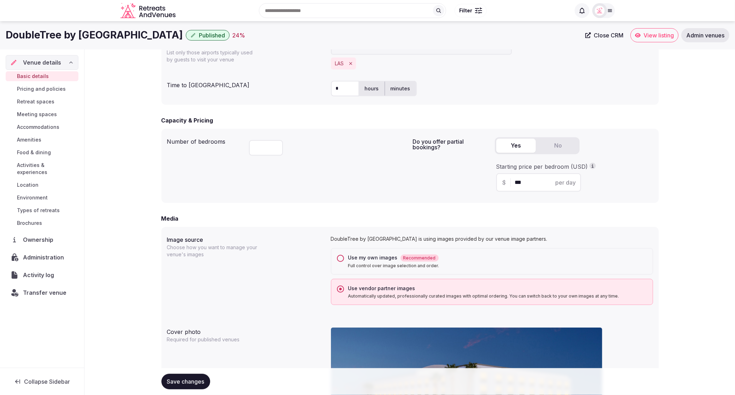
scroll to position [367, 0]
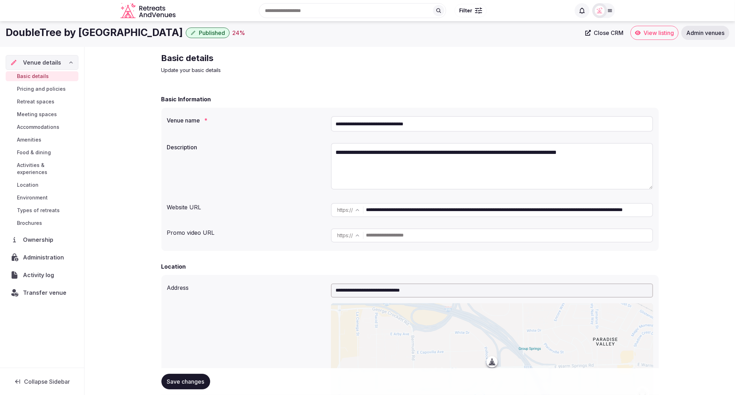
scroll to position [1, 0]
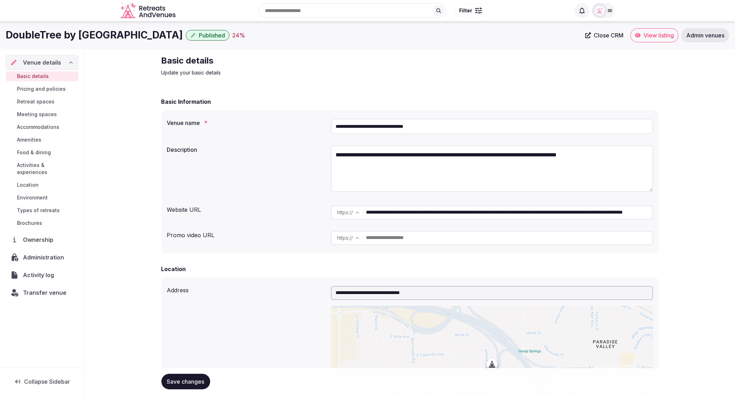
drag, startPoint x: 287, startPoint y: 127, endPoint x: 273, endPoint y: 141, distance: 19.5
click at [287, 127] on div "**********" at bounding box center [410, 126] width 486 height 21
click at [496, 73] on div "Basic details Update your basic details" at bounding box center [409, 65] width 497 height 21
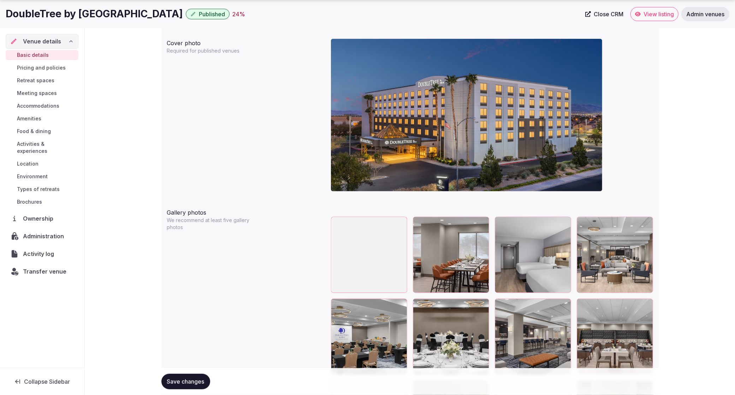
scroll to position [686, 0]
